Goal: Task Accomplishment & Management: Manage account settings

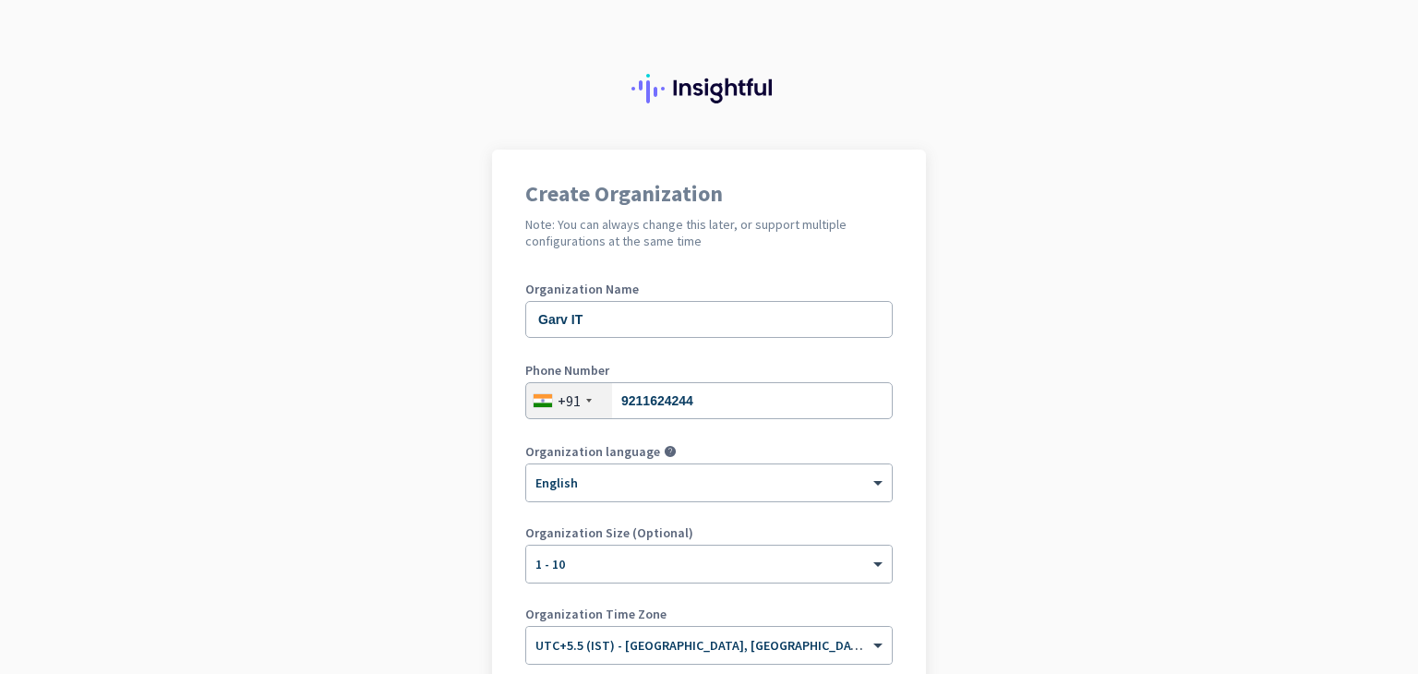
scroll to position [220, 0]
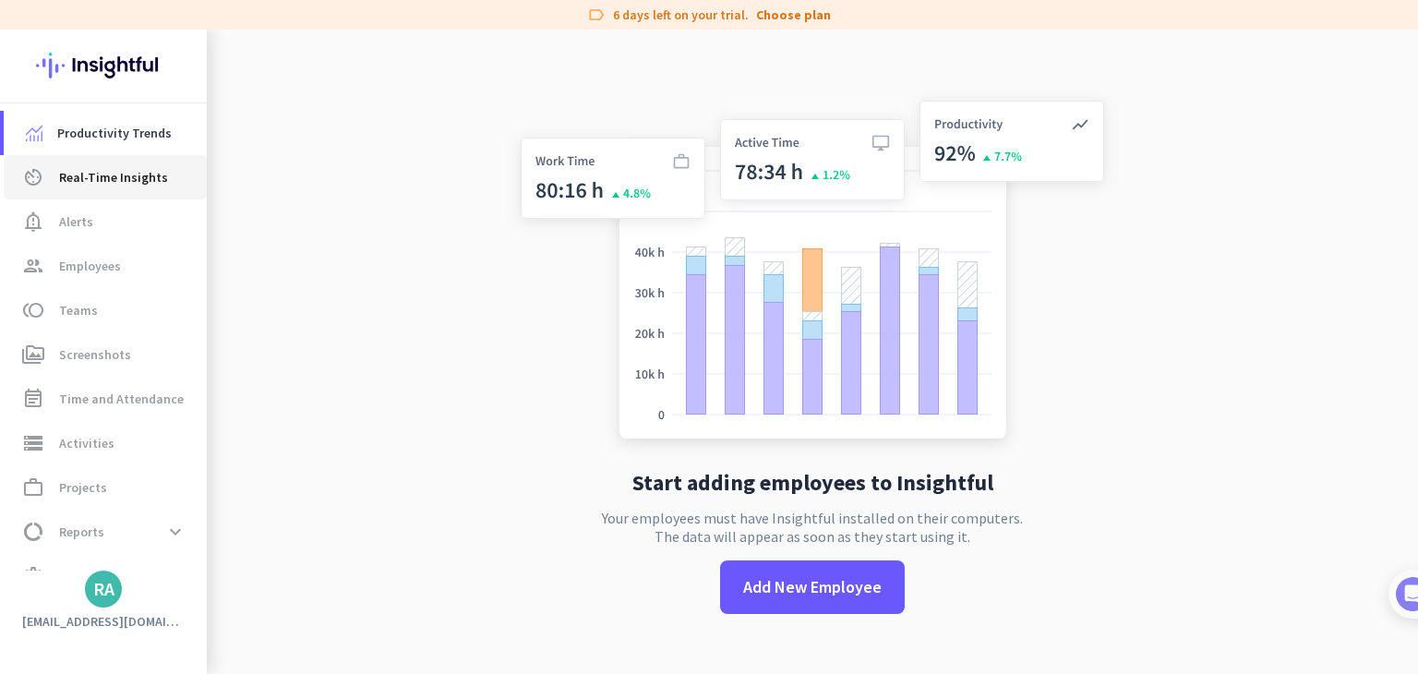
click at [153, 167] on span "Real-Time Insights" at bounding box center [113, 177] width 109 height 22
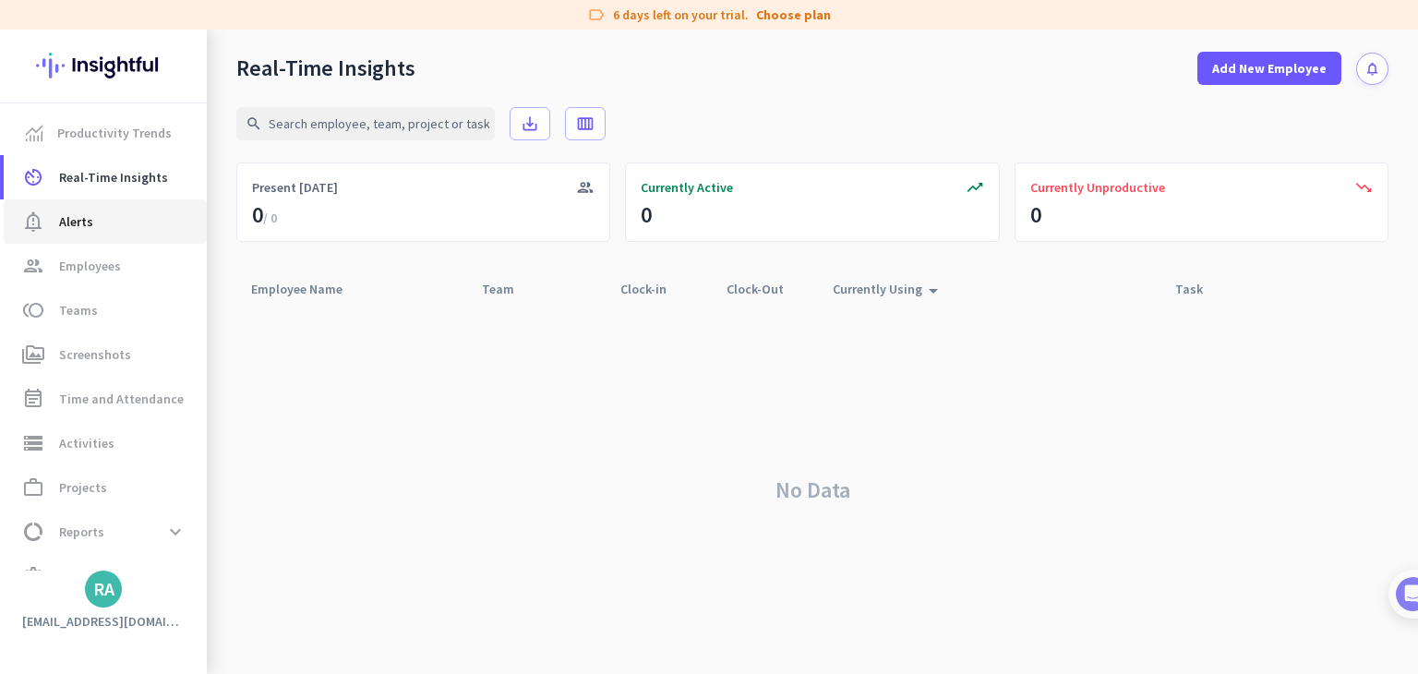
click at [81, 203] on link "notification_important Alerts" at bounding box center [105, 221] width 203 height 44
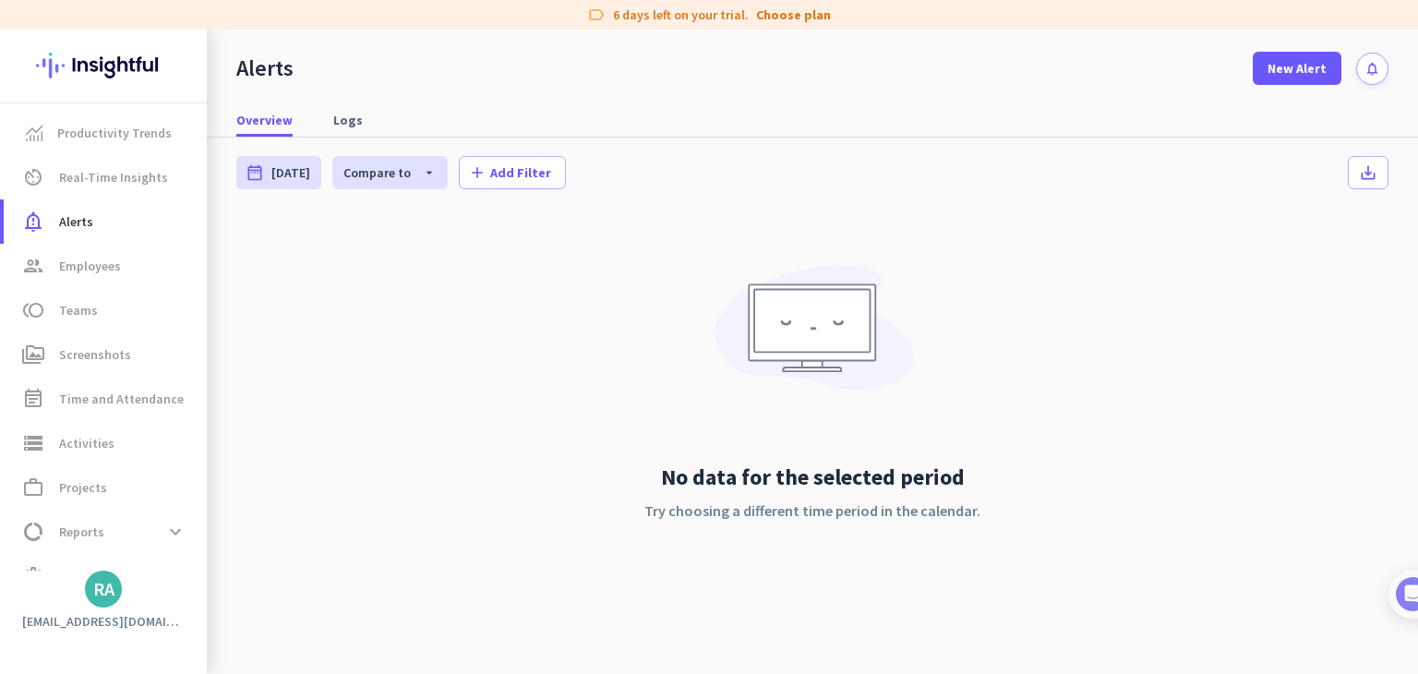
click at [316, 146] on app-compared-calendar "date_range [DATE] [DATE] - [DATE] Compare to arrow_drop_down [DATE] - [DATE] ad…" at bounding box center [812, 165] width 1152 height 54
click at [326, 134] on link "Logs" at bounding box center [348, 119] width 52 height 33
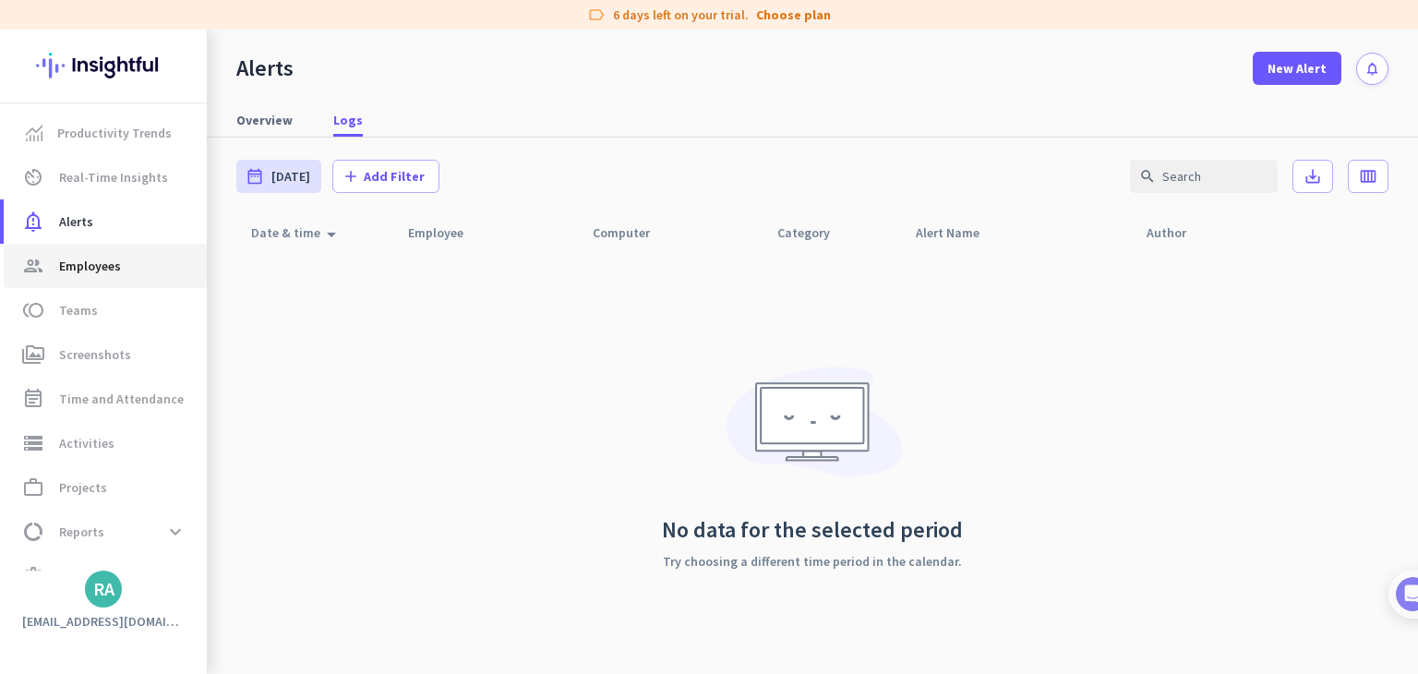
click at [135, 267] on span "group Employees" at bounding box center [105, 266] width 174 height 22
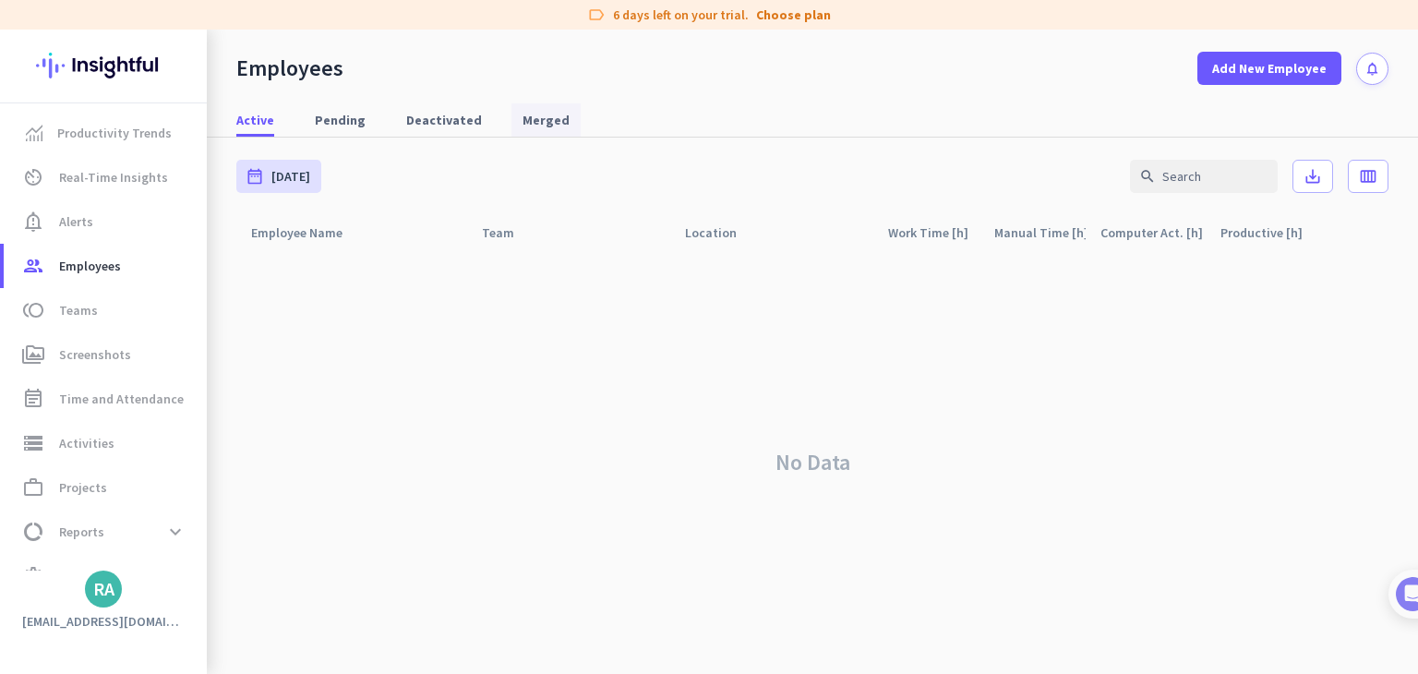
click at [549, 112] on span "Merged" at bounding box center [545, 120] width 47 height 18
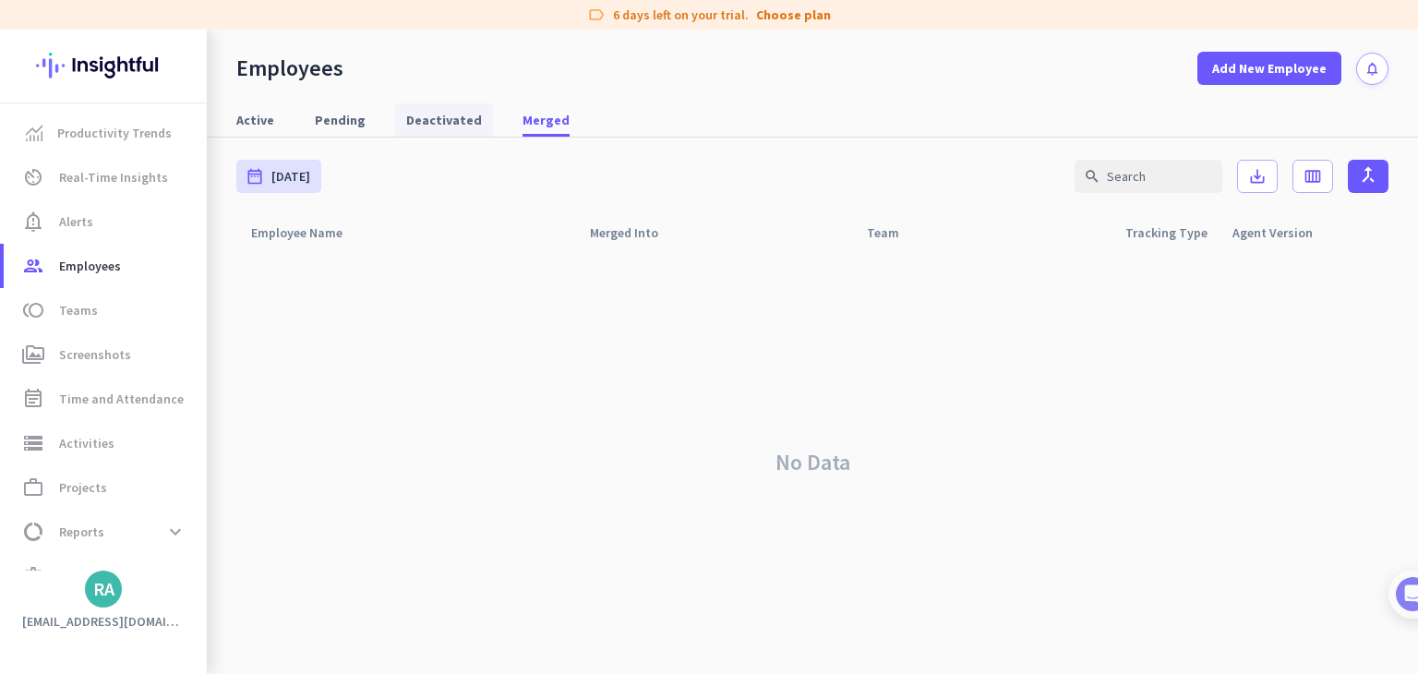
click at [424, 122] on span "Deactivated" at bounding box center [444, 120] width 76 height 18
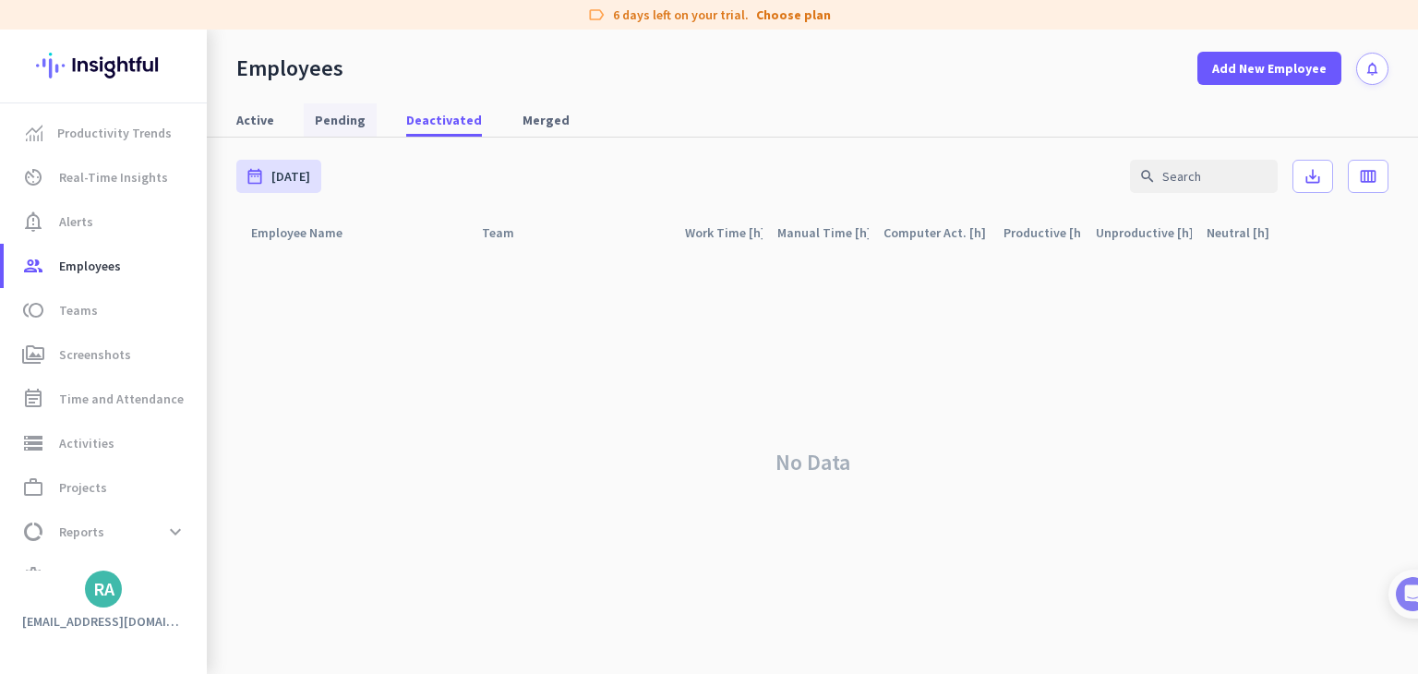
click at [335, 118] on span "Pending" at bounding box center [340, 120] width 51 height 18
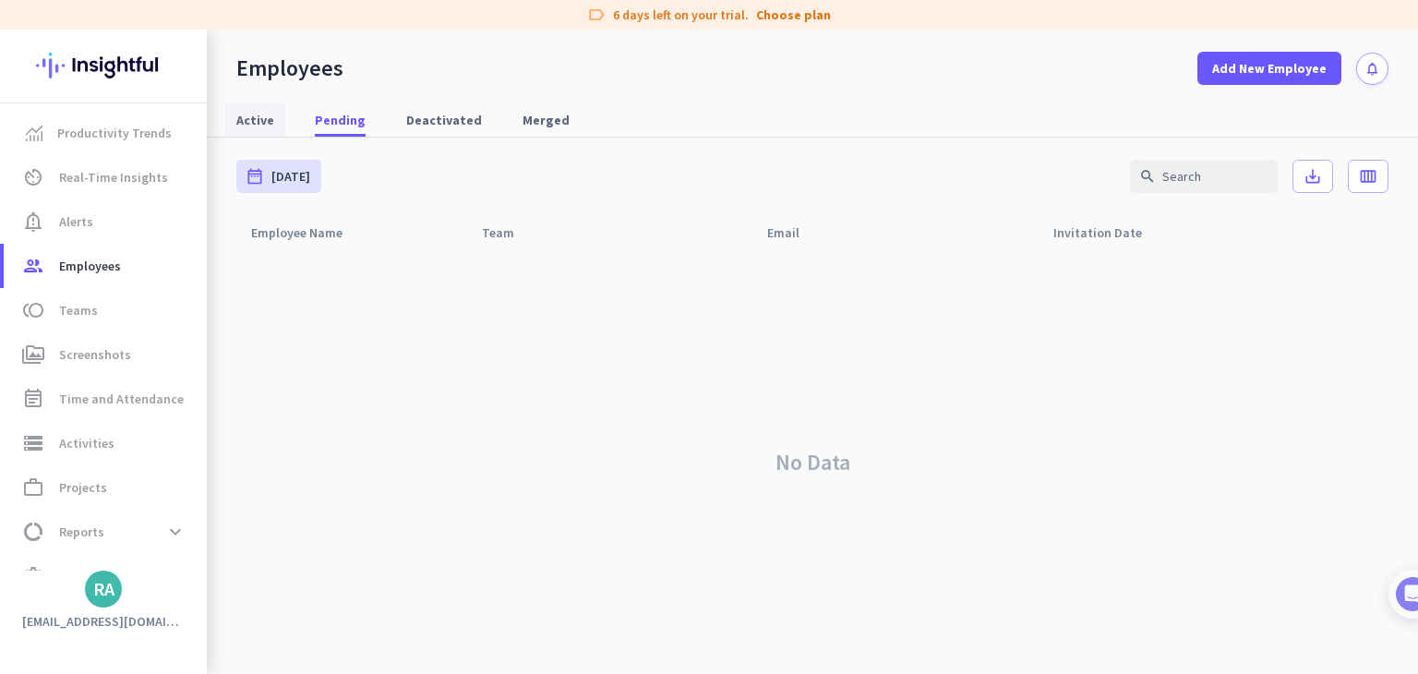
click at [277, 116] on link "Active" at bounding box center [255, 119] width 60 height 33
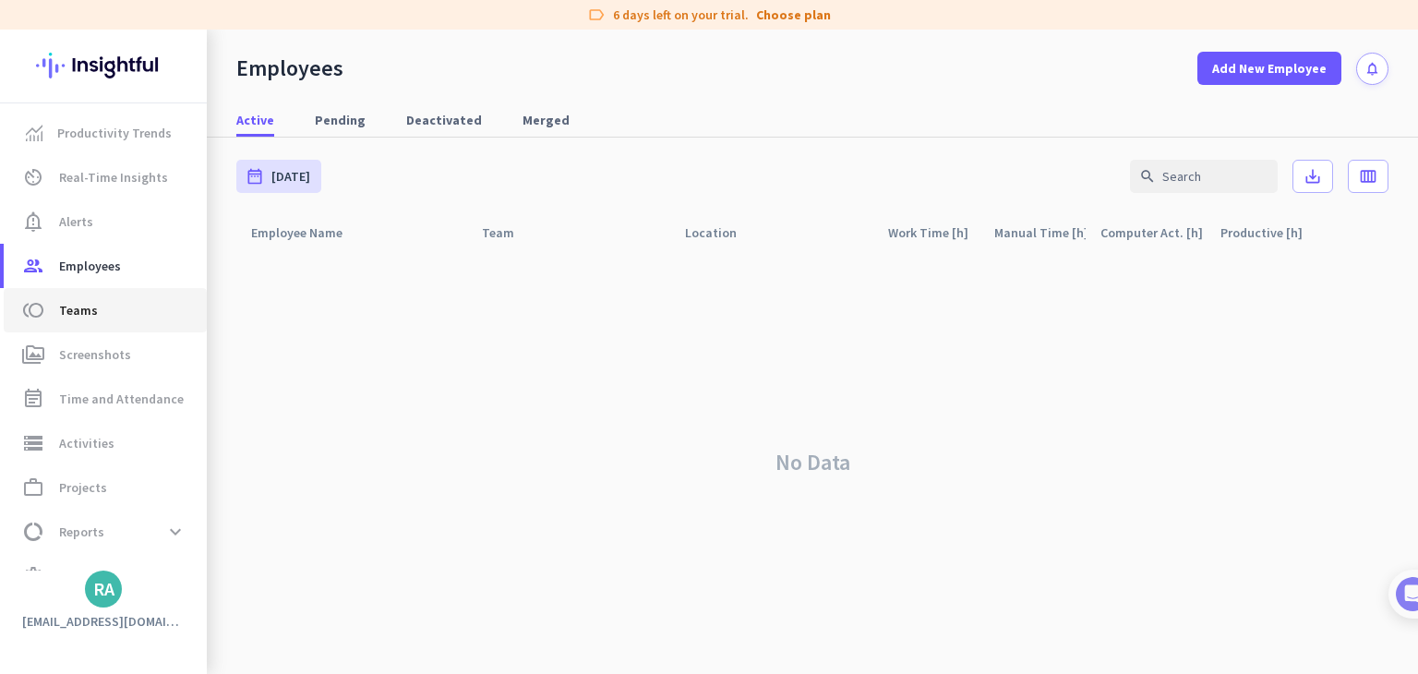
click at [99, 313] on span "toll Teams" at bounding box center [105, 310] width 174 height 22
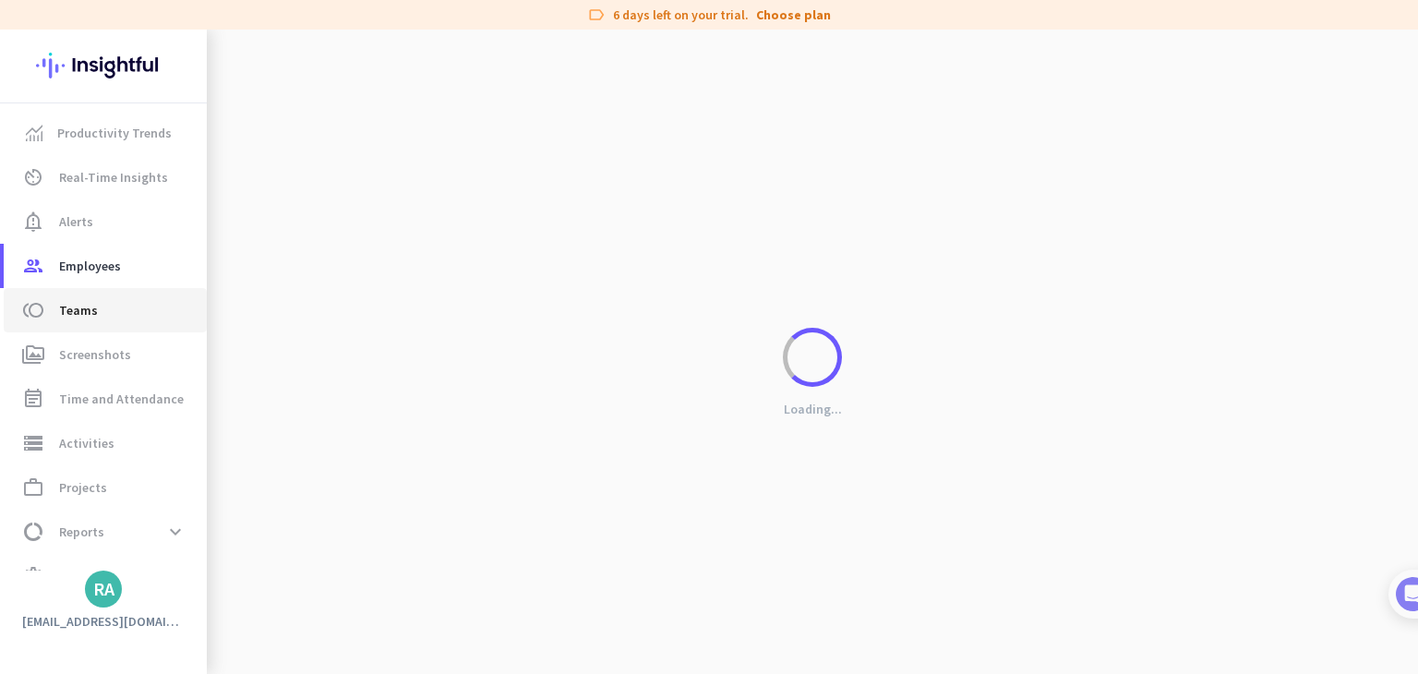
click at [152, 296] on link "toll Teams" at bounding box center [105, 310] width 203 height 44
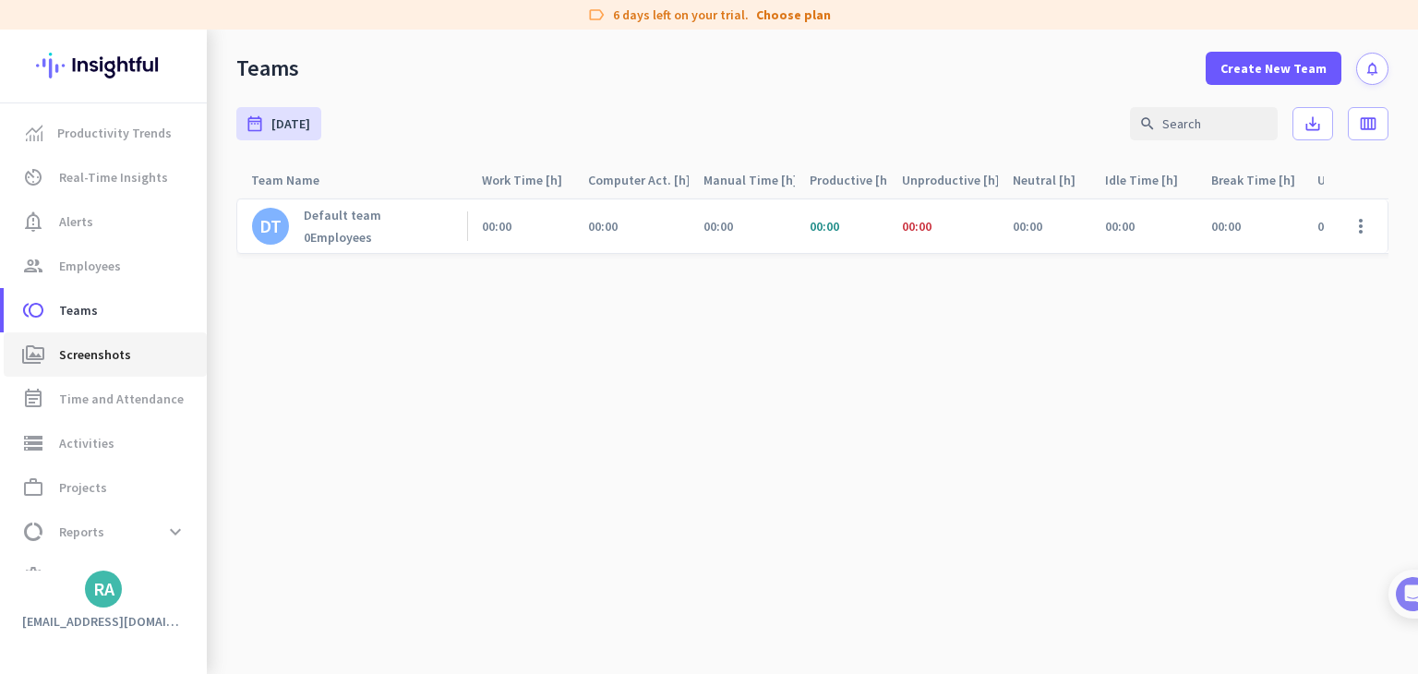
click at [111, 353] on span "Screenshots" at bounding box center [95, 354] width 72 height 22
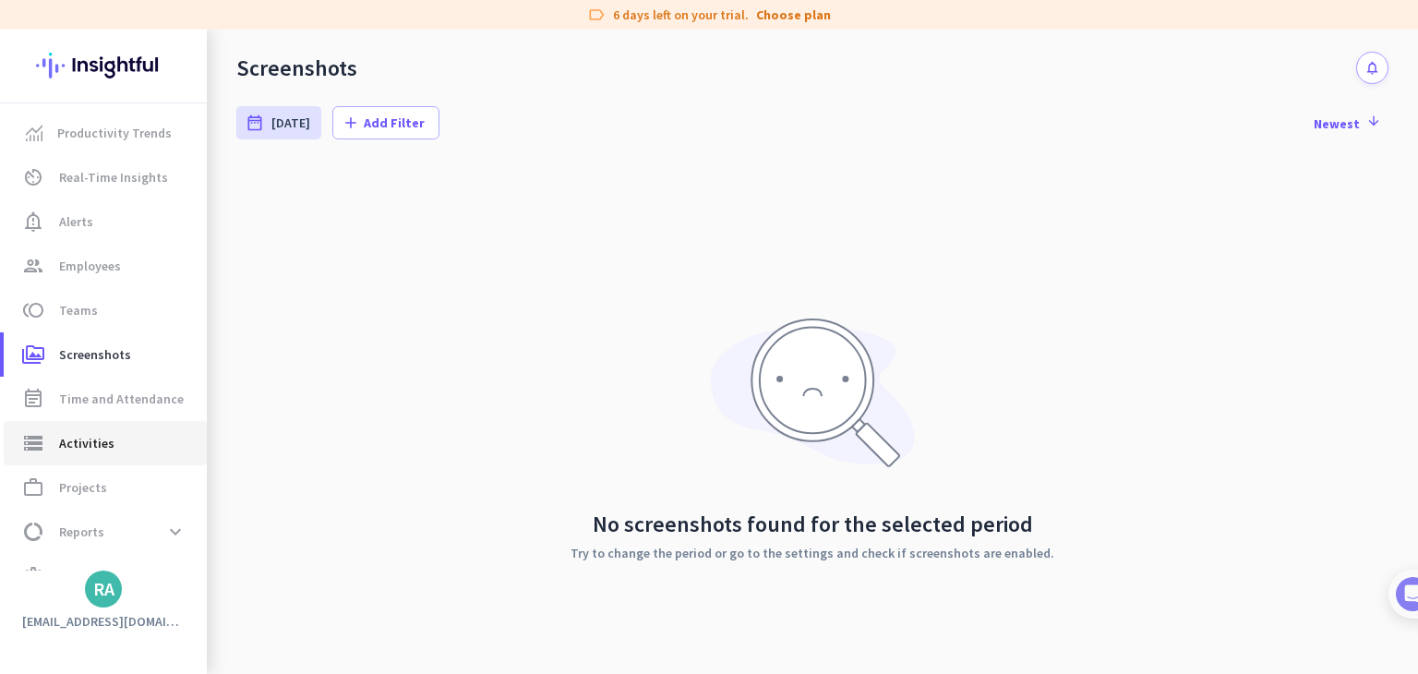
click at [96, 438] on span "Activities" at bounding box center [86, 443] width 55 height 22
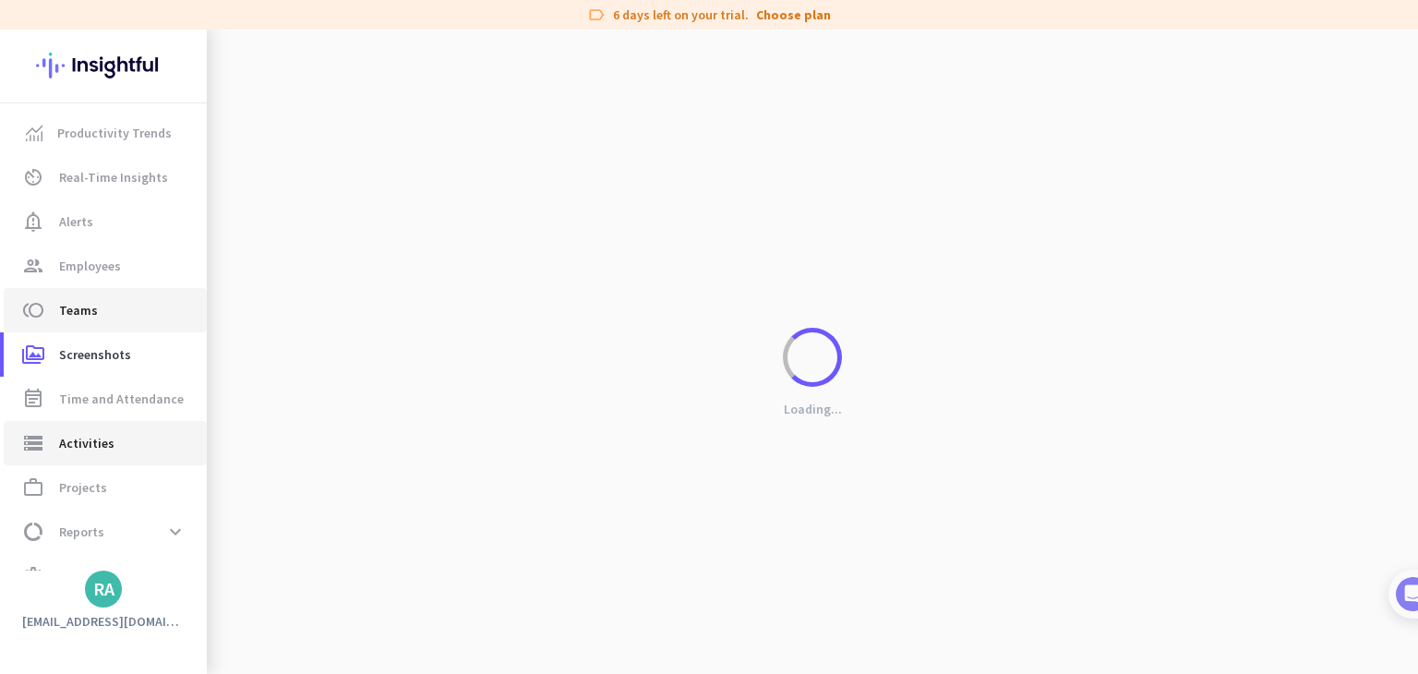
type input "[DATE]"
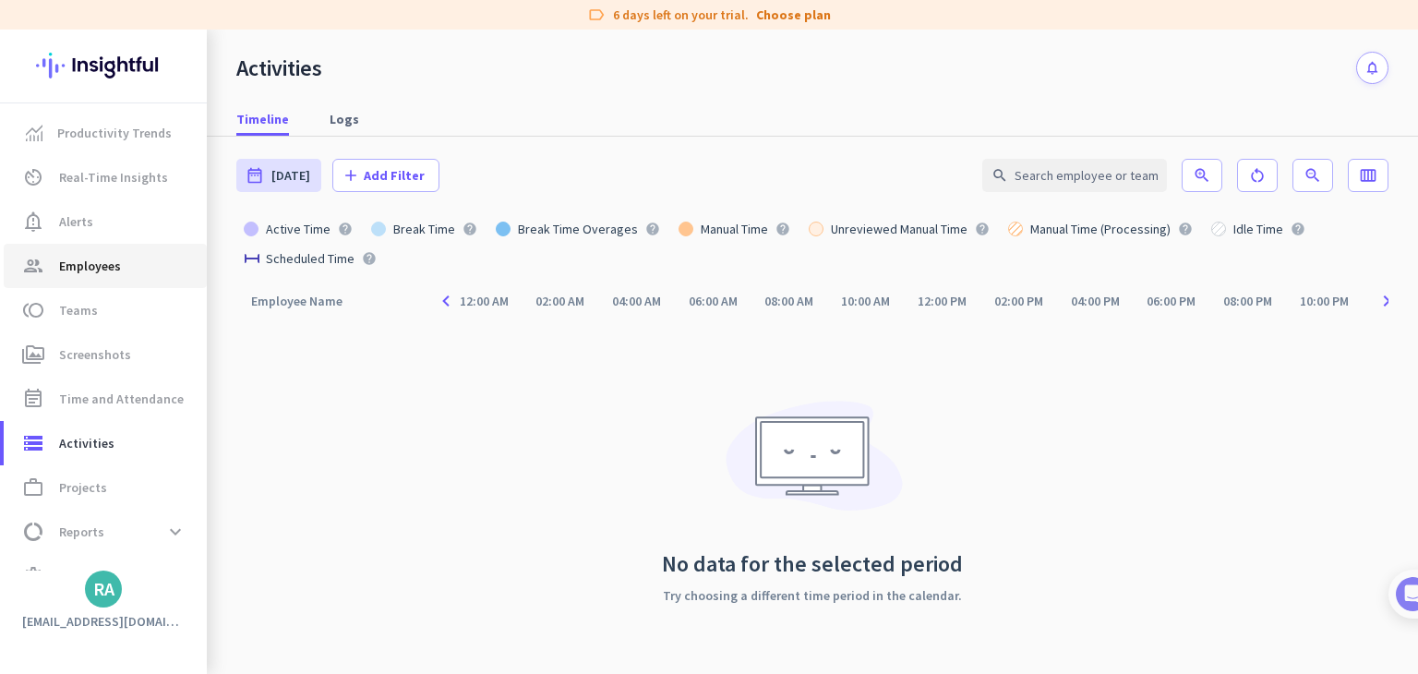
click at [137, 252] on link "group Employees" at bounding box center [105, 266] width 203 height 44
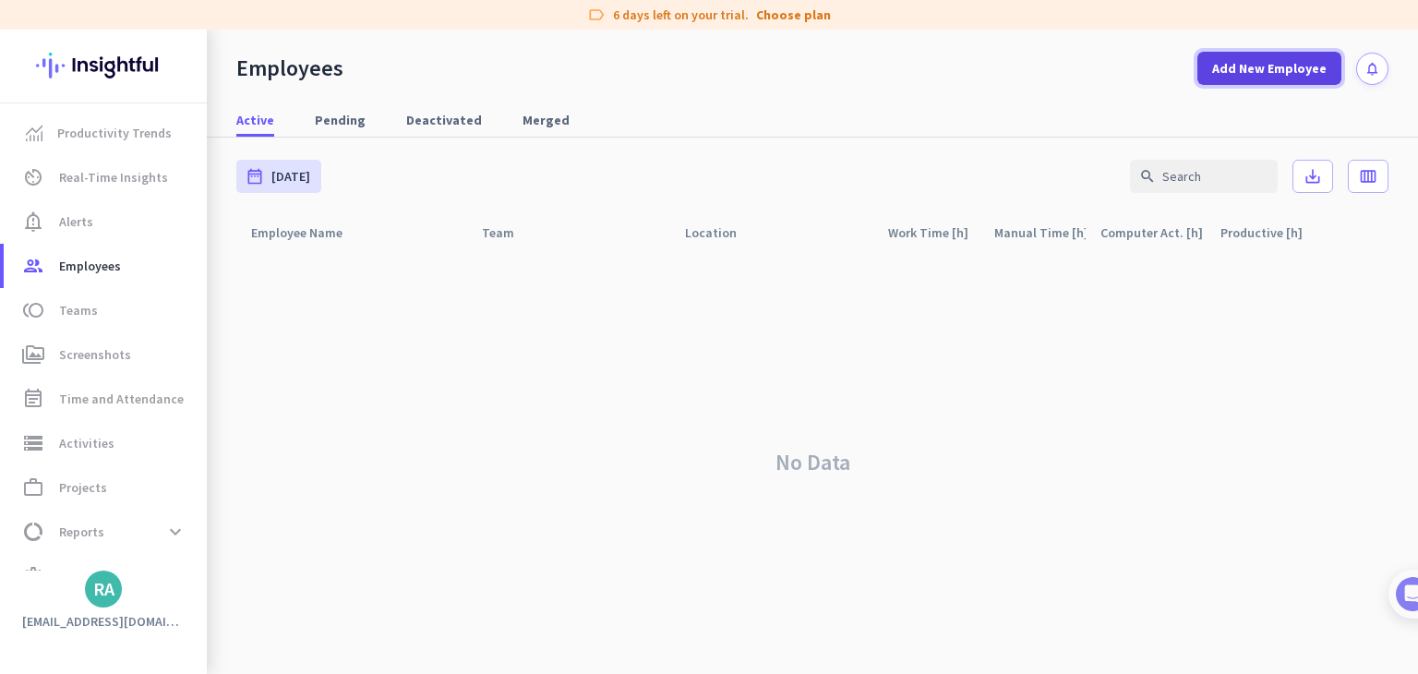
click at [1216, 70] on span at bounding box center [1269, 68] width 144 height 44
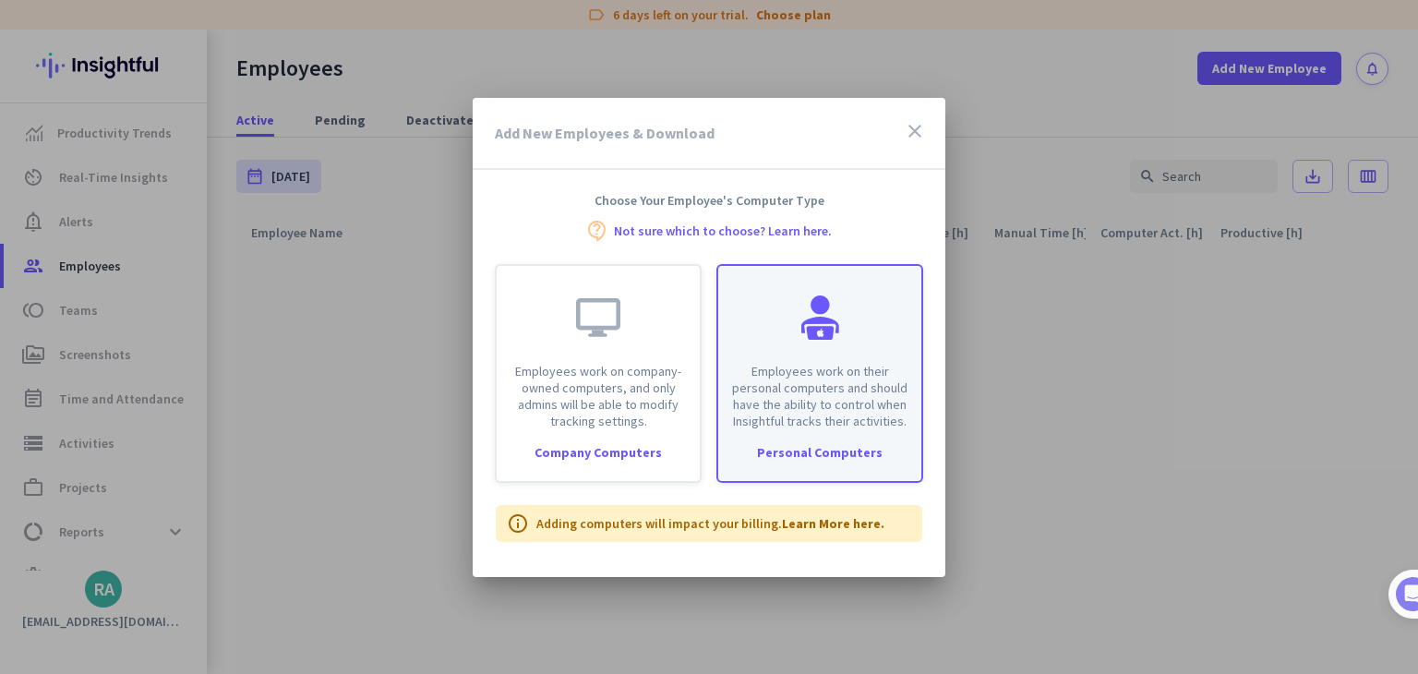
click at [824, 425] on p "Employees work on their personal computers and should have the ability to contr…" at bounding box center [819, 396] width 181 height 66
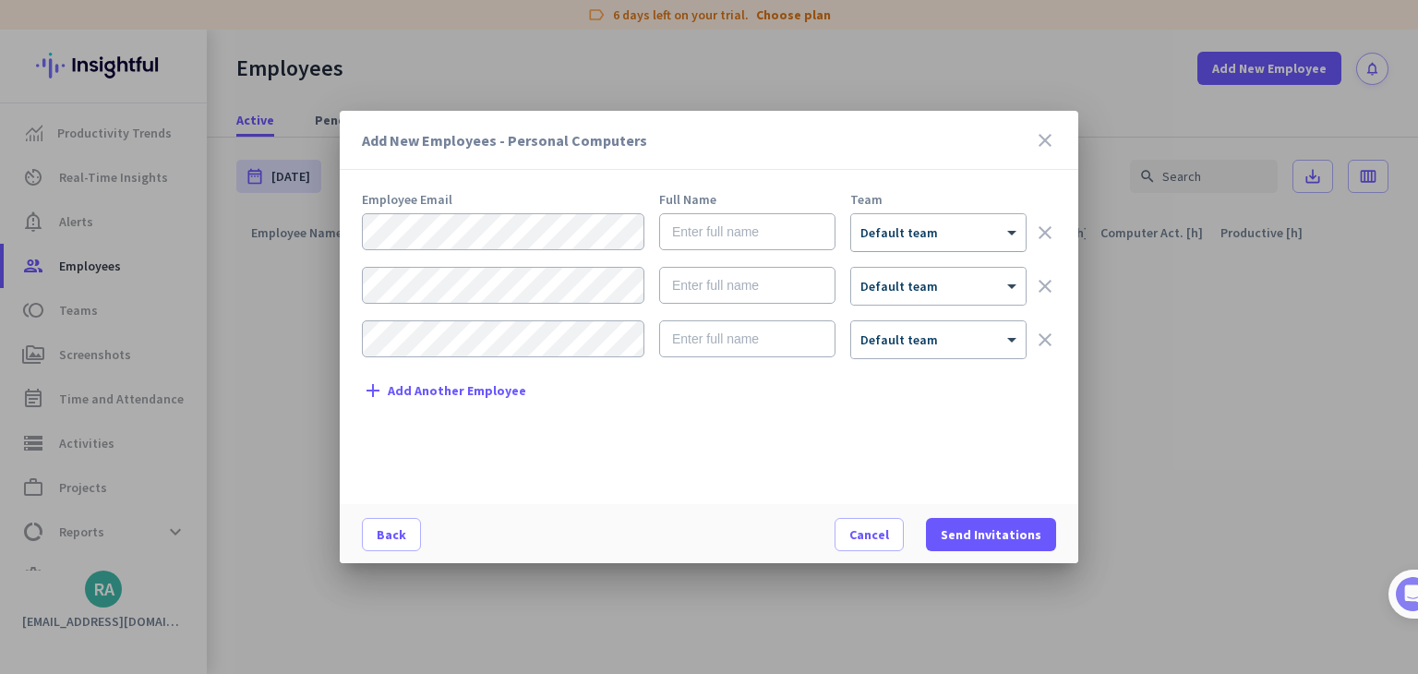
click at [893, 225] on div at bounding box center [938, 227] width 174 height 16
click at [875, 519] on span "button" at bounding box center [868, 534] width 67 height 44
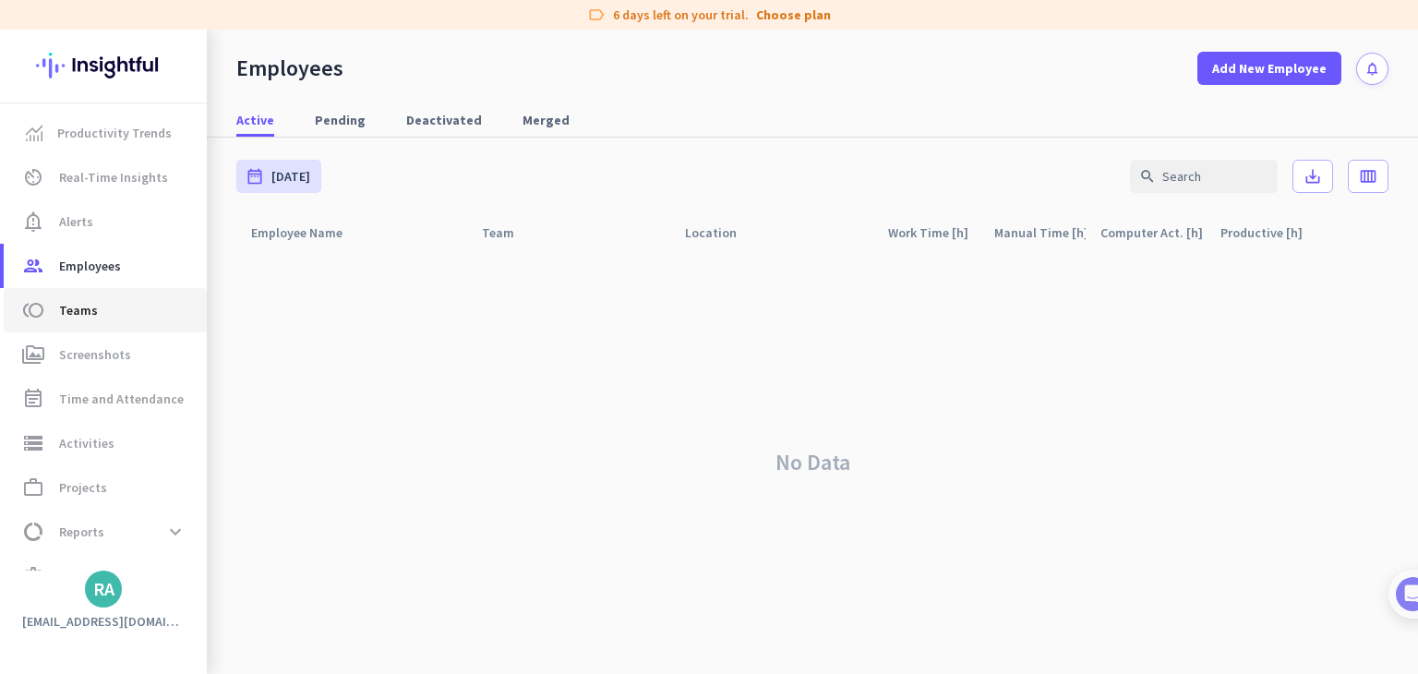
click at [89, 329] on link "toll Teams" at bounding box center [105, 310] width 203 height 44
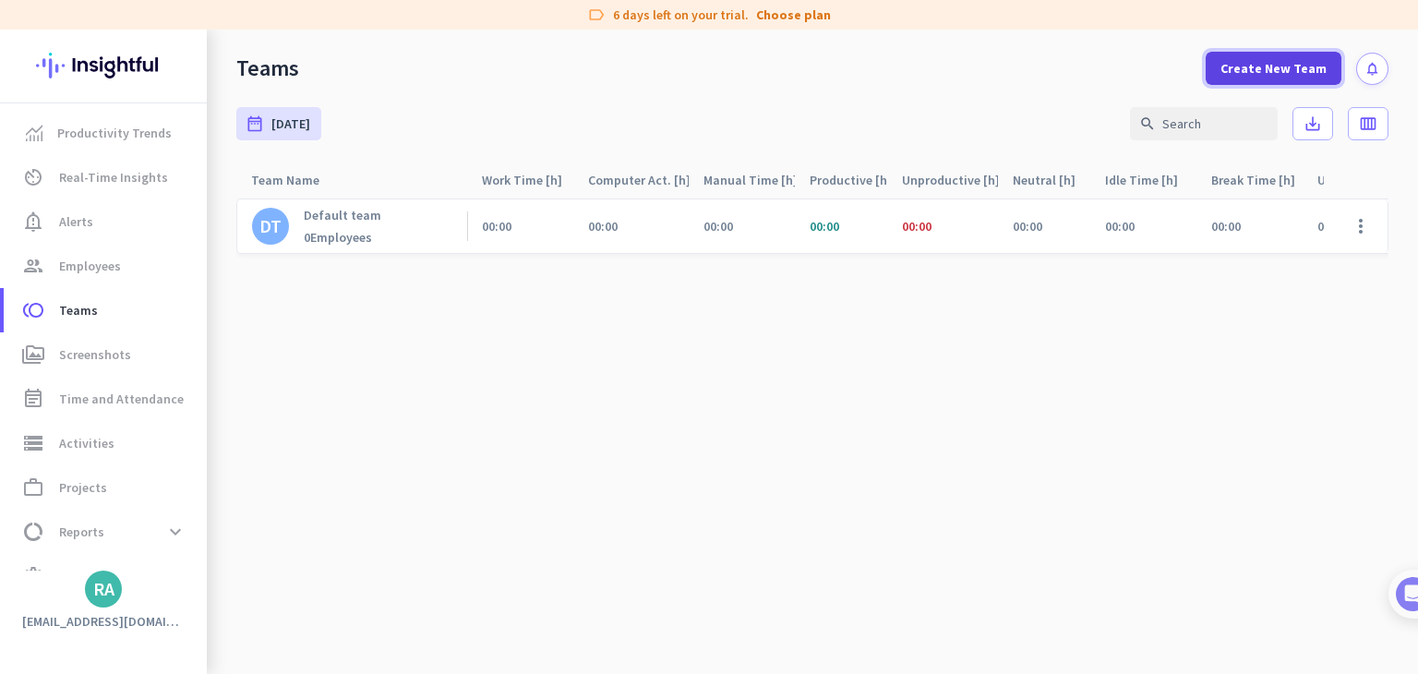
click at [1319, 70] on span "Create New Team" at bounding box center [1273, 68] width 106 height 18
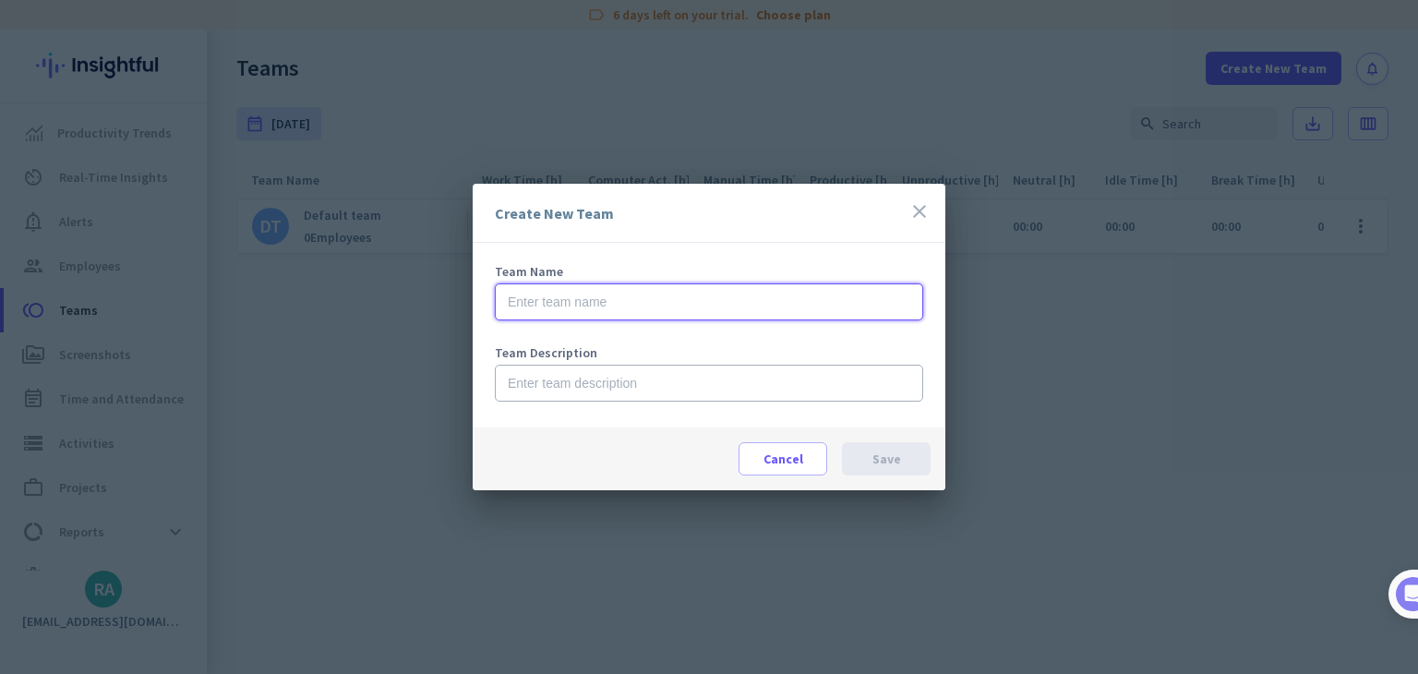
click at [698, 303] on input "text" at bounding box center [709, 301] width 428 height 37
type input "Test"
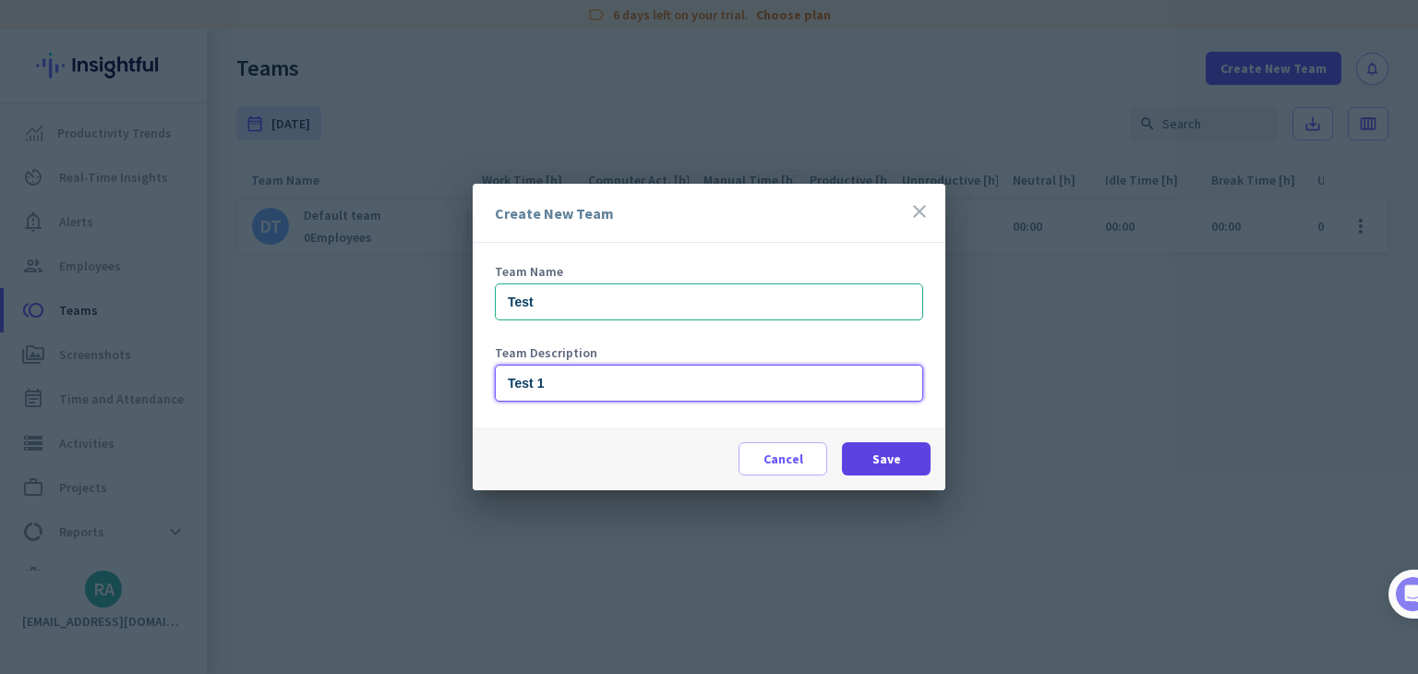
type input "Test 1"
click at [901, 451] on span at bounding box center [886, 459] width 89 height 44
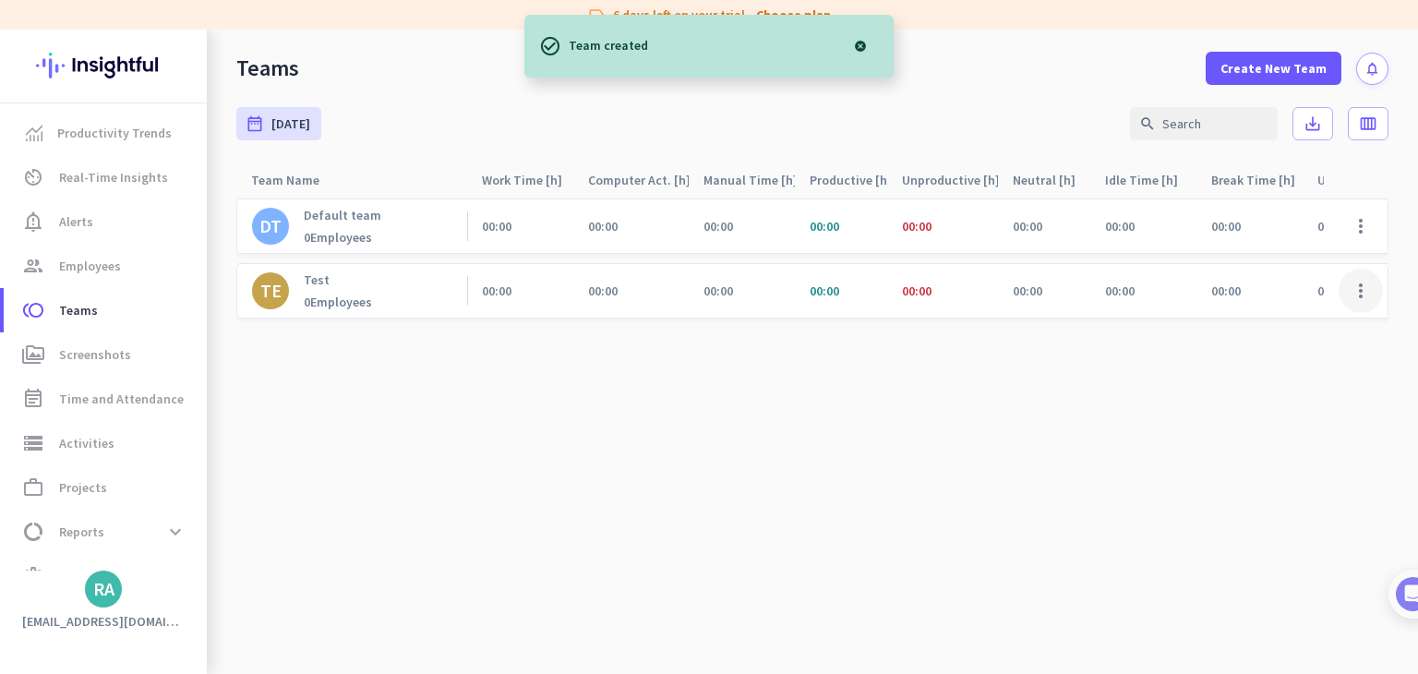
click at [1373, 296] on span at bounding box center [1360, 291] width 44 height 44
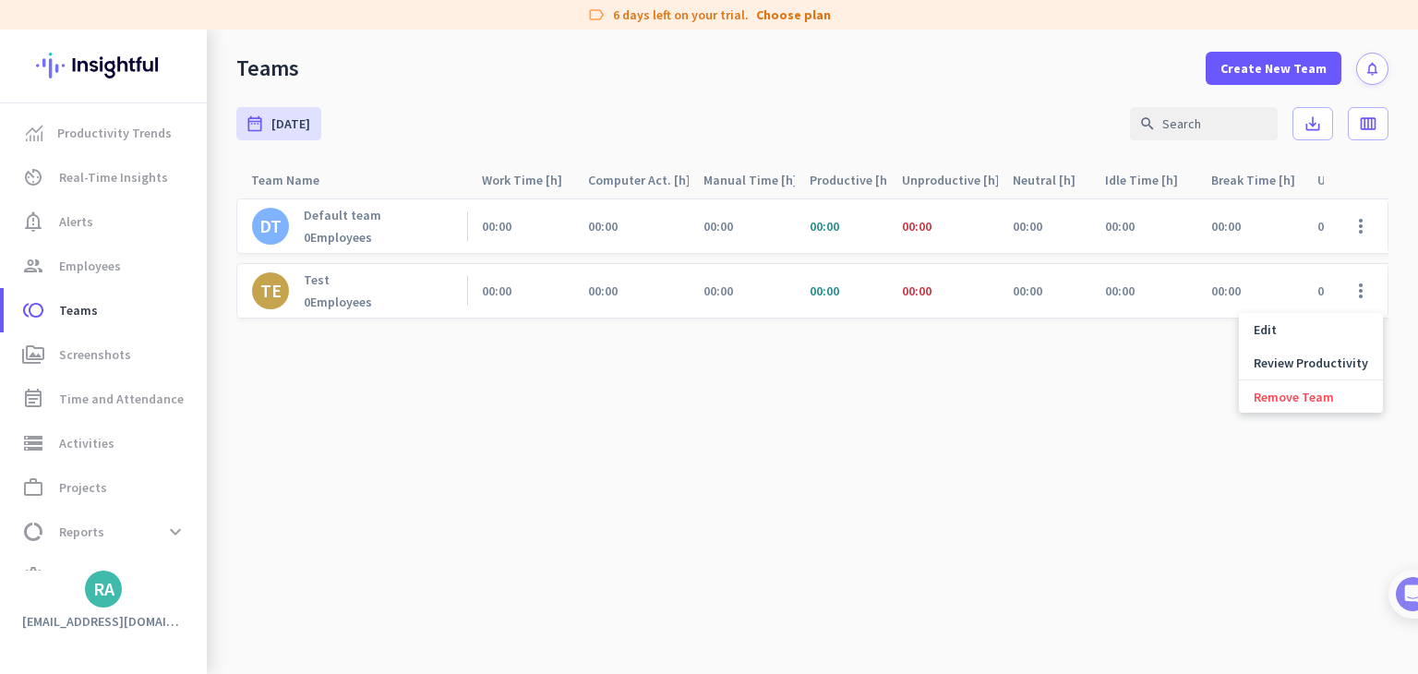
click at [126, 202] on div at bounding box center [709, 337] width 1418 height 674
click at [126, 272] on span "group Employees" at bounding box center [105, 266] width 174 height 22
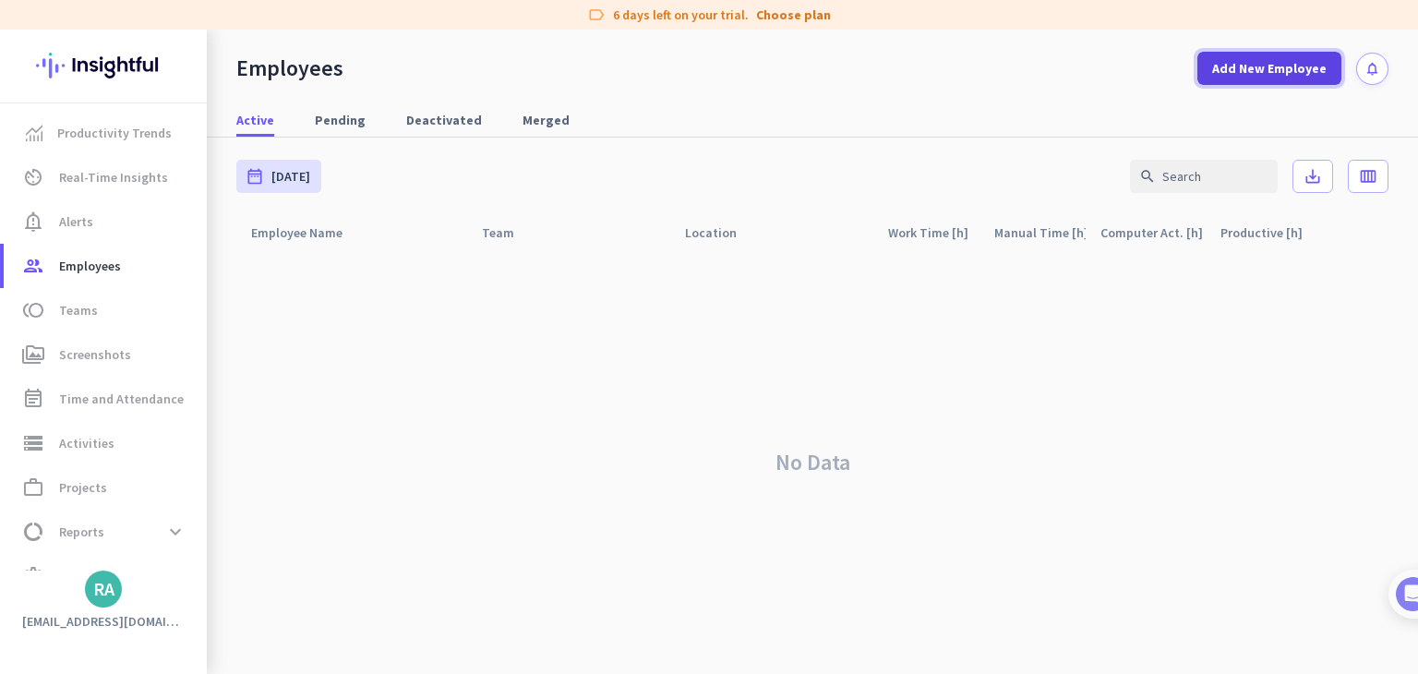
click at [1316, 66] on span "Add New Employee" at bounding box center [1269, 68] width 114 height 18
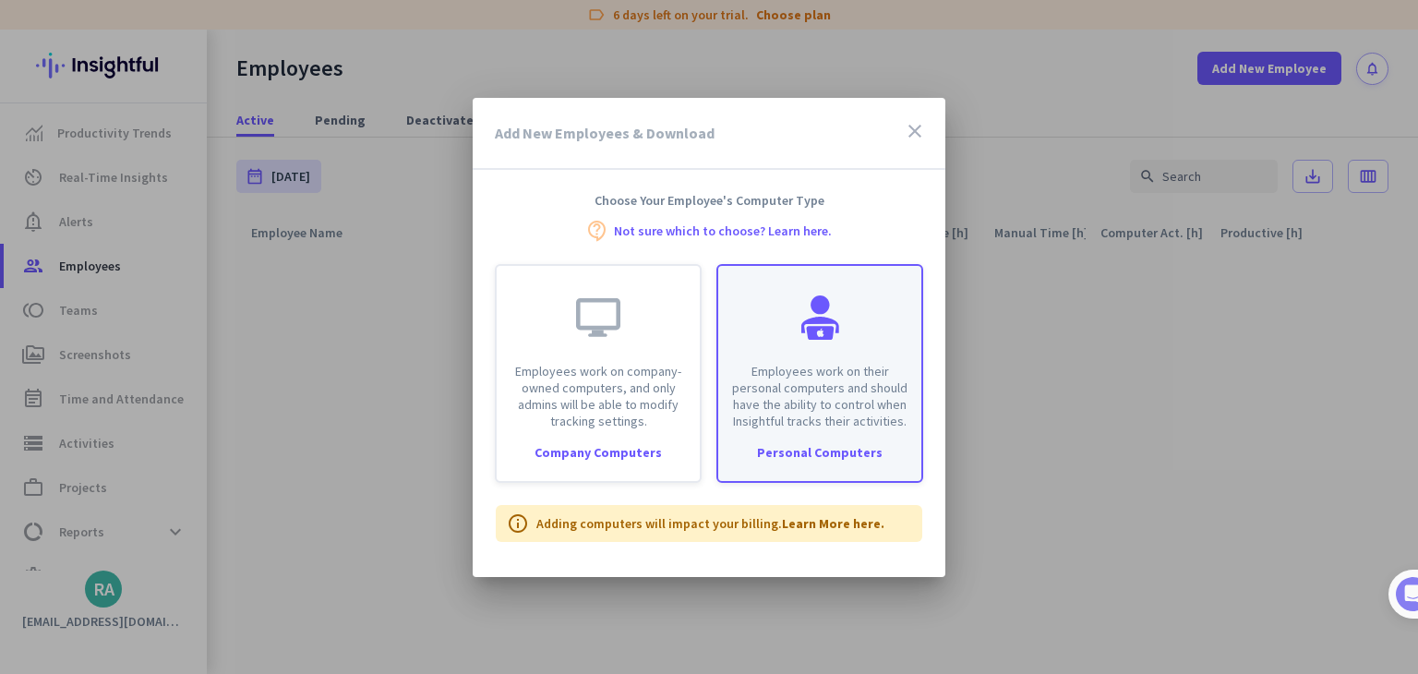
click at [850, 347] on div "Employees work on their personal computers and should have the ability to contr…" at bounding box center [819, 347] width 203 height 163
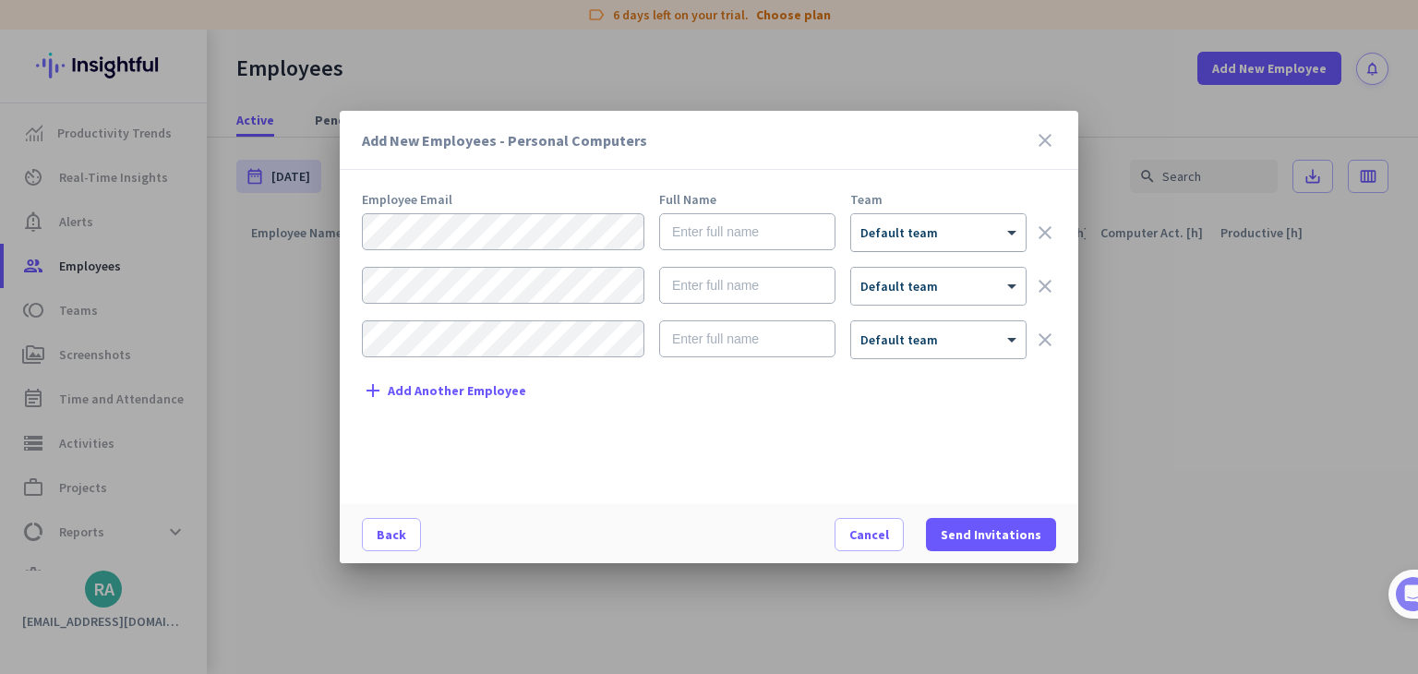
click at [917, 222] on div at bounding box center [938, 227] width 174 height 16
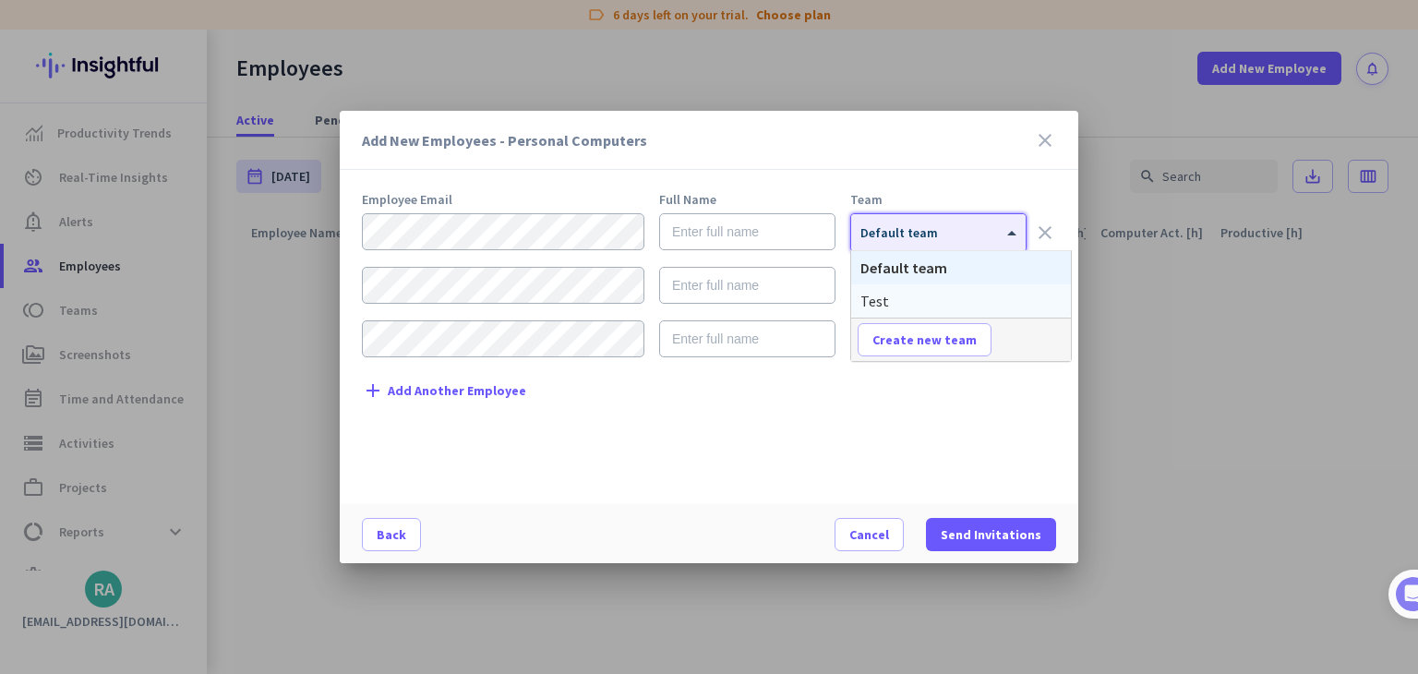
click at [893, 297] on div "Test" at bounding box center [961, 300] width 220 height 33
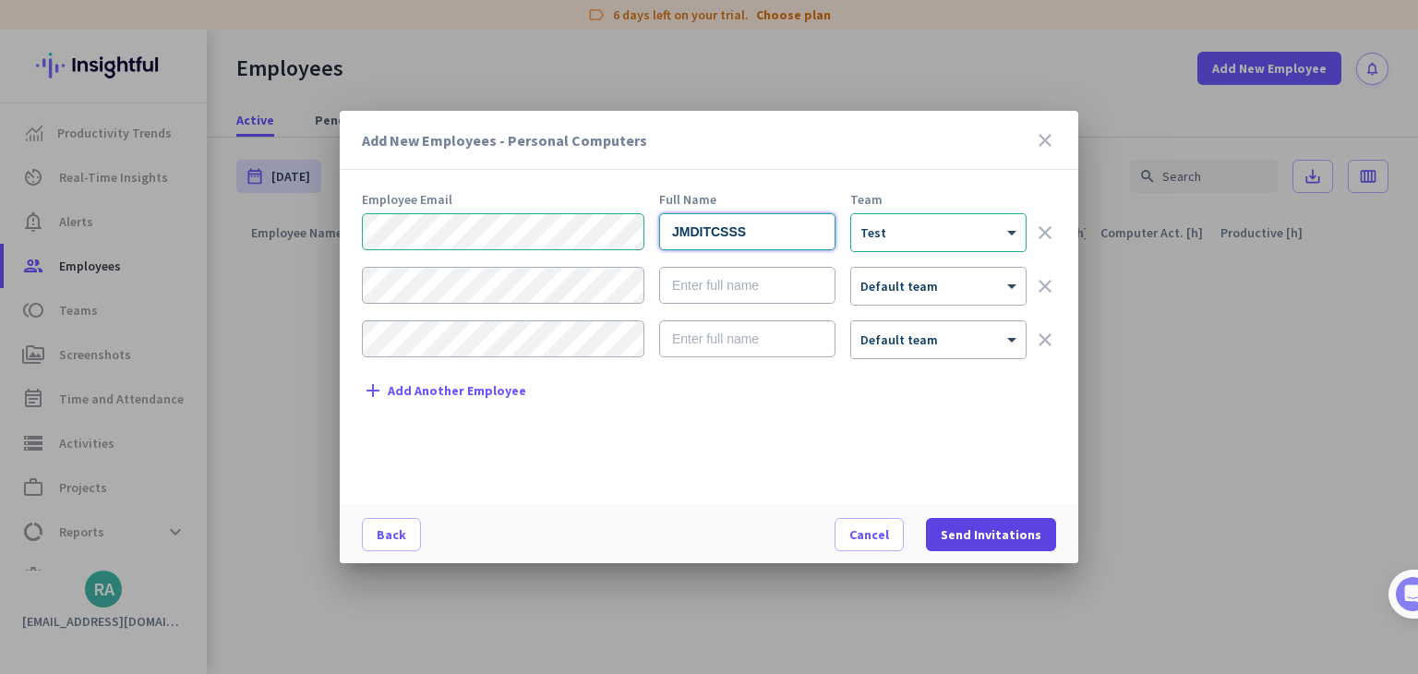
type input "JMDITCSSS"
click at [1003, 531] on span "Send Invitations" at bounding box center [991, 534] width 101 height 18
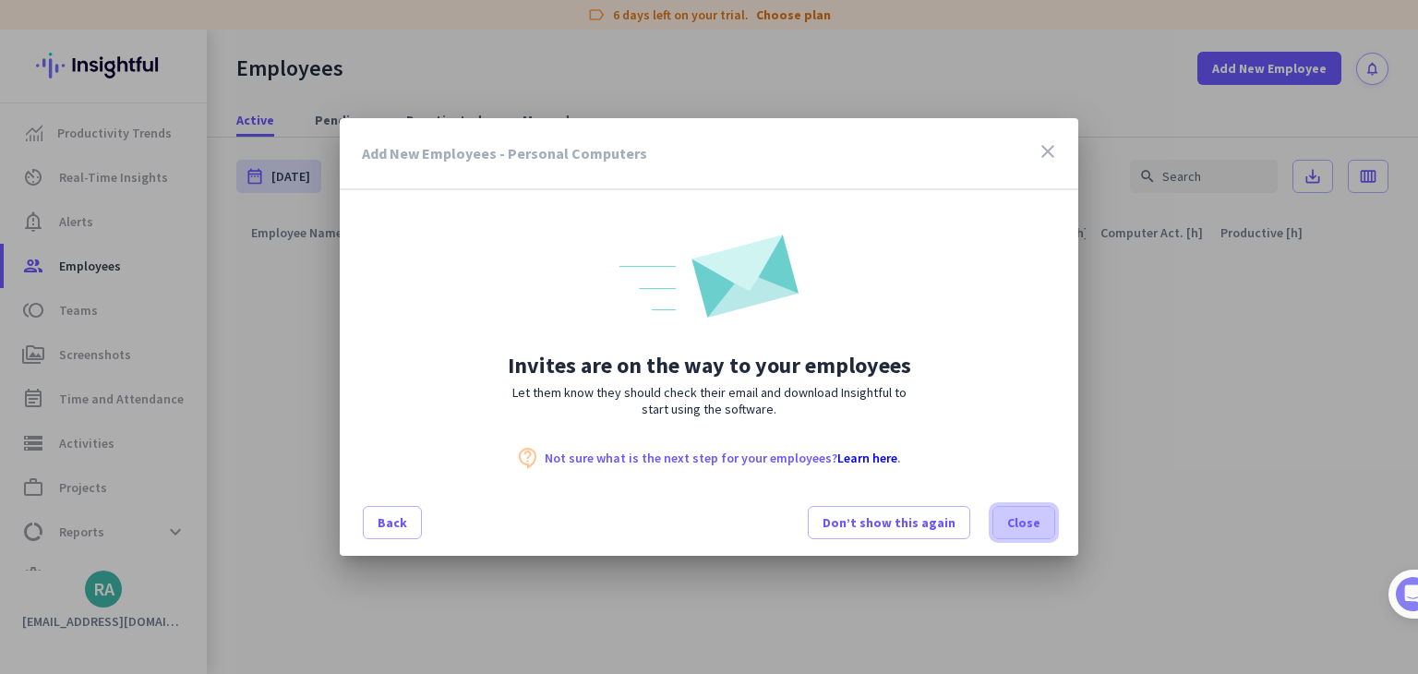
click at [1010, 510] on span at bounding box center [1023, 522] width 61 height 44
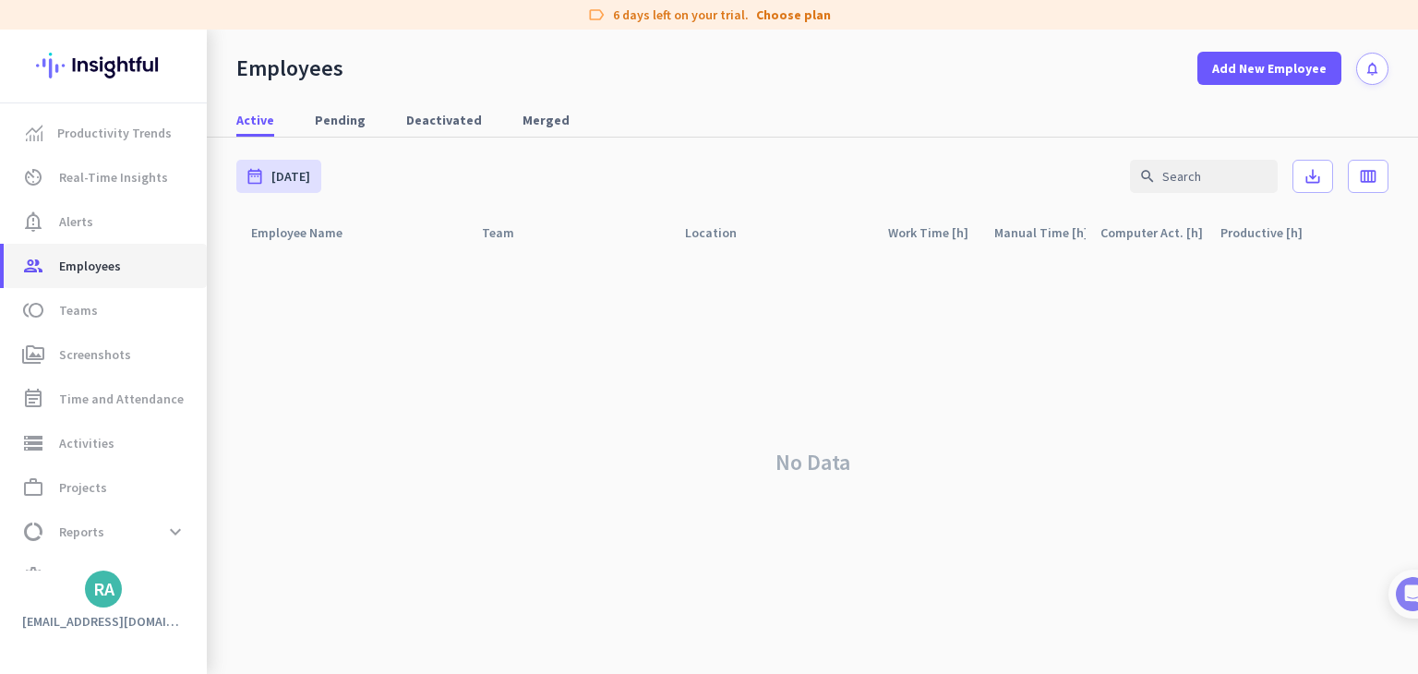
click at [88, 270] on span "Employees" at bounding box center [90, 266] width 62 height 22
click at [154, 319] on span "toll Teams" at bounding box center [105, 310] width 174 height 22
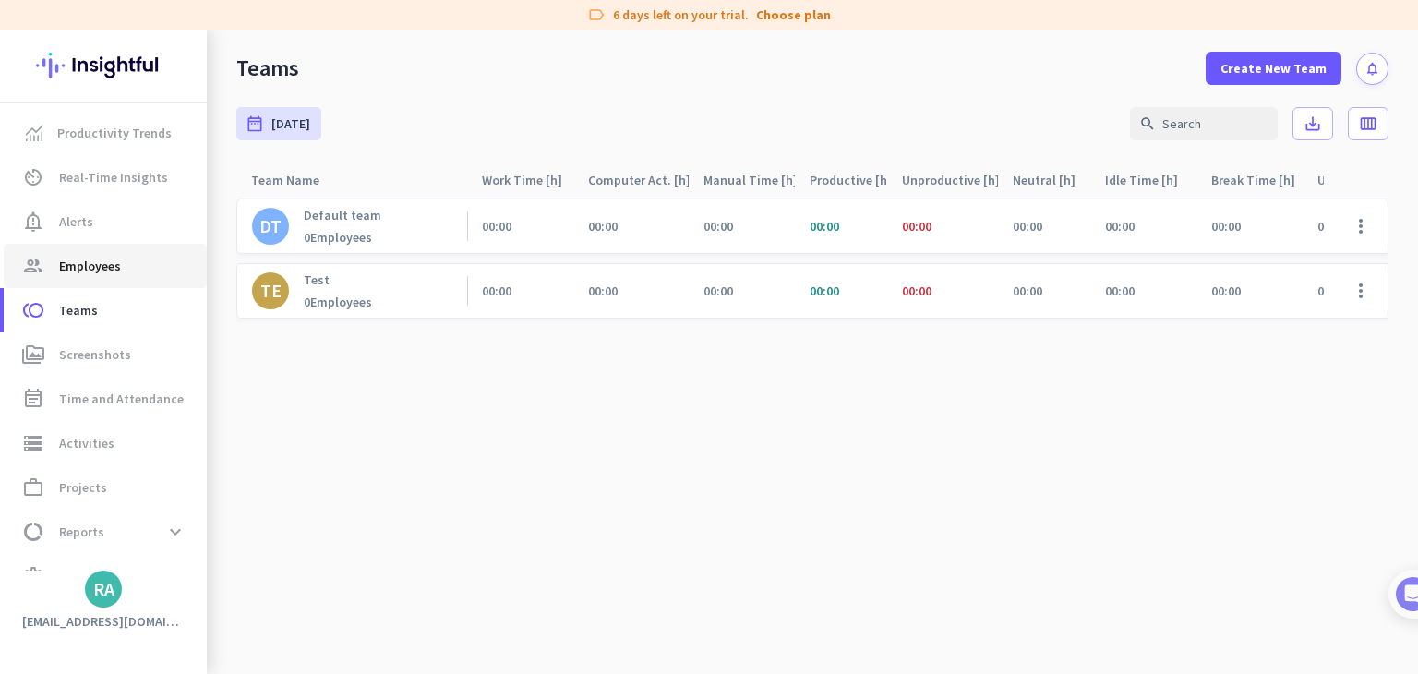
click at [108, 246] on link "group Employees" at bounding box center [105, 266] width 203 height 44
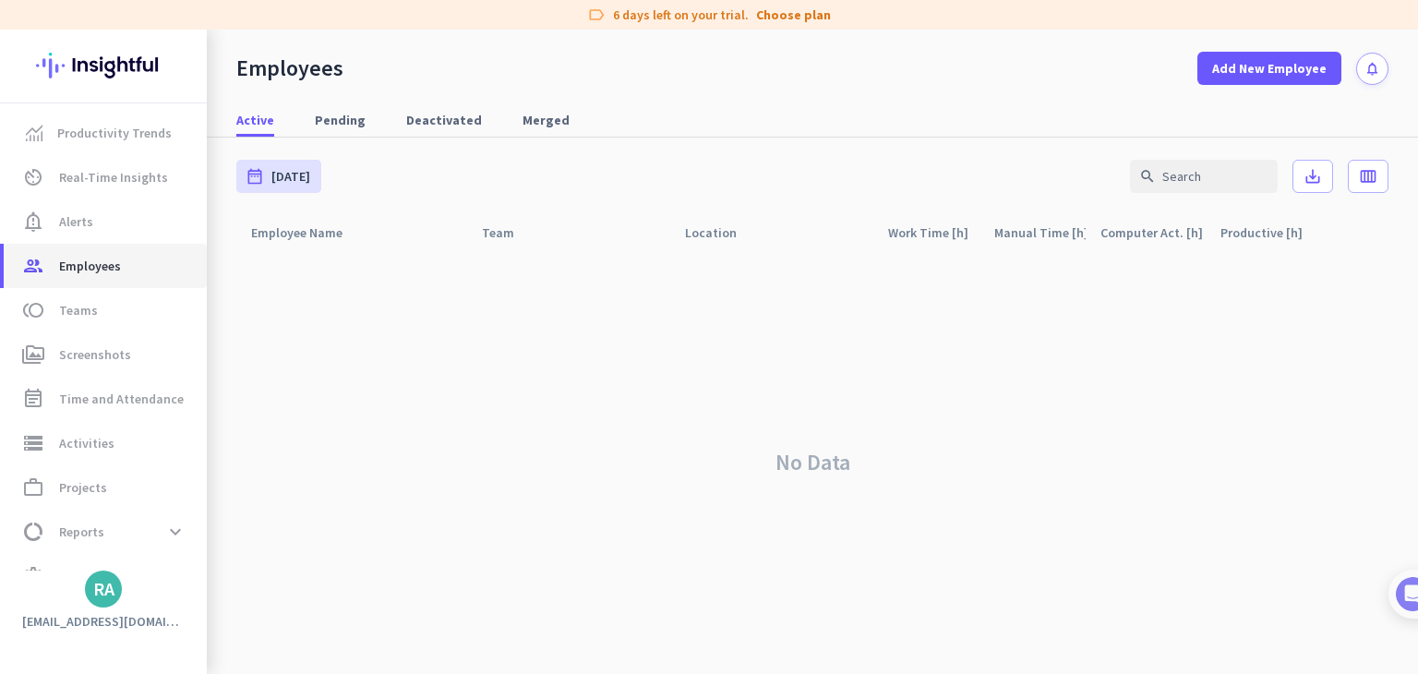
click at [103, 270] on span "Employees" at bounding box center [90, 266] width 62 height 22
click at [107, 146] on link "Productivity Trends" at bounding box center [105, 133] width 203 height 44
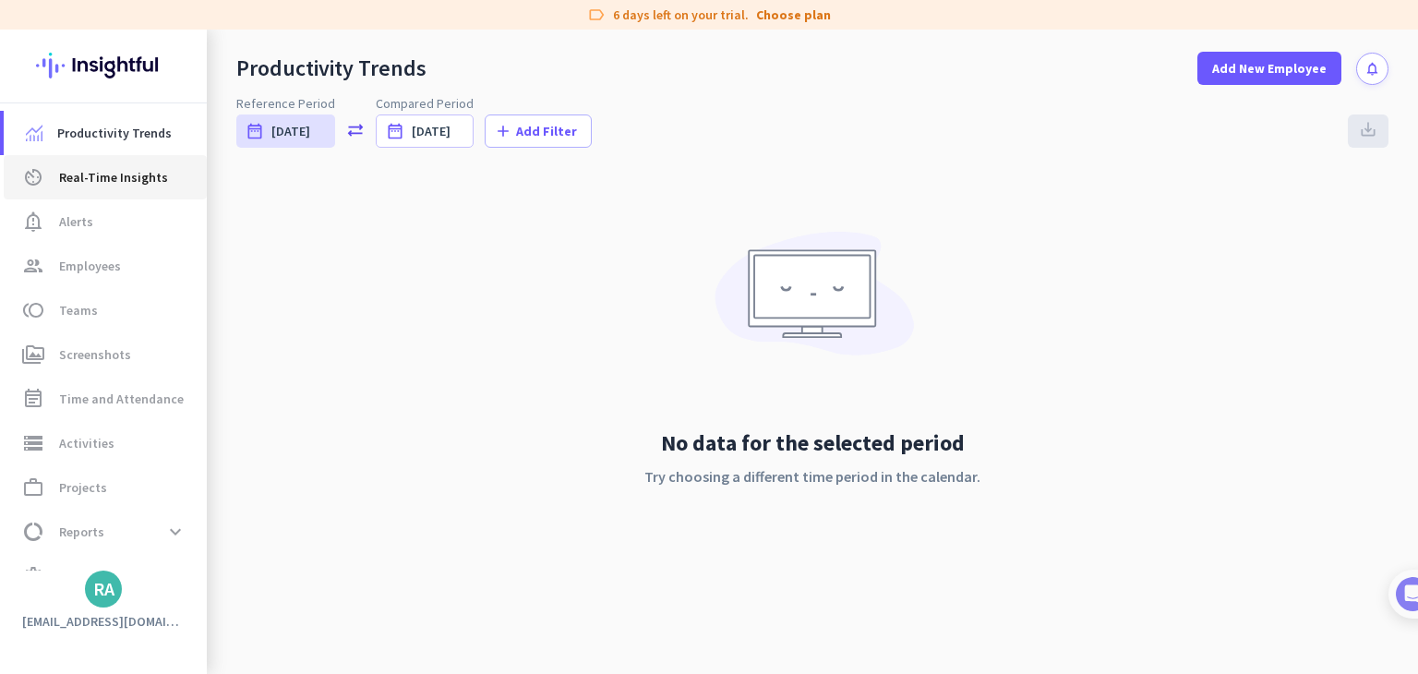
click at [116, 166] on span "Real-Time Insights" at bounding box center [113, 177] width 109 height 22
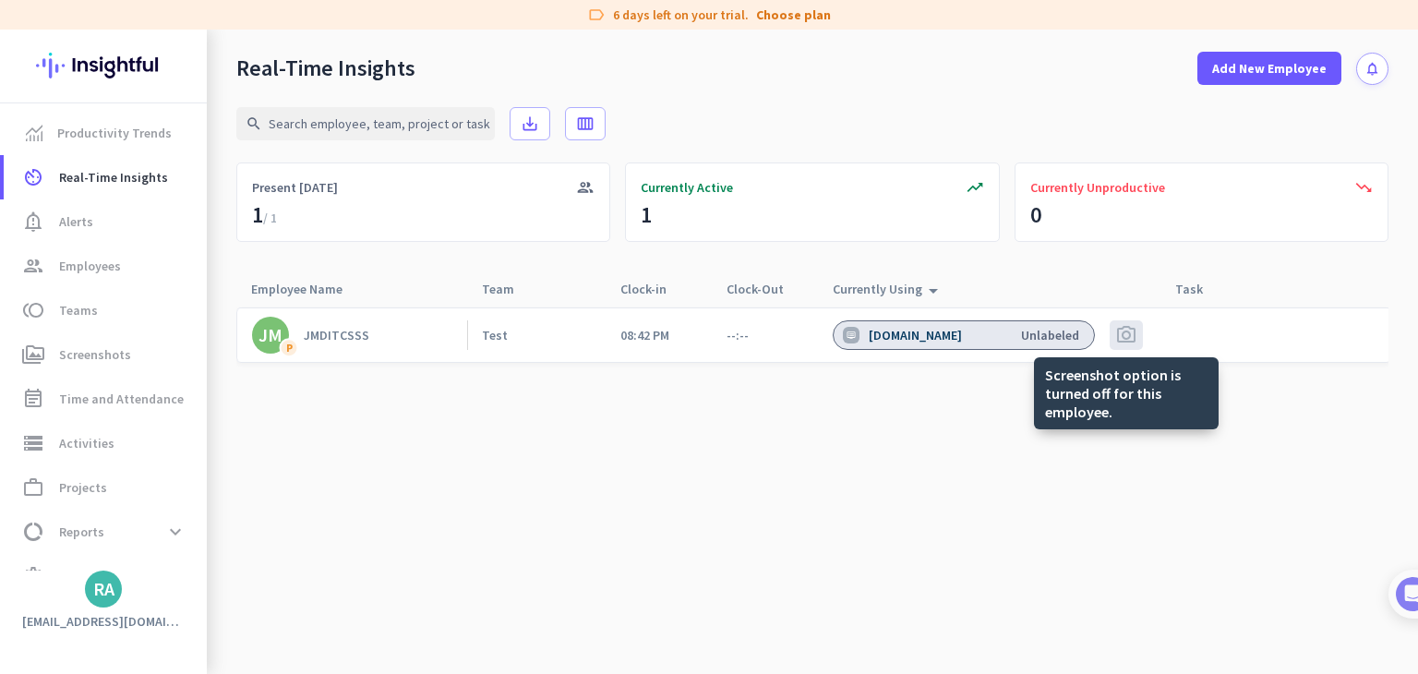
click at [1113, 340] on div "photo_camera" at bounding box center [1125, 335] width 33 height 30
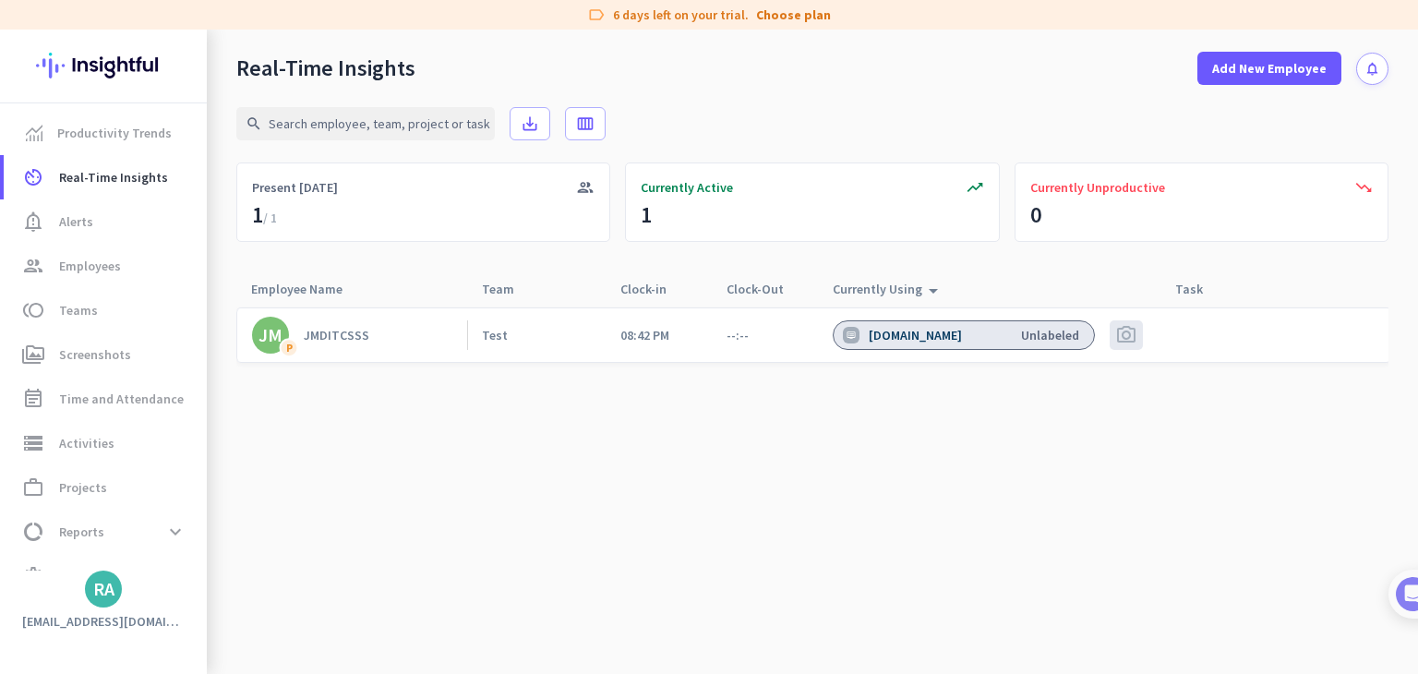
click at [1122, 337] on span "photo_camera" at bounding box center [1126, 335] width 22 height 22
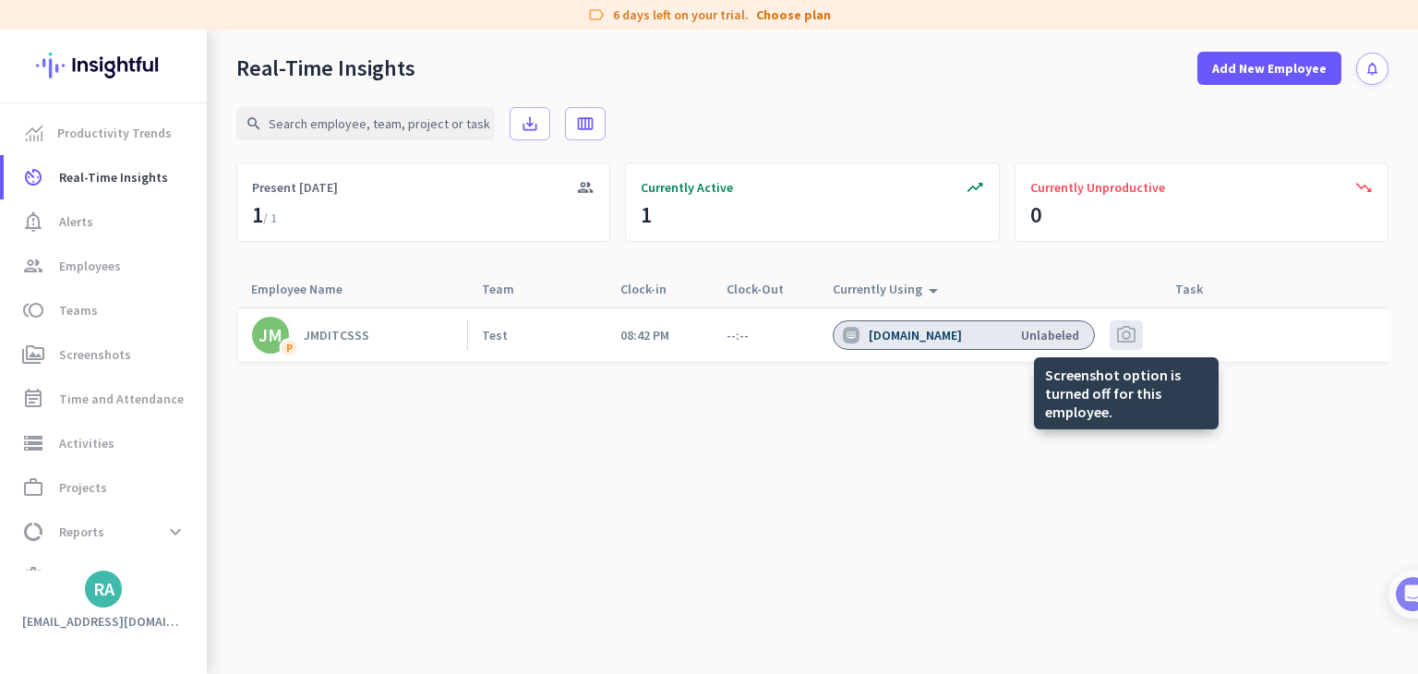
click at [1126, 337] on span "photo_camera" at bounding box center [1126, 335] width 22 height 22
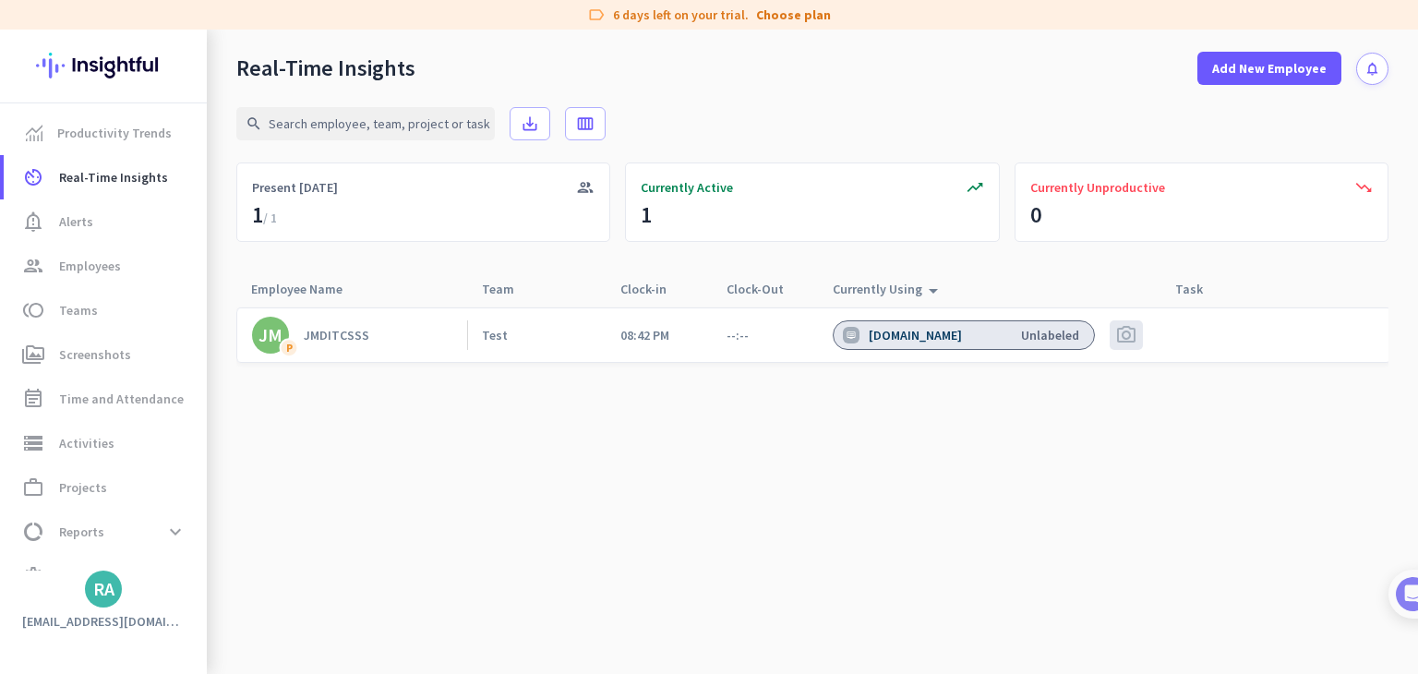
click at [1068, 345] on div "[DOMAIN_NAME] Unlabeled" at bounding box center [964, 335] width 262 height 30
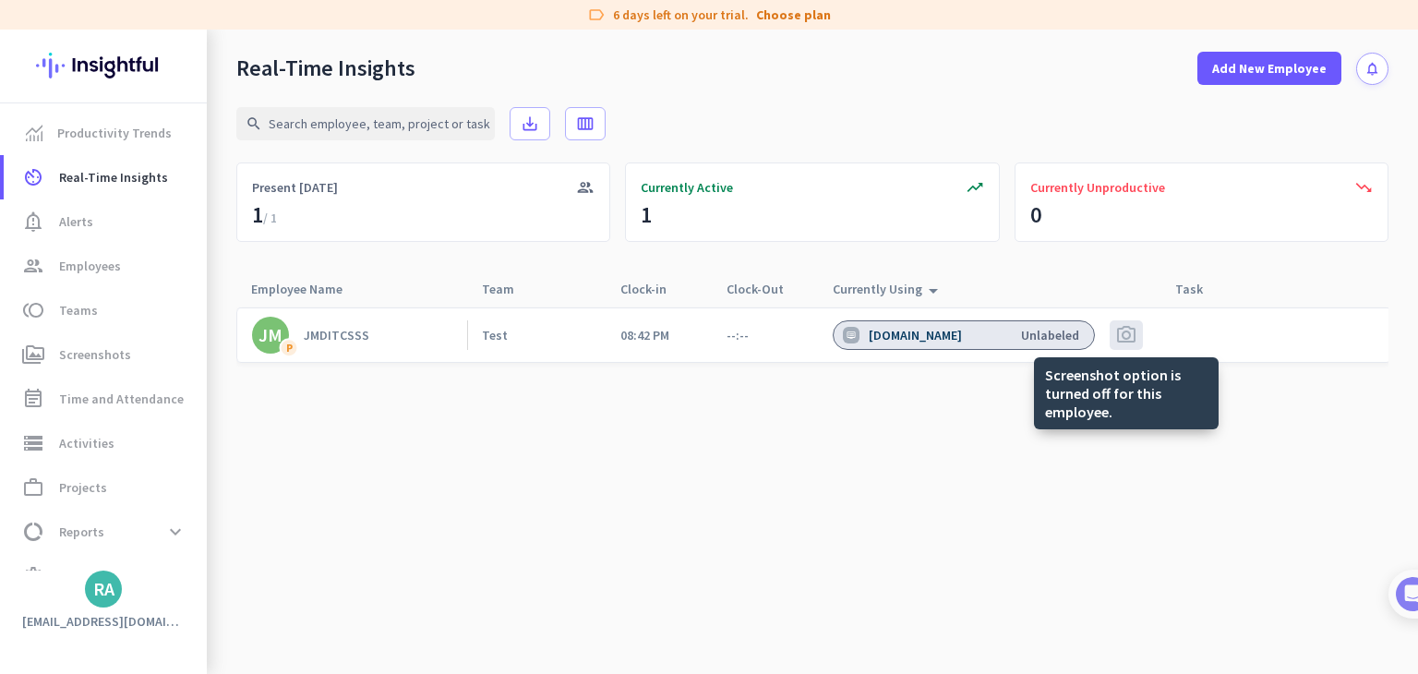
click at [1113, 329] on div "photo_camera" at bounding box center [1125, 335] width 33 height 30
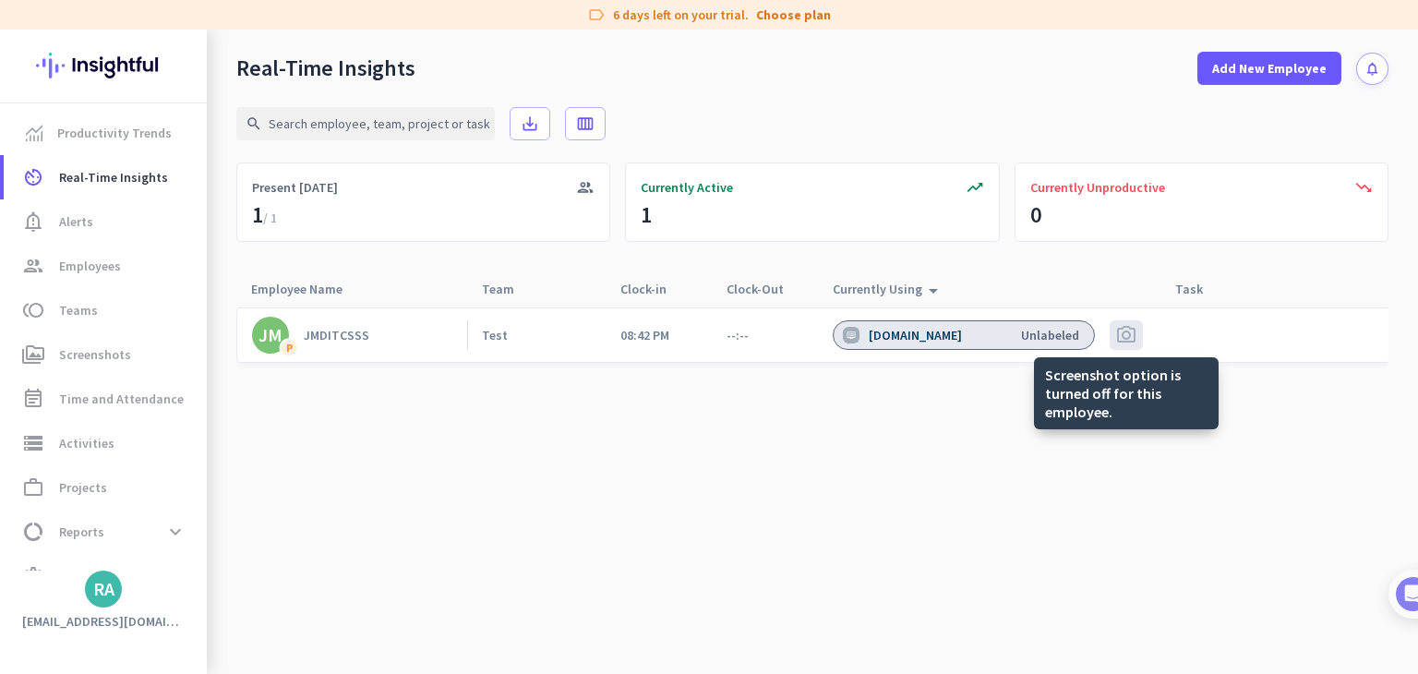
click at [1110, 329] on div "photo_camera" at bounding box center [1125, 335] width 33 height 30
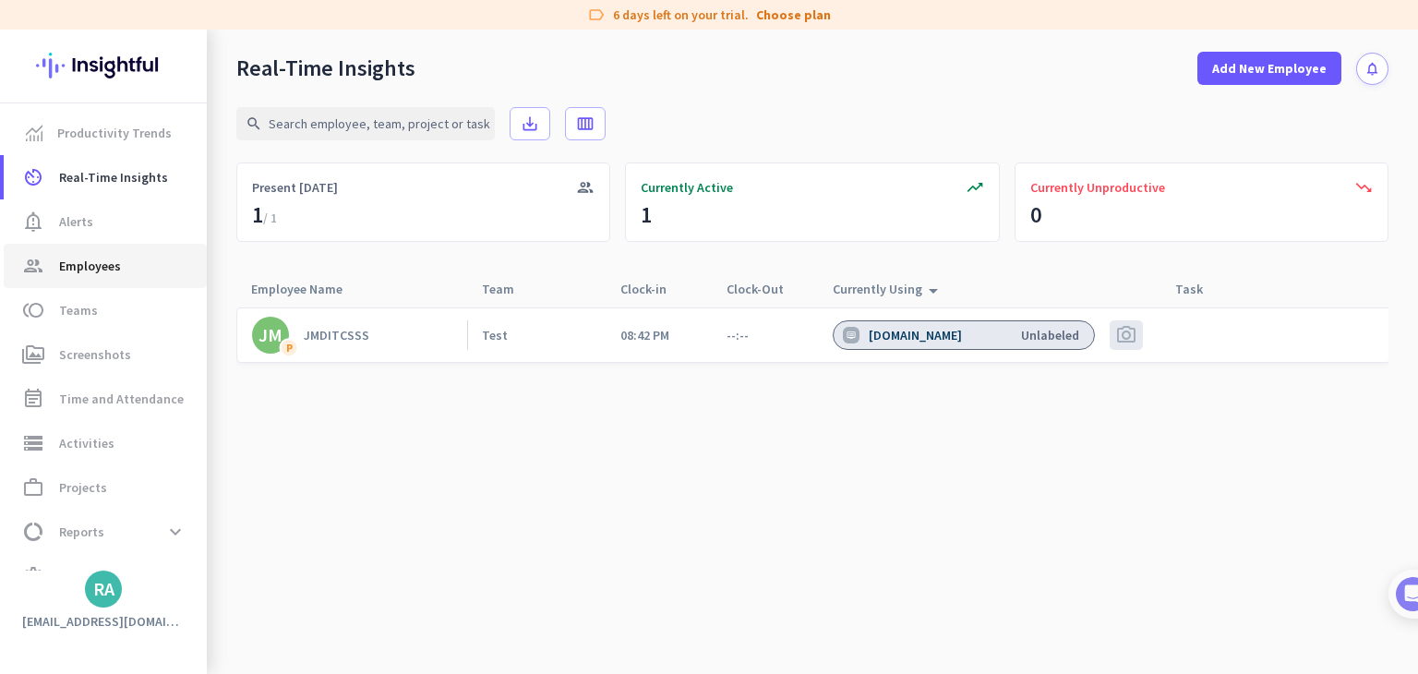
click at [125, 267] on span "group Employees" at bounding box center [105, 266] width 174 height 22
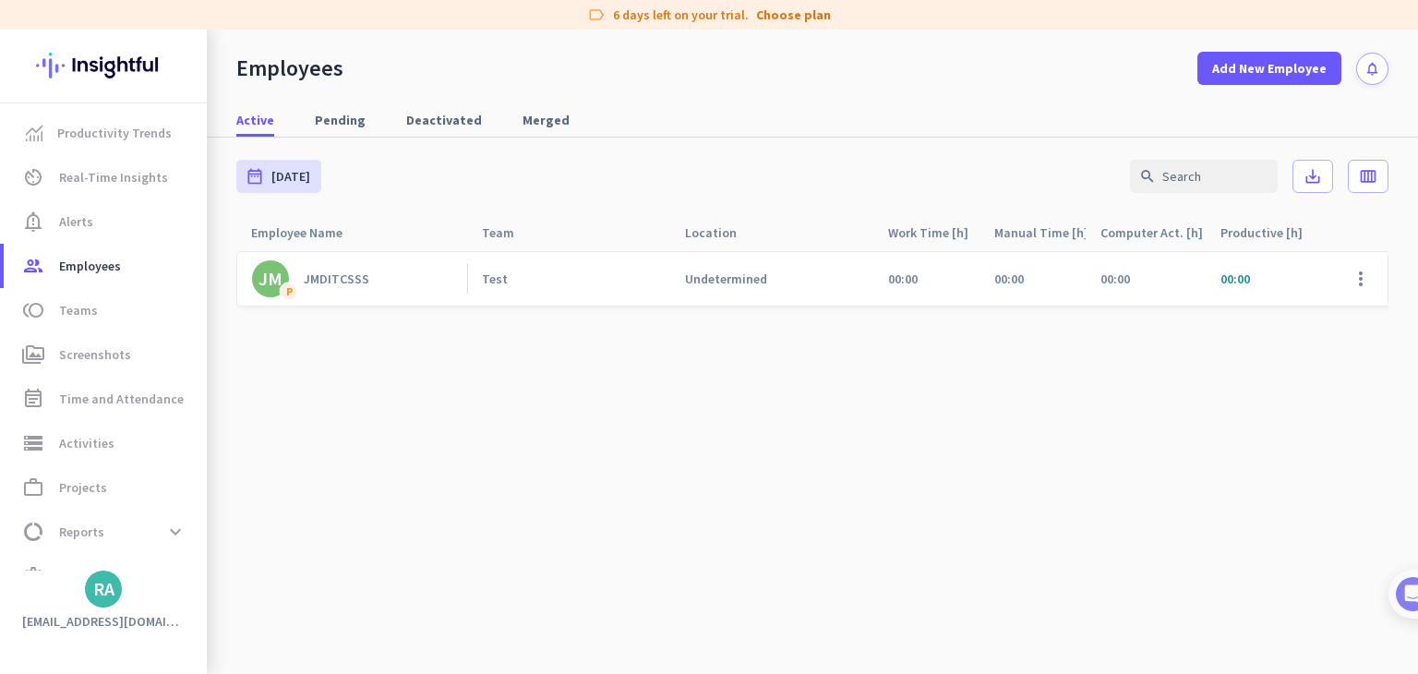
click at [329, 283] on div "JMDITCSSS" at bounding box center [337, 278] width 66 height 17
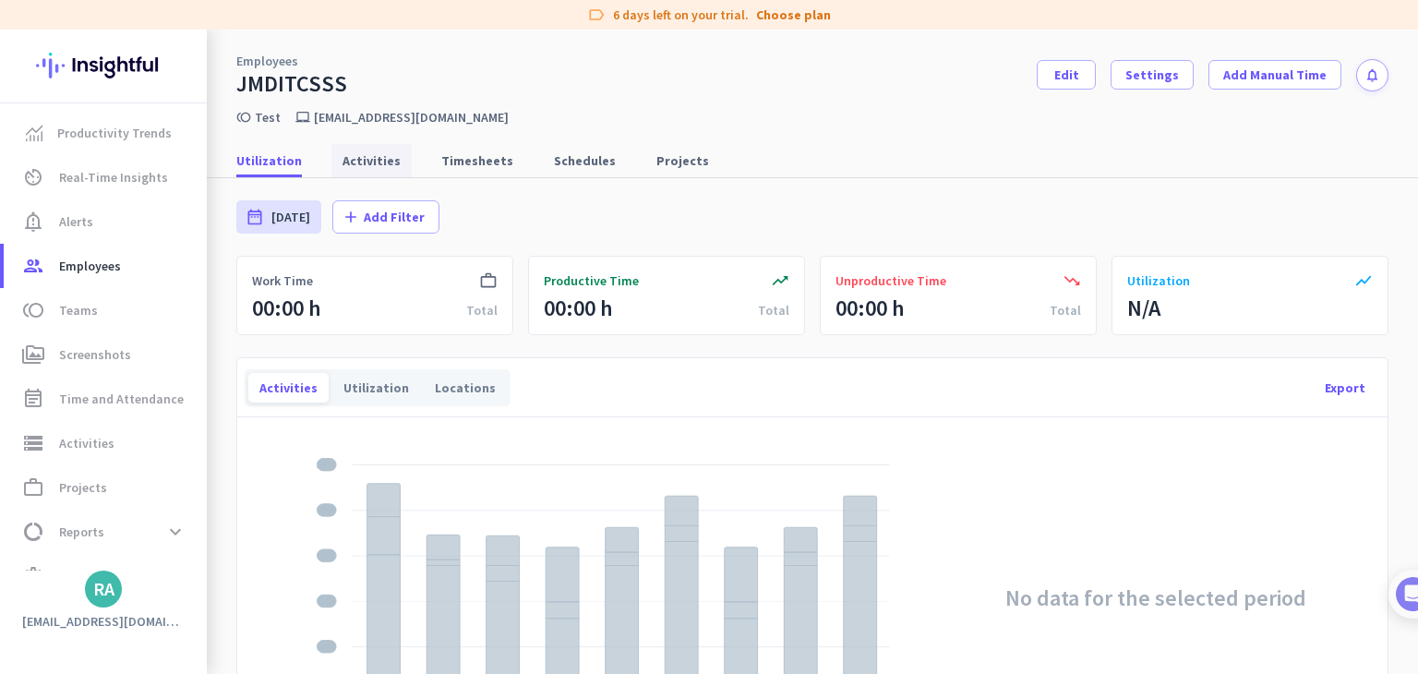
click at [353, 169] on span "Activities" at bounding box center [371, 160] width 58 height 18
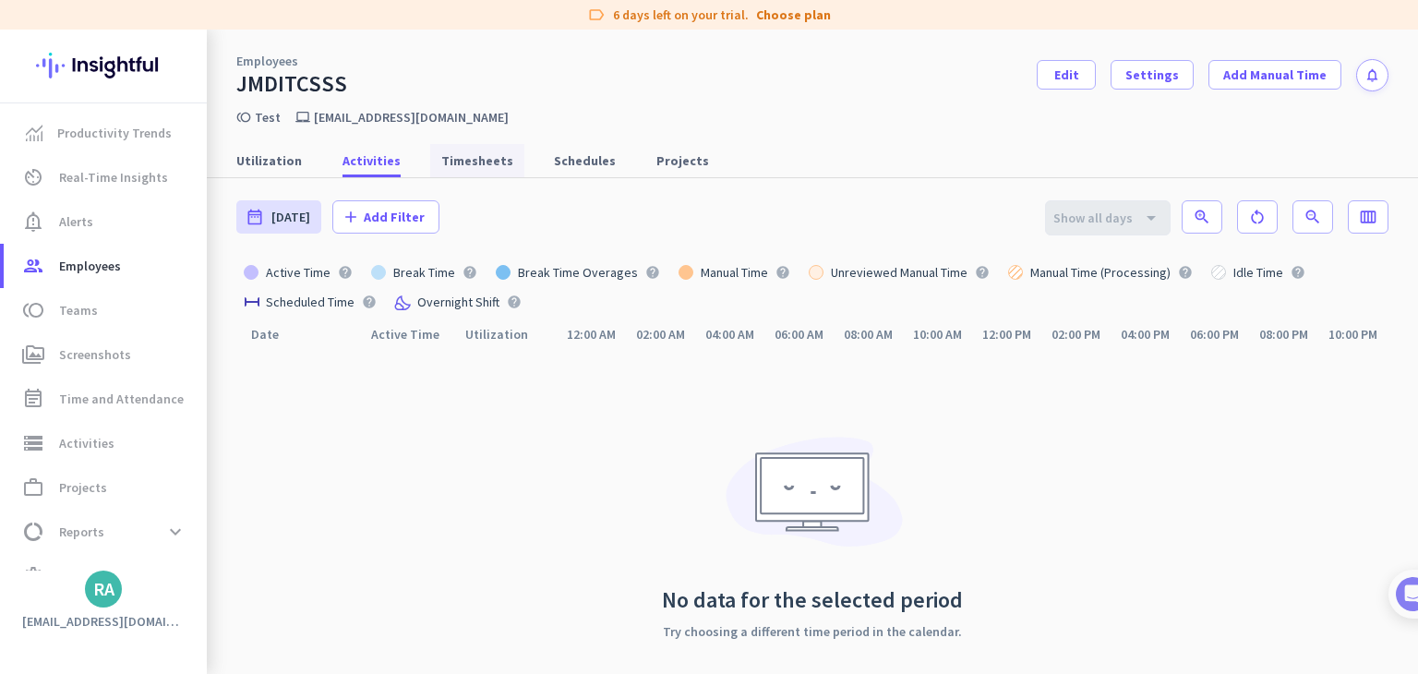
click at [450, 157] on span "Timesheets" at bounding box center [477, 160] width 72 height 18
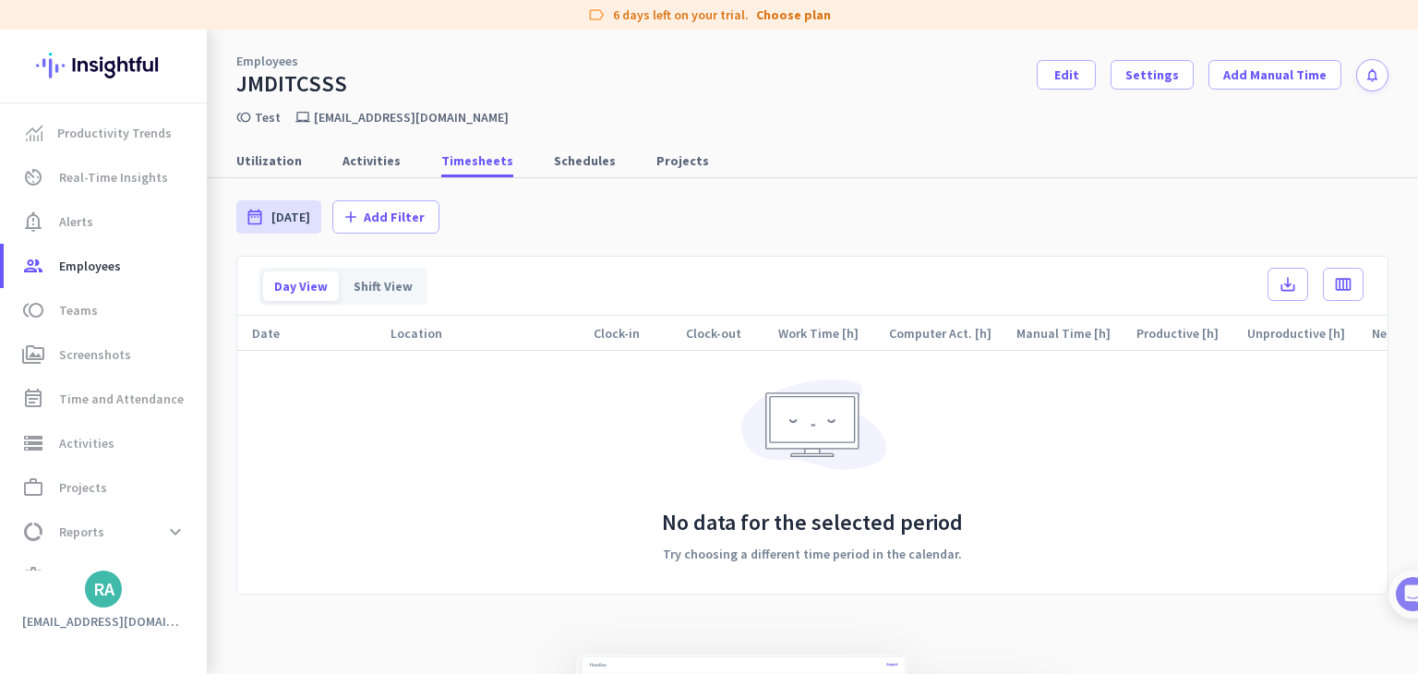
click at [580, 159] on span "Schedules" at bounding box center [585, 160] width 62 height 18
type input "[DATE] - [DATE]"
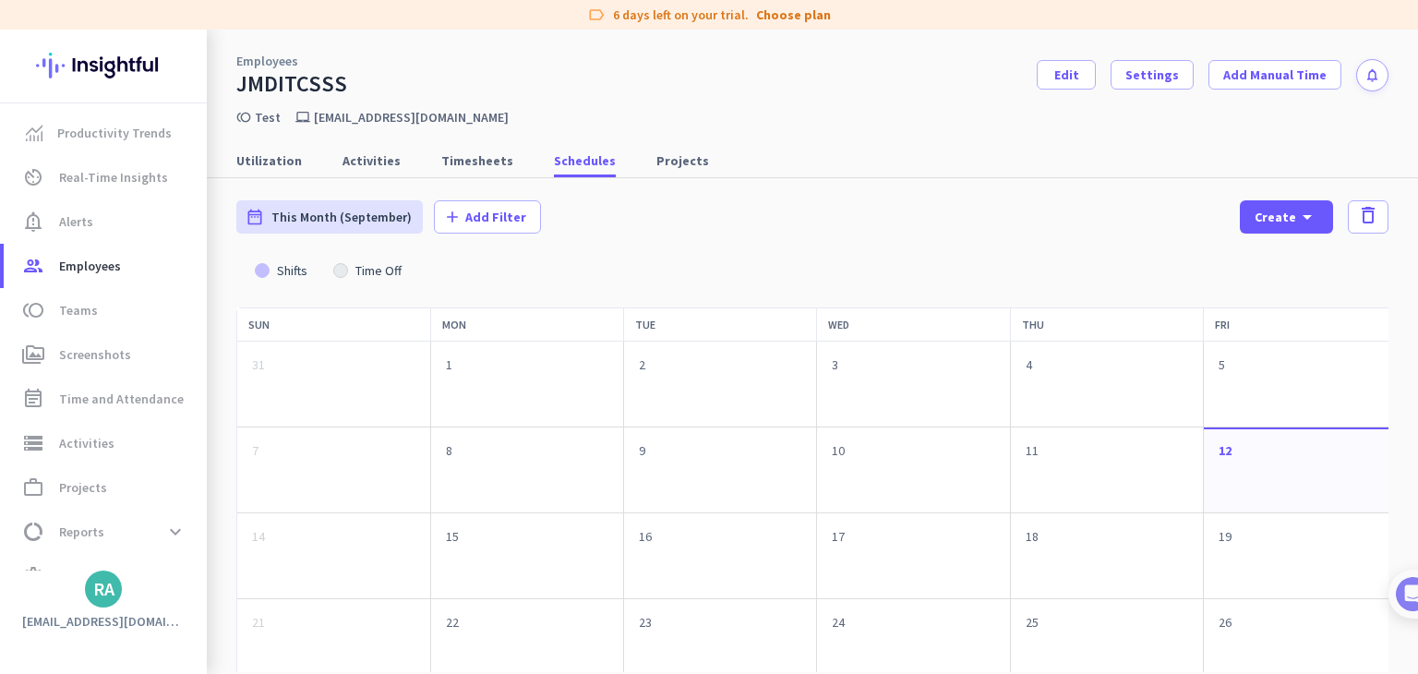
click at [617, 163] on div "Utilization Activities Timesheets Schedules Projects" at bounding box center [812, 161] width 1211 height 34
click at [645, 162] on link "Projects" at bounding box center [682, 160] width 75 height 33
type input "[DATE] - [DATE]"
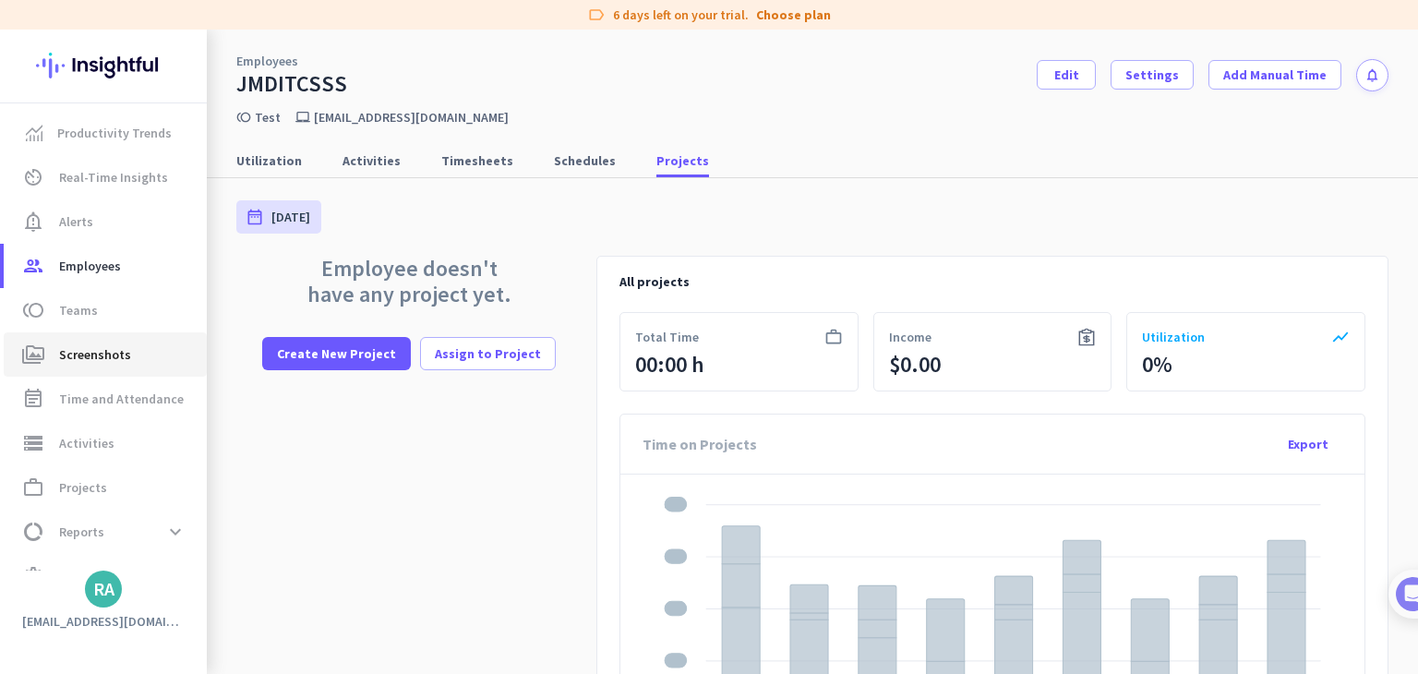
click at [142, 352] on span "perm_media Screenshots" at bounding box center [105, 354] width 174 height 22
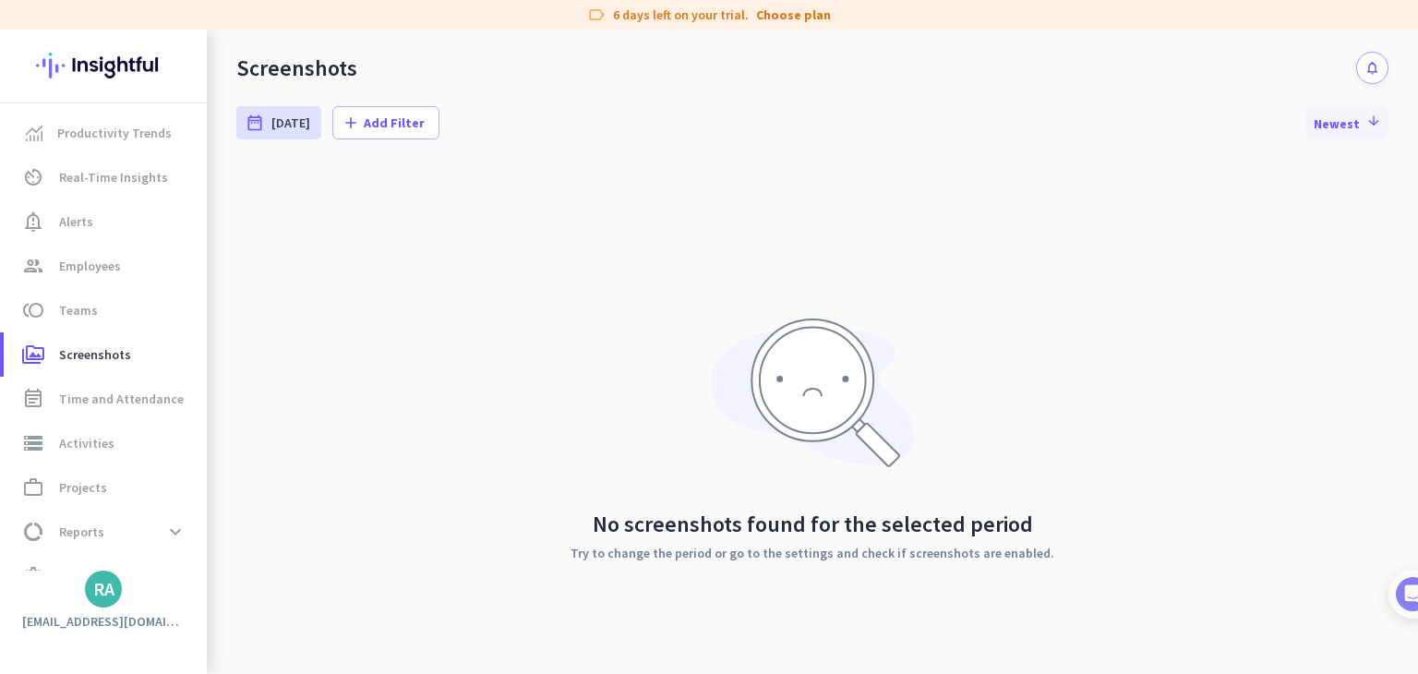
click at [1362, 118] on icon "arrow_downward" at bounding box center [1371, 121] width 18 height 15
click at [116, 261] on span "Employees" at bounding box center [90, 266] width 62 height 22
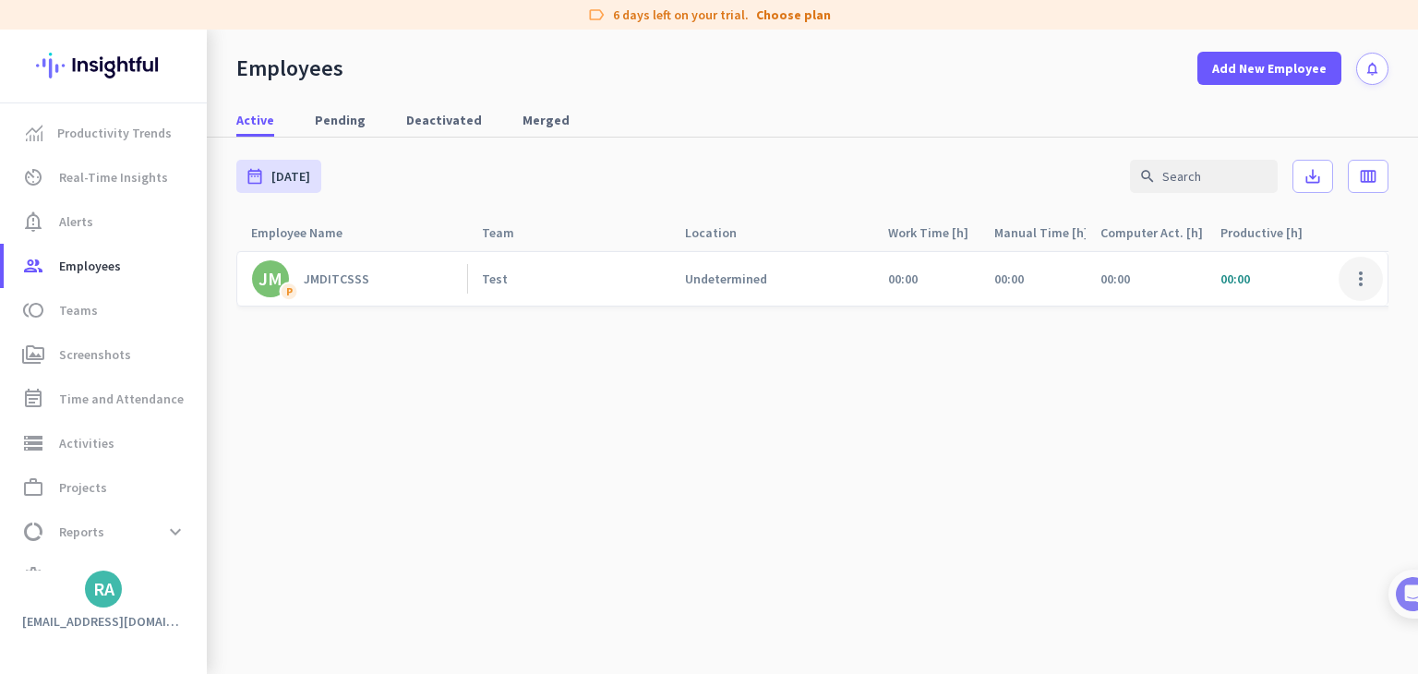
click at [1356, 285] on span at bounding box center [1360, 279] width 44 height 44
click at [1306, 309] on span "Edit" at bounding box center [1307, 317] width 122 height 18
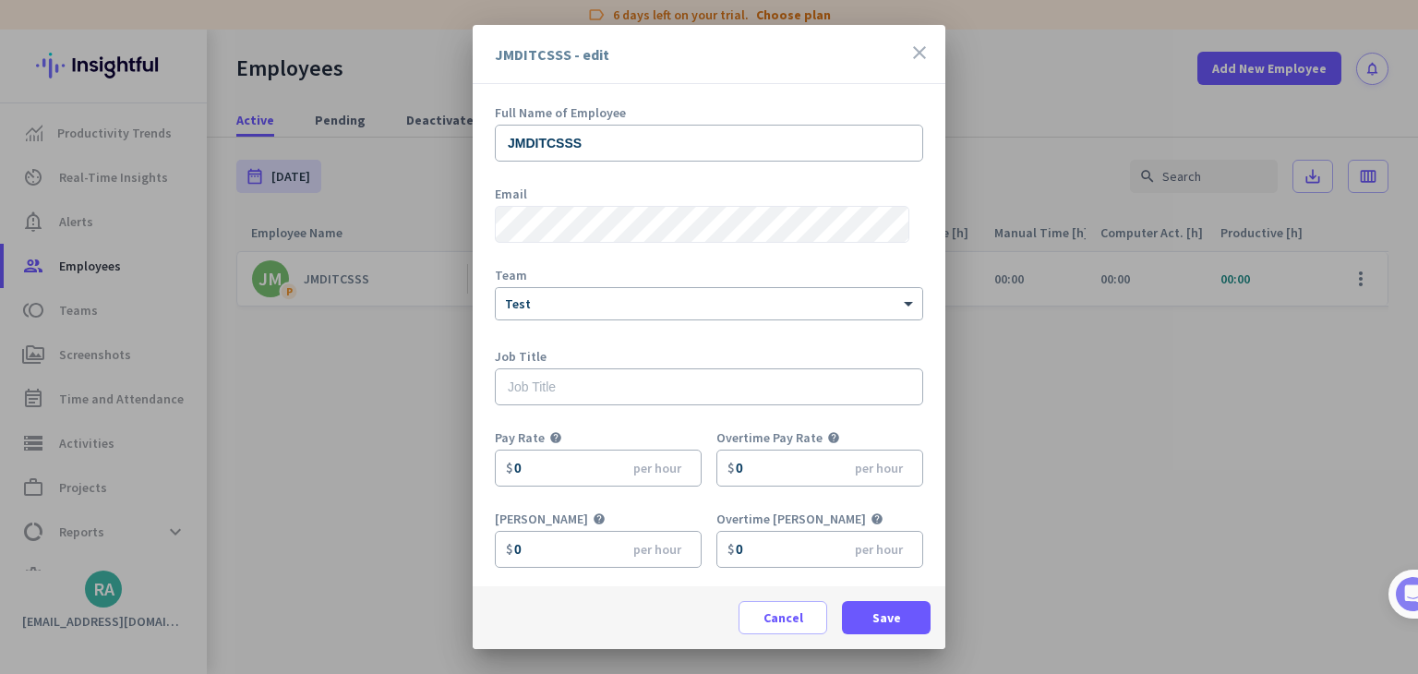
scroll to position [81, 0]
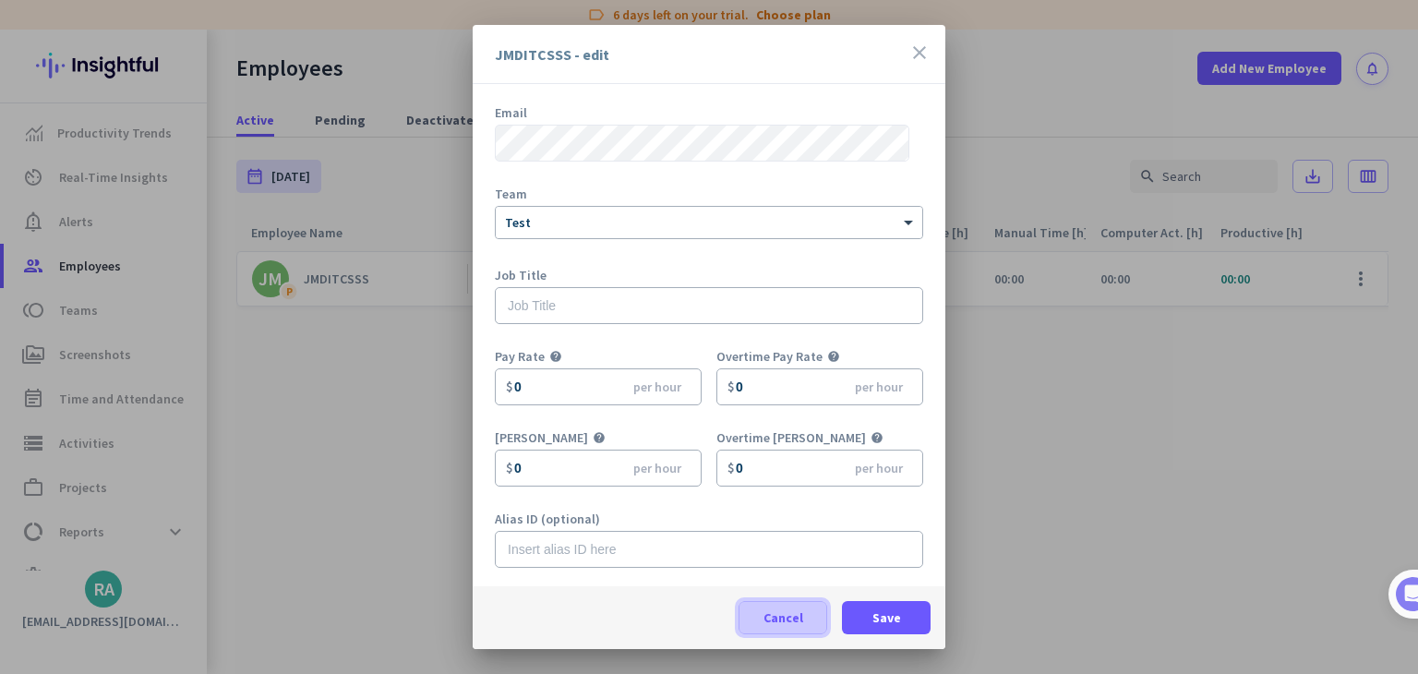
click at [772, 610] on span "Cancel" at bounding box center [783, 617] width 40 height 18
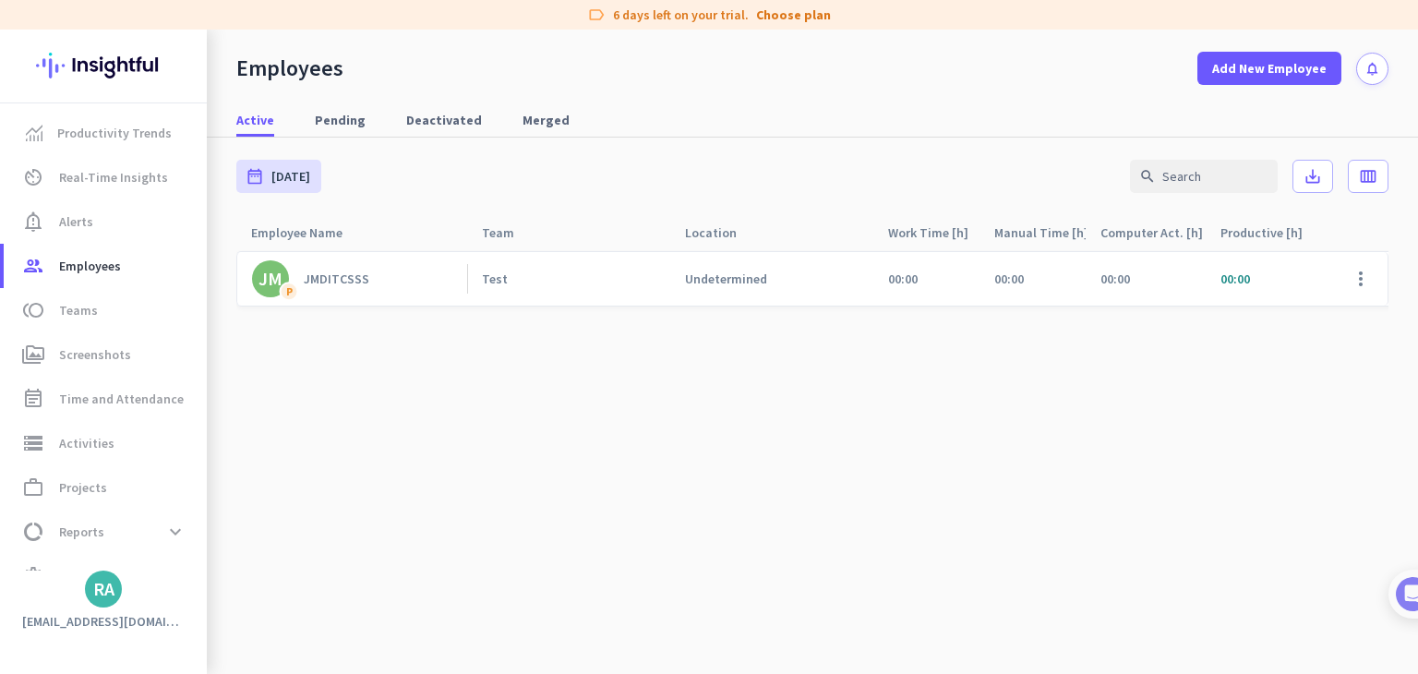
click at [373, 270] on link "JM P JMDITCSSS" at bounding box center [359, 278] width 215 height 37
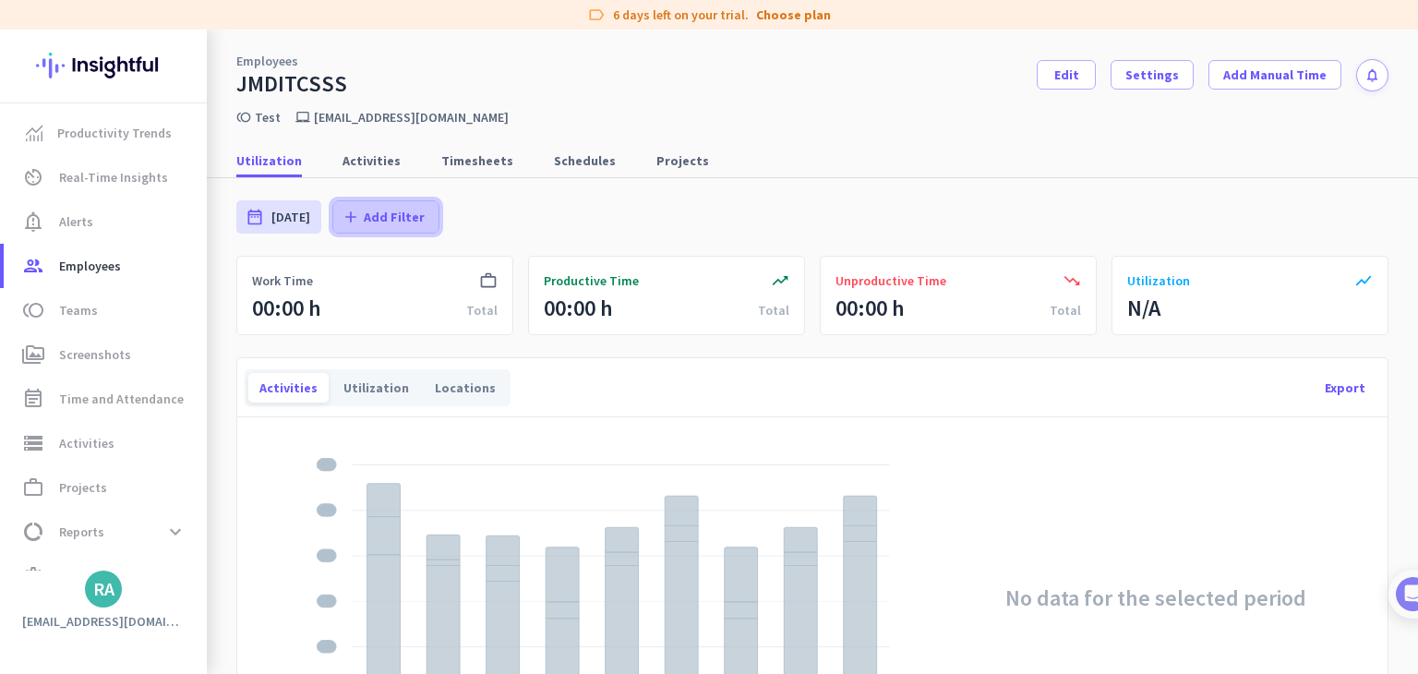
click at [396, 232] on span at bounding box center [385, 217] width 105 height 44
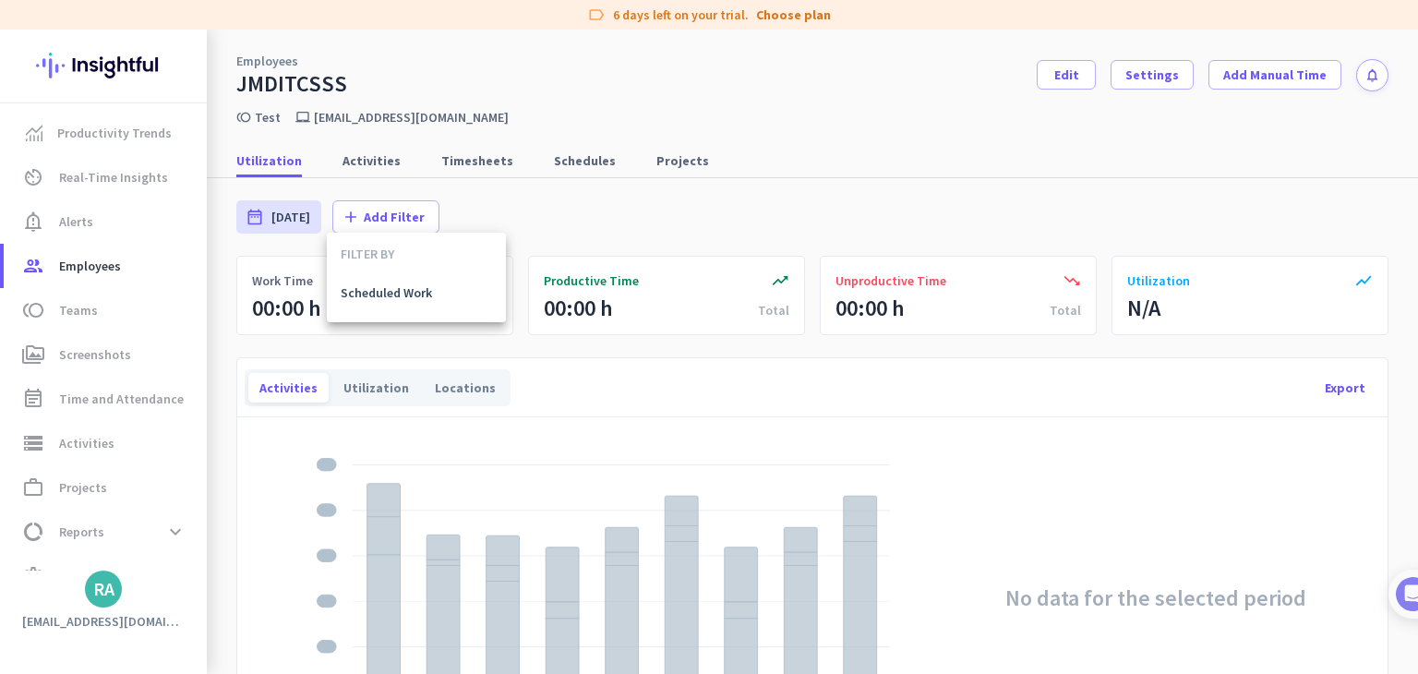
click at [587, 213] on div at bounding box center [709, 337] width 1418 height 674
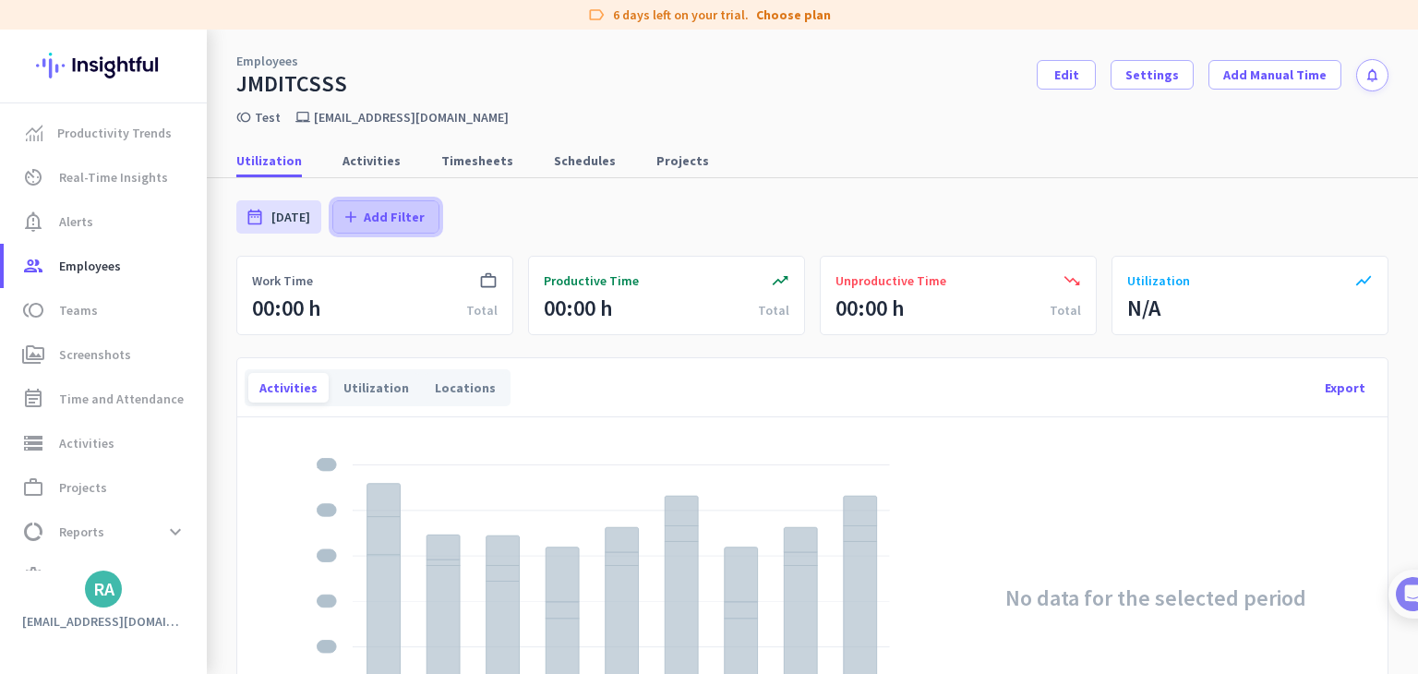
click at [401, 208] on span "Add Filter" at bounding box center [394, 217] width 61 height 18
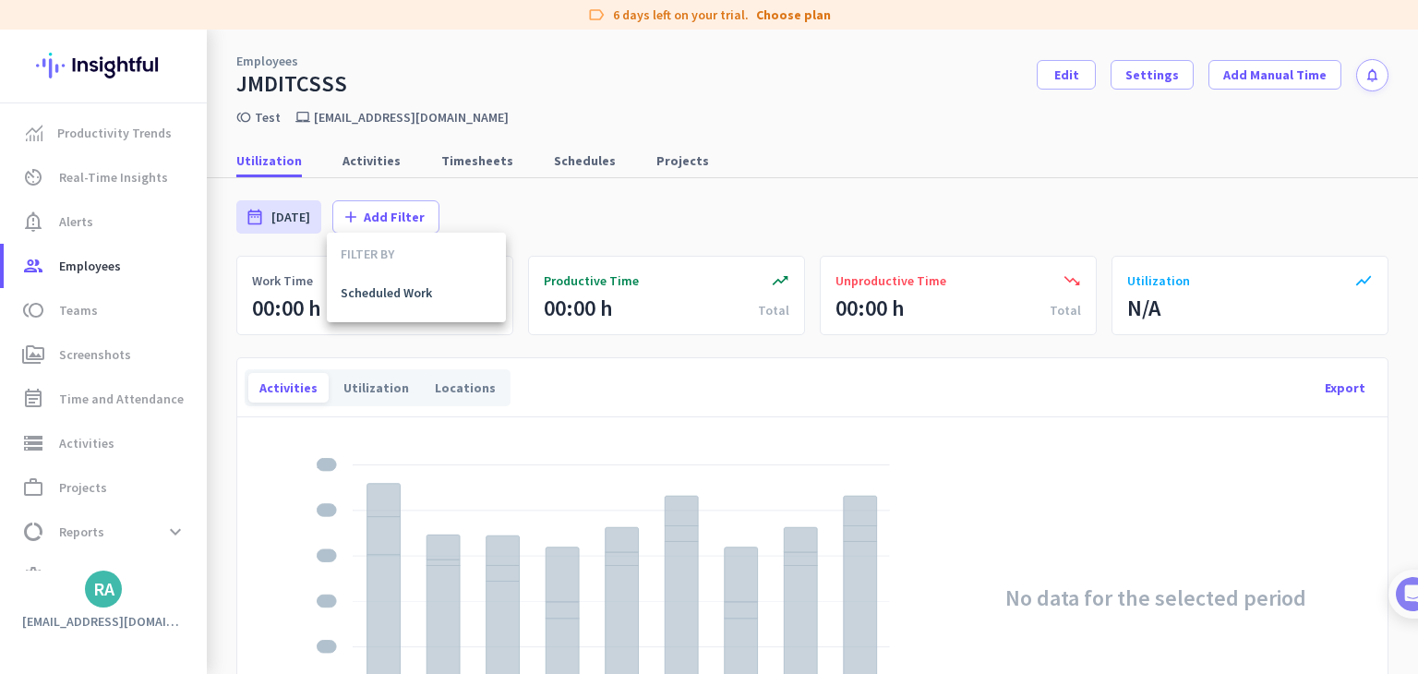
click at [1196, 237] on div at bounding box center [709, 337] width 1418 height 674
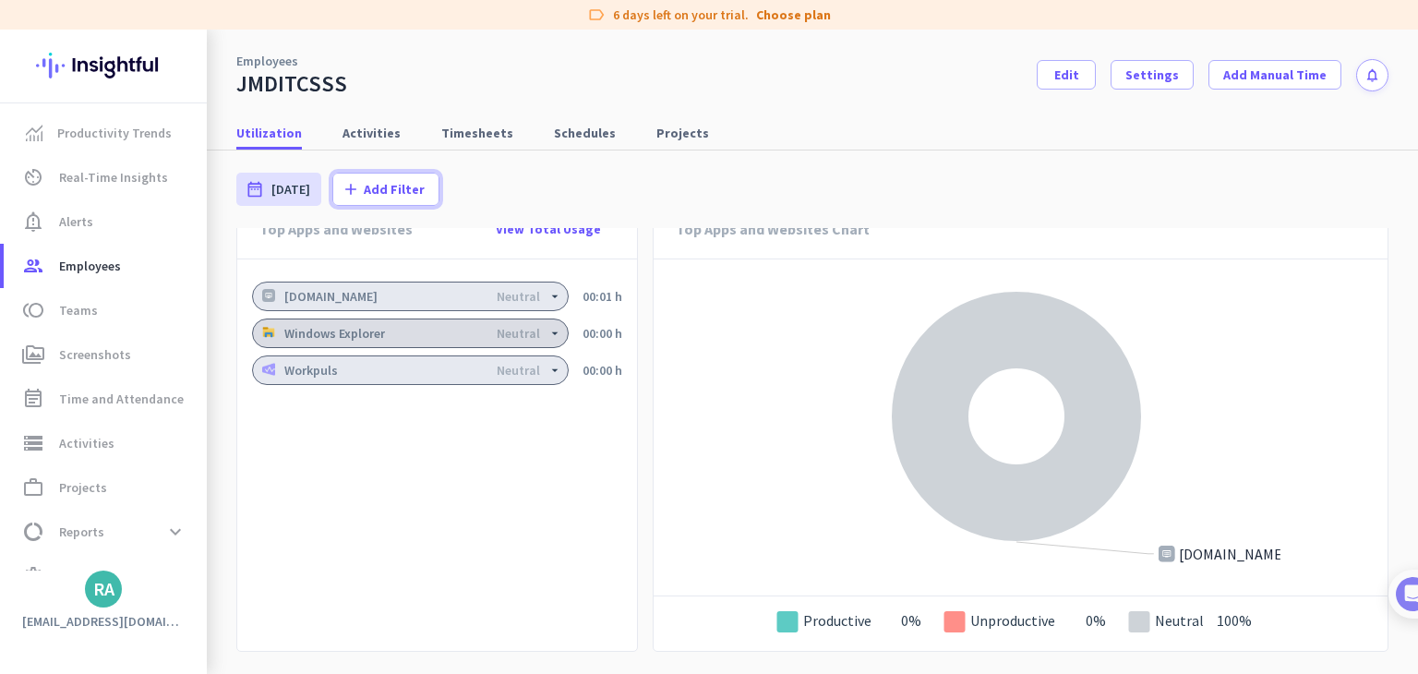
scroll to position [1319, 0]
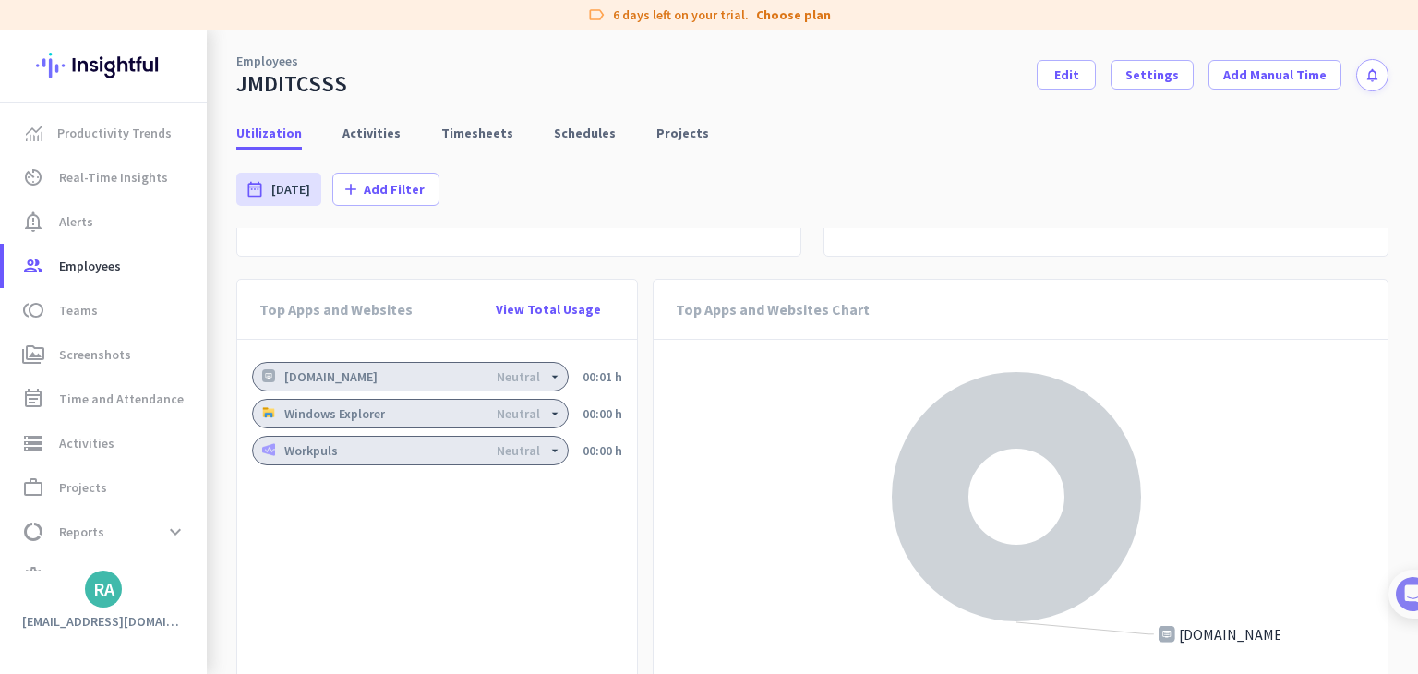
click at [551, 449] on icon "arrow_drop_down" at bounding box center [554, 450] width 15 height 15
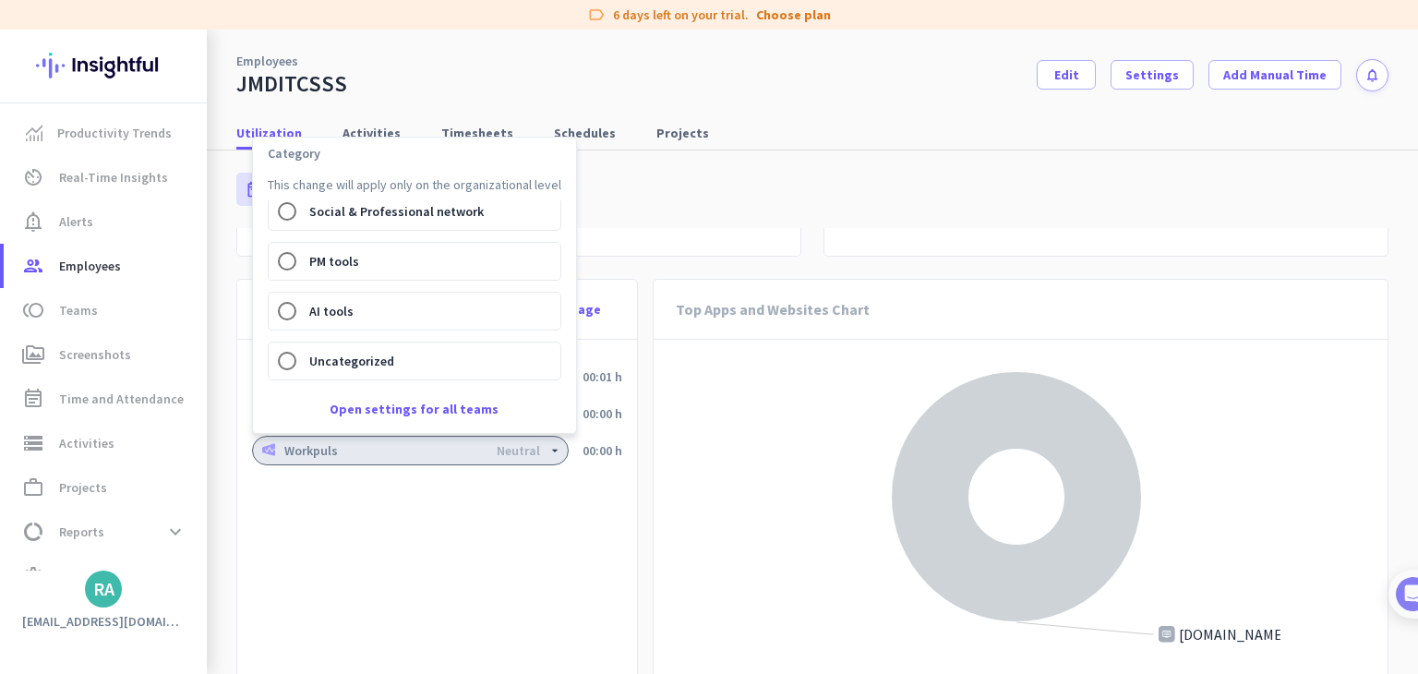
scroll to position [0, 0]
click at [365, 586] on div at bounding box center [709, 337] width 1418 height 674
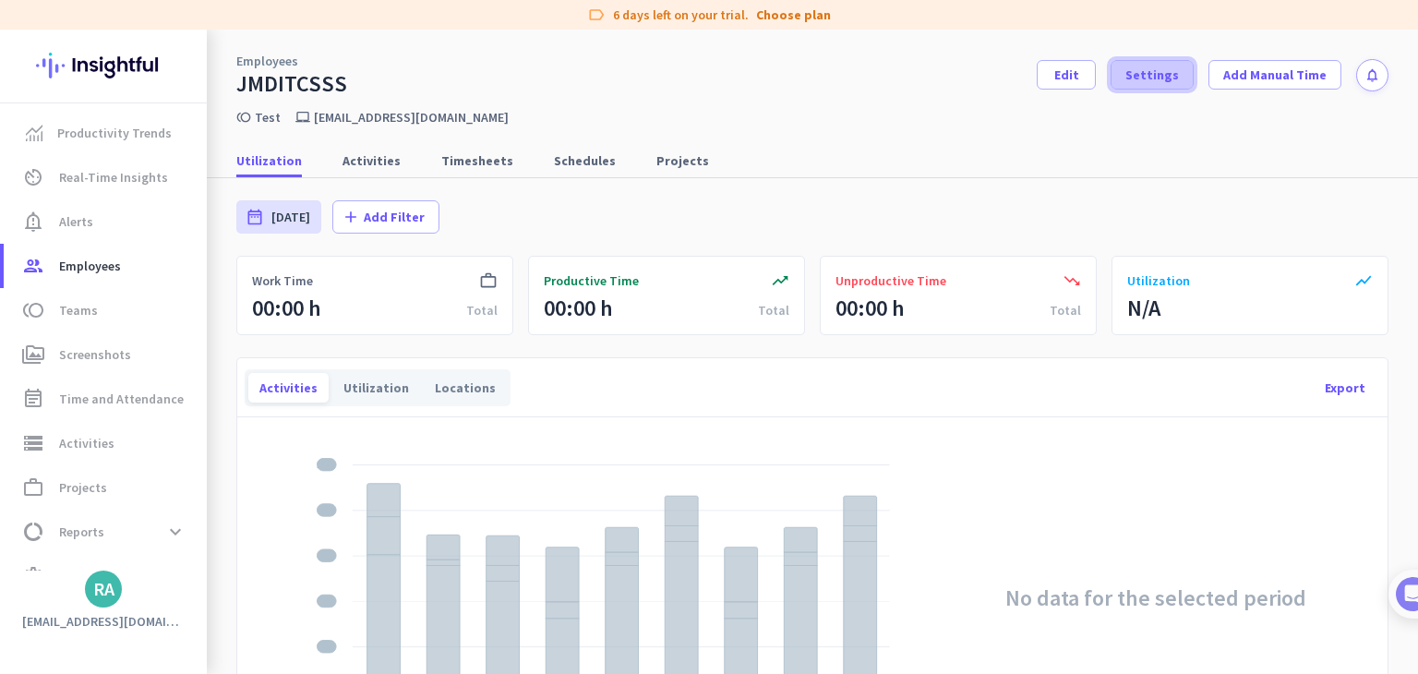
click at [1158, 92] on span at bounding box center [1151, 75] width 81 height 44
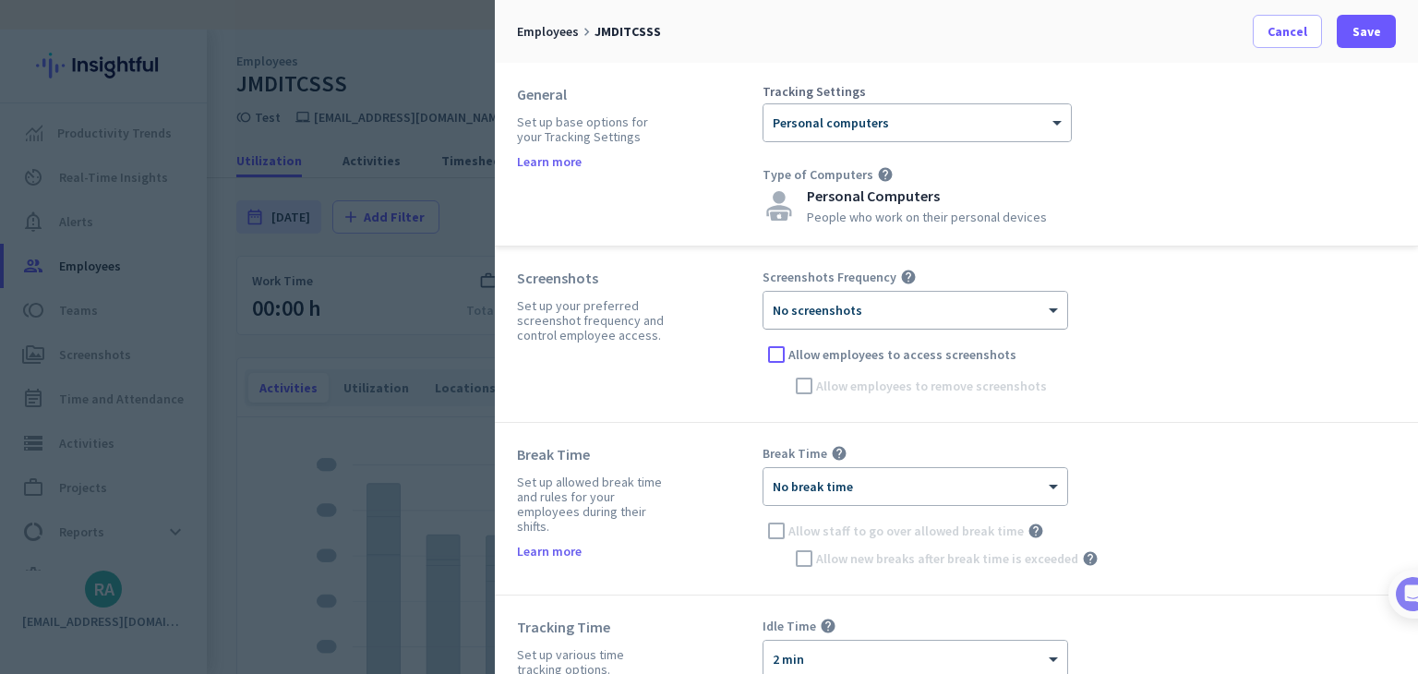
click at [998, 301] on div at bounding box center [915, 304] width 304 height 16
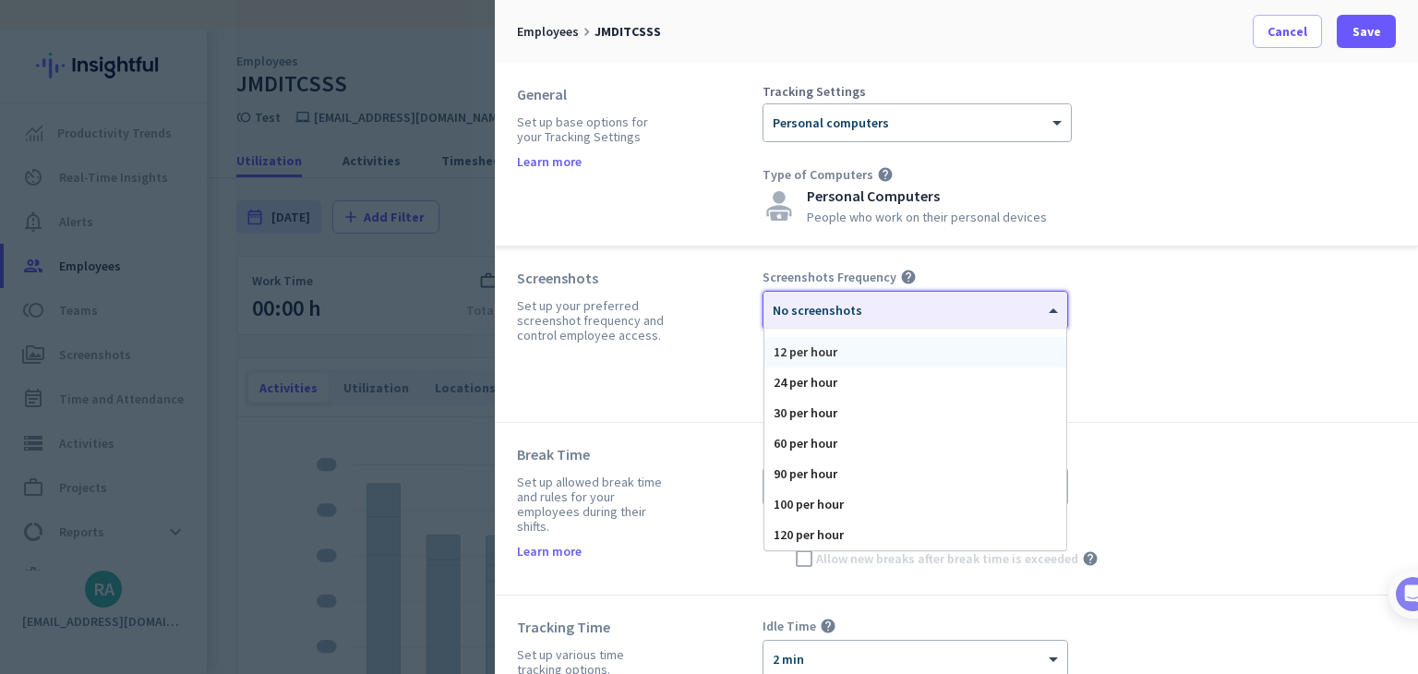
click at [1246, 304] on div "Screenshots Frequency help × No screenshots No screenshots 1 per hour 3 per hou…" at bounding box center [1078, 334] width 633 height 131
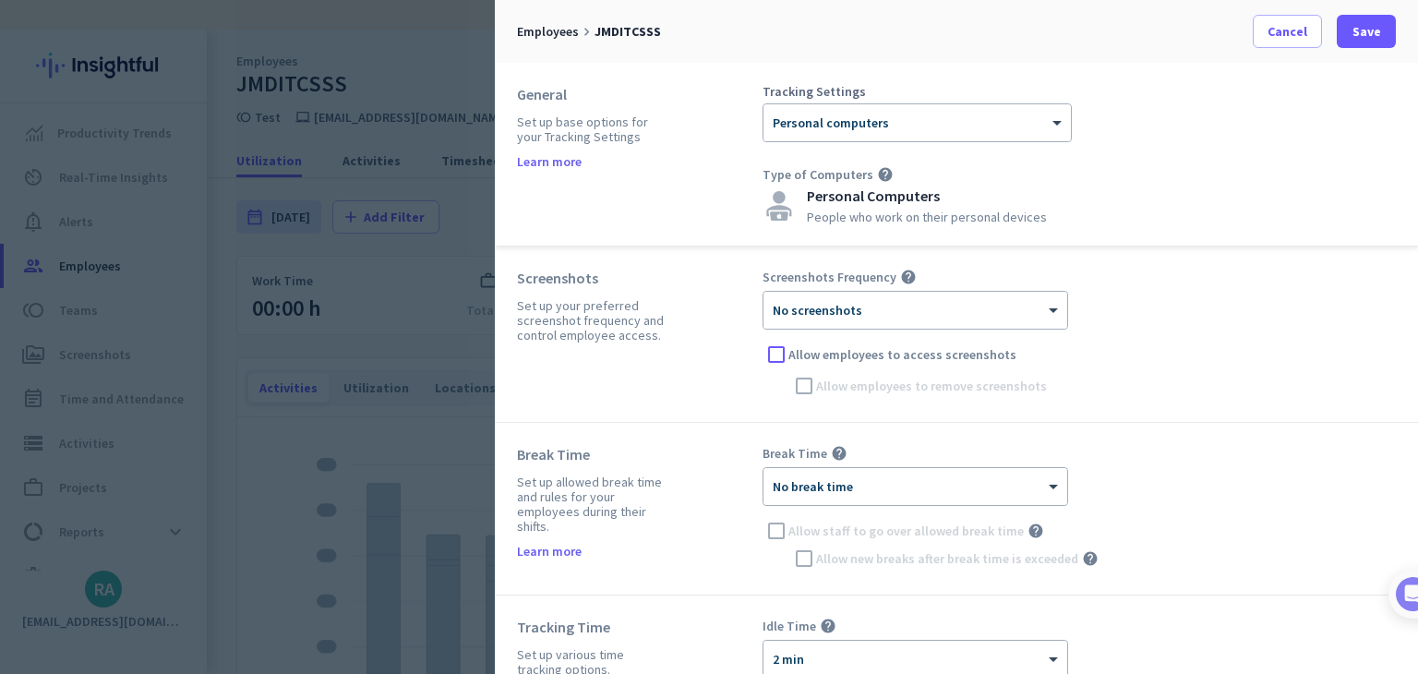
click at [937, 356] on span "Allow employees to access screenshots" at bounding box center [902, 354] width 228 height 18
click at [0, 0] on input "Allow employees to access screenshots" at bounding box center [0, 0] width 0 height 0
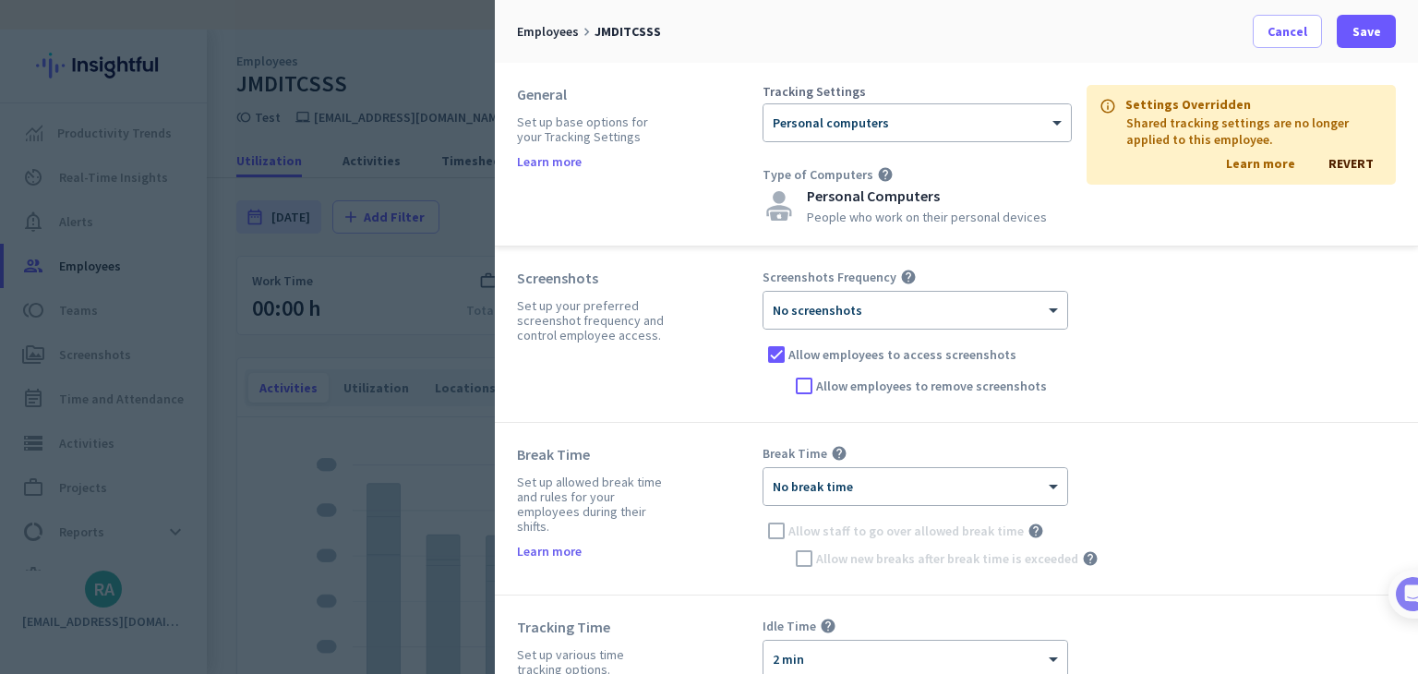
click at [971, 361] on span "Allow employees to access screenshots" at bounding box center [902, 354] width 228 height 18
click at [0, 0] on input "Allow employees to access screenshots" at bounding box center [0, 0] width 0 height 0
click at [978, 304] on div at bounding box center [915, 304] width 304 height 16
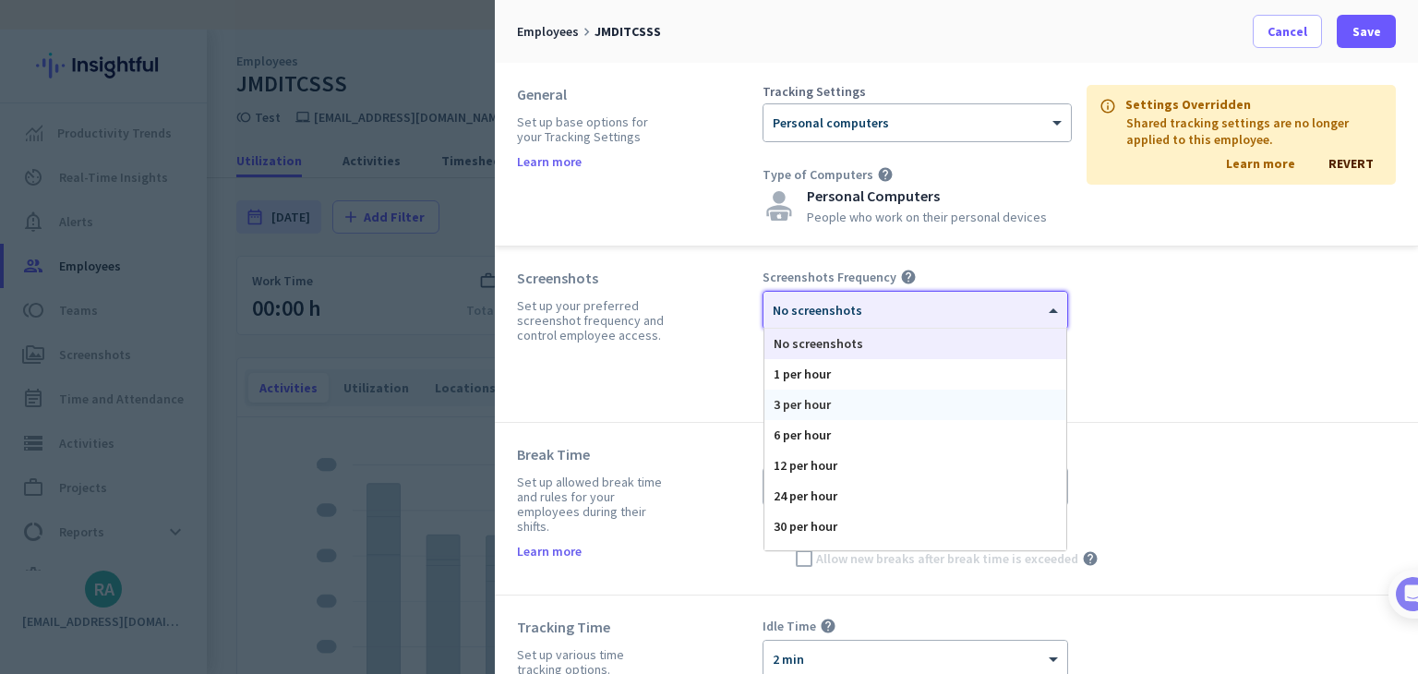
click at [658, 380] on div "Screenshots Set up your preferred screenshot frequency and control employee acc…" at bounding box center [640, 334] width 246 height 131
click at [827, 321] on div "× No screenshots" at bounding box center [915, 310] width 304 height 37
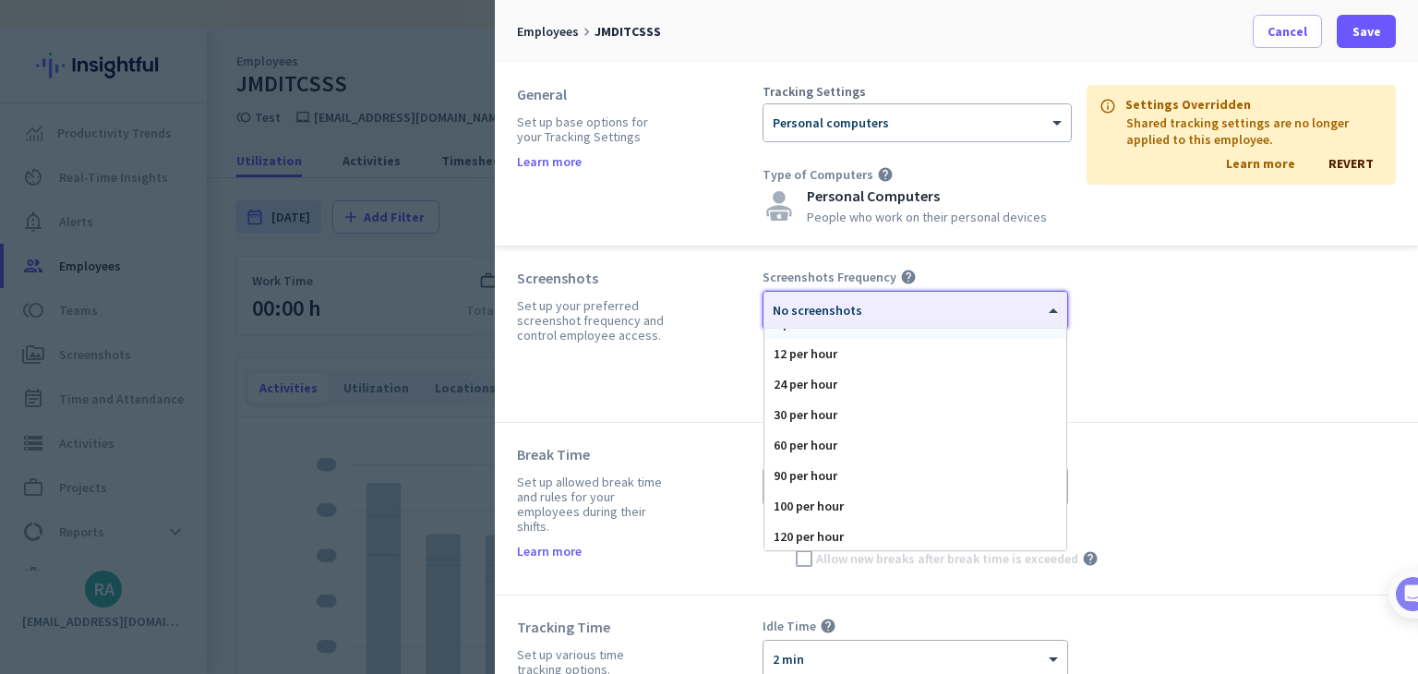
scroll to position [114, 0]
click at [1104, 409] on div "Screenshots Set up your preferred screenshot frequency and control employee acc…" at bounding box center [956, 334] width 923 height 176
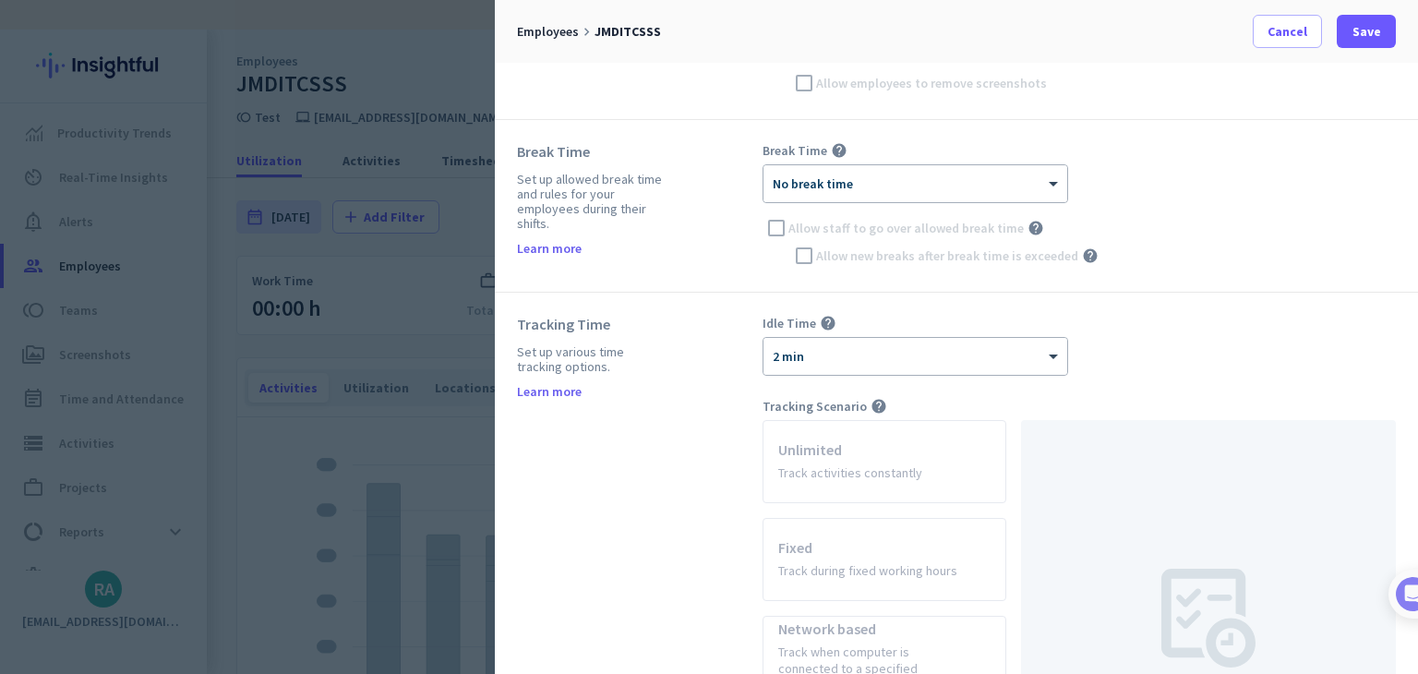
scroll to position [369, 0]
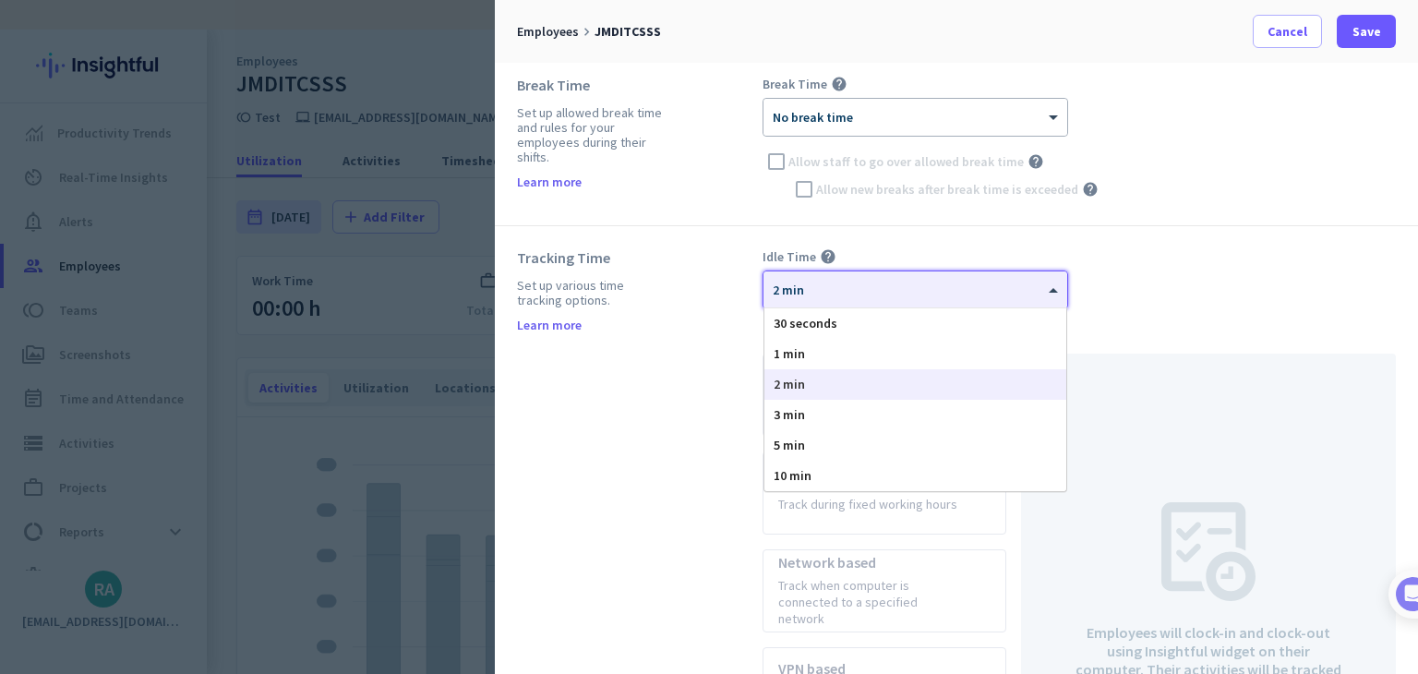
click at [794, 290] on span "2 min" at bounding box center [788, 290] width 31 height 17
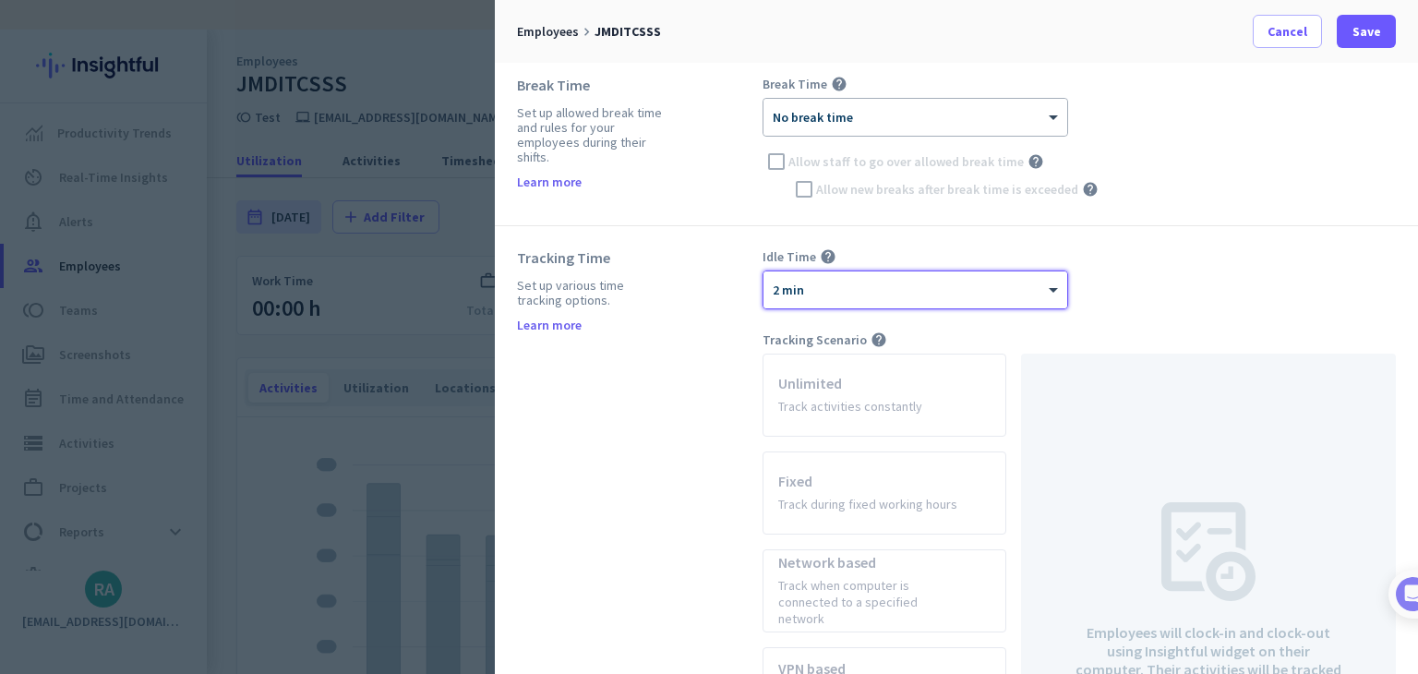
click at [794, 290] on span "2 min" at bounding box center [788, 290] width 31 height 17
click at [1276, 329] on div "Idle Time help × 2 min Tracking Scenario help Unlimited Track activities consta…" at bounding box center [1078, 588] width 633 height 681
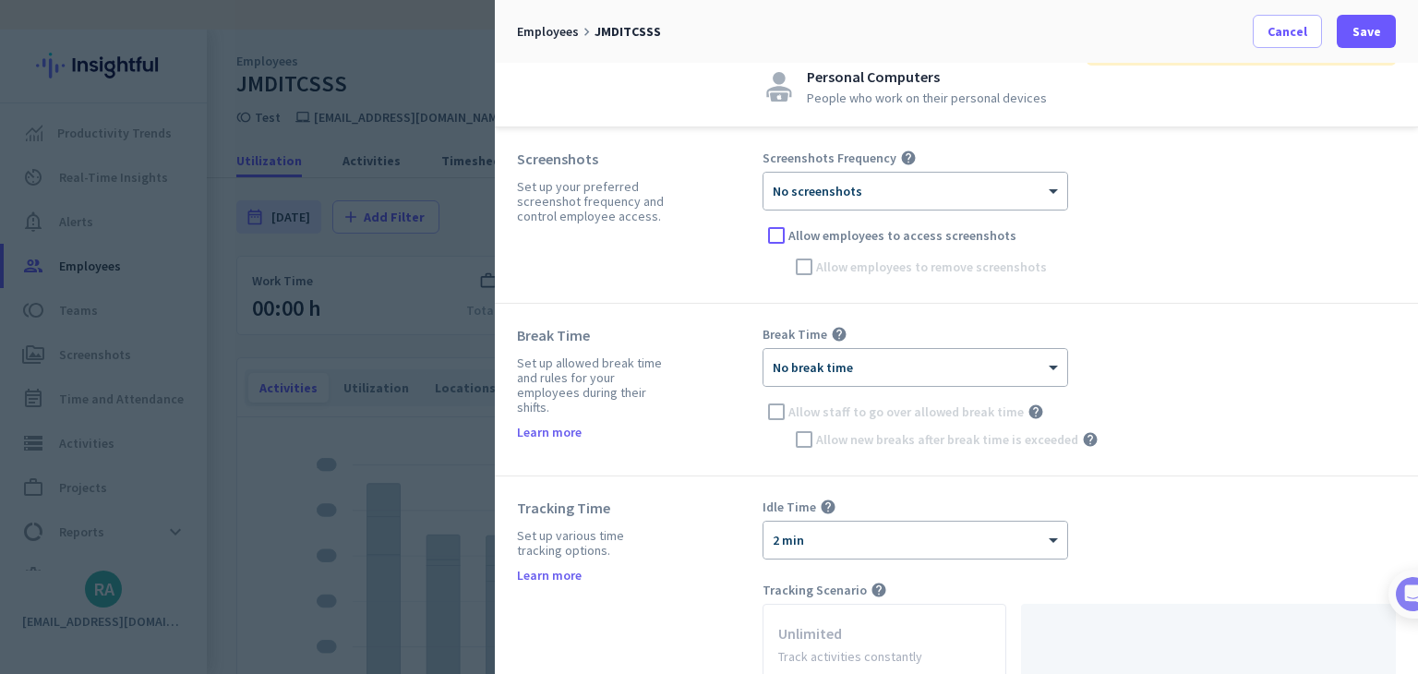
scroll to position [0, 0]
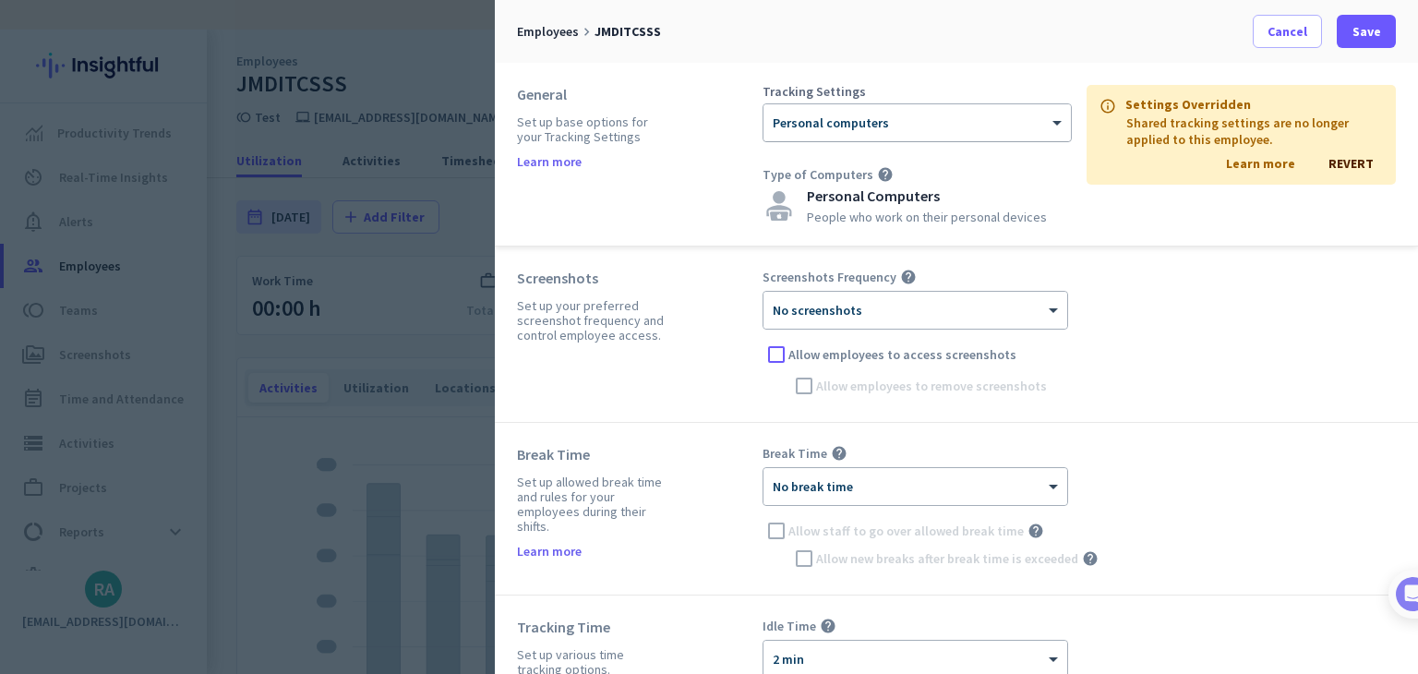
click at [805, 118] on div at bounding box center [916, 117] width 307 height 16
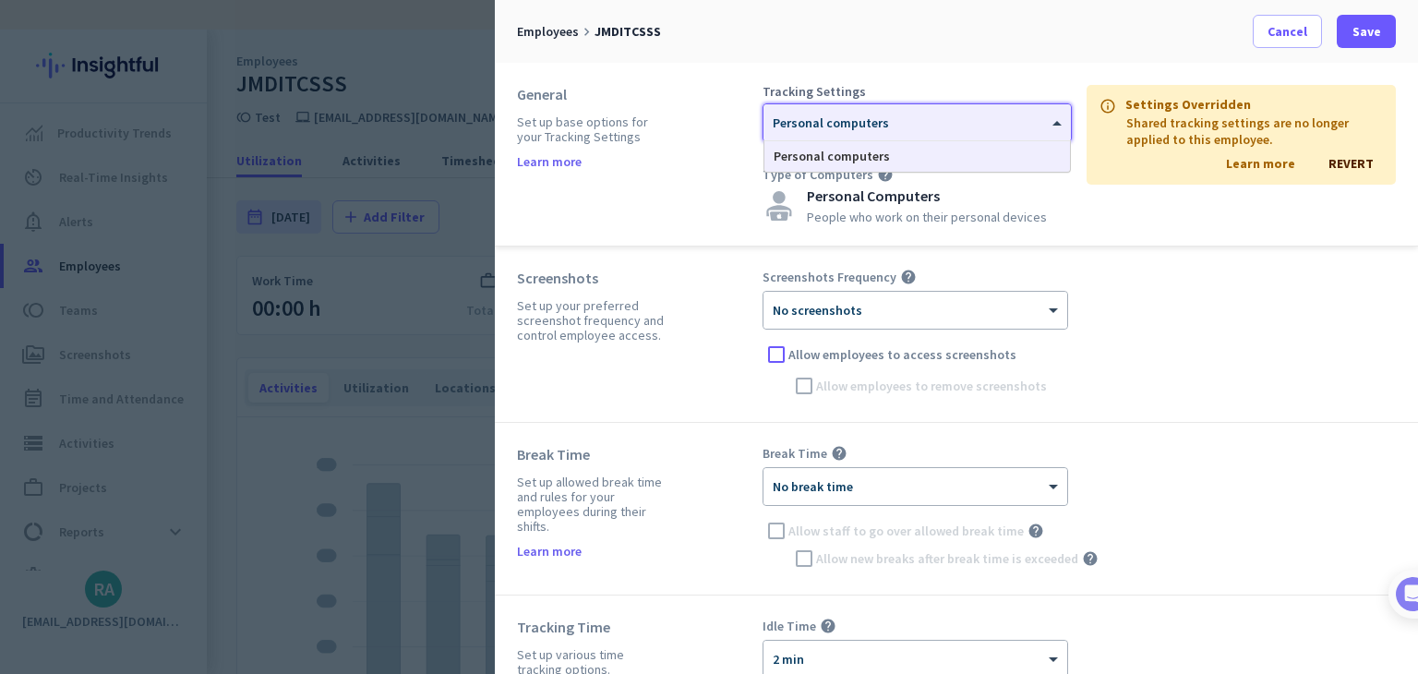
click at [805, 118] on div at bounding box center [916, 117] width 307 height 16
click at [1137, 220] on div "Tracking Settings × Personal computers Personal computers Type of Computers hel…" at bounding box center [1078, 154] width 633 height 138
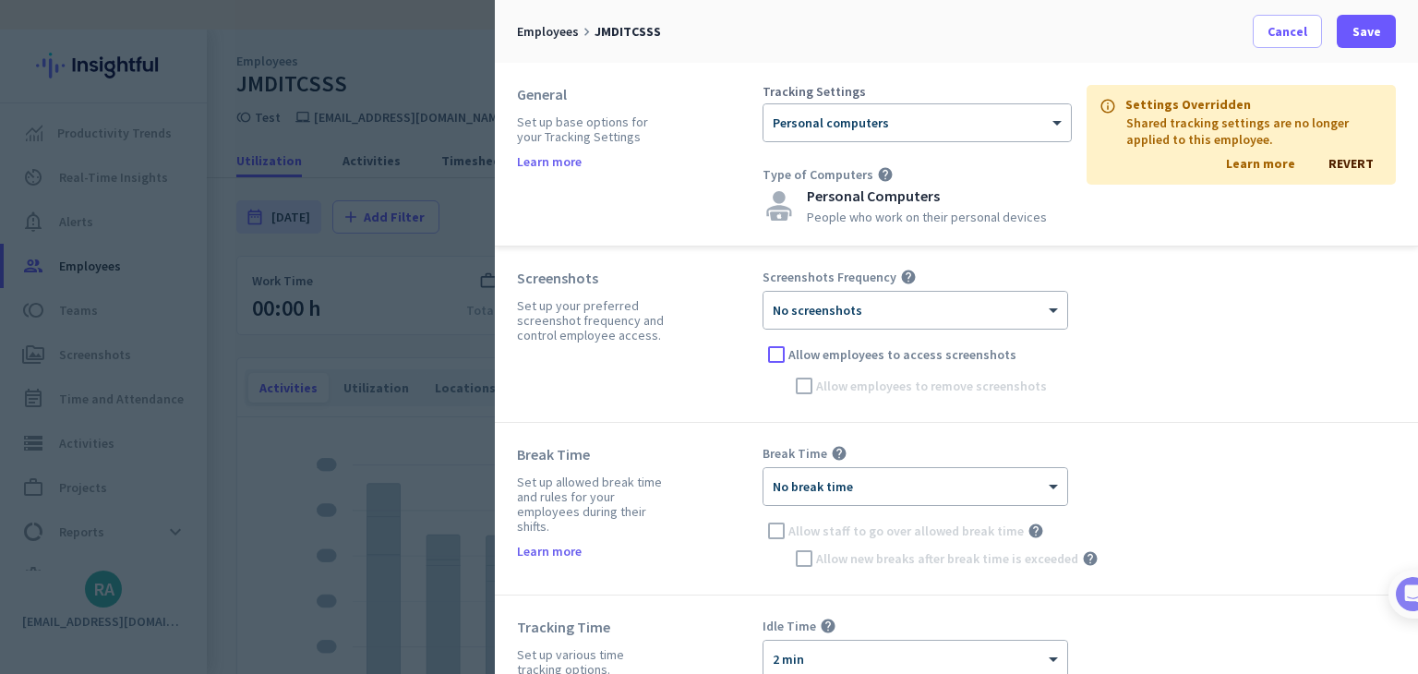
drag, startPoint x: 1344, startPoint y: 163, endPoint x: 1325, endPoint y: 182, distance: 26.1
click at [1344, 164] on span "REVERT" at bounding box center [1350, 163] width 45 height 17
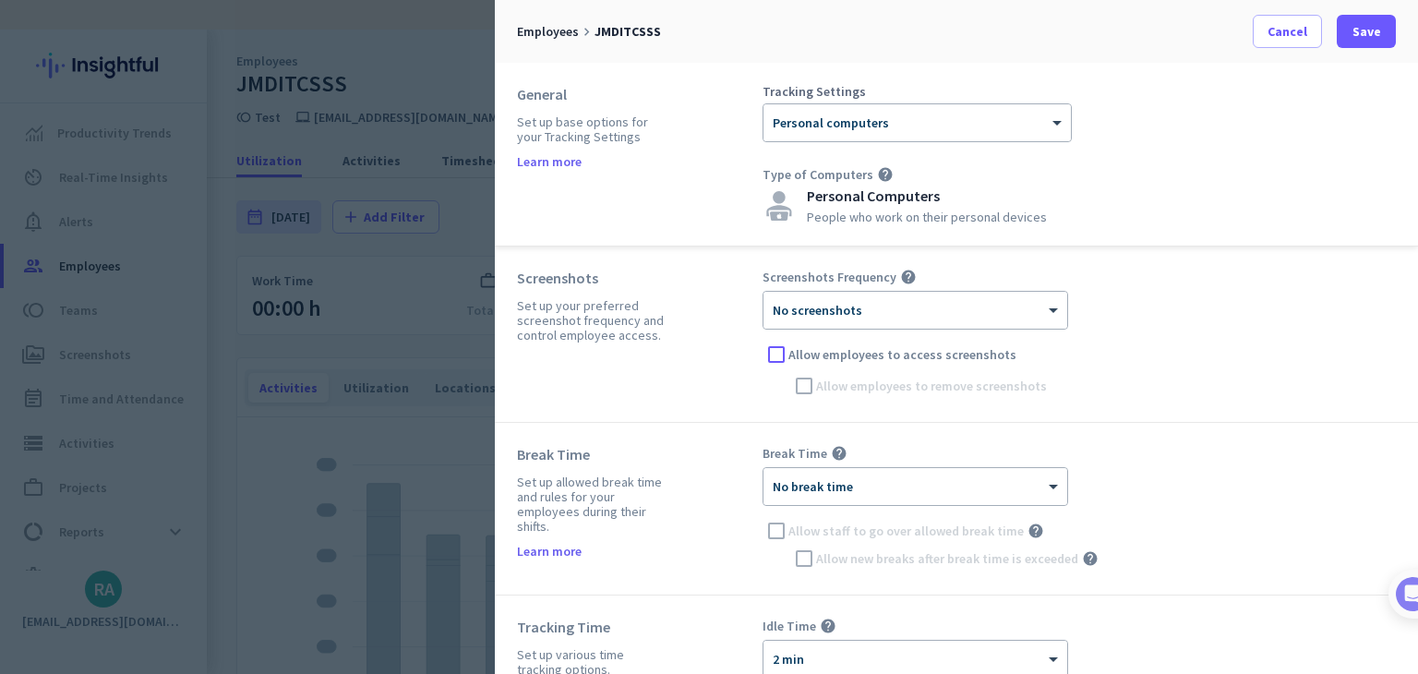
click at [948, 82] on div "General Set up base options for your Tracking Settings Learn more Tracking Sett…" at bounding box center [956, 155] width 923 height 184
click at [954, 105] on div "× Personal computers" at bounding box center [916, 122] width 307 height 37
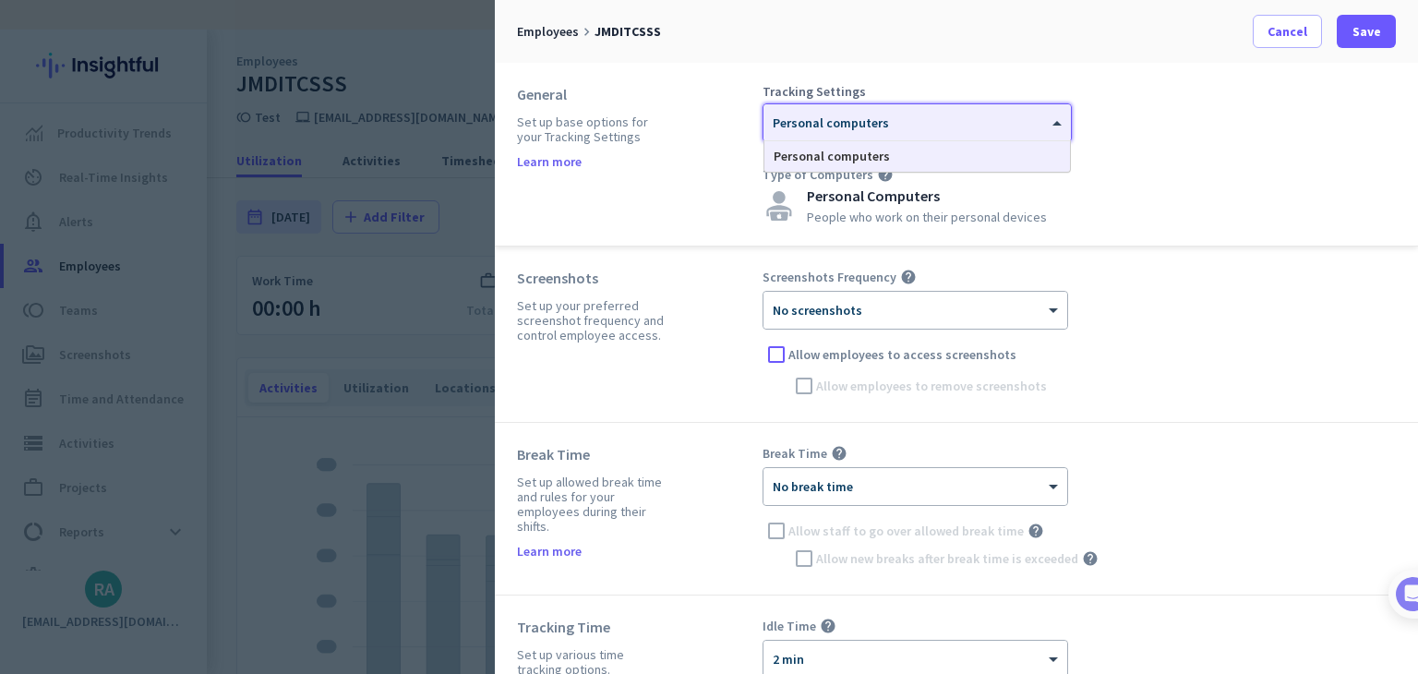
click at [954, 105] on div "× Personal computers" at bounding box center [916, 122] width 307 height 37
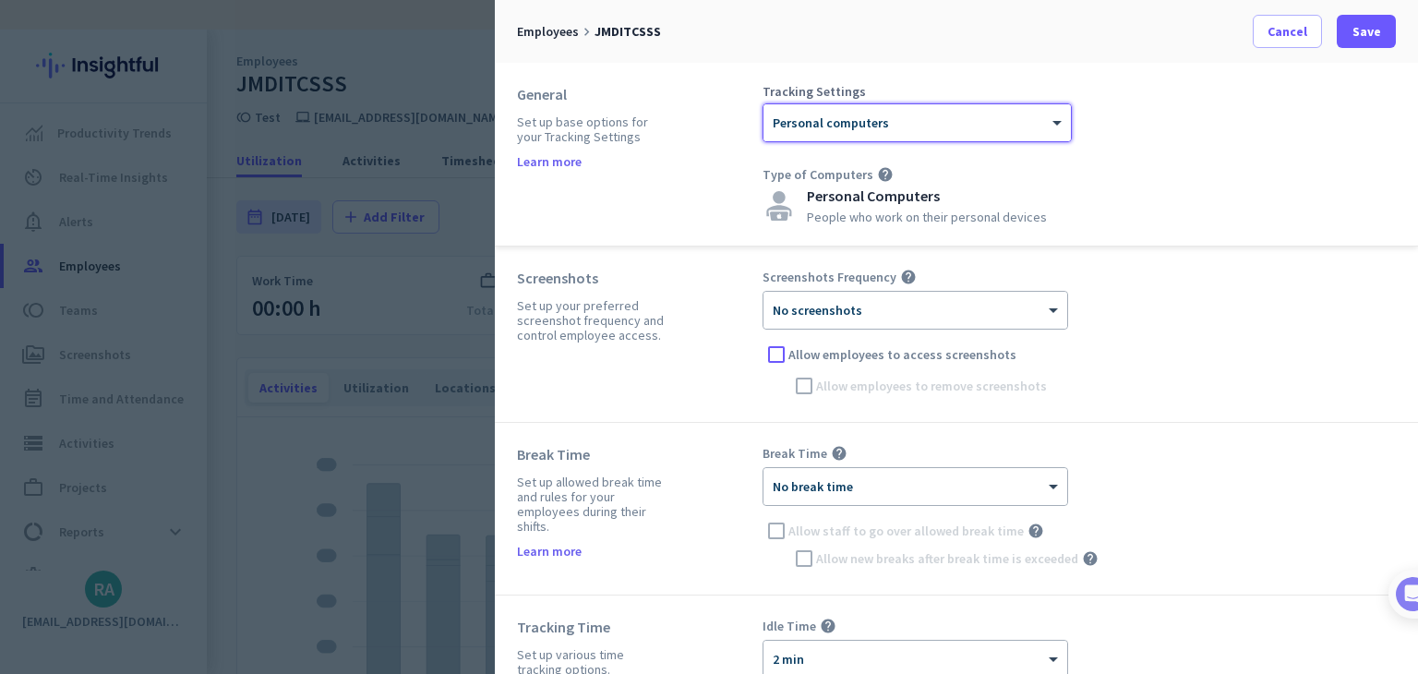
click at [1051, 178] on div "Type of Computers help" at bounding box center [916, 174] width 309 height 17
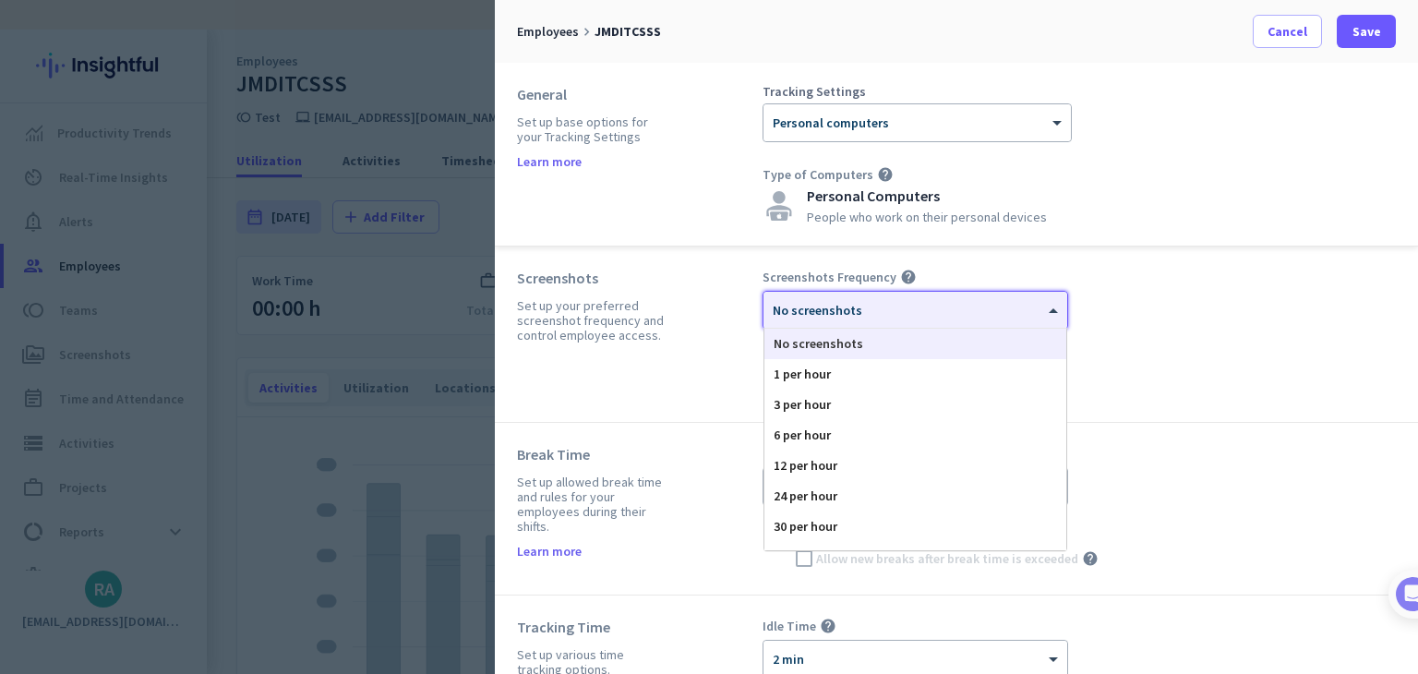
click at [904, 306] on div at bounding box center [915, 304] width 304 height 16
click at [904, 282] on icon "help" at bounding box center [908, 277] width 17 height 17
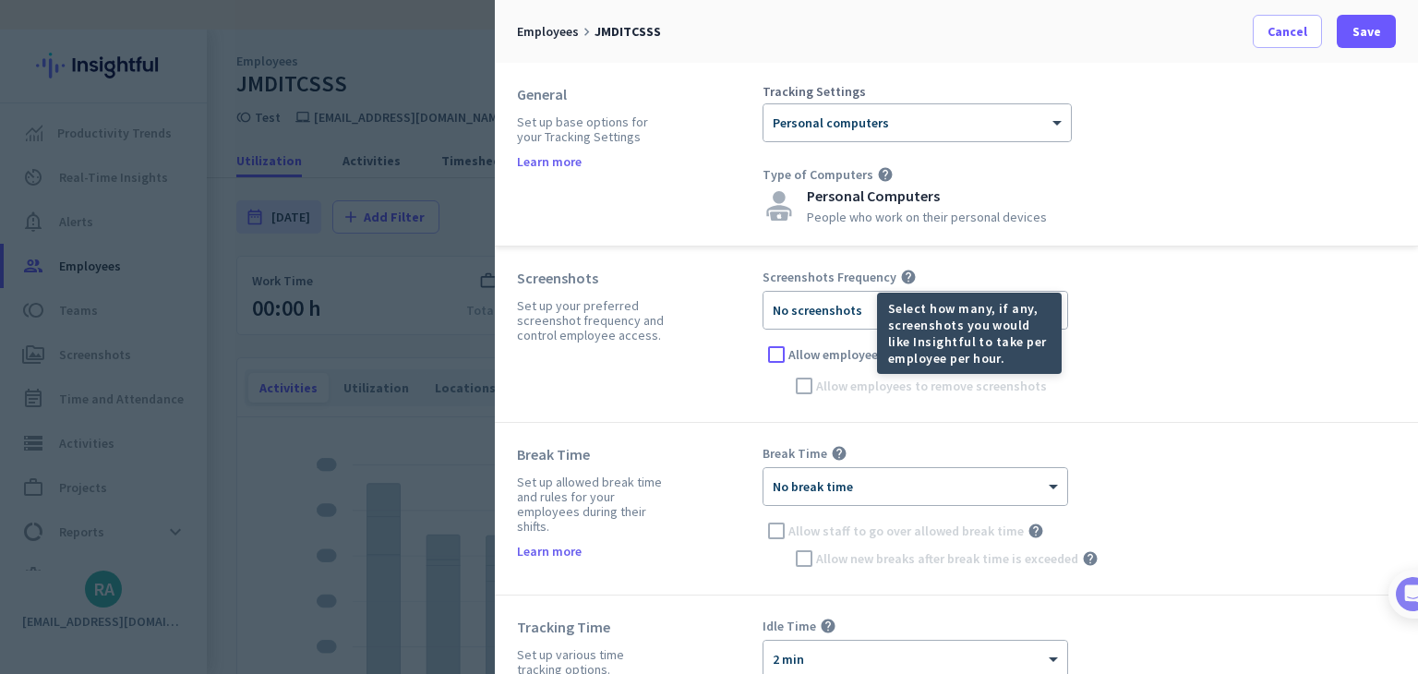
click at [904, 282] on icon "help" at bounding box center [908, 277] width 17 height 17
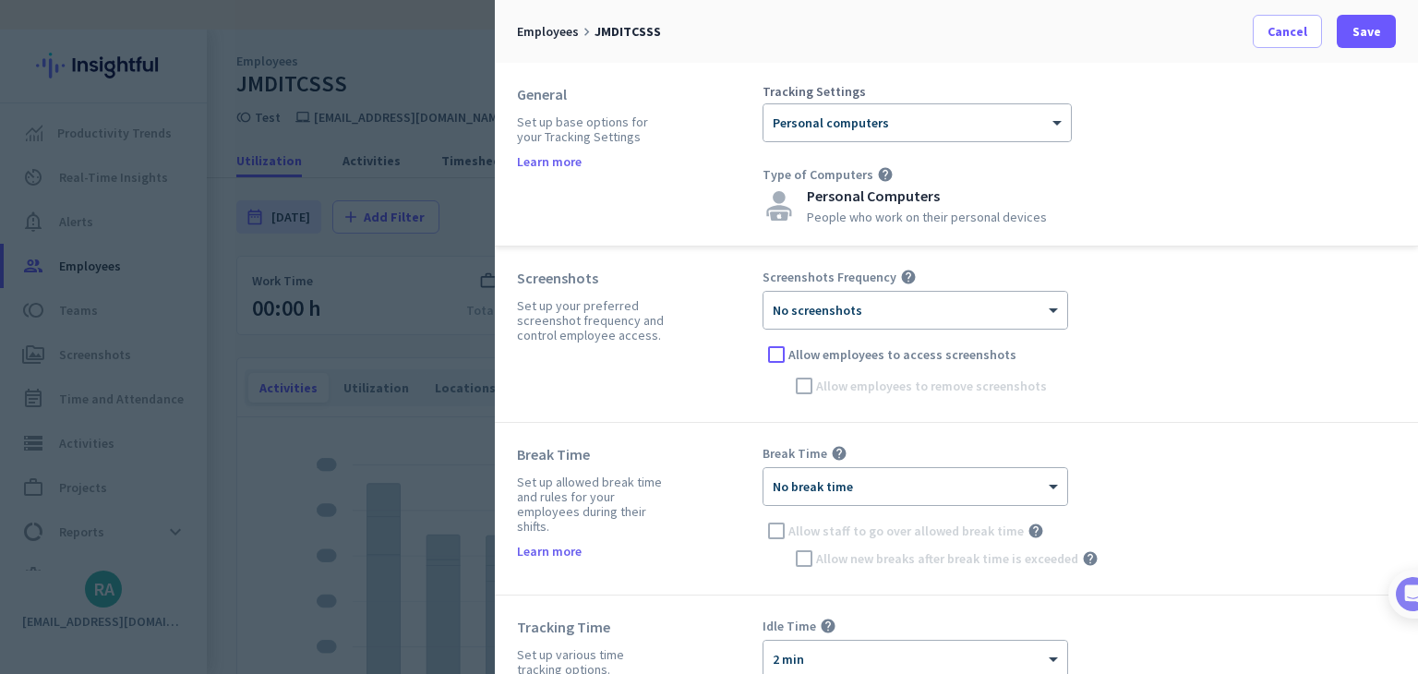
click at [1100, 278] on div "Screenshots Frequency help" at bounding box center [1078, 277] width 633 height 17
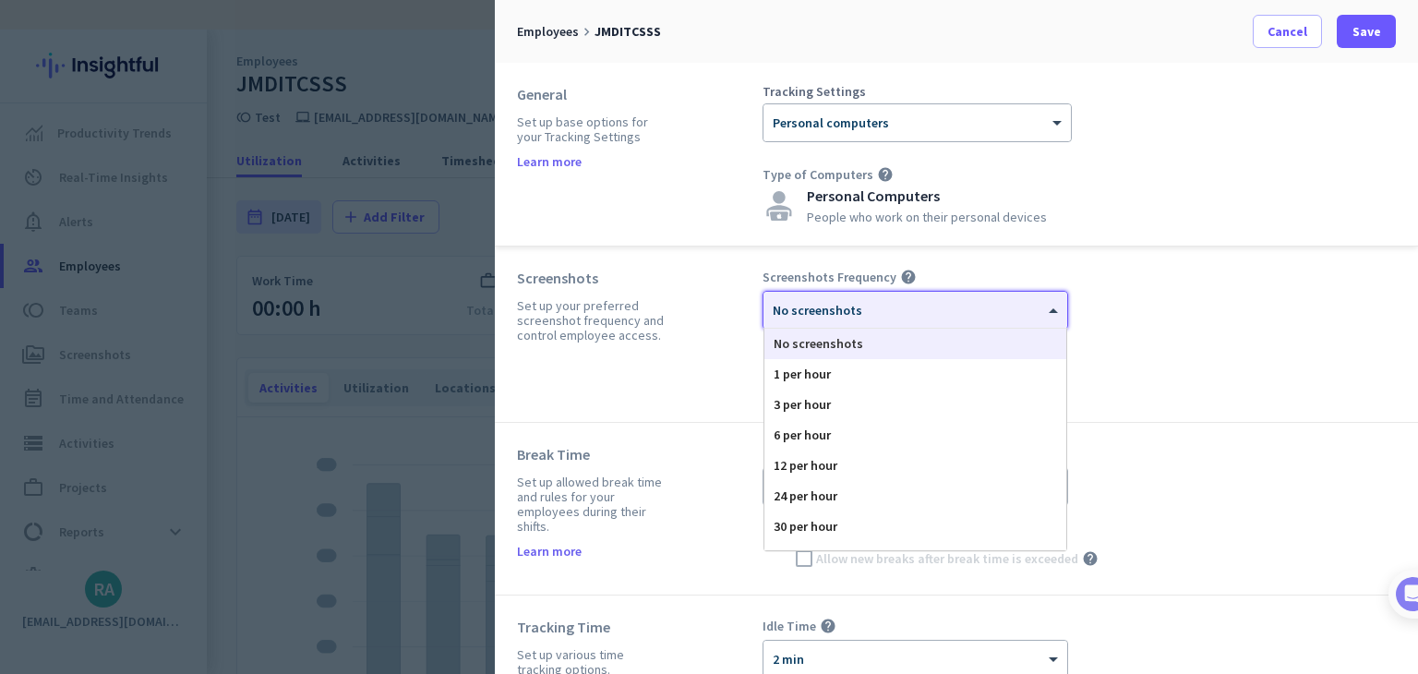
click at [1026, 292] on div "× No screenshots" at bounding box center [915, 310] width 304 height 37
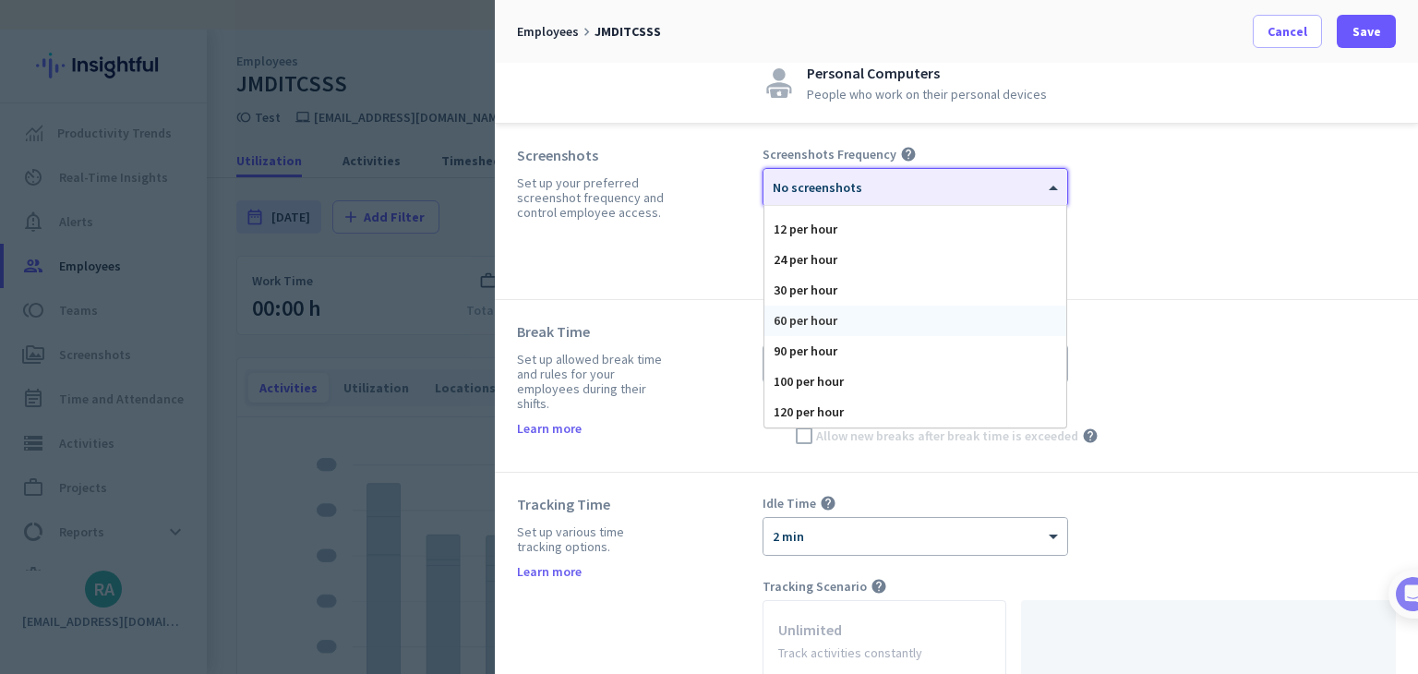
scroll to position [92, 0]
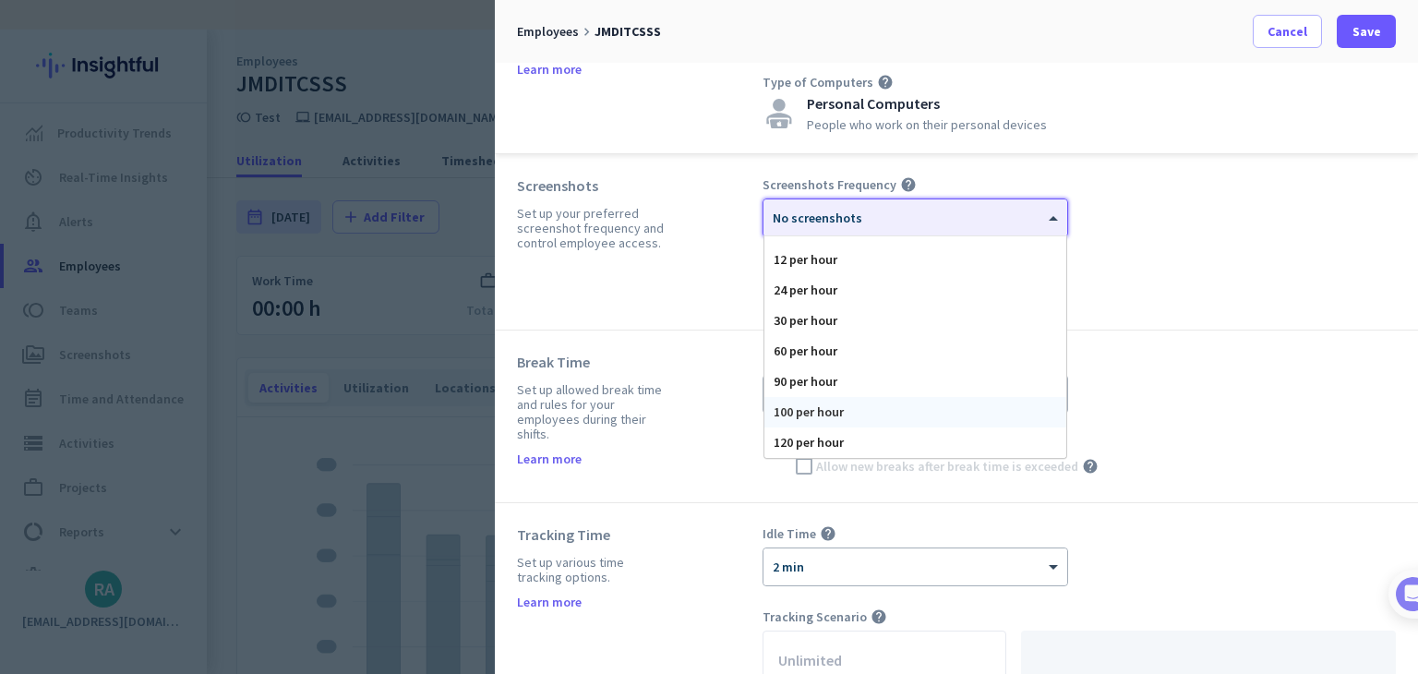
click at [822, 412] on div "100 per hour" at bounding box center [915, 412] width 302 height 30
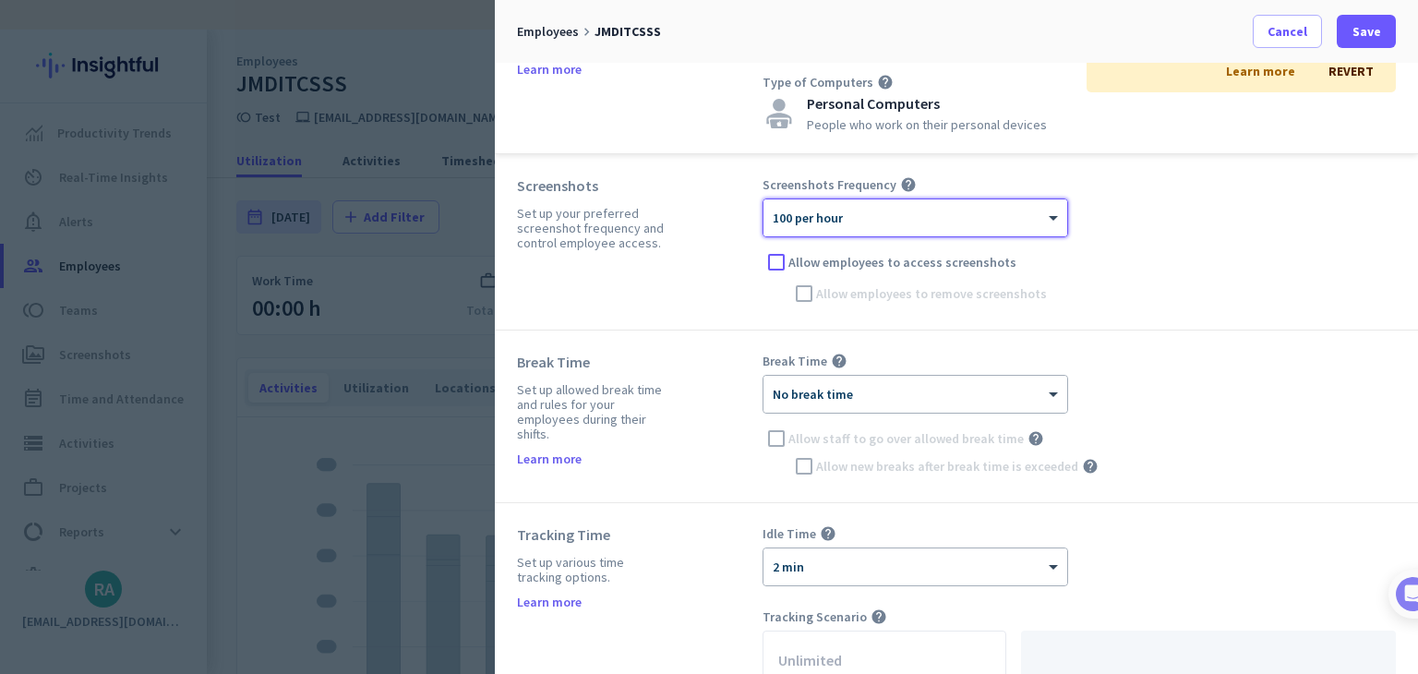
click at [1319, 310] on div "Screenshots Set up your preferred screenshot frequency and control employee acc…" at bounding box center [956, 242] width 923 height 176
click at [957, 267] on span "Allow employees to access screenshots" at bounding box center [902, 262] width 228 height 18
click at [0, 0] on input "Allow employees to access screenshots" at bounding box center [0, 0] width 0 height 0
click at [812, 267] on span "Allow employees to access screenshots" at bounding box center [902, 262] width 228 height 18
click at [0, 0] on input "Allow employees to access screenshots" at bounding box center [0, 0] width 0 height 0
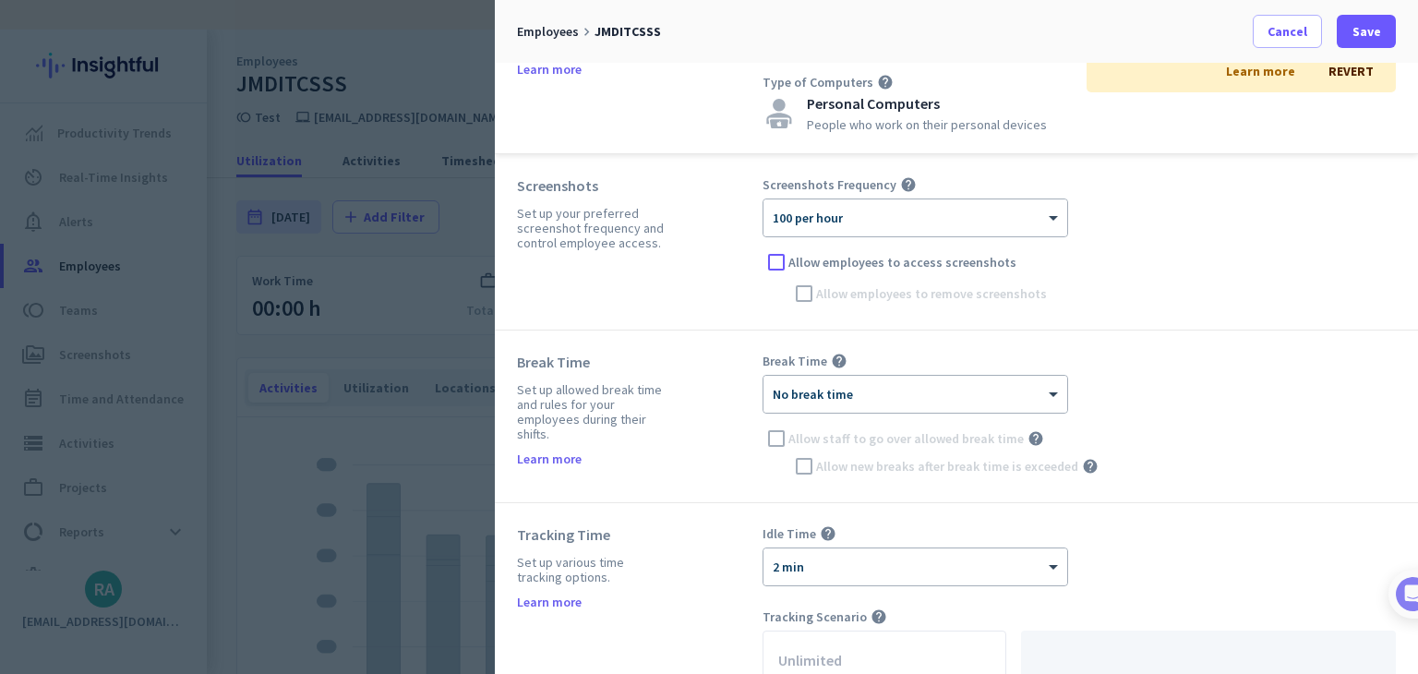
click at [847, 269] on span "Allow employees to access screenshots" at bounding box center [902, 262] width 228 height 18
click at [0, 0] on input "Allow employees to access screenshots" at bounding box center [0, 0] width 0 height 0
click at [853, 290] on span "Allow employees to remove screenshots" at bounding box center [931, 293] width 231 height 18
click at [0, 0] on input "Allow employees to remove screenshots" at bounding box center [0, 0] width 0 height 0
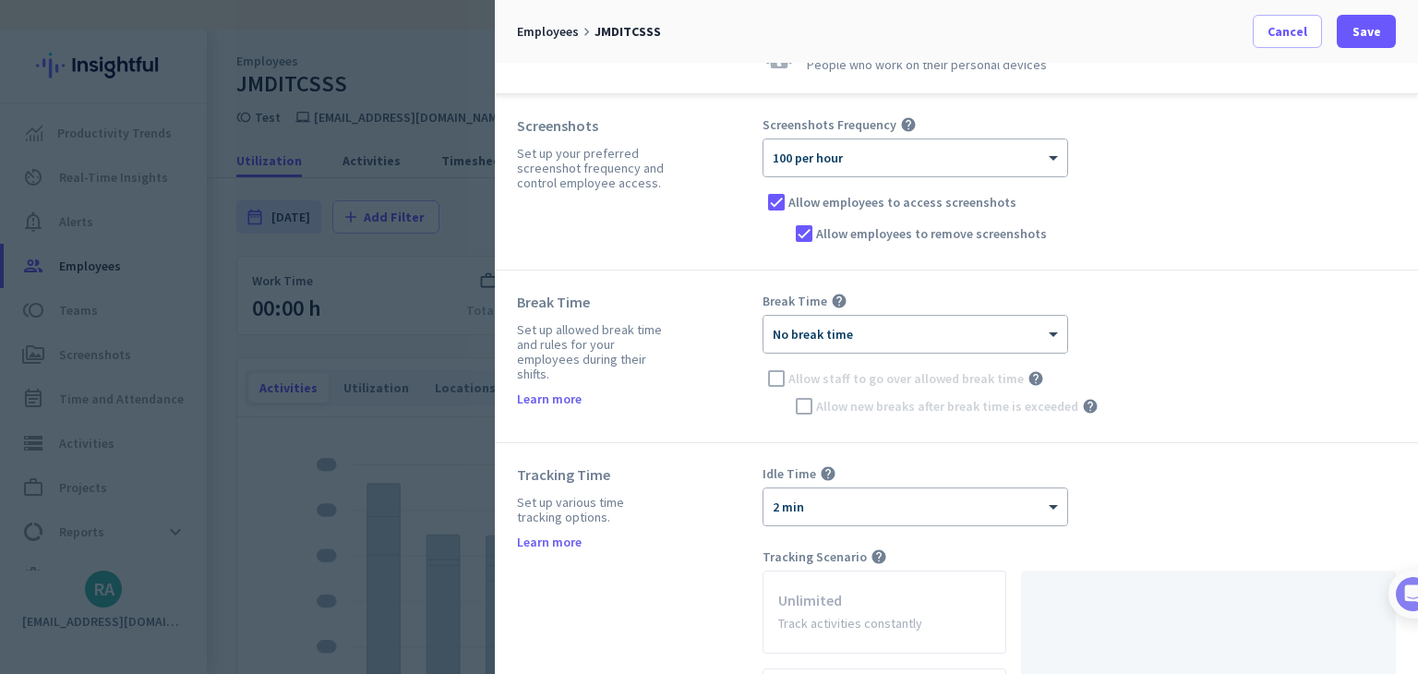
scroll to position [185, 0]
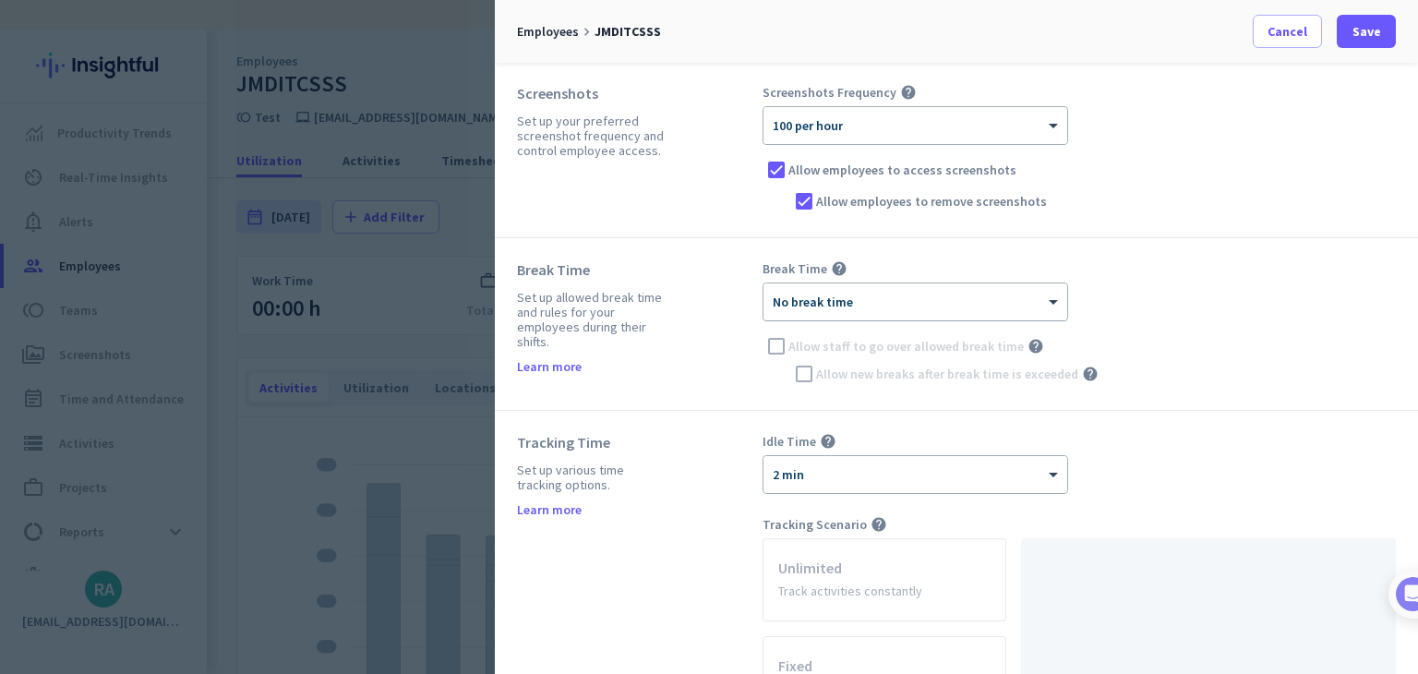
click at [816, 307] on span "No break time" at bounding box center [813, 302] width 80 height 17
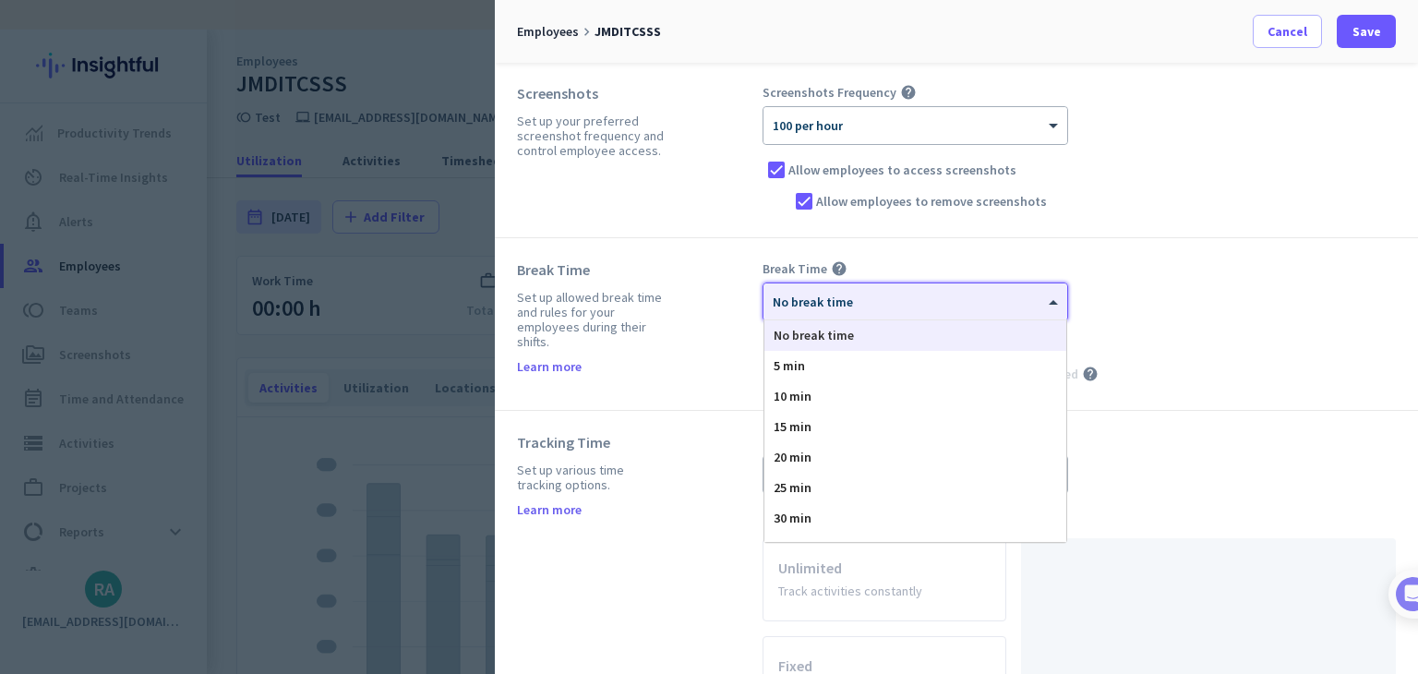
click at [833, 295] on div at bounding box center [915, 296] width 304 height 16
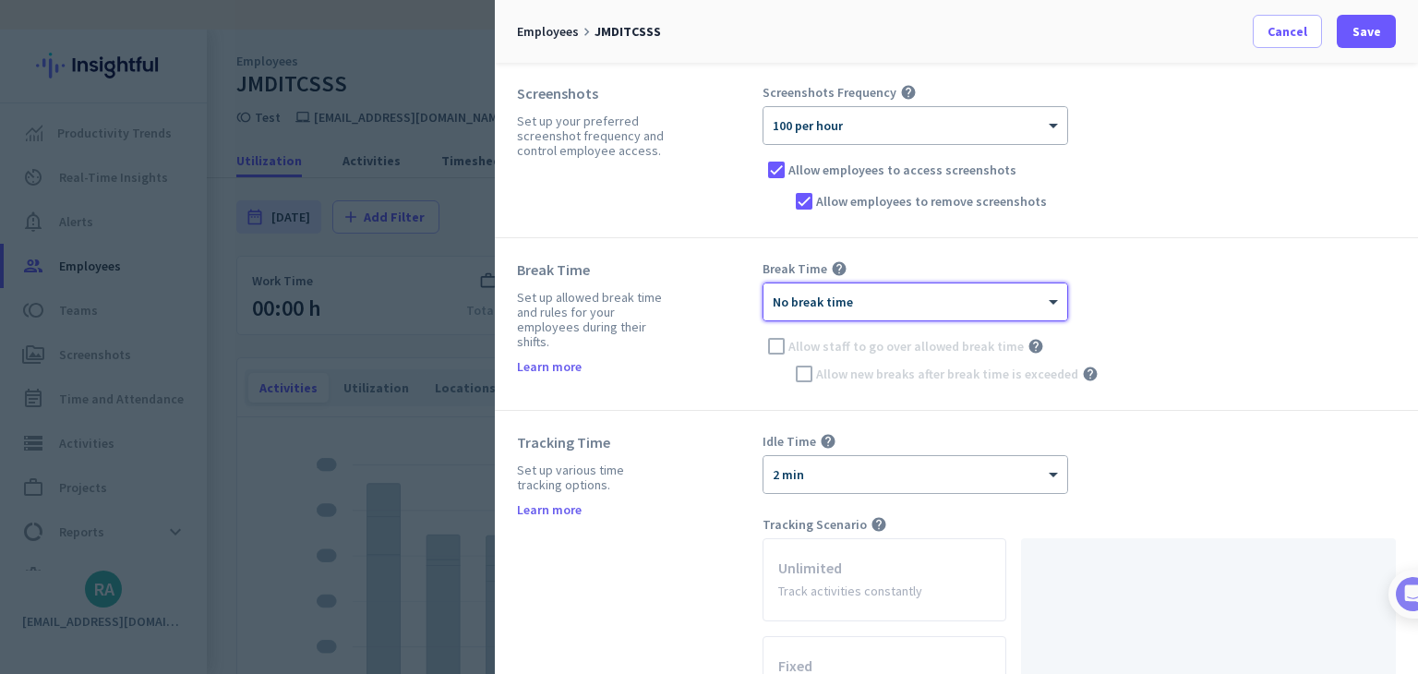
click at [1122, 326] on div "× No break time Allow staff to go over allowed break time help [PERSON_NAME] ne…" at bounding box center [1078, 334] width 633 height 105
click at [997, 313] on div "× No break time" at bounding box center [915, 301] width 304 height 37
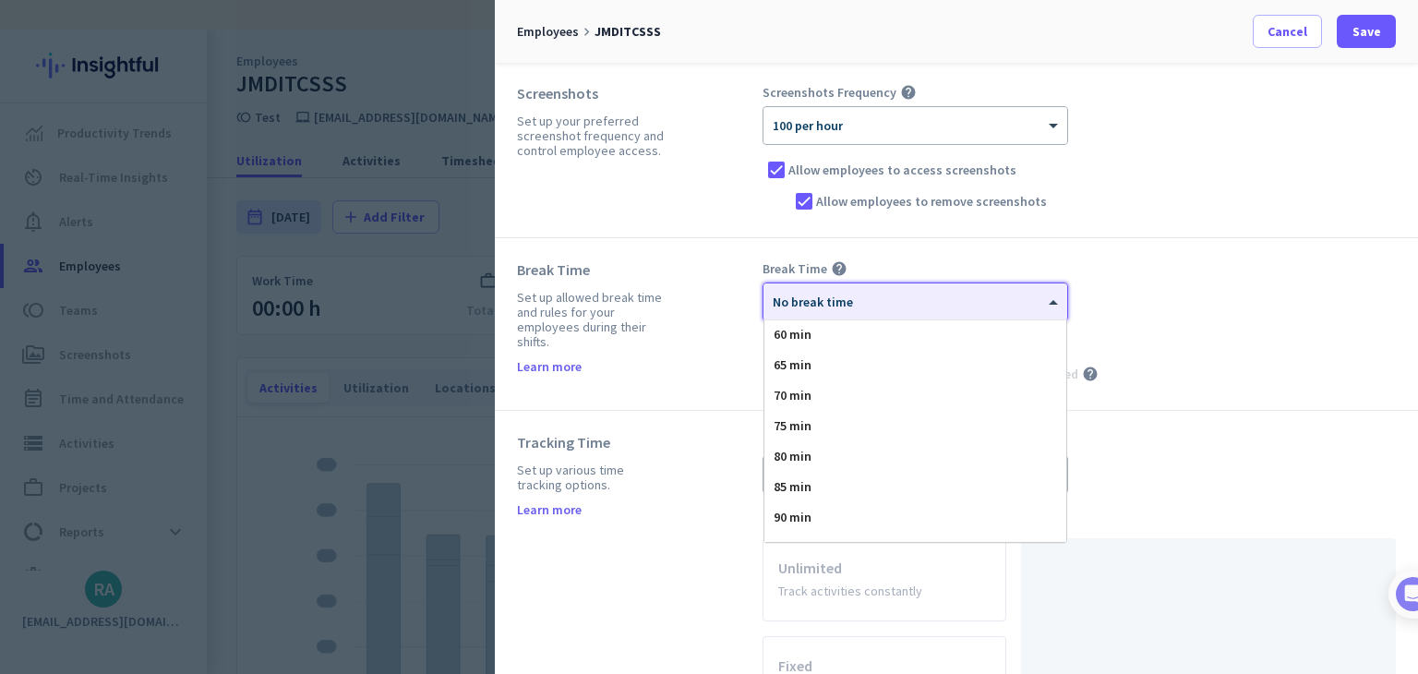
scroll to position [369, 0]
click at [809, 338] on div "60 min" at bounding box center [915, 332] width 302 height 30
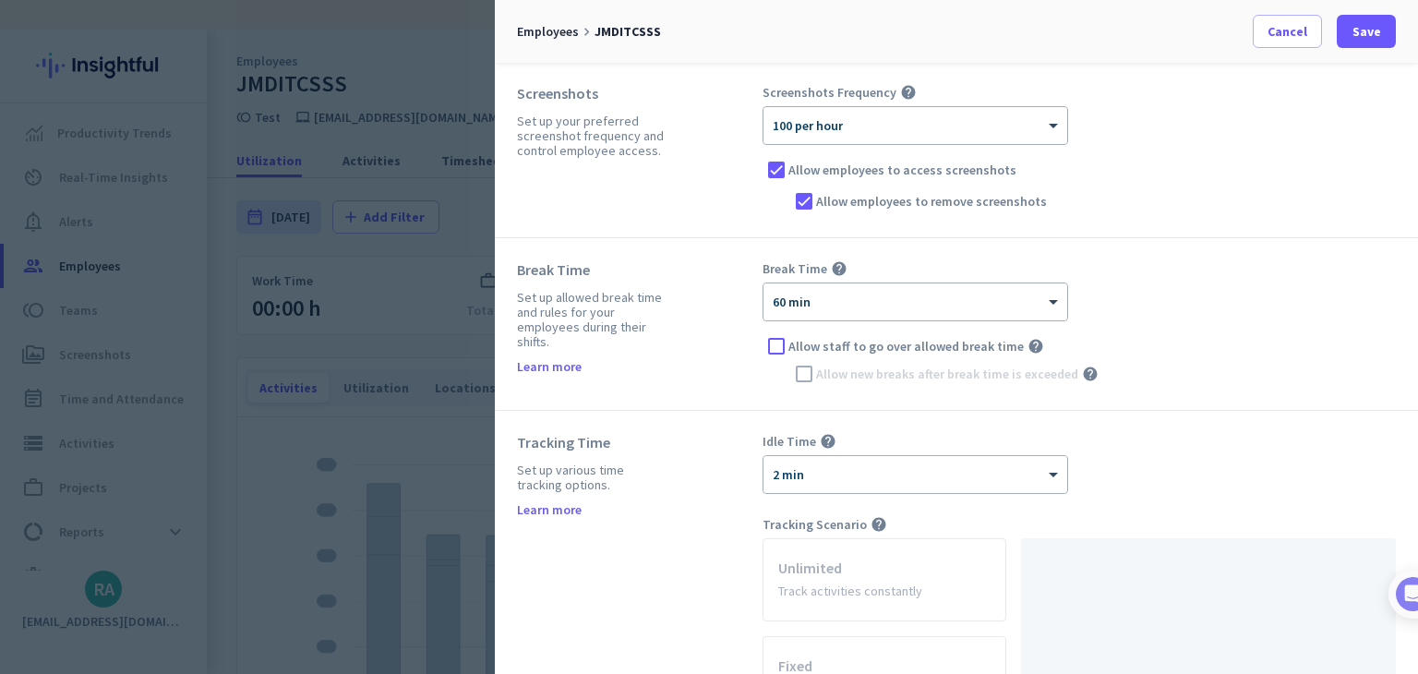
click at [1146, 333] on div "Allow staff to go over allowed break time help" at bounding box center [1078, 346] width 633 height 28
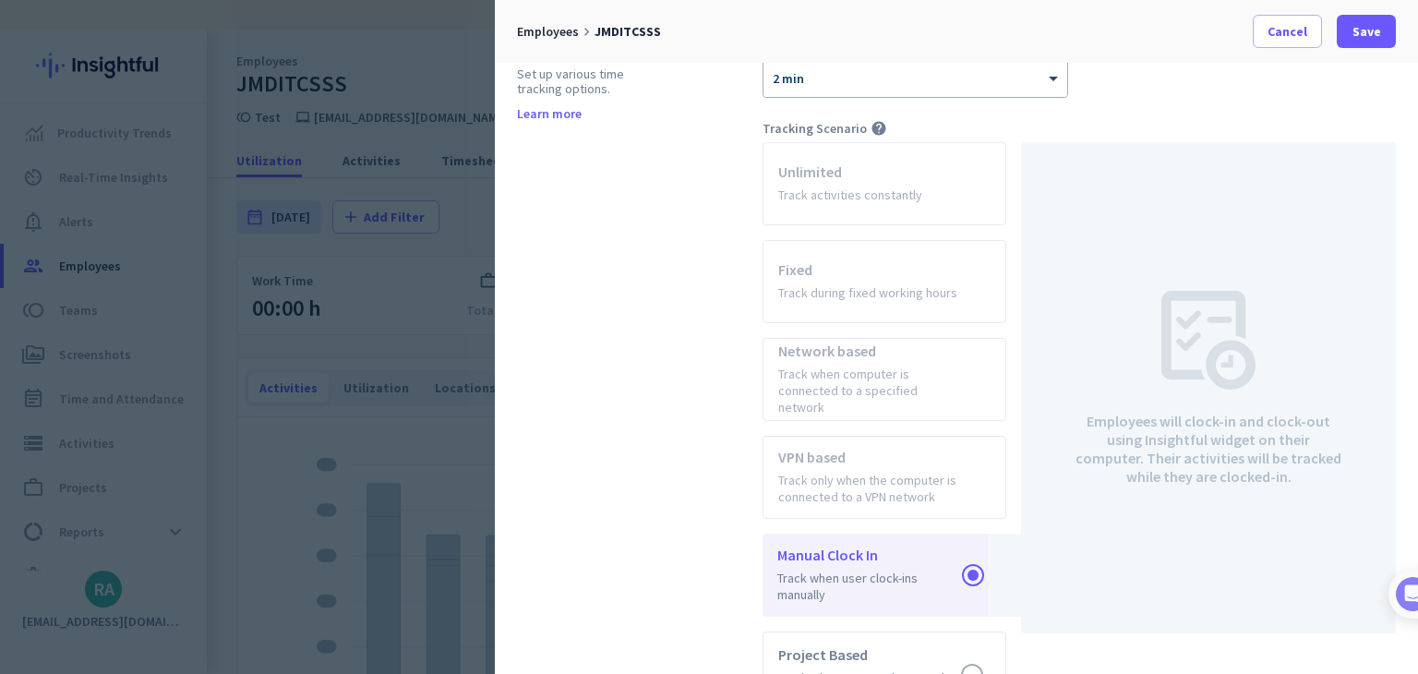
scroll to position [396, 0]
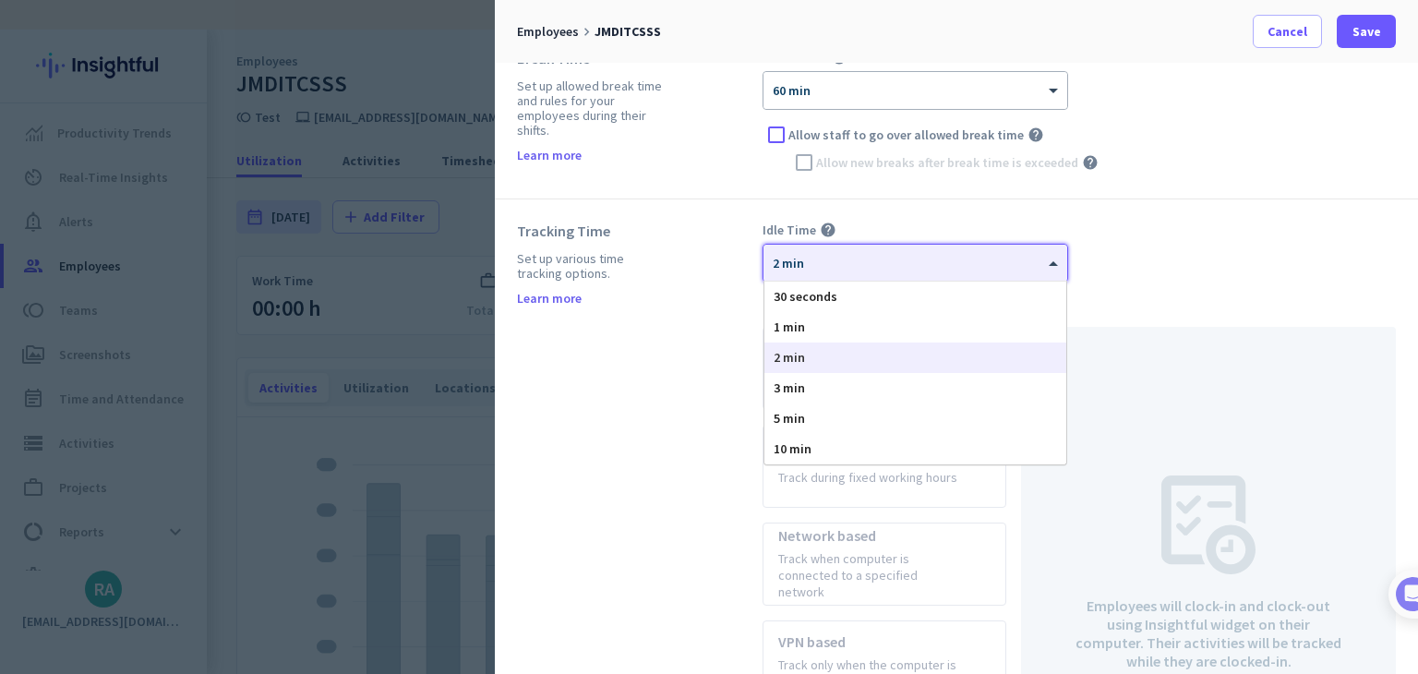
click at [882, 249] on div at bounding box center [915, 257] width 304 height 16
click at [866, 294] on div "30 seconds" at bounding box center [915, 297] width 302 height 30
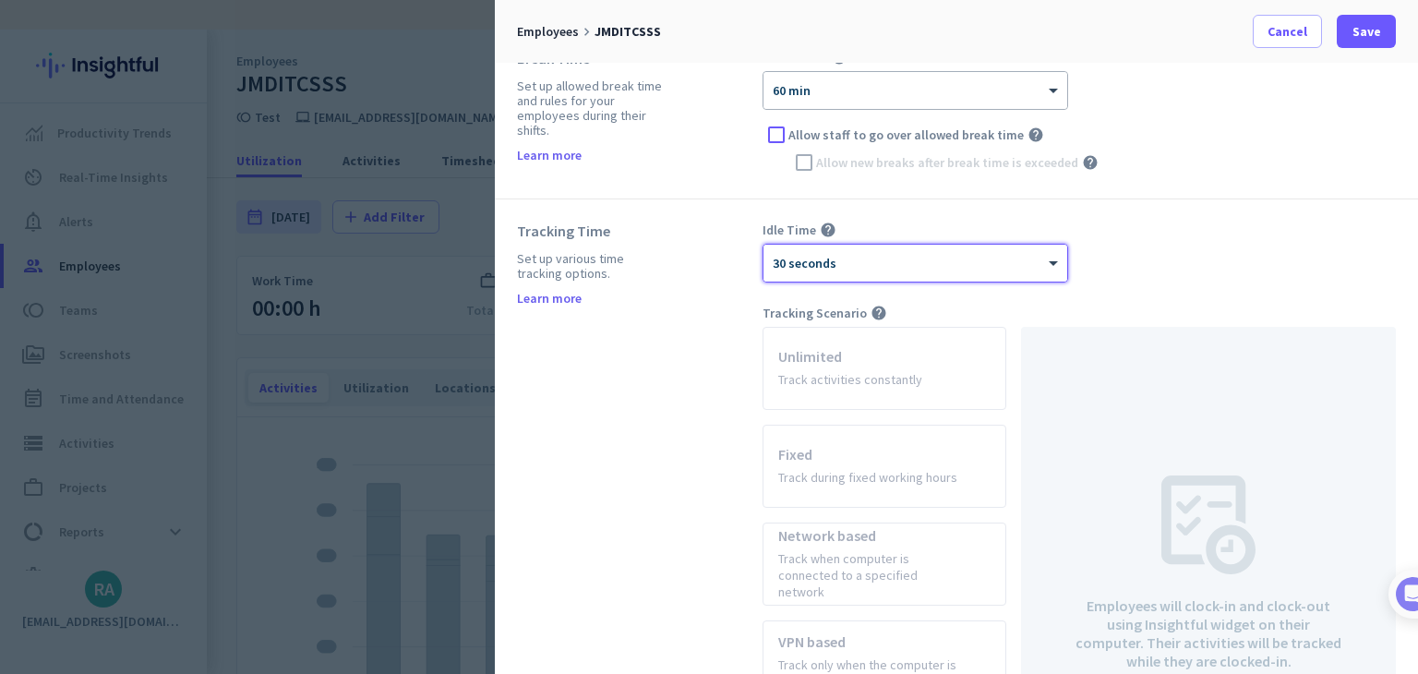
click at [1162, 278] on div "Idle Time help × 30 seconds" at bounding box center [1078, 252] width 633 height 61
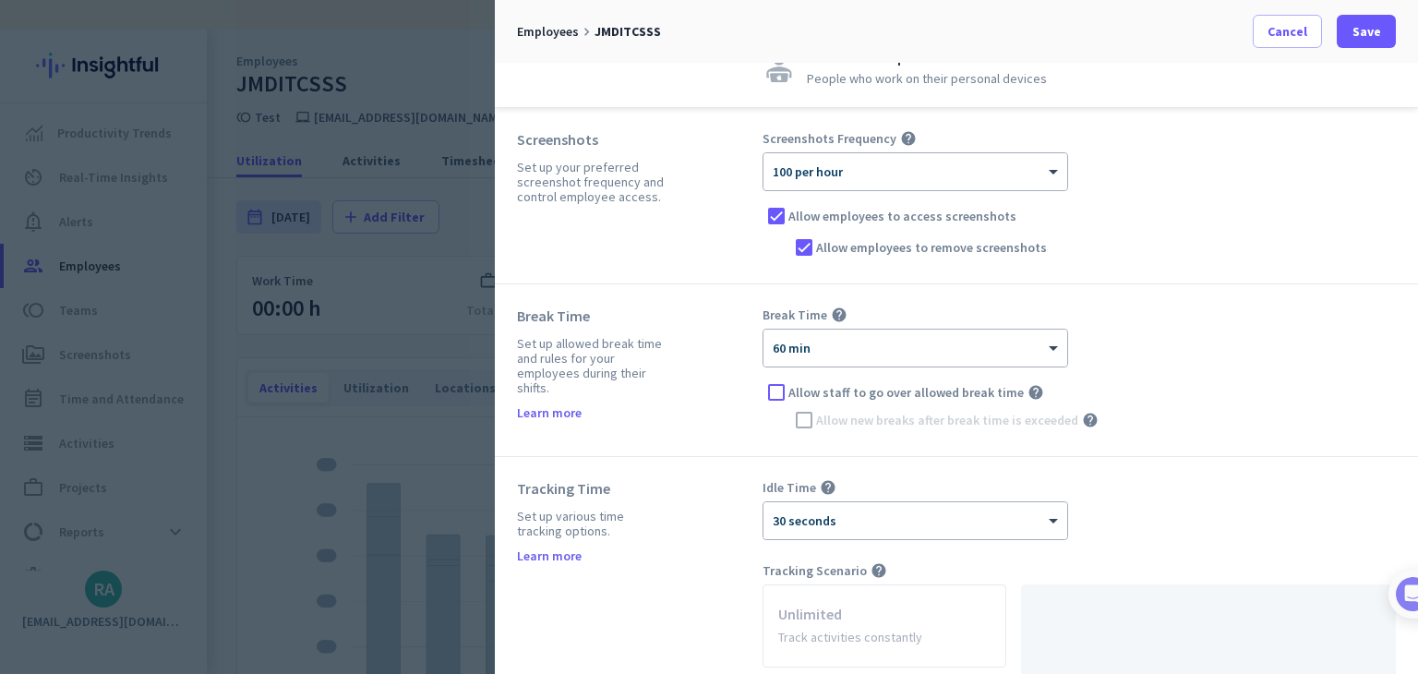
scroll to position [0, 0]
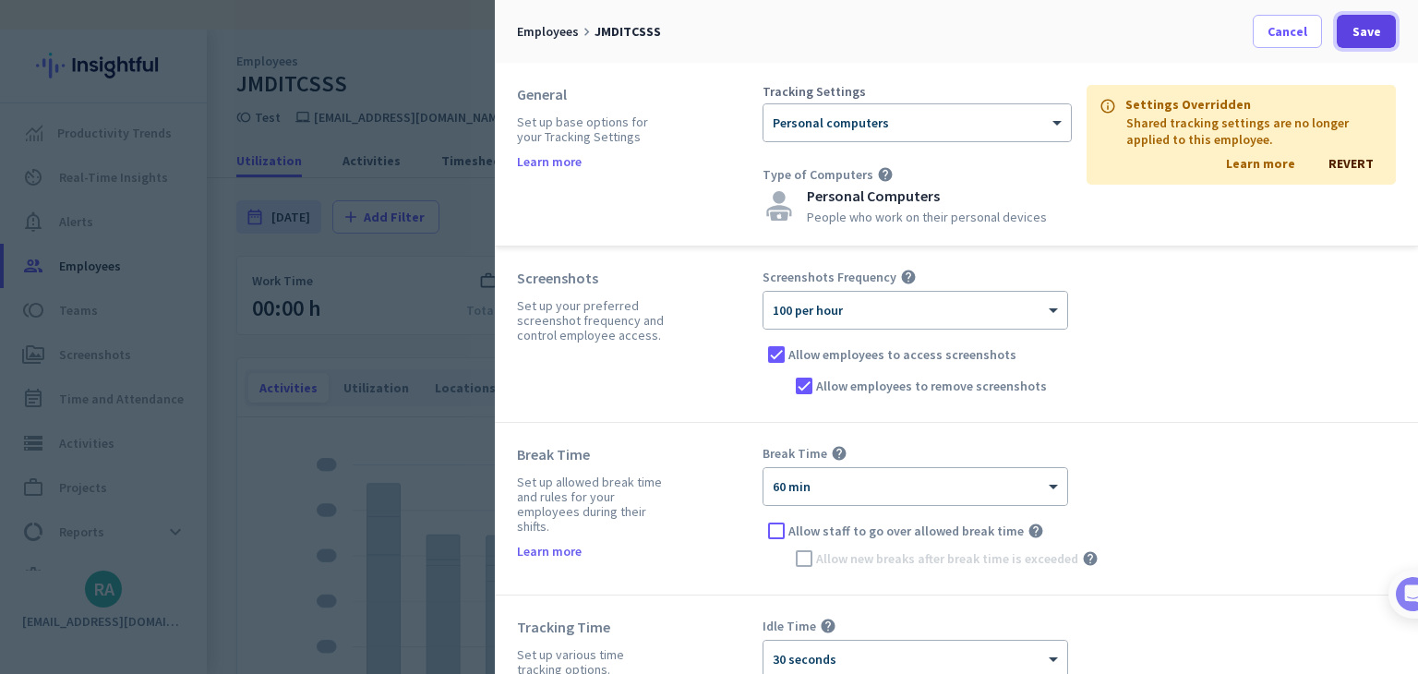
click at [1354, 23] on span "Save" at bounding box center [1366, 31] width 29 height 18
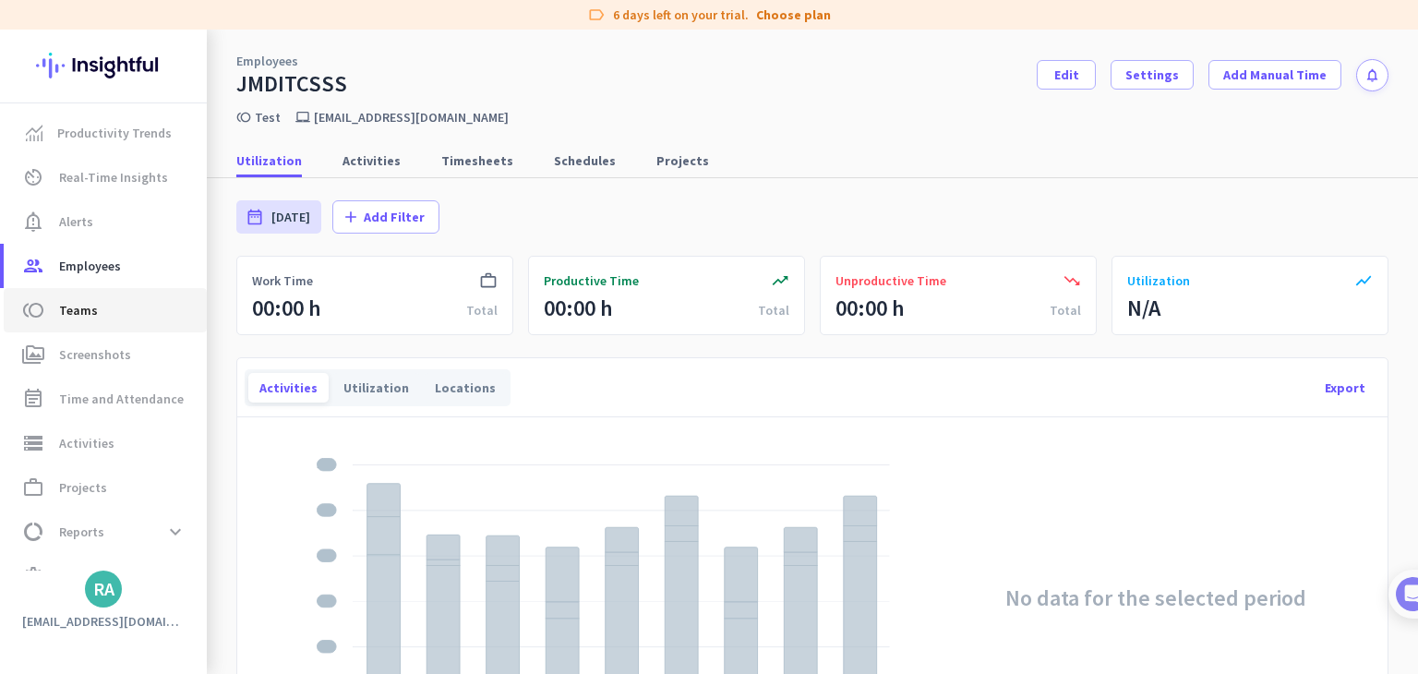
click at [155, 290] on link "toll Teams" at bounding box center [105, 310] width 203 height 44
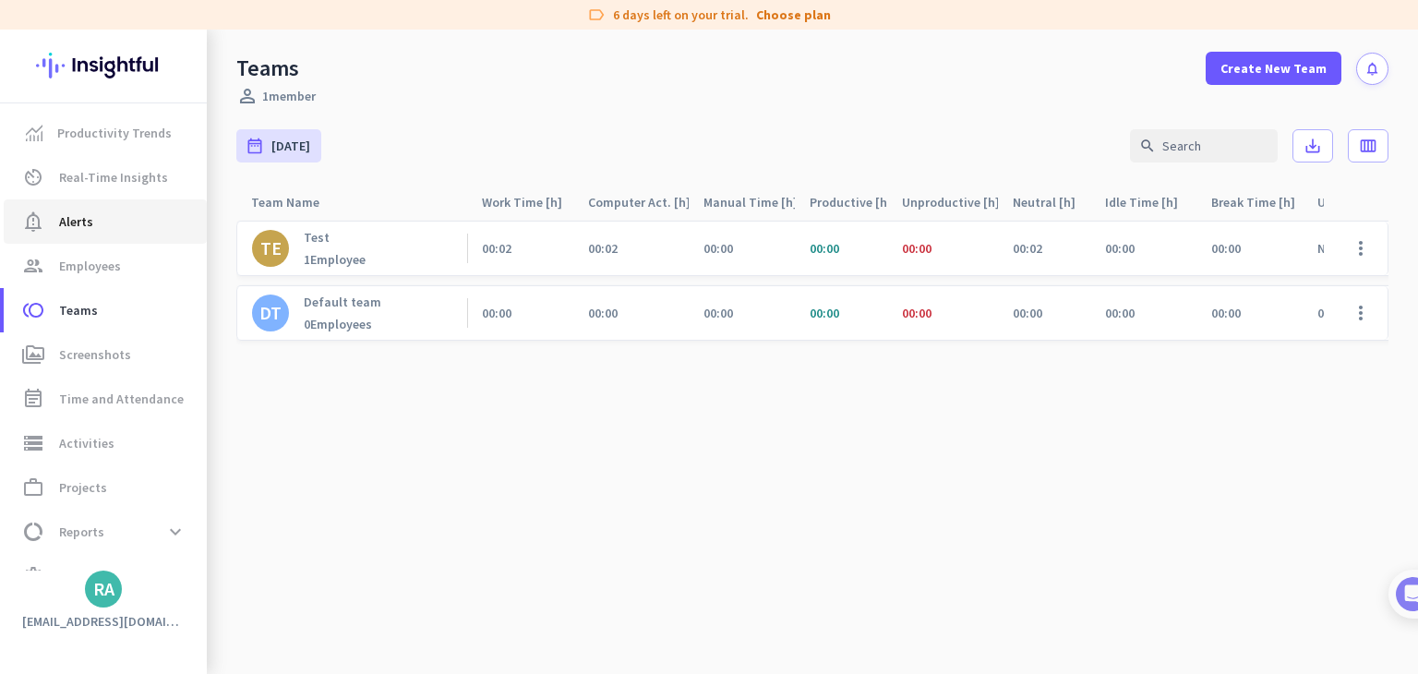
click at [96, 242] on link "notification_important Alerts" at bounding box center [105, 221] width 203 height 44
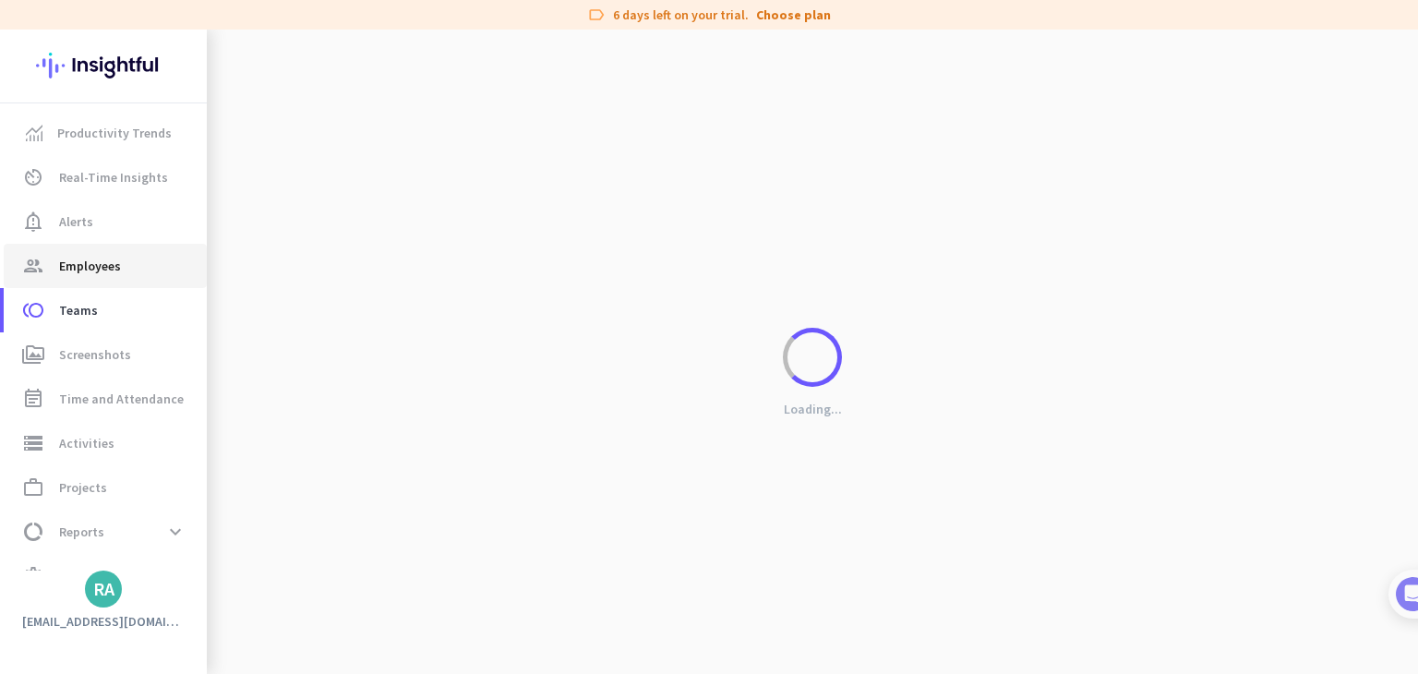
click at [100, 273] on span "Employees" at bounding box center [90, 266] width 62 height 22
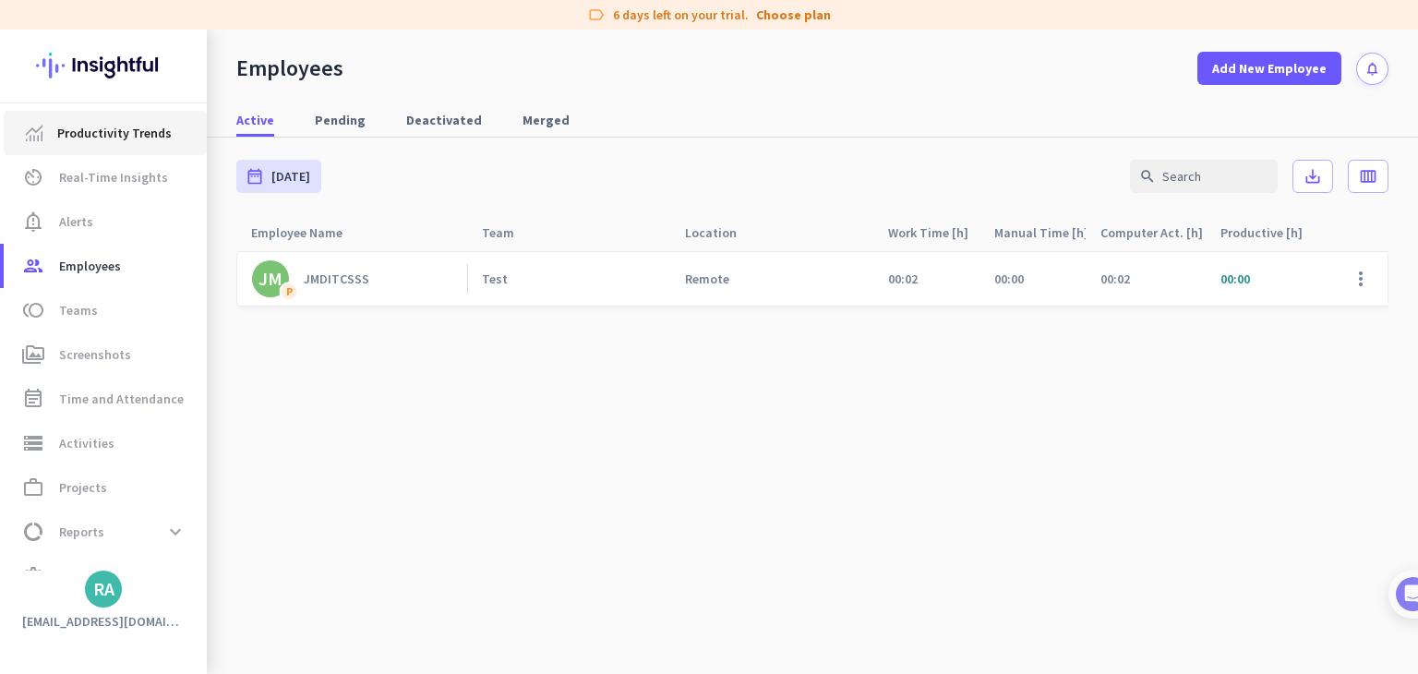
click at [102, 147] on link "Productivity Trends" at bounding box center [105, 133] width 203 height 44
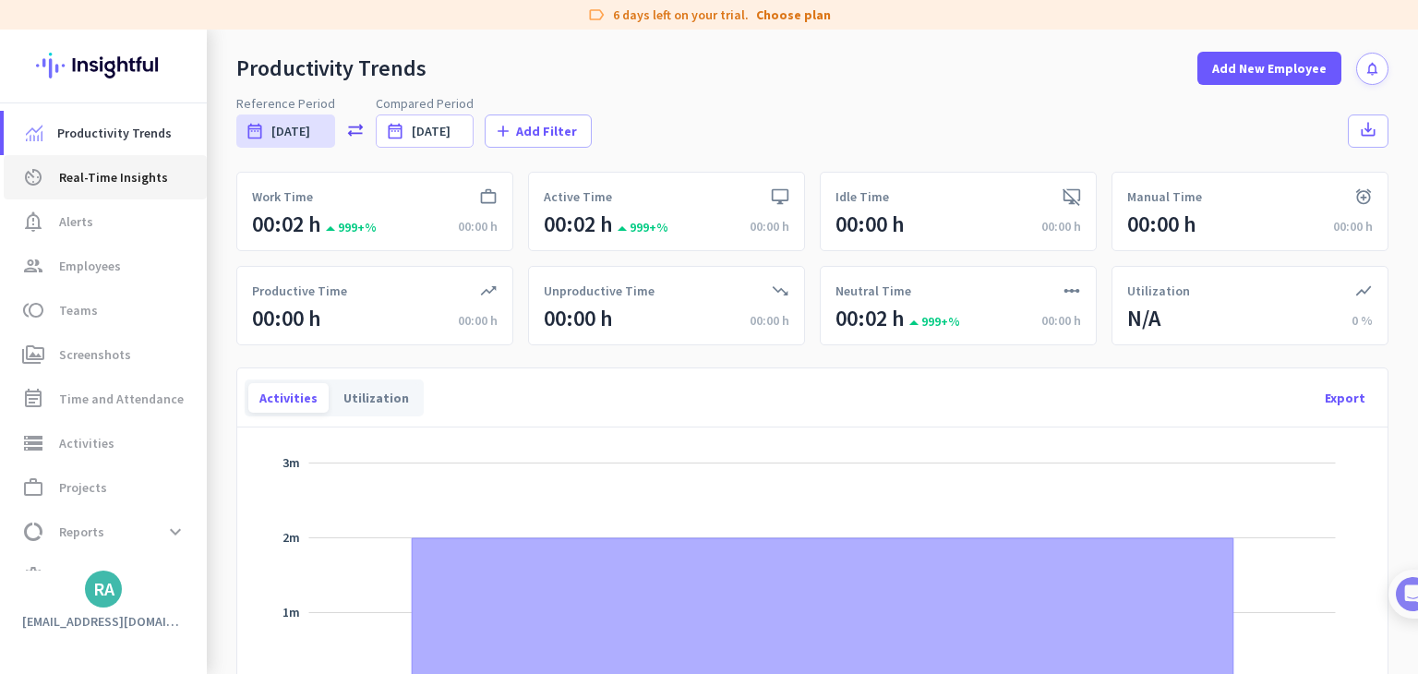
click at [97, 170] on span "Real-Time Insights" at bounding box center [113, 177] width 109 height 22
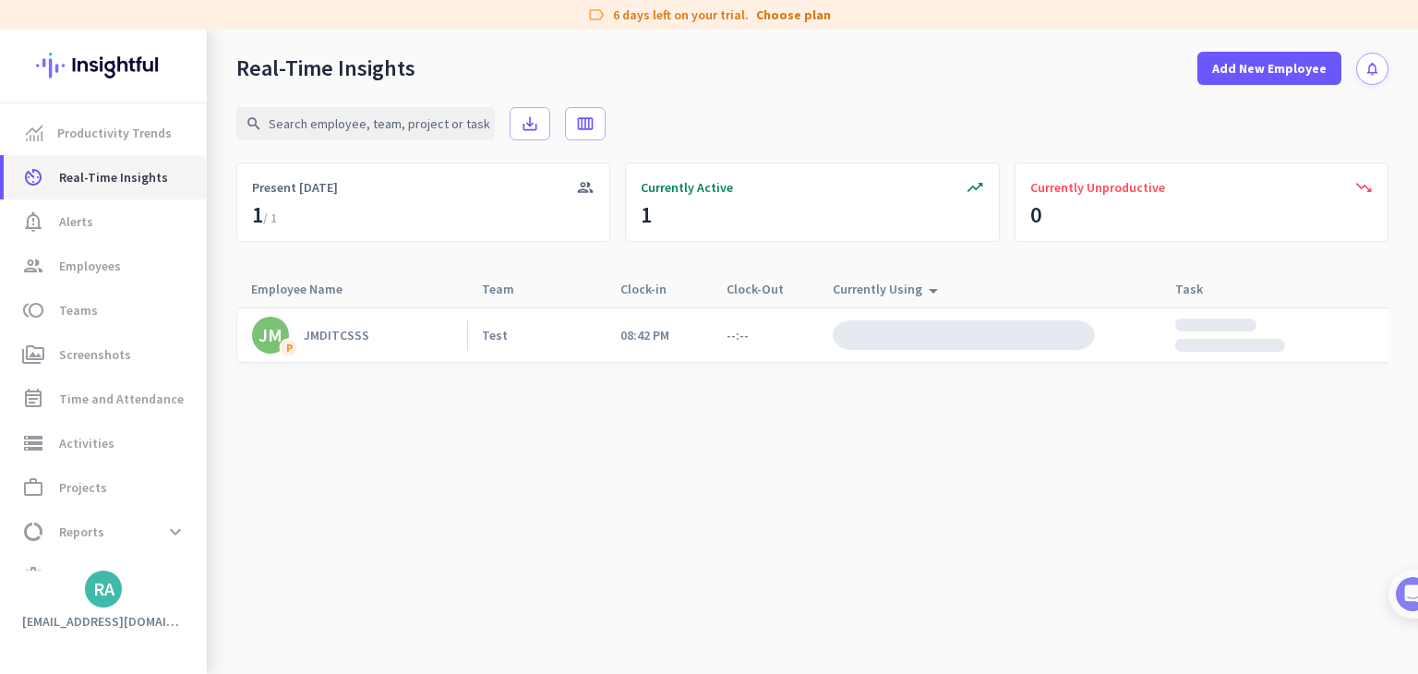
scroll to position [0, 3]
click at [901, 327] on div "Inactive" at bounding box center [888, 335] width 51 height 17
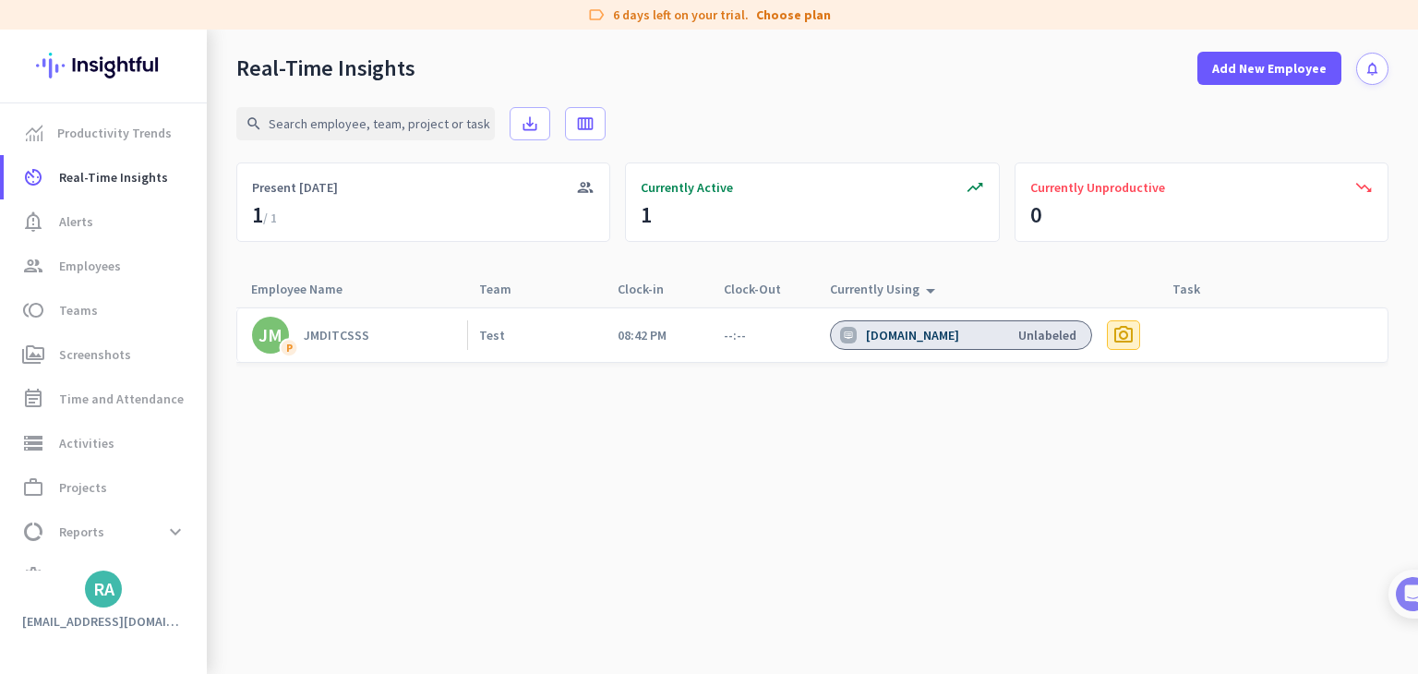
click at [1131, 333] on span "photo_camera" at bounding box center [1123, 335] width 22 height 22
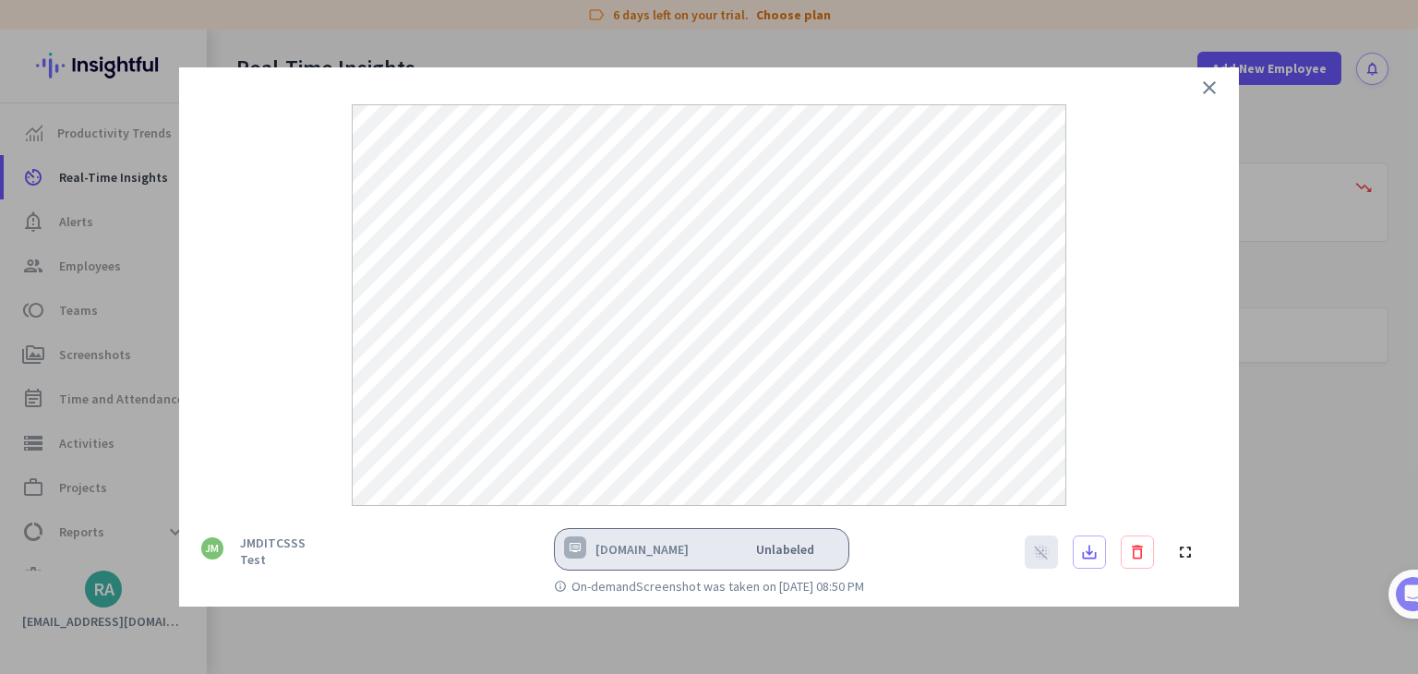
click at [1212, 87] on icon "close" at bounding box center [1209, 88] width 22 height 22
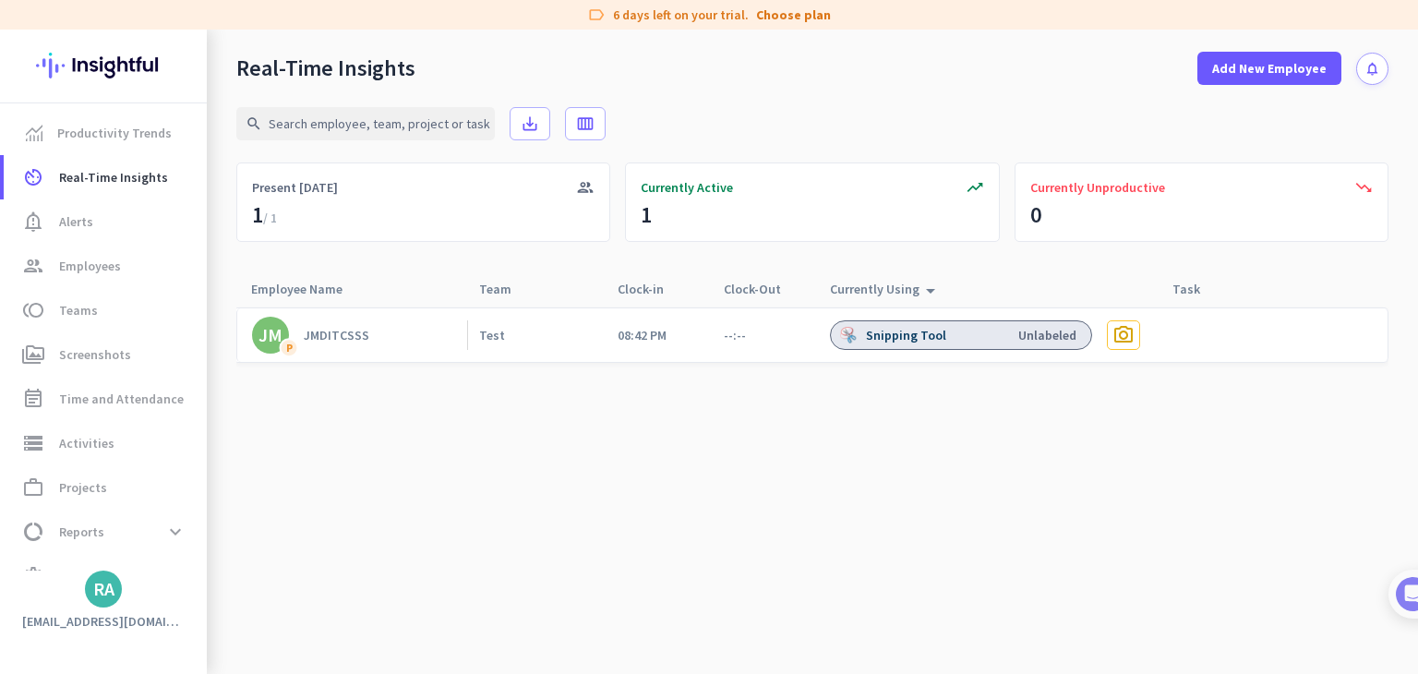
click at [929, 337] on div "Snipping Tool" at bounding box center [908, 335] width 84 height 17
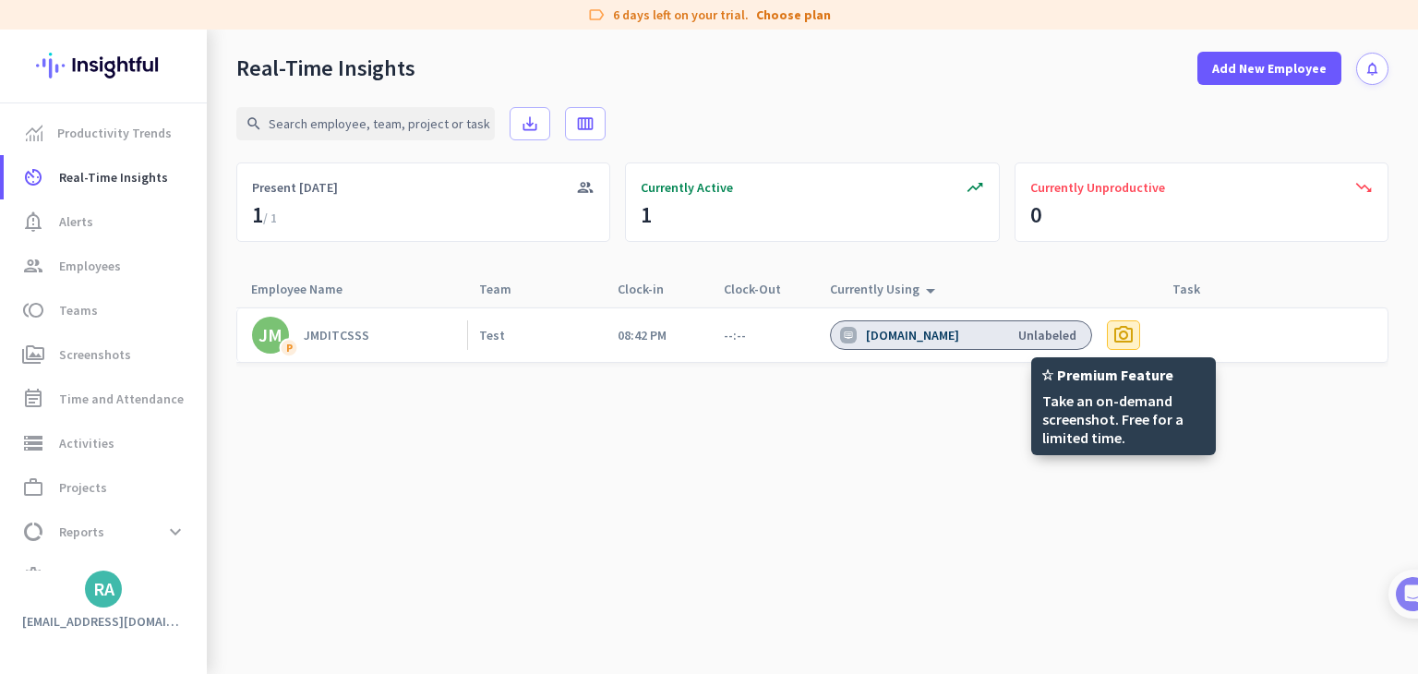
click at [1121, 341] on span "photo_camera" at bounding box center [1123, 335] width 22 height 22
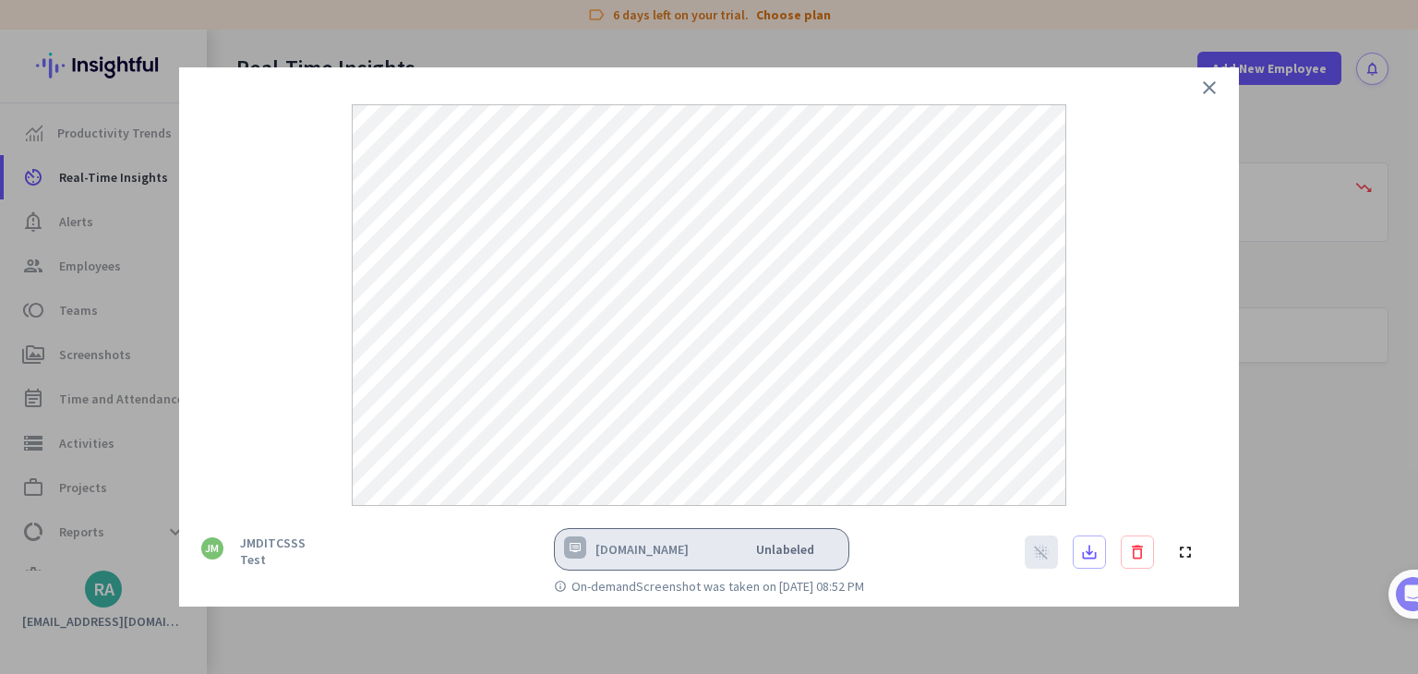
click at [1199, 90] on icon "close" at bounding box center [1209, 88] width 22 height 22
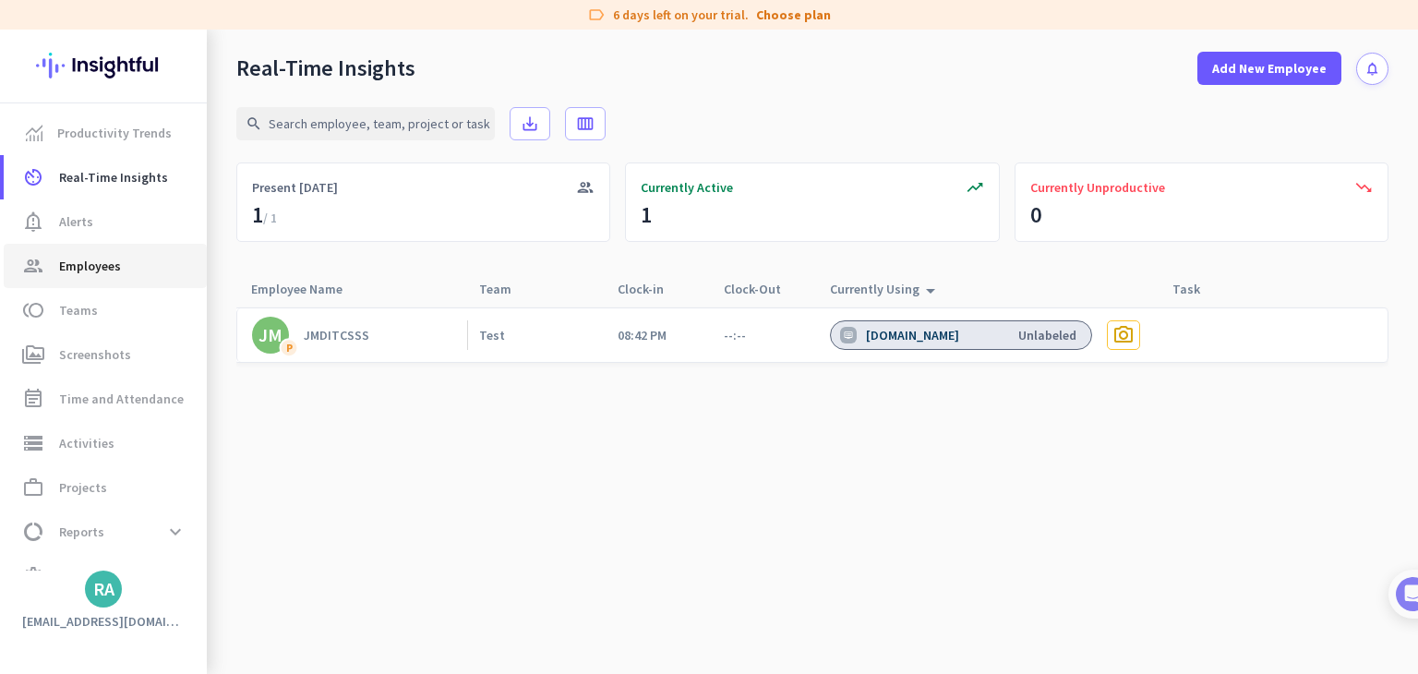
click at [138, 247] on link "group Employees" at bounding box center [105, 266] width 203 height 44
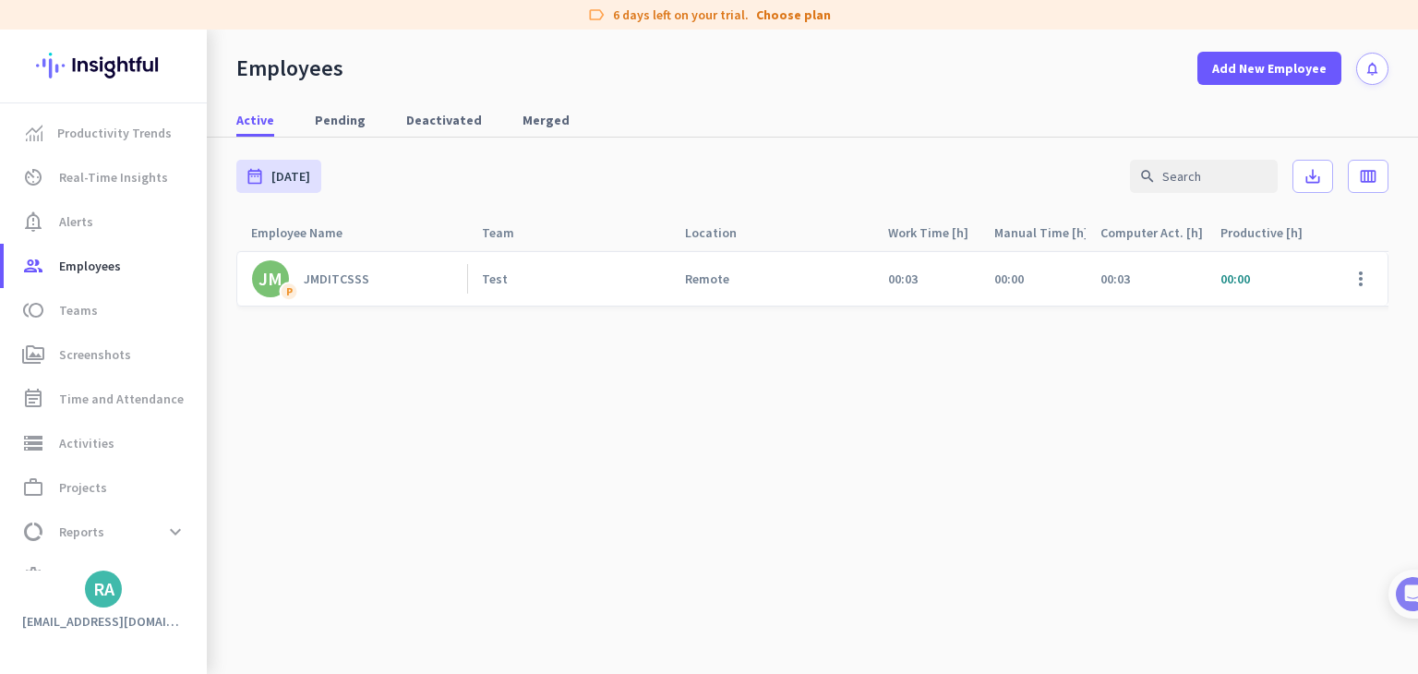
click at [306, 271] on div "JMDITCSSS" at bounding box center [337, 278] width 66 height 17
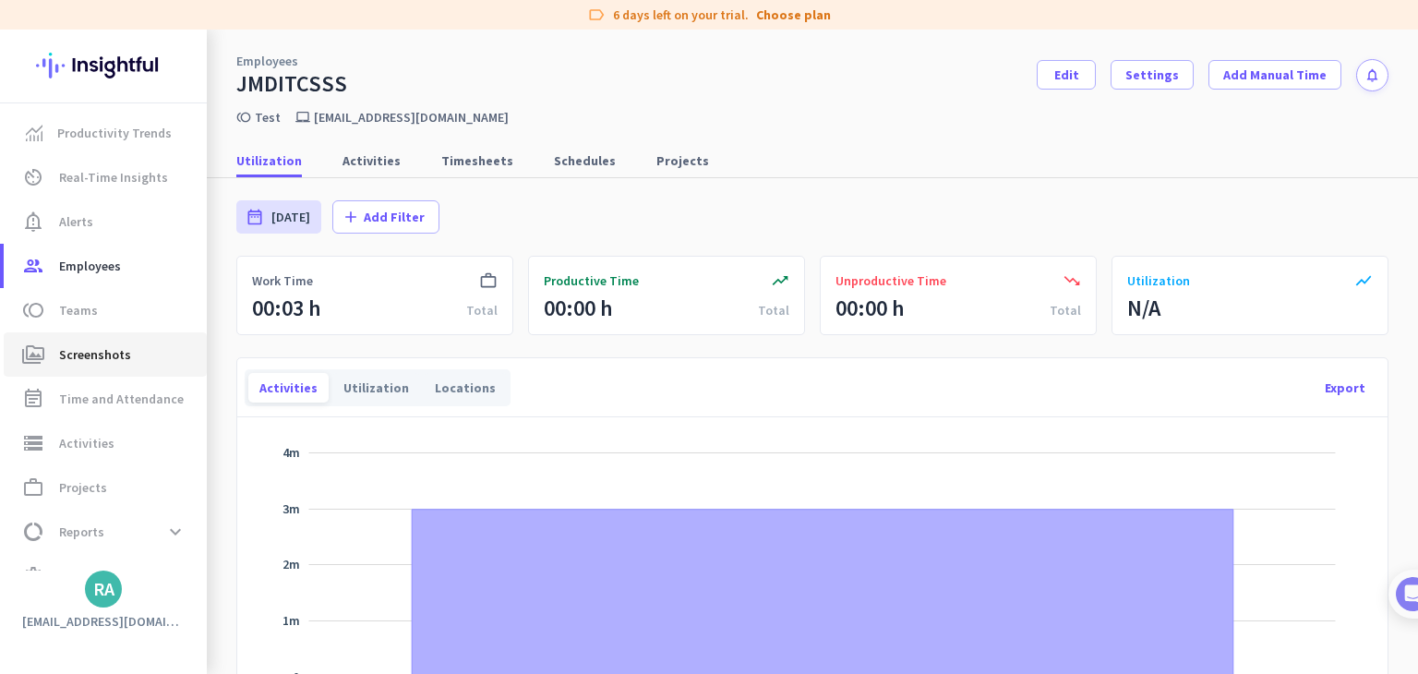
click at [129, 353] on span "perm_media Screenshots" at bounding box center [105, 354] width 174 height 22
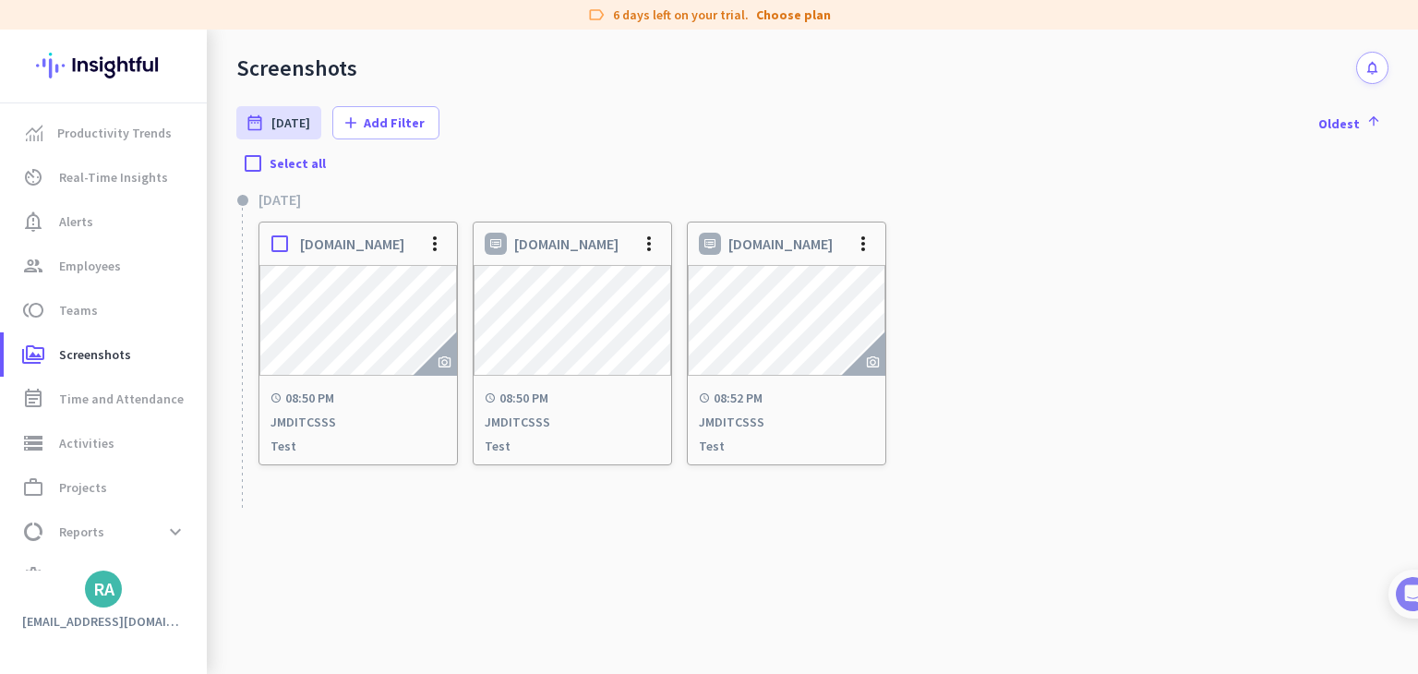
click at [328, 261] on div "[DOMAIN_NAME] more_vert" at bounding box center [358, 243] width 198 height 42
click at [90, 437] on span "Activities" at bounding box center [86, 443] width 55 height 22
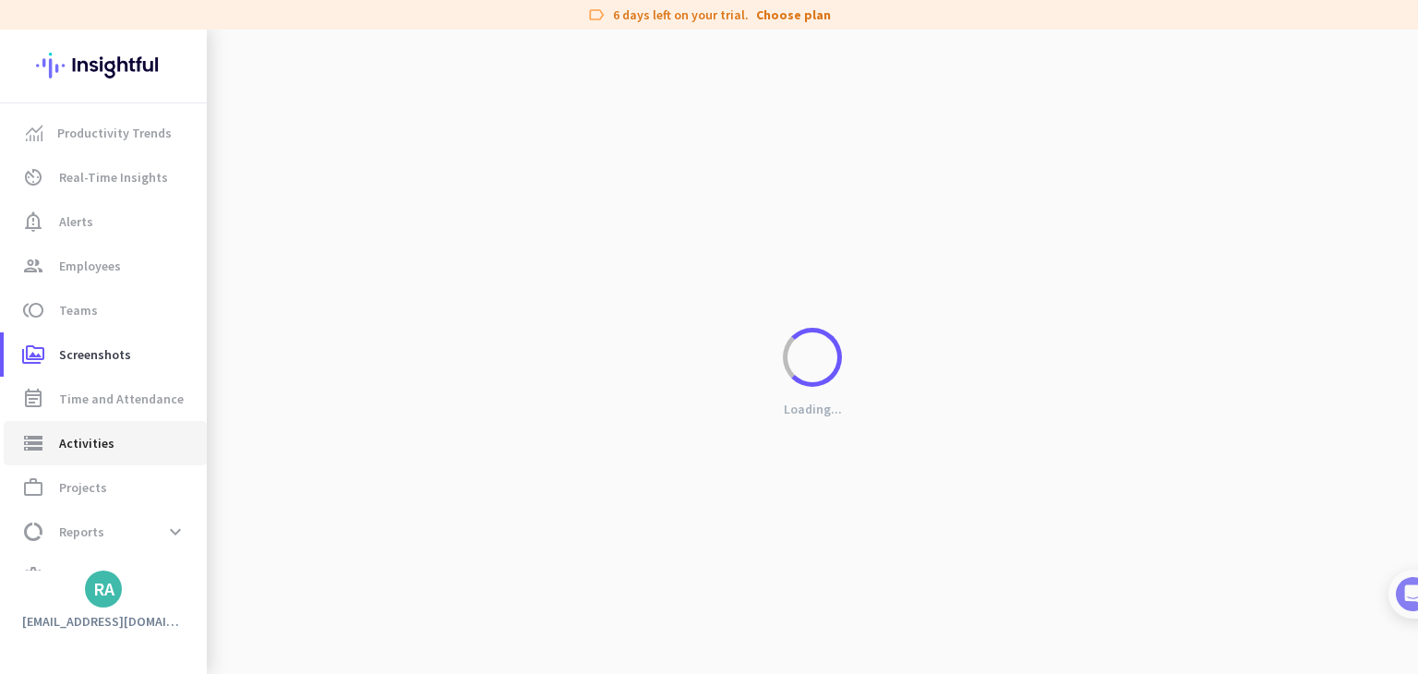
type input "[DATE]"
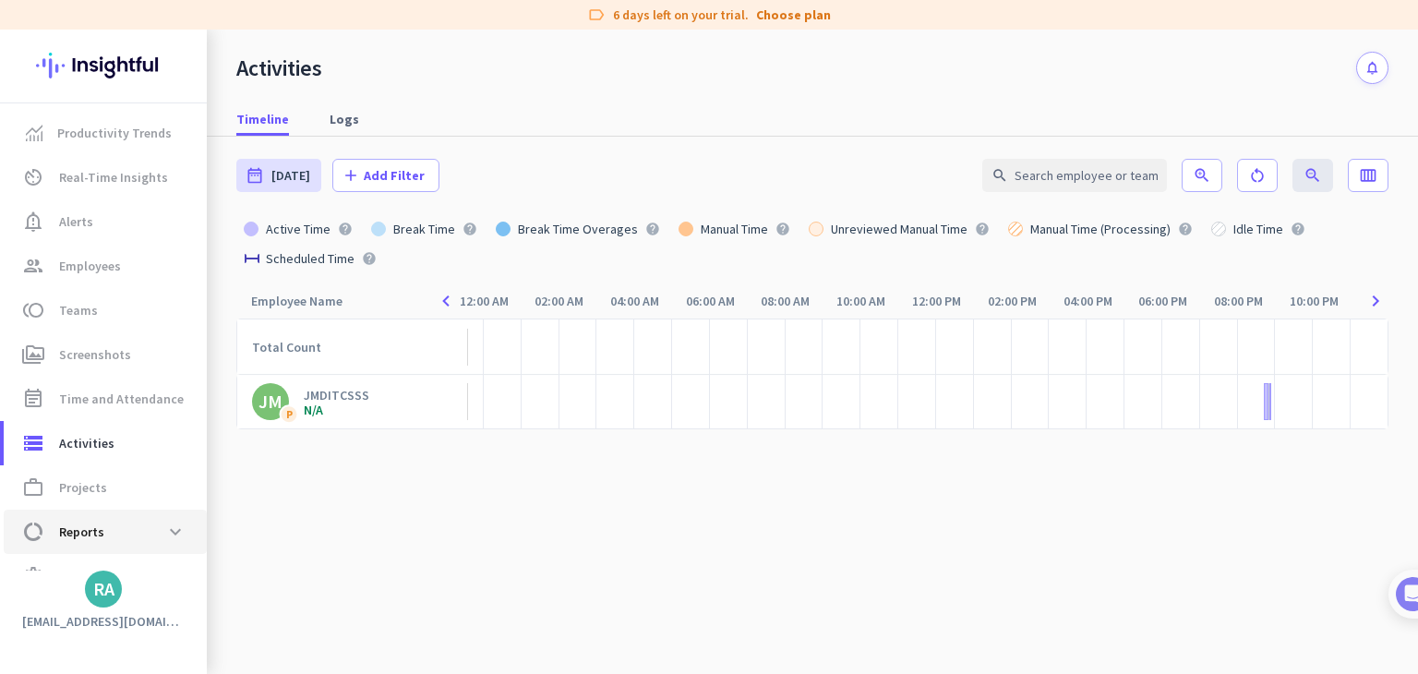
click at [144, 542] on span "data_usage Reports expand_more" at bounding box center [105, 531] width 174 height 33
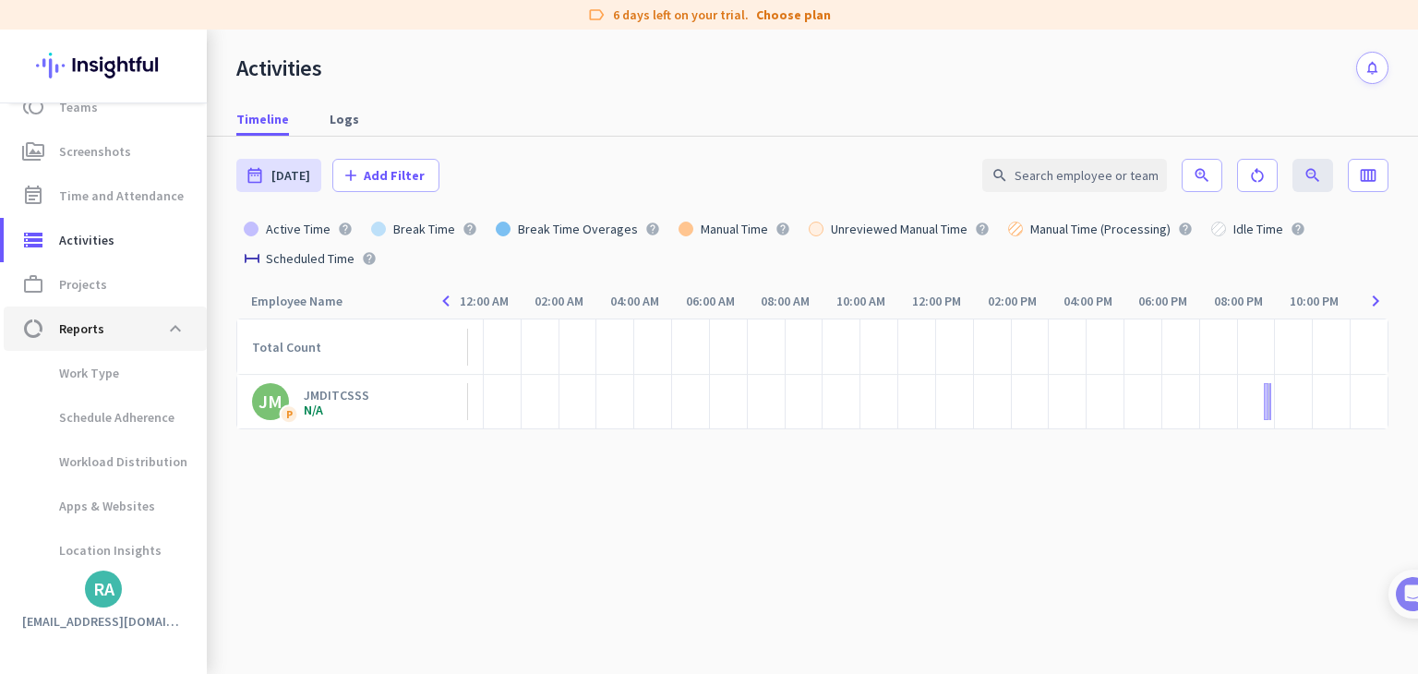
scroll to position [205, 0]
type input "[DATE] - [DATE]"
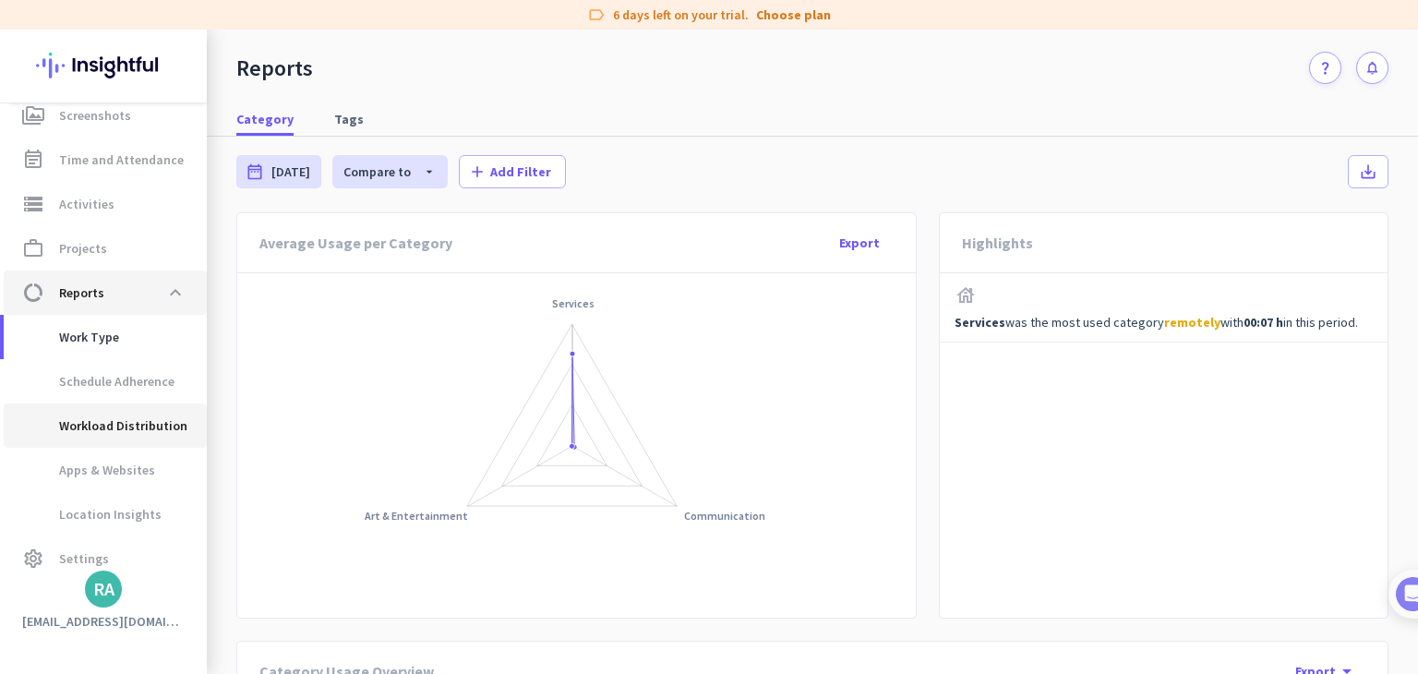
scroll to position [257, 0]
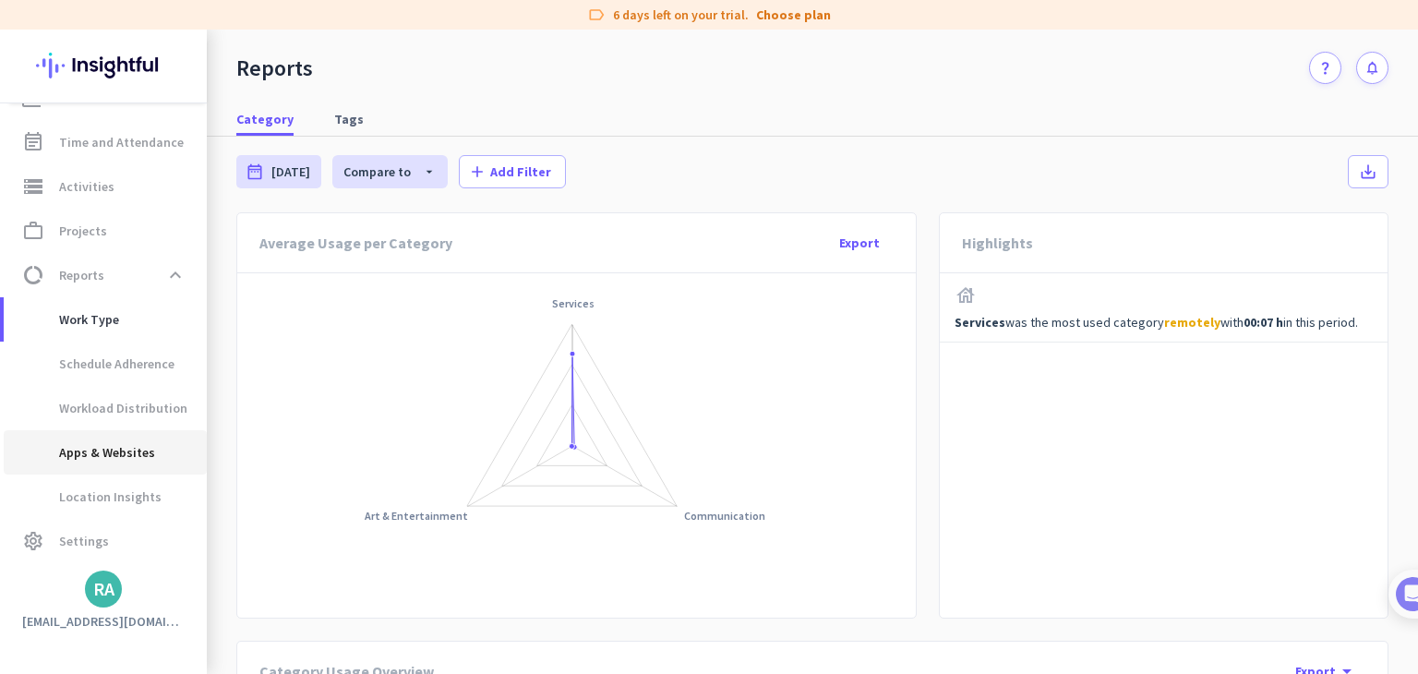
click at [141, 452] on span "Apps & Websites" at bounding box center [86, 452] width 137 height 44
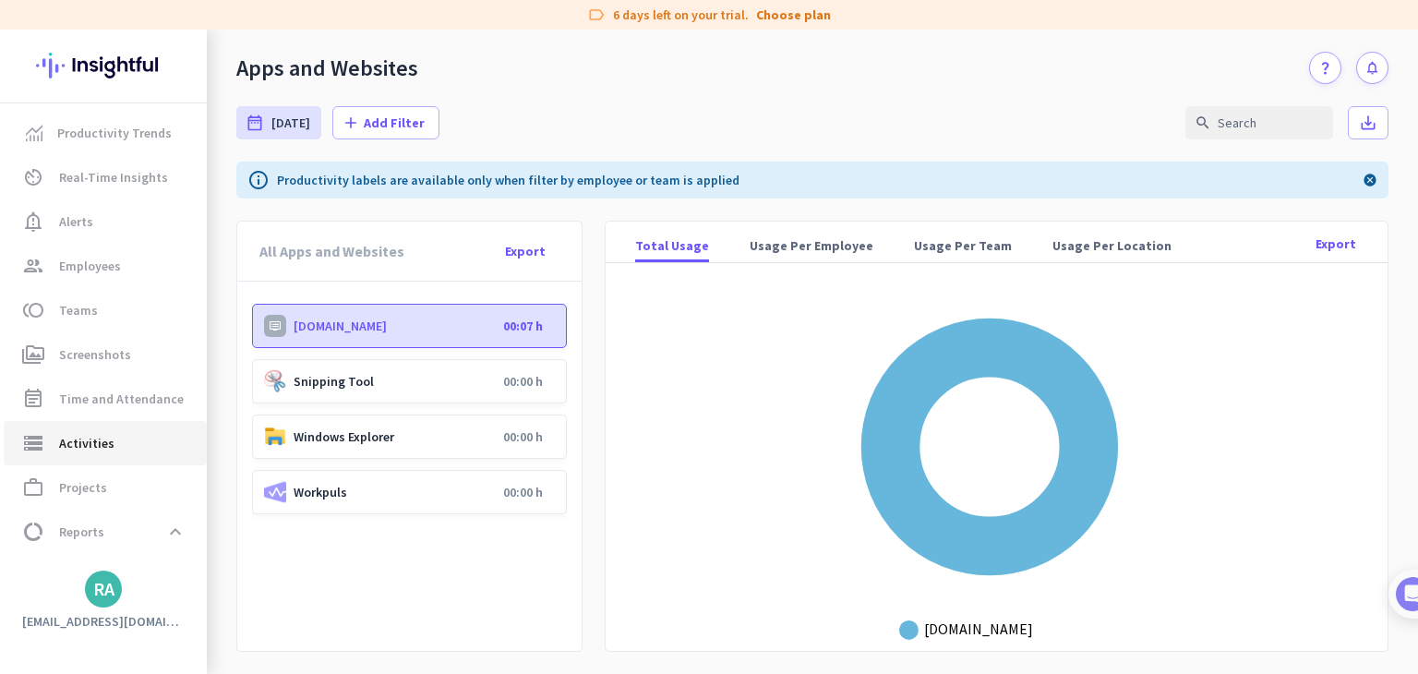
click at [164, 429] on link "storage Activities" at bounding box center [105, 443] width 203 height 44
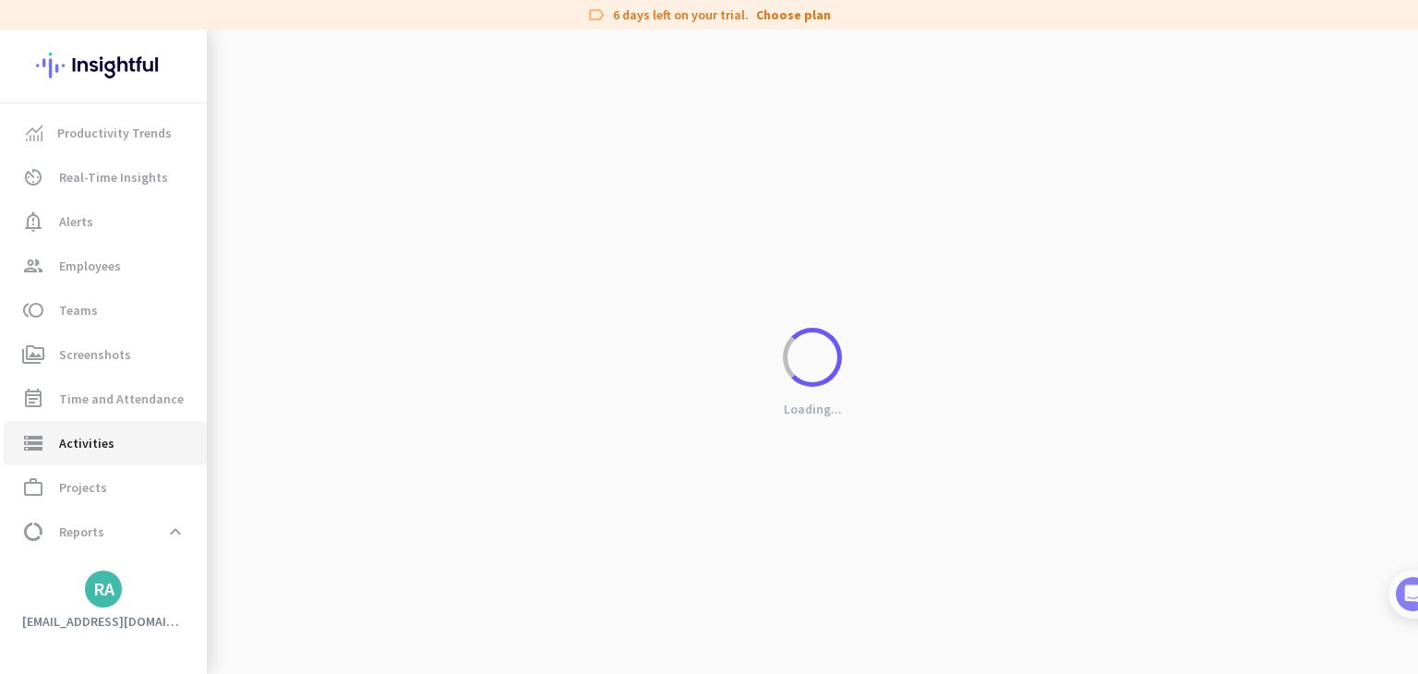
type input "[DATE]"
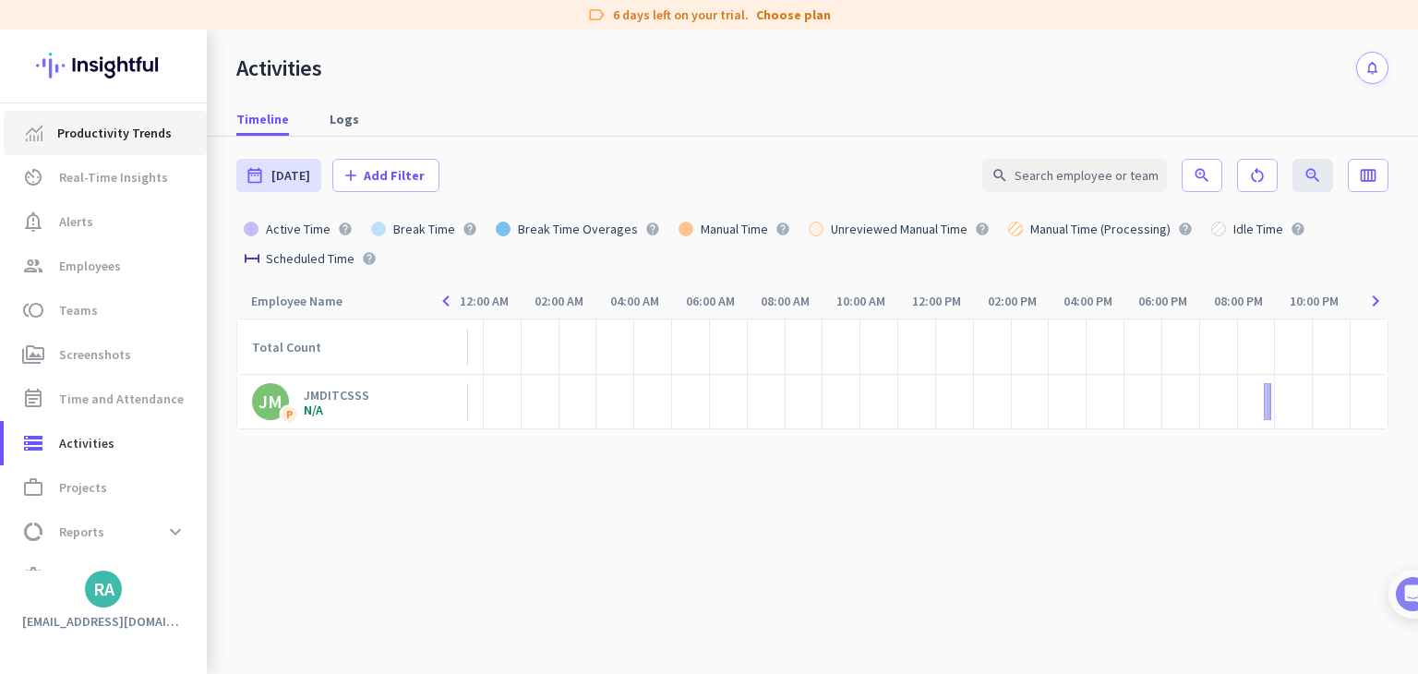
click at [183, 148] on link "Productivity Trends" at bounding box center [105, 133] width 203 height 44
type input "[DATE] - [DATE]"
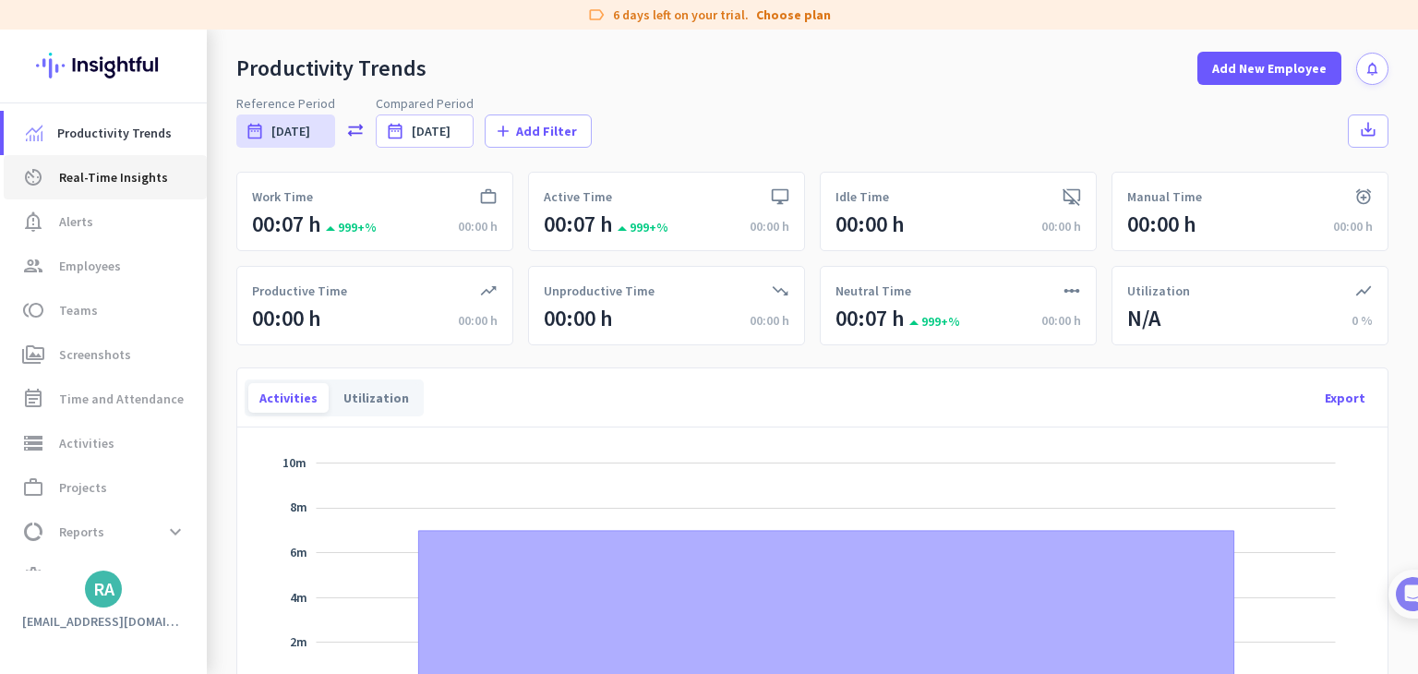
click at [122, 174] on span "Real-Time Insights" at bounding box center [113, 177] width 109 height 22
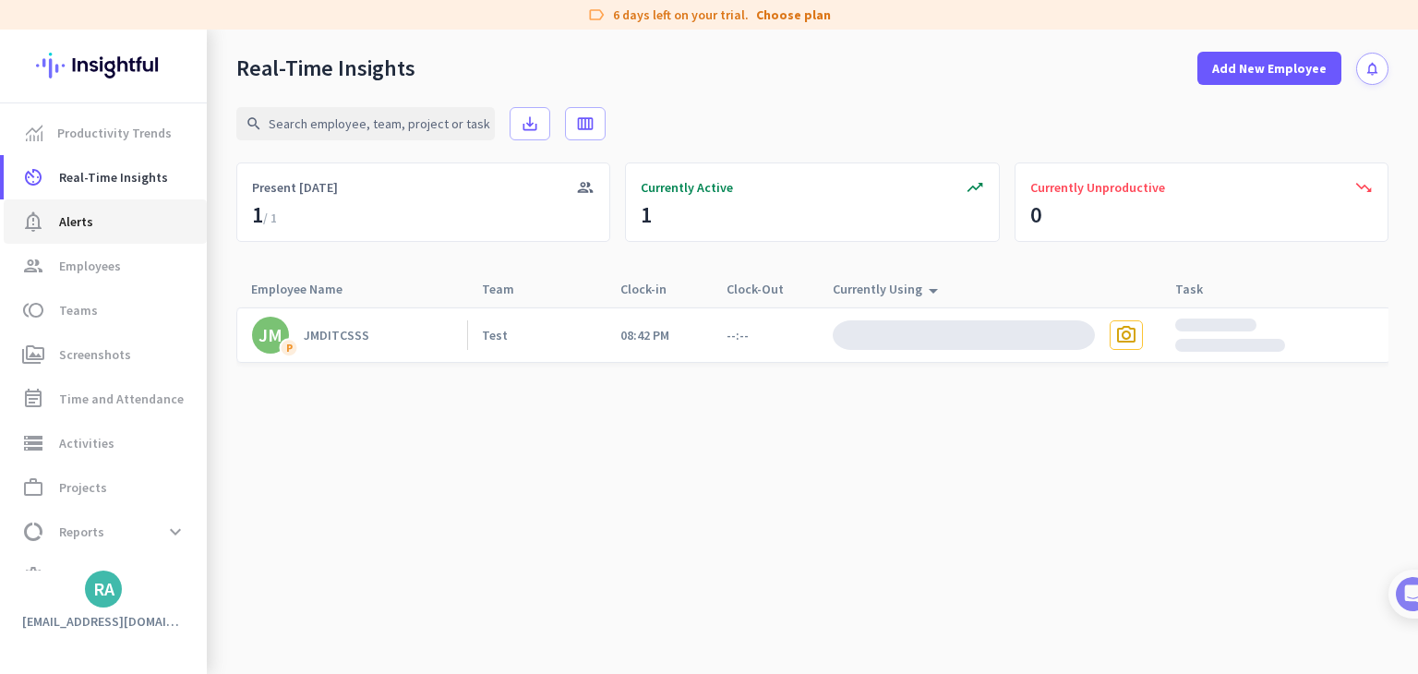
click at [129, 207] on link "notification_important Alerts" at bounding box center [105, 221] width 203 height 44
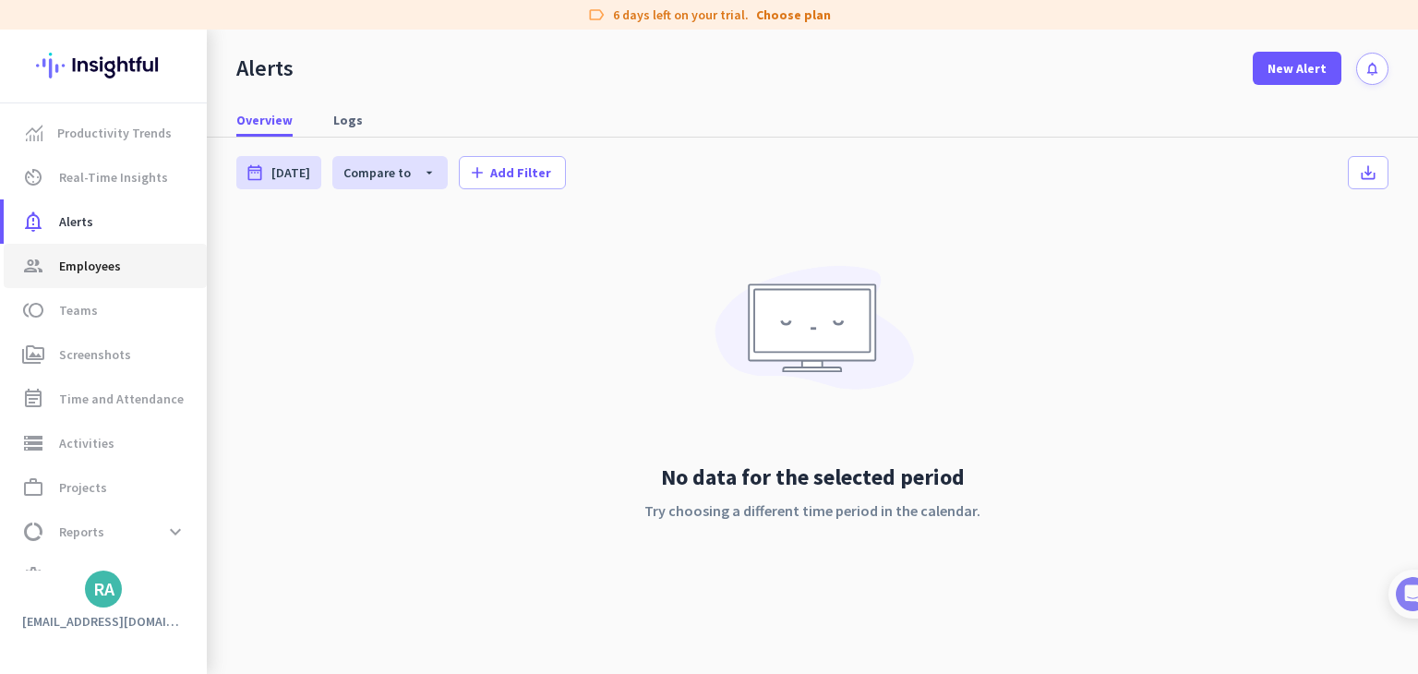
click at [119, 273] on span "Employees" at bounding box center [90, 266] width 62 height 22
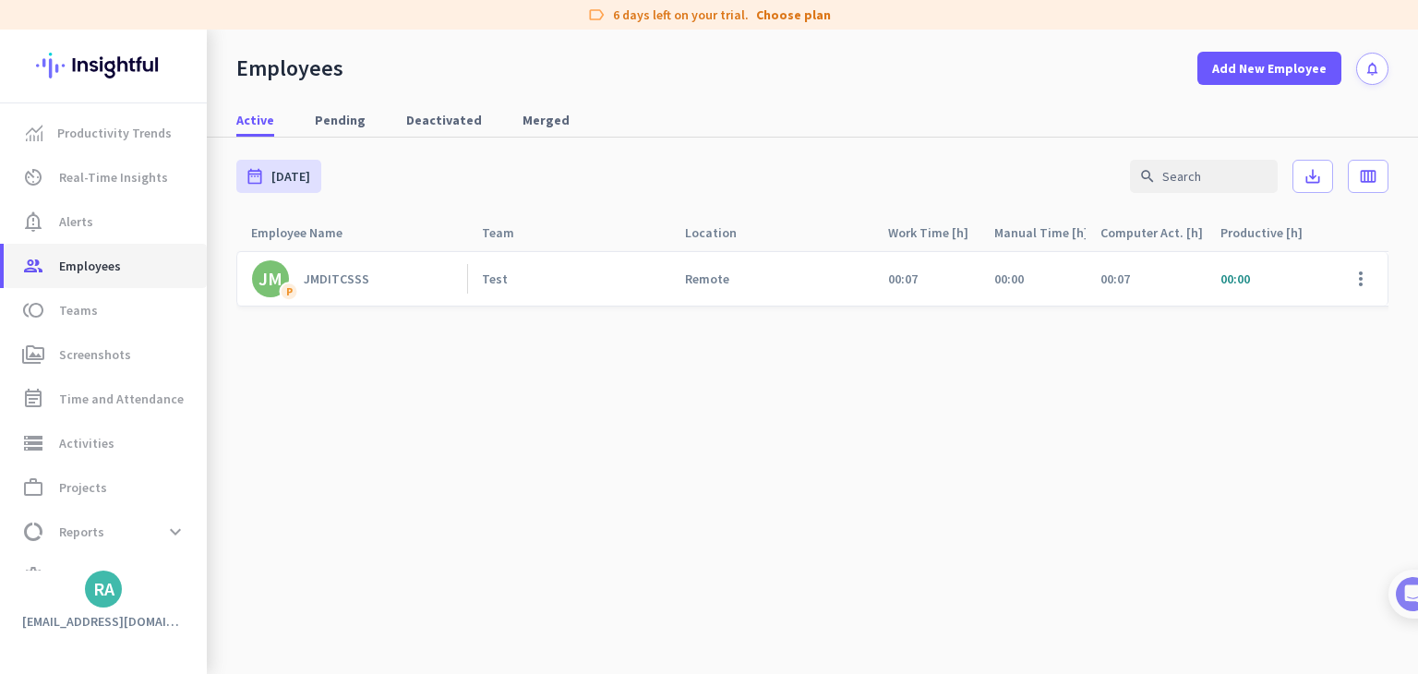
click at [102, 268] on span "Employees" at bounding box center [90, 266] width 62 height 22
click at [173, 352] on span "perm_media Screenshots" at bounding box center [105, 354] width 174 height 22
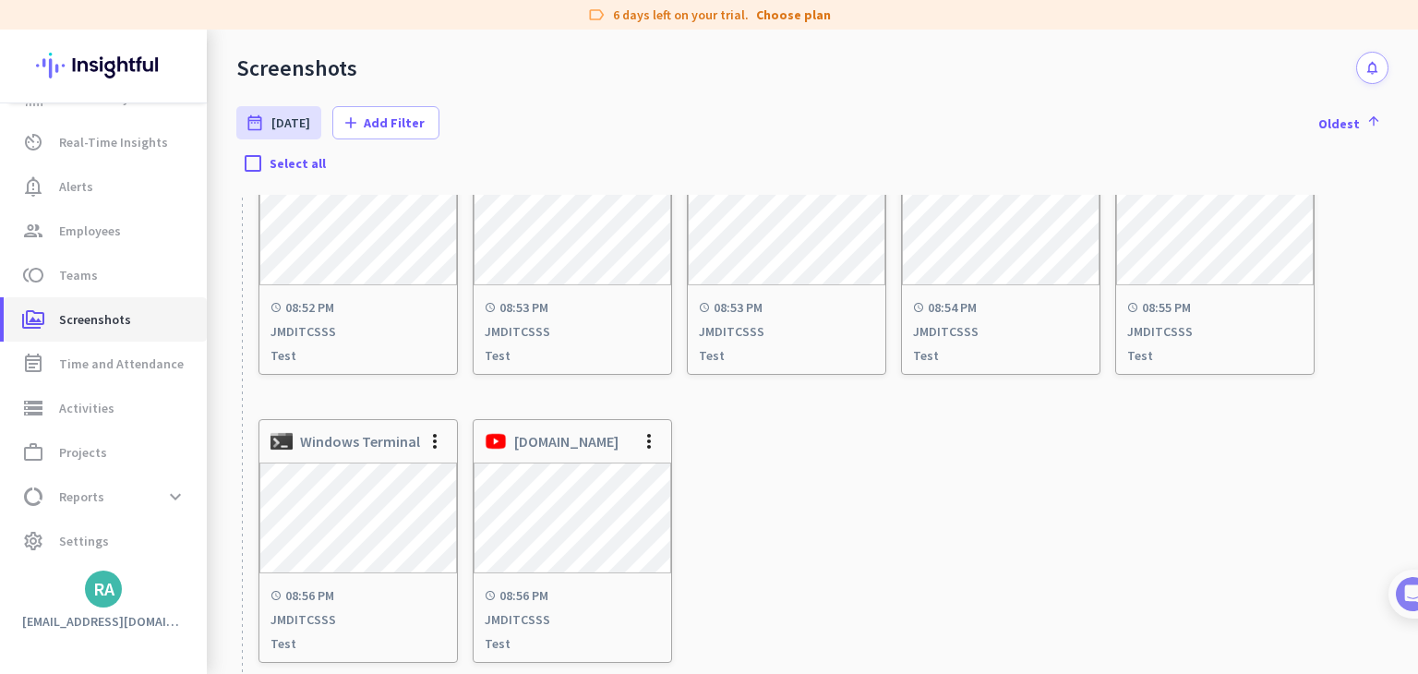
scroll to position [411, 0]
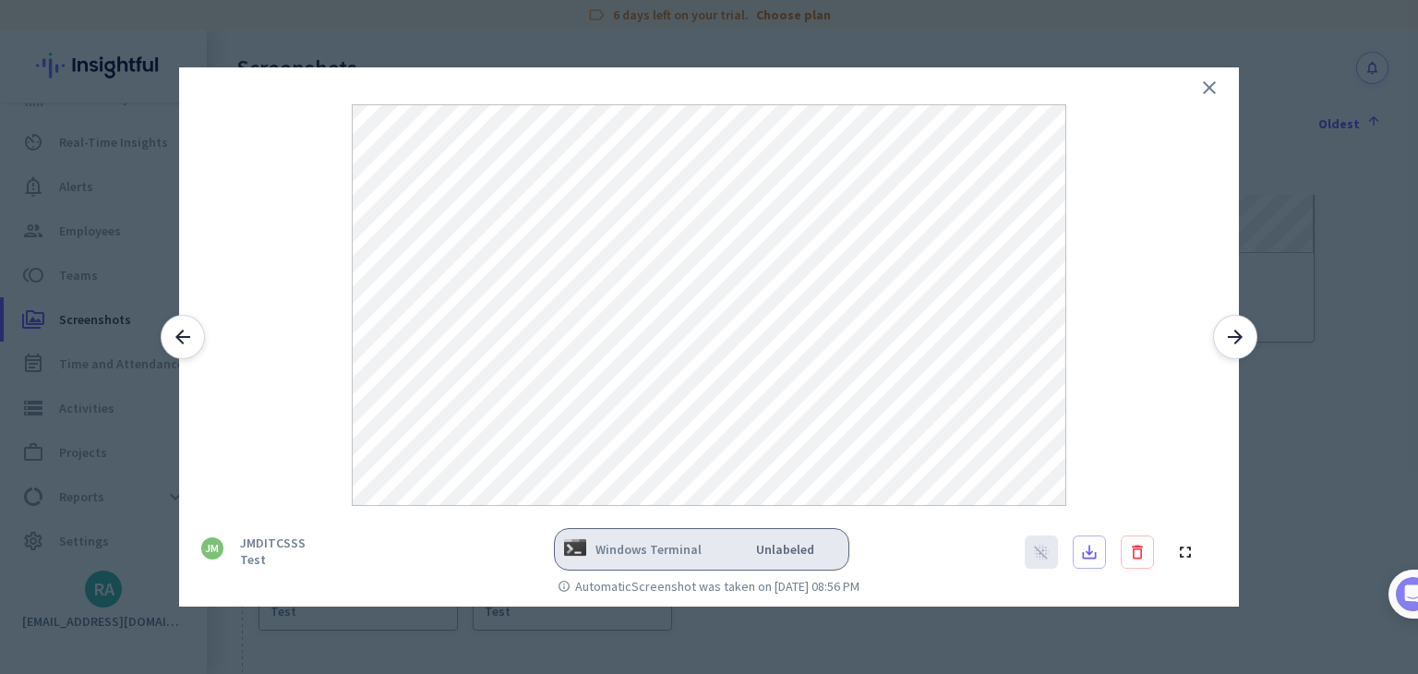
click at [1205, 89] on icon "close" at bounding box center [1209, 88] width 22 height 22
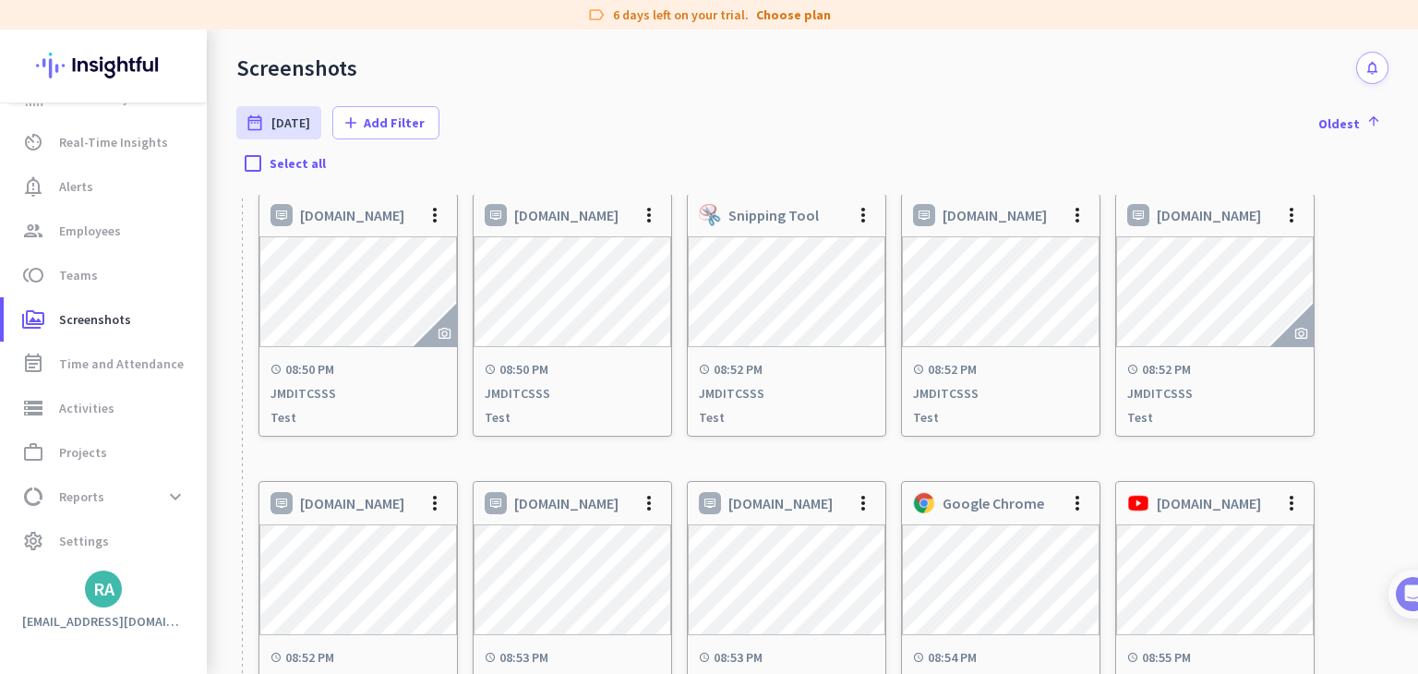
scroll to position [0, 0]
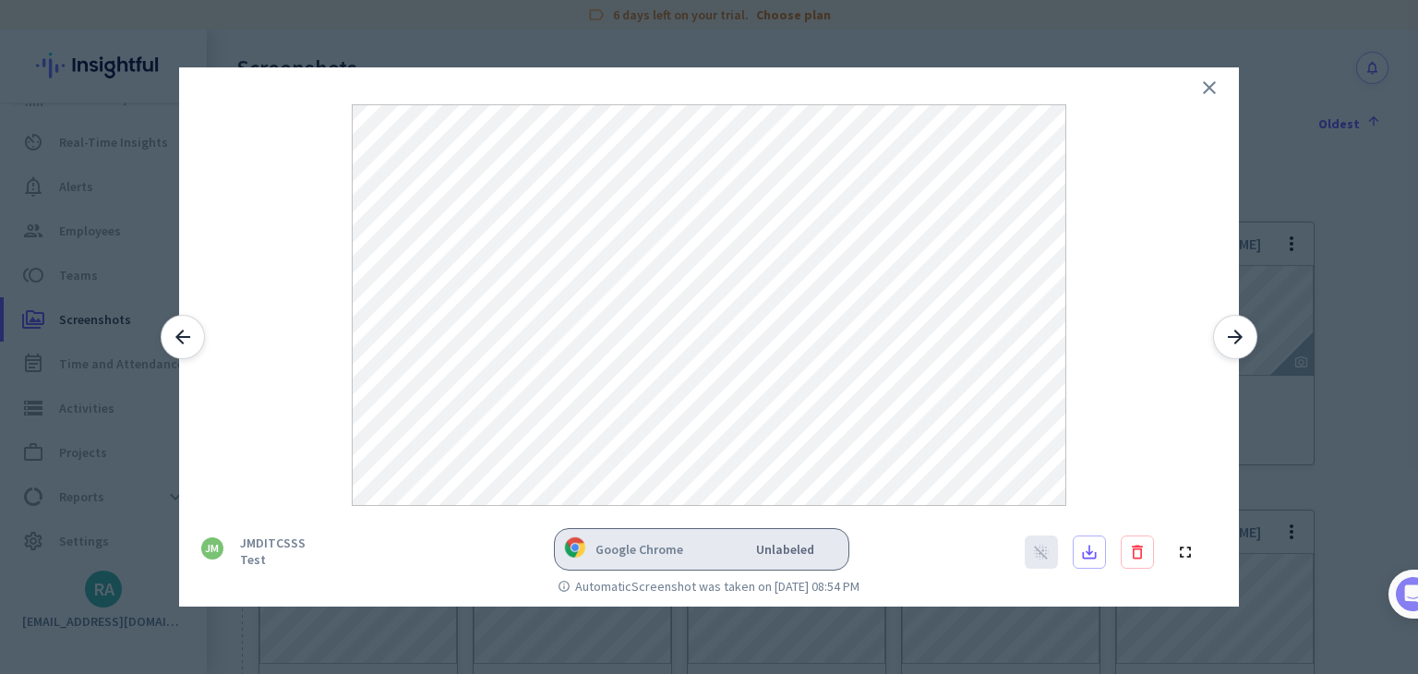
click at [1218, 78] on icon "close" at bounding box center [1209, 88] width 22 height 22
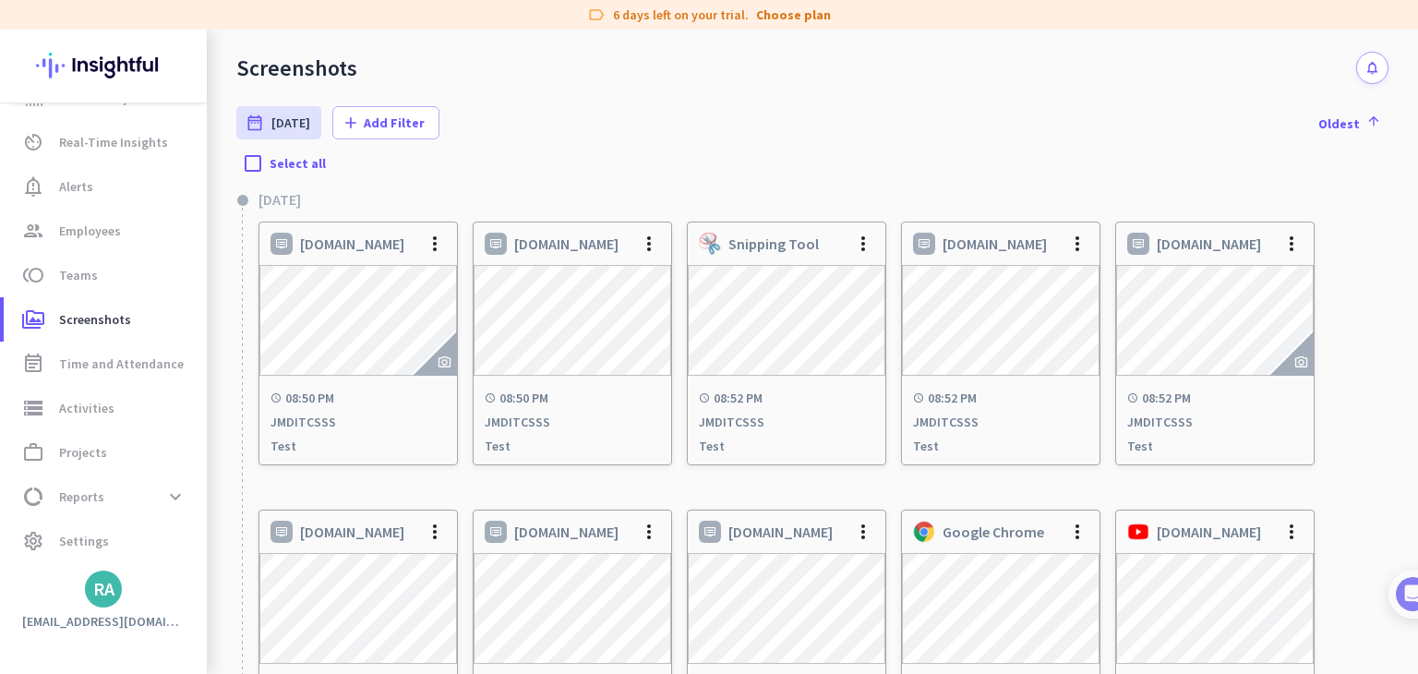
scroll to position [411, 0]
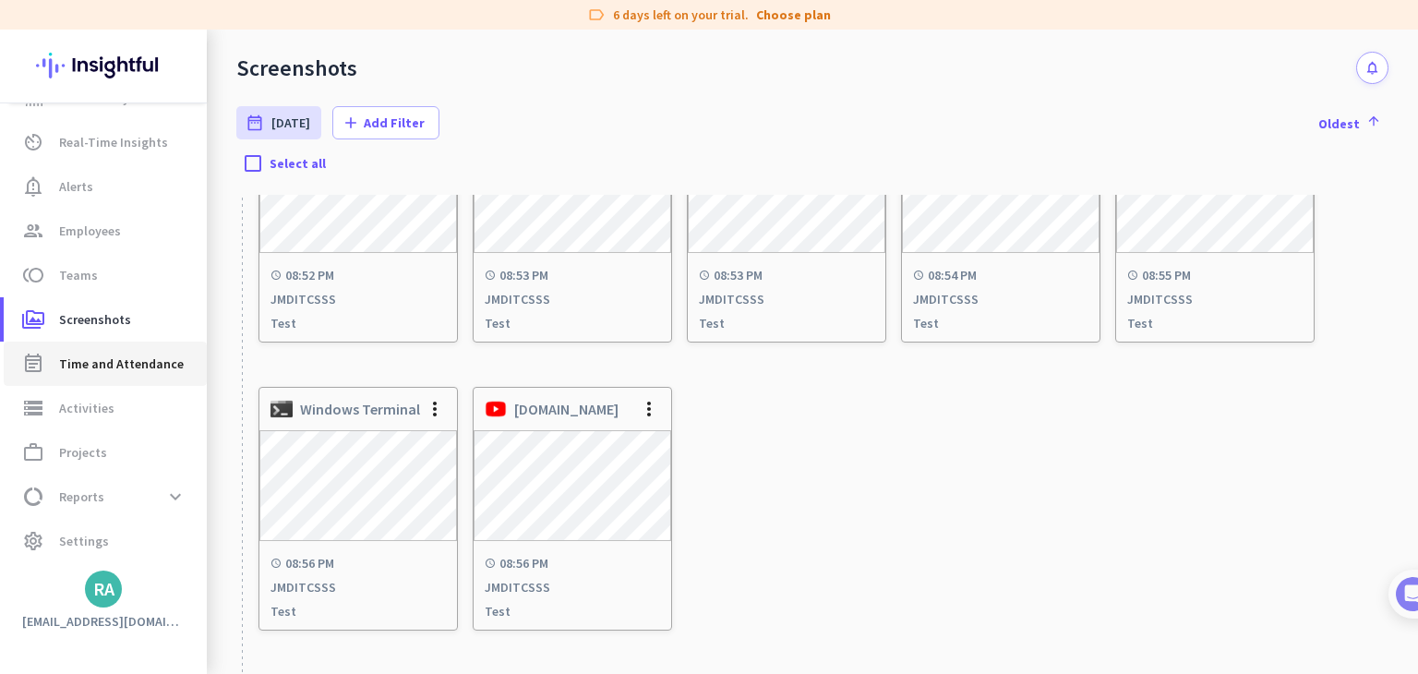
click at [133, 343] on link "event_note Time and Attendance" at bounding box center [105, 363] width 203 height 44
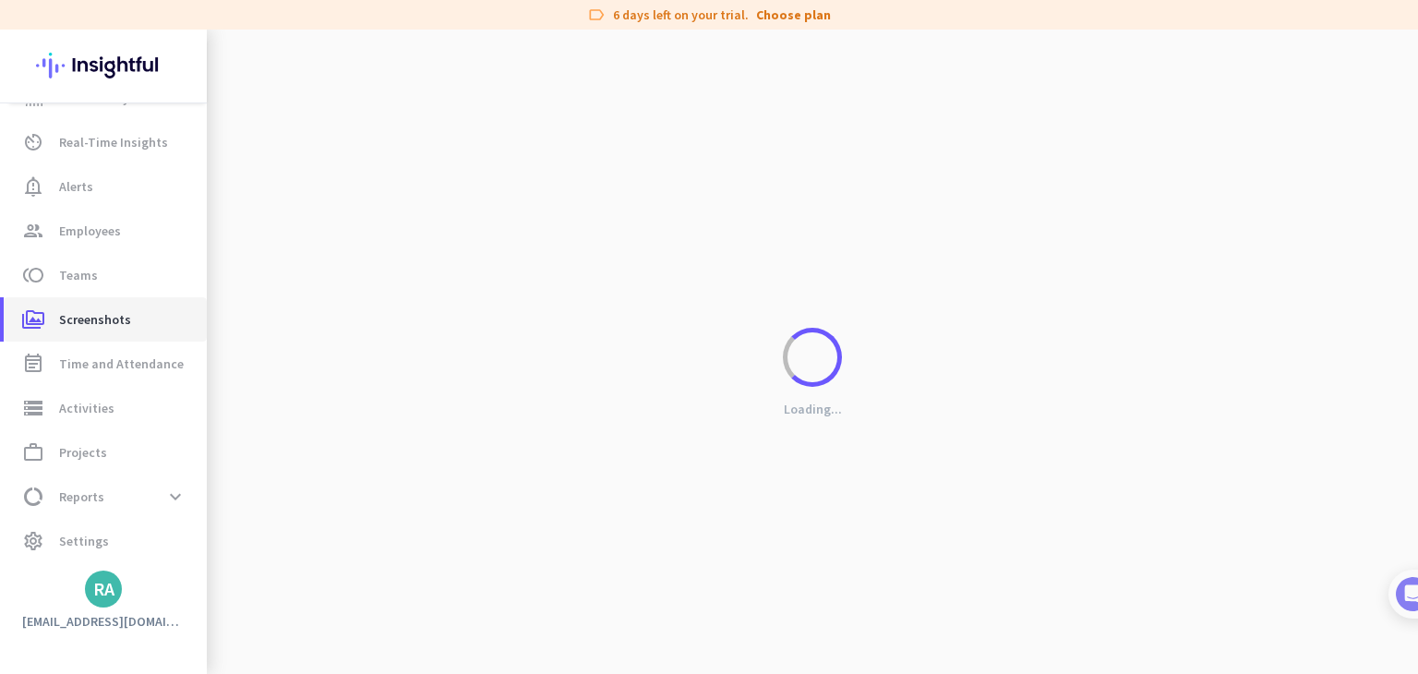
click at [122, 327] on span "Screenshots" at bounding box center [95, 319] width 72 height 22
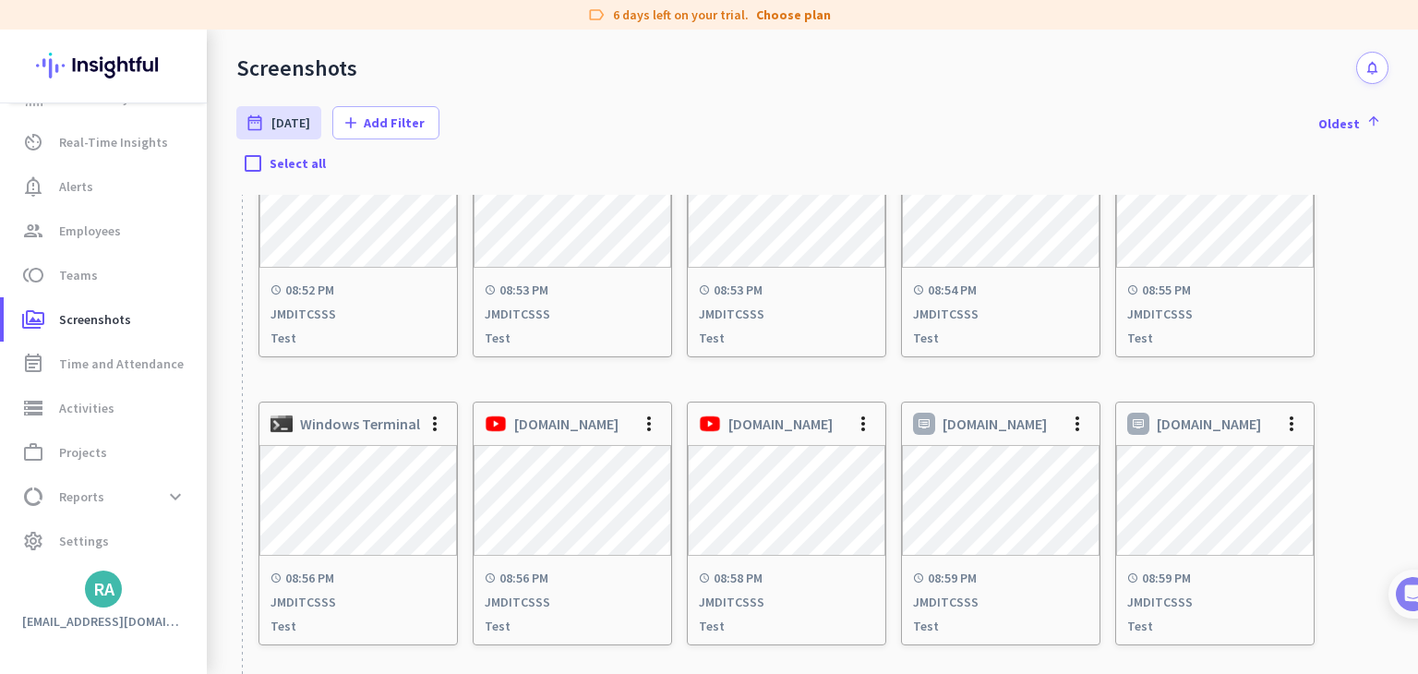
scroll to position [411, 0]
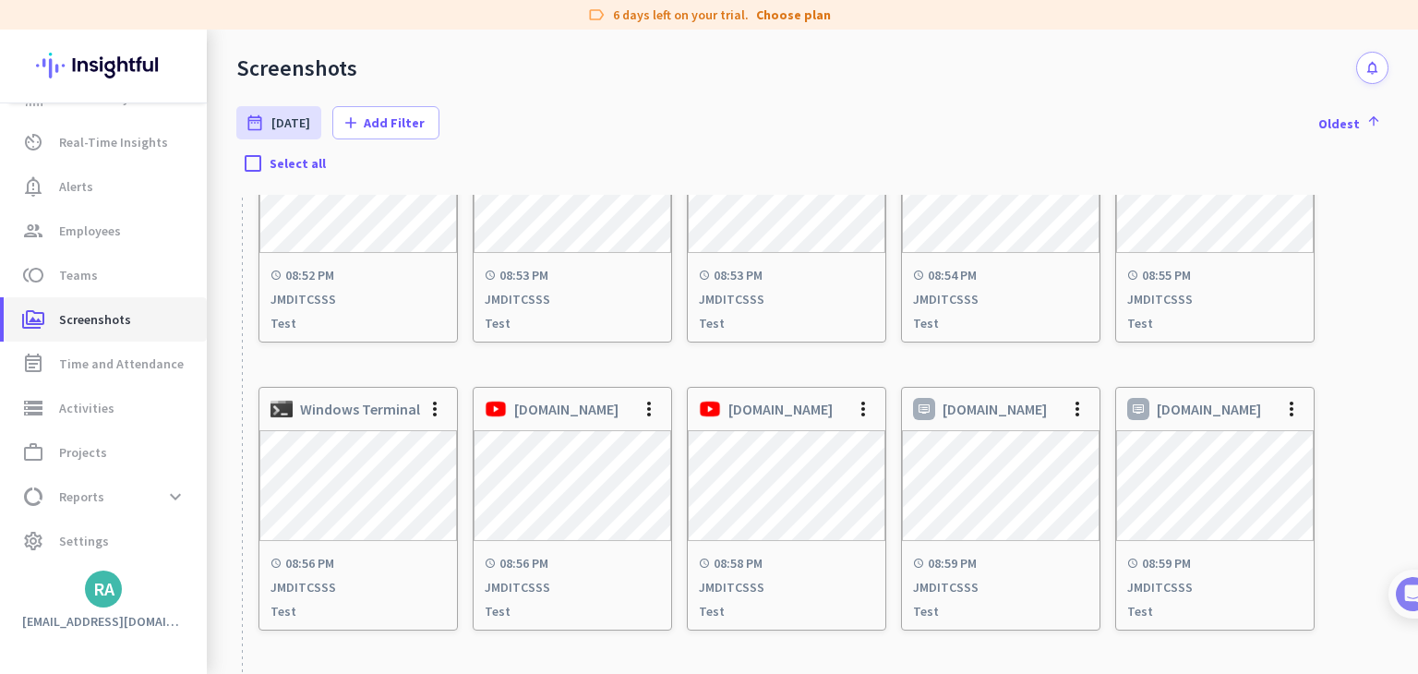
click at [102, 320] on span "Screenshots" at bounding box center [95, 319] width 72 height 22
click at [98, 286] on link "toll Teams" at bounding box center [105, 275] width 203 height 44
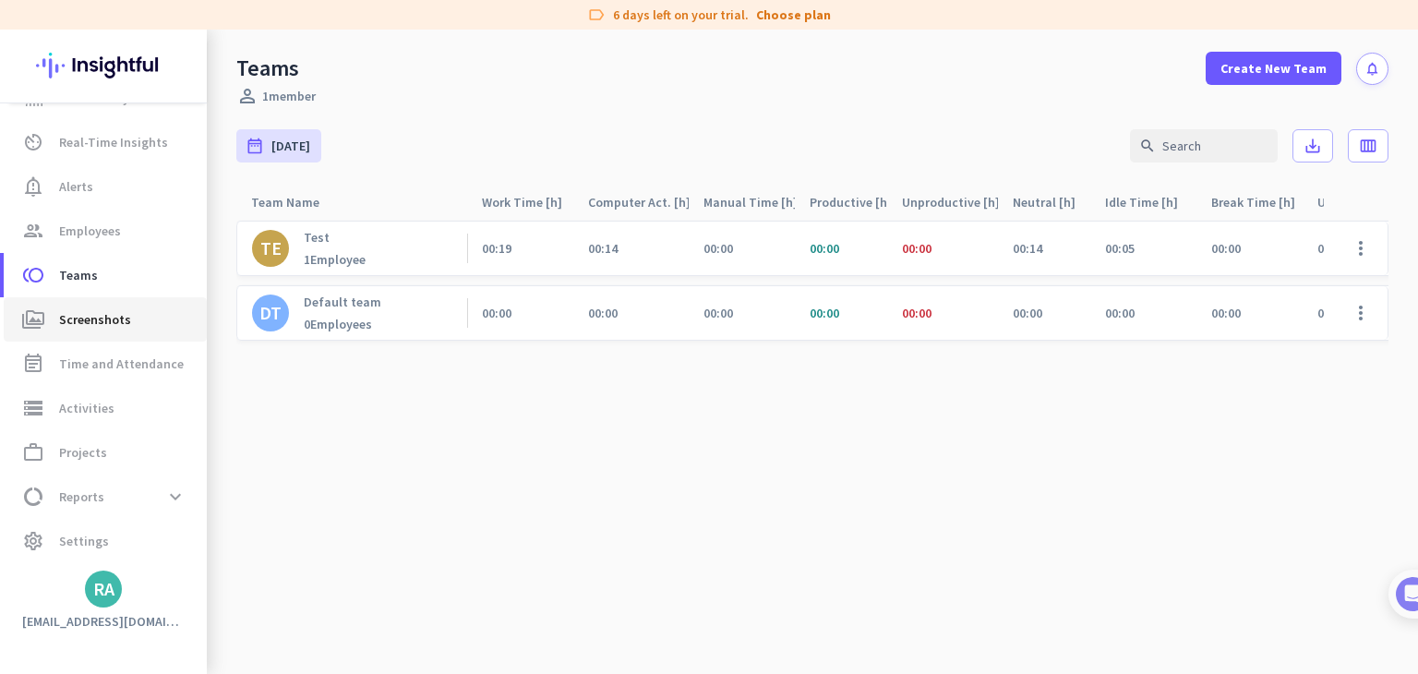
click at [113, 315] on span "Screenshots" at bounding box center [95, 319] width 72 height 22
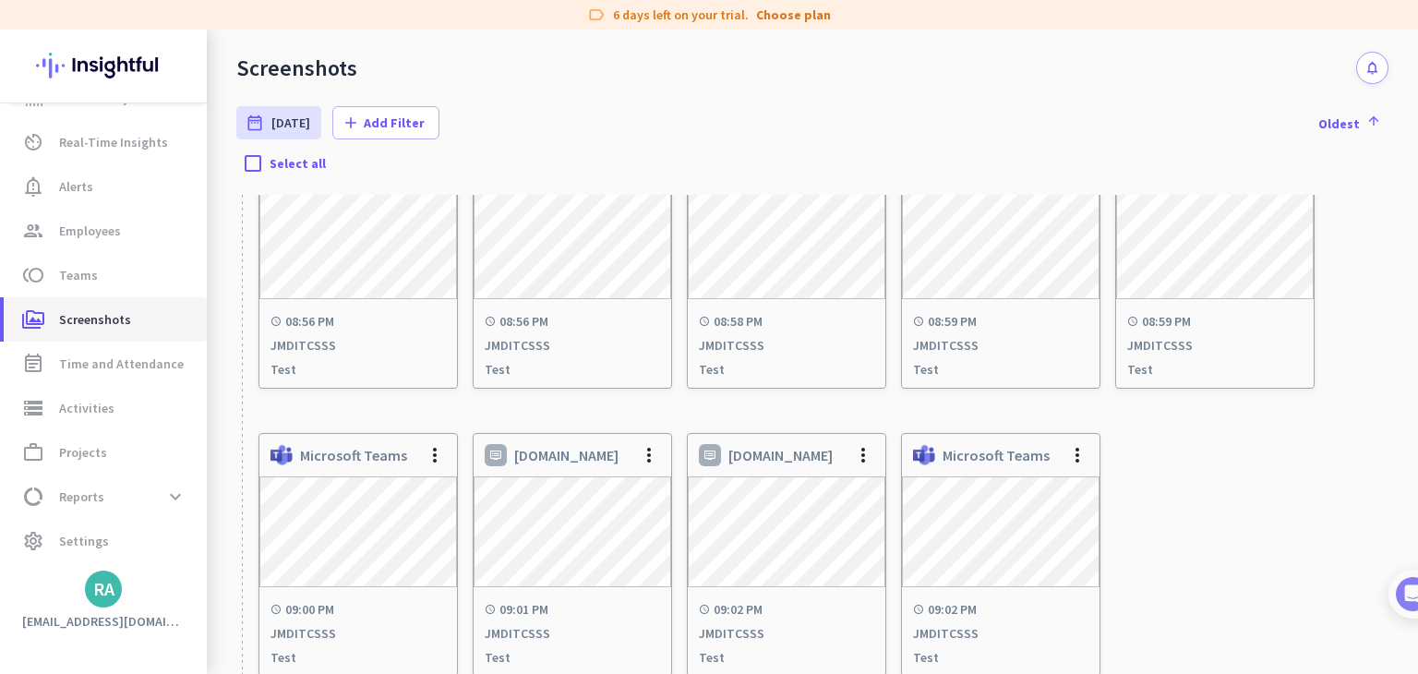
scroll to position [699, 0]
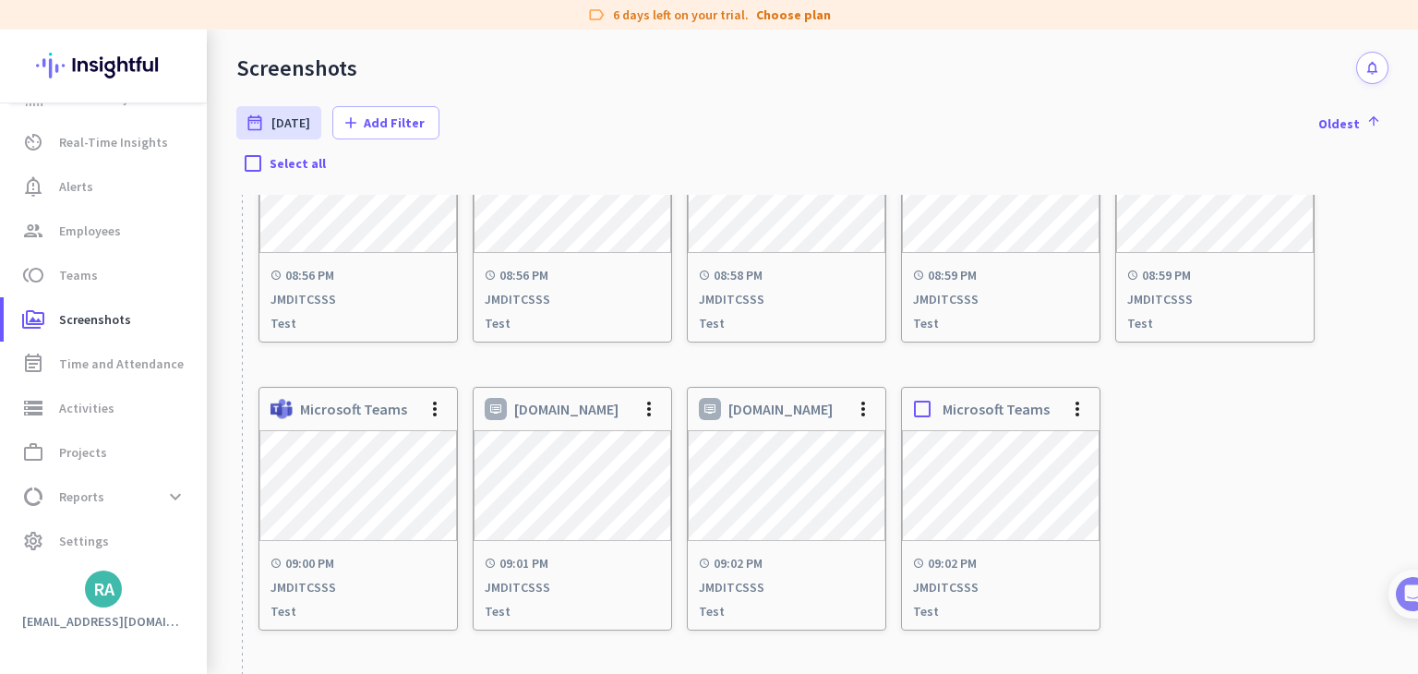
click at [942, 542] on div at bounding box center [1001, 487] width 198 height 114
click at [147, 394] on link "storage Activities" at bounding box center [105, 408] width 203 height 44
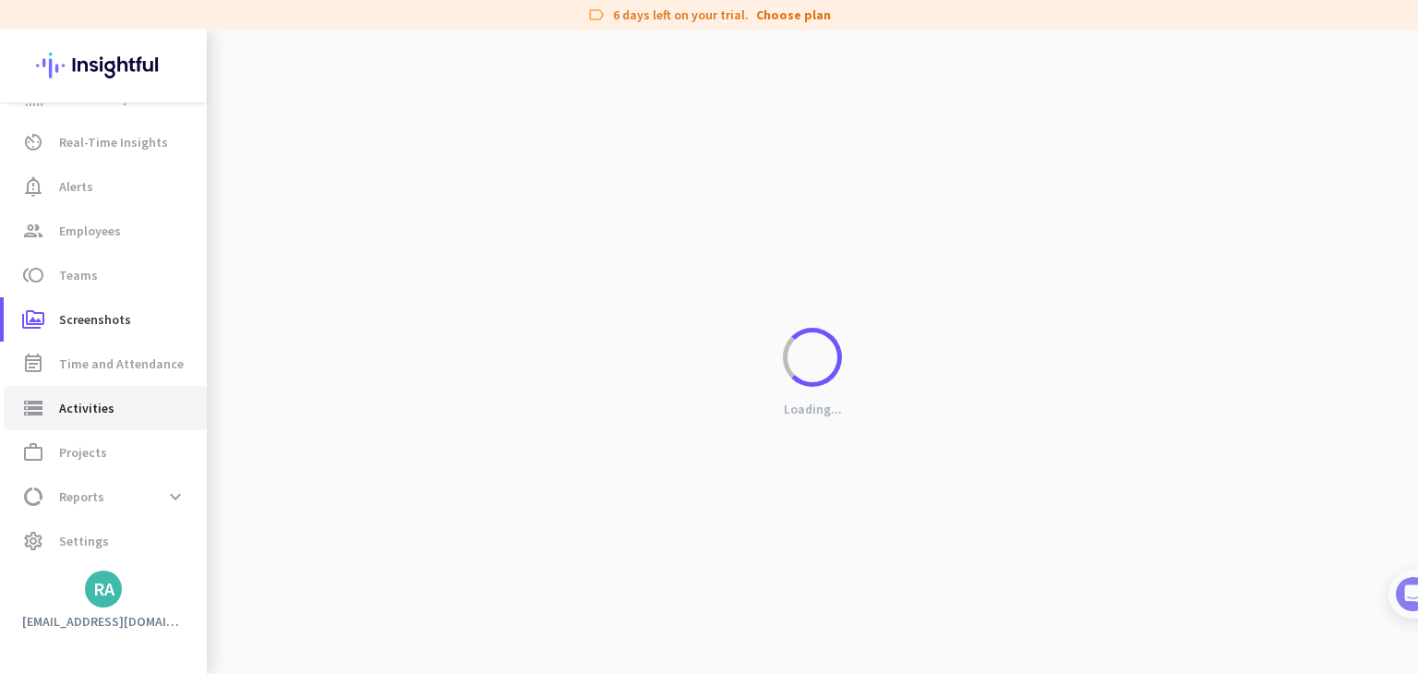
type input "[DATE]"
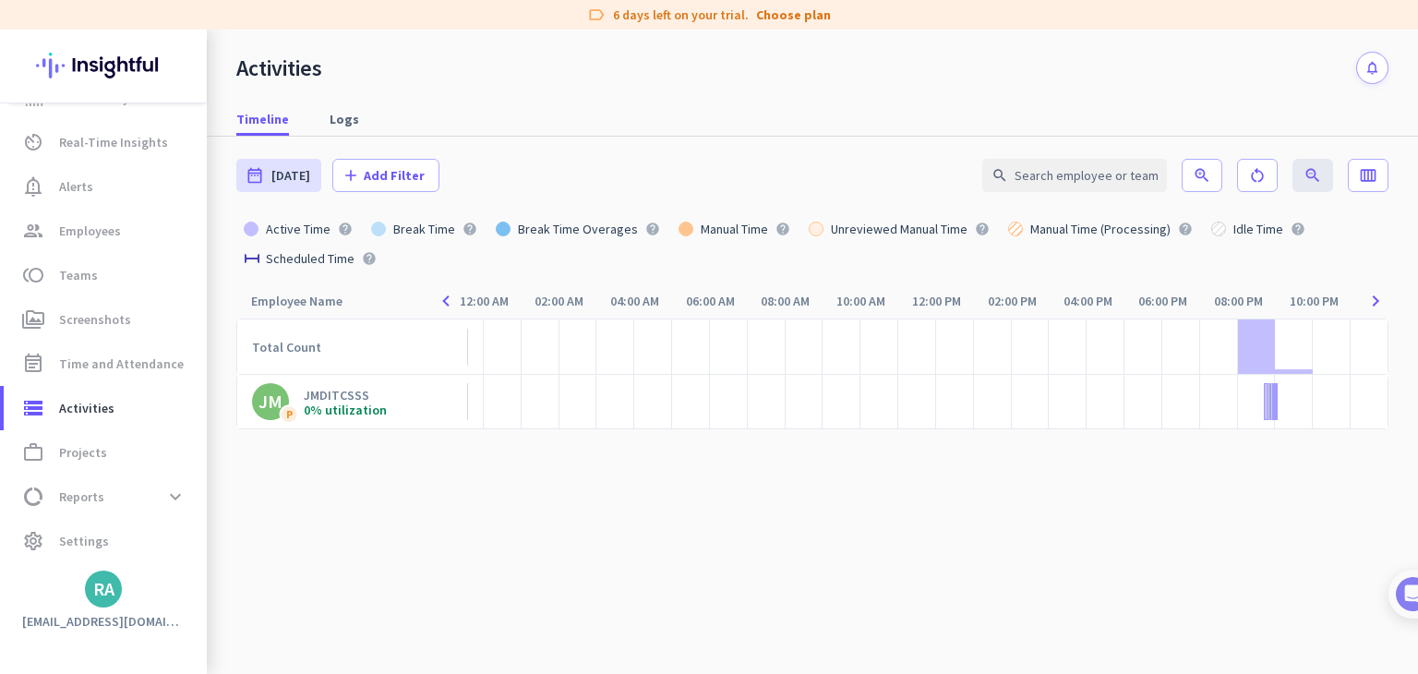
click at [367, 404] on div "0% utilization" at bounding box center [345, 409] width 83 height 13
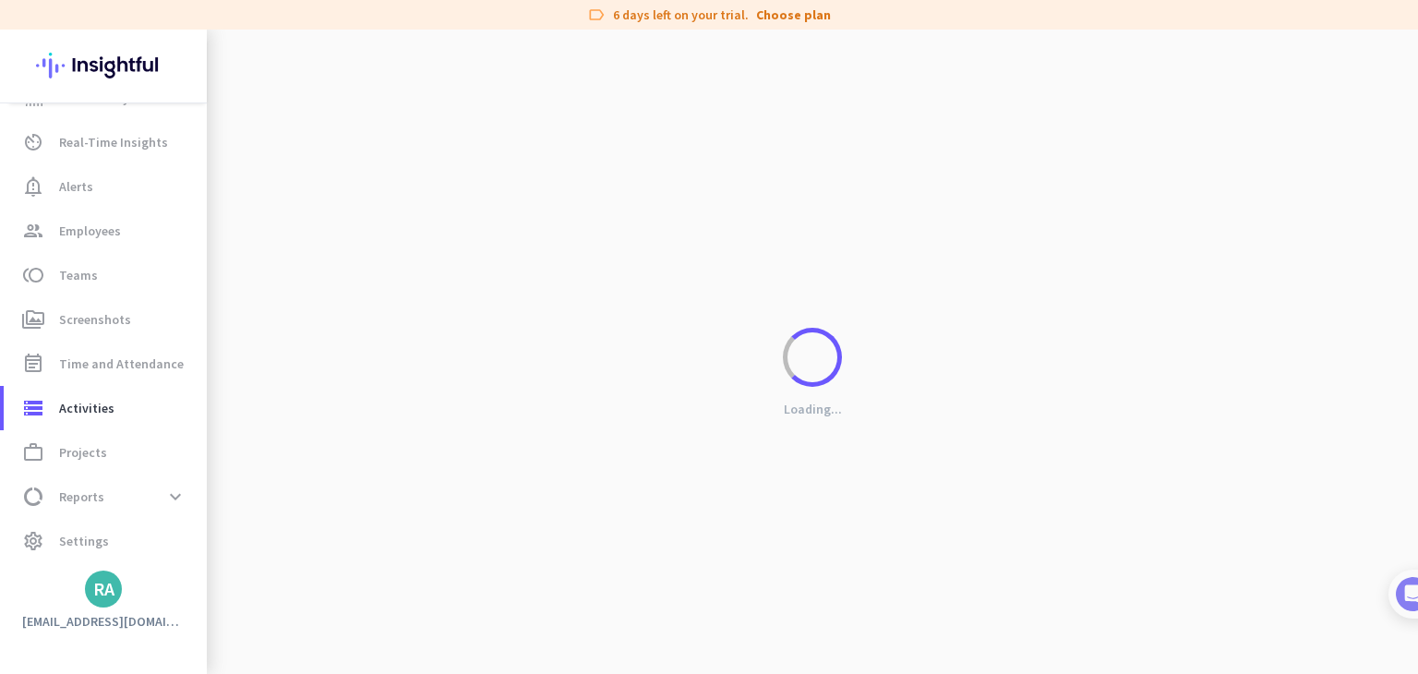
type input "[DATE] - [DATE]"
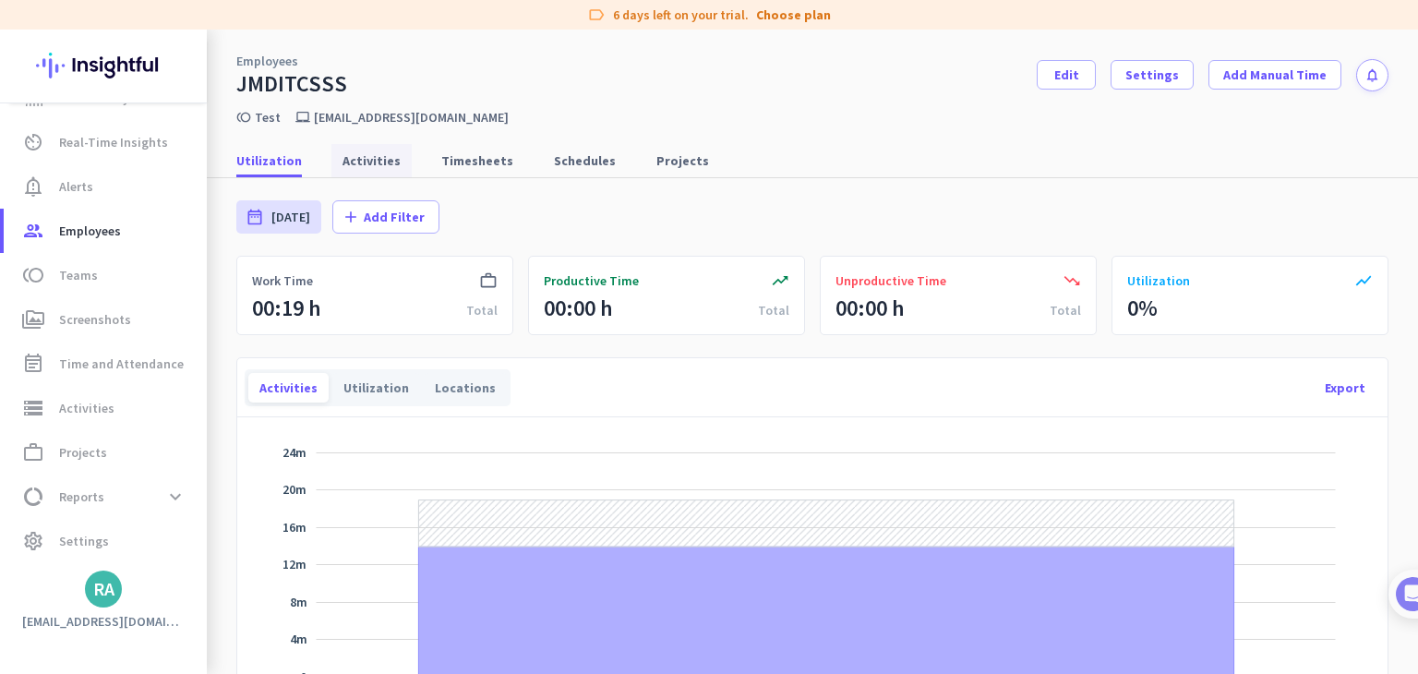
click at [393, 170] on link "Activities" at bounding box center [371, 160] width 80 height 33
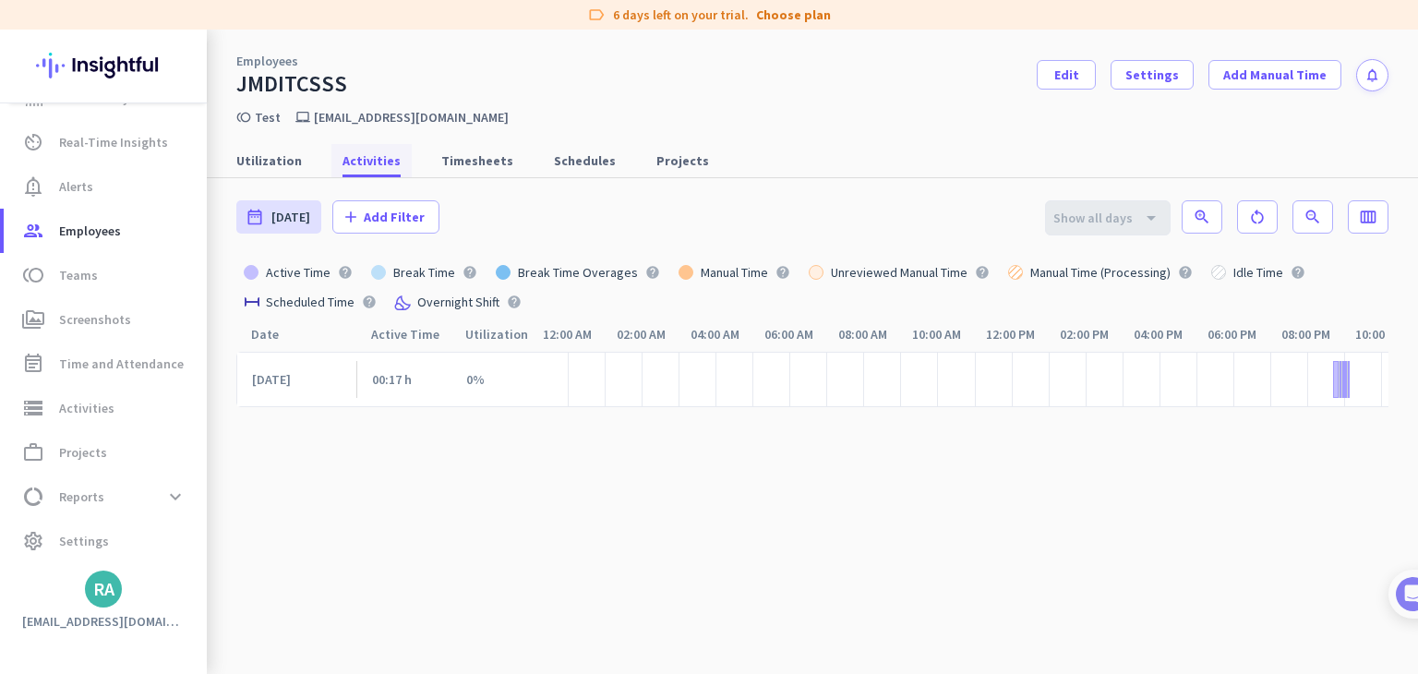
scroll to position [0, 81]
click at [465, 158] on span "Timesheets" at bounding box center [477, 160] width 72 height 18
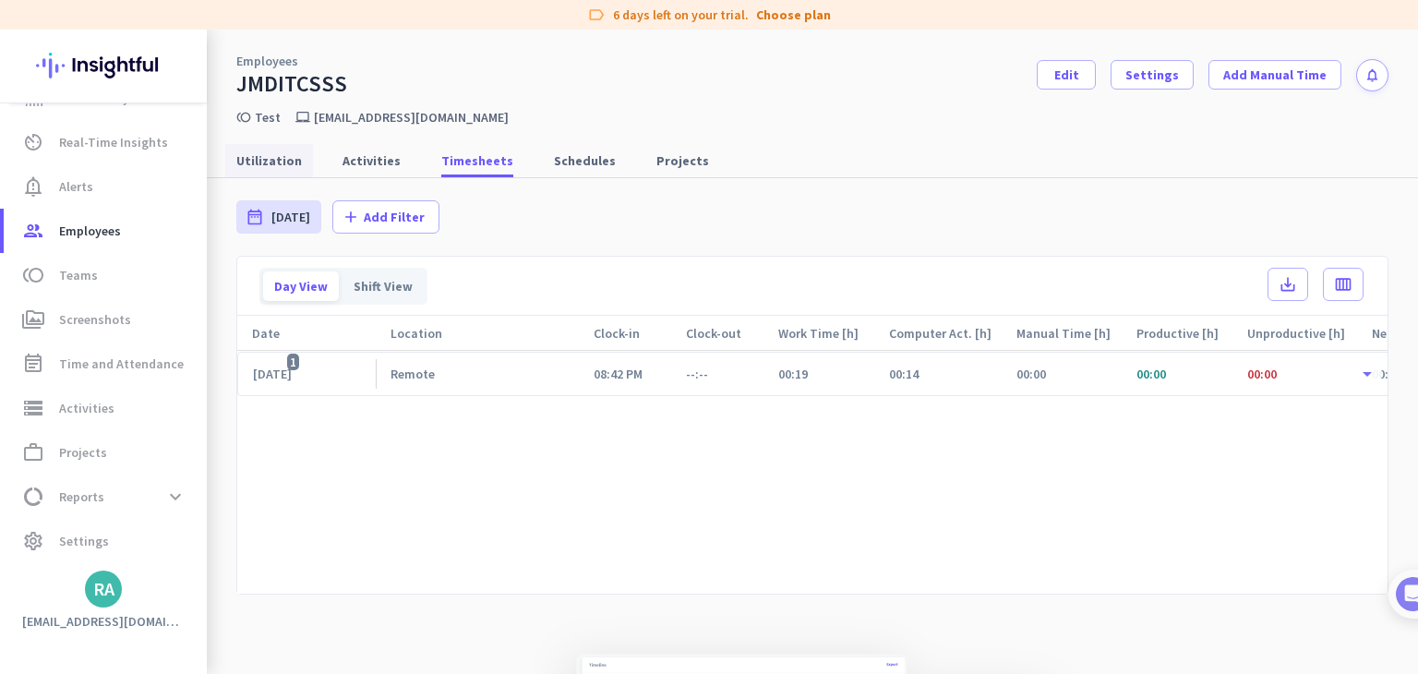
click at [256, 173] on span "Utilization" at bounding box center [269, 160] width 66 height 33
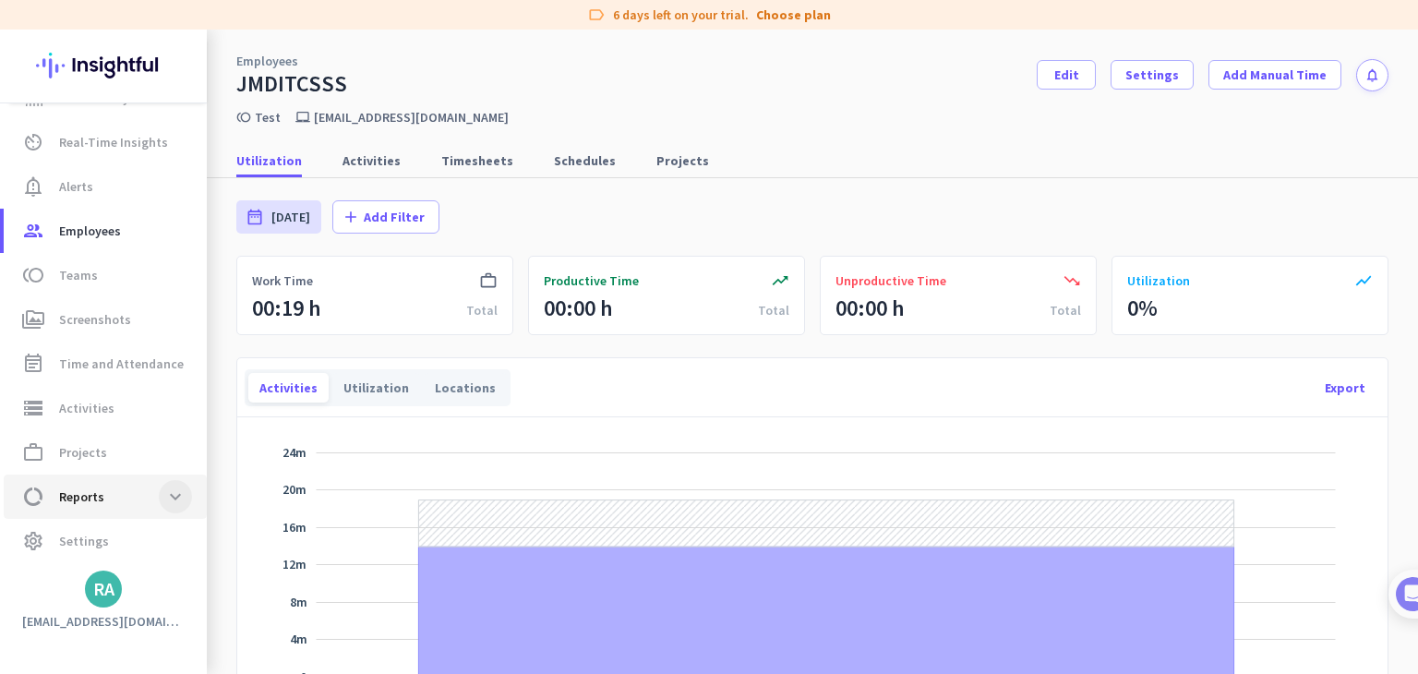
click at [160, 489] on span at bounding box center [175, 496] width 33 height 33
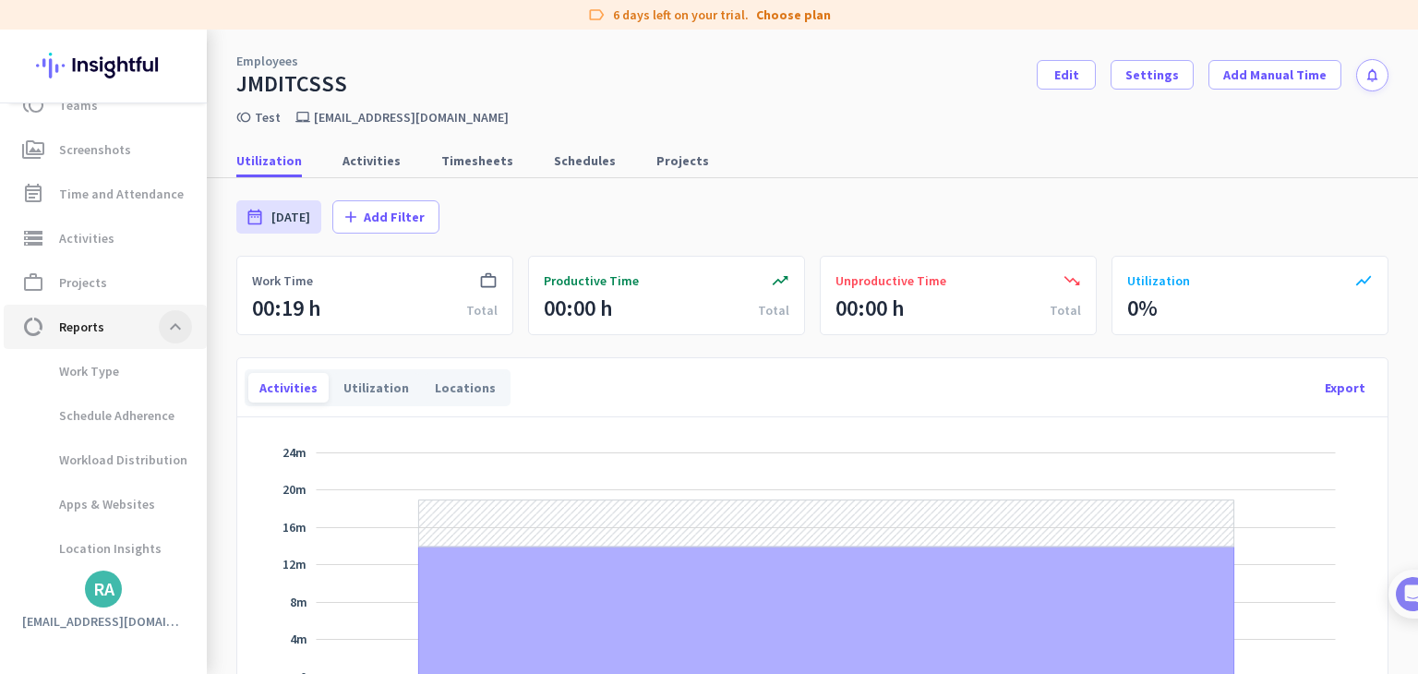
scroll to position [257, 0]
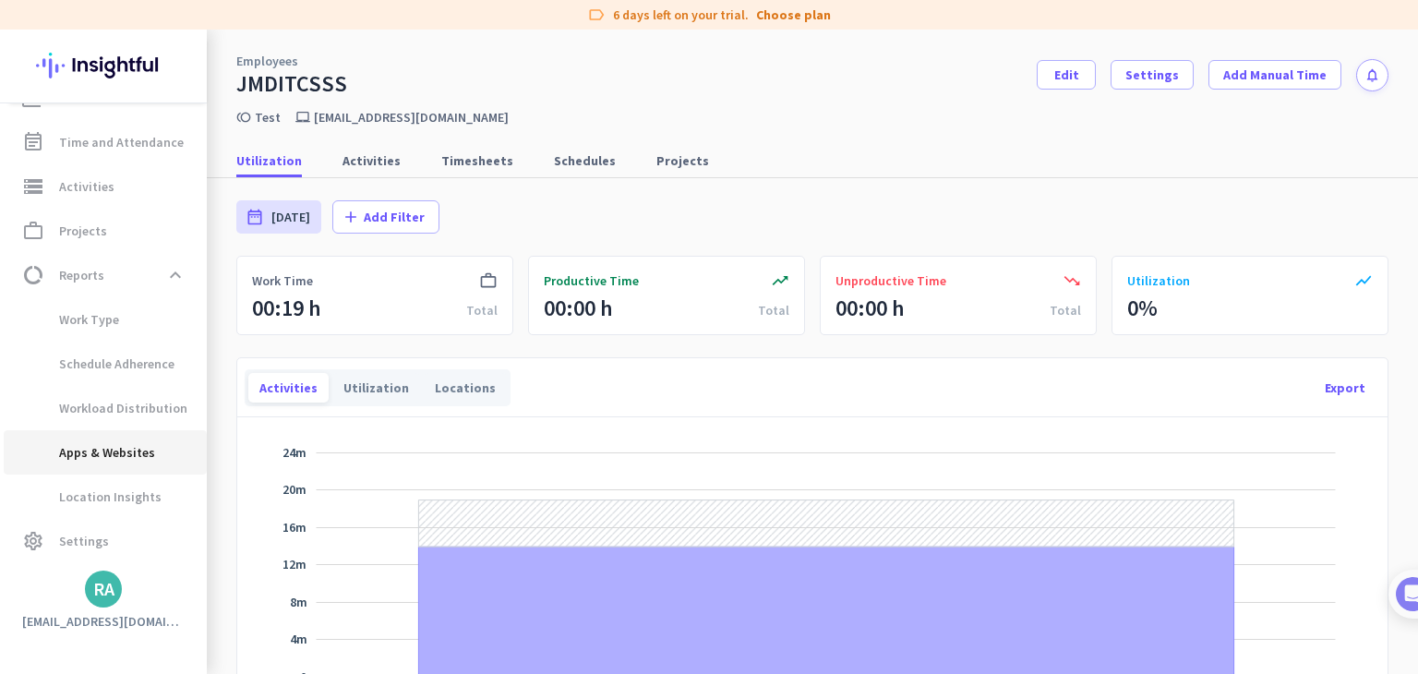
click at [169, 437] on span "Apps & Websites" at bounding box center [105, 452] width 174 height 44
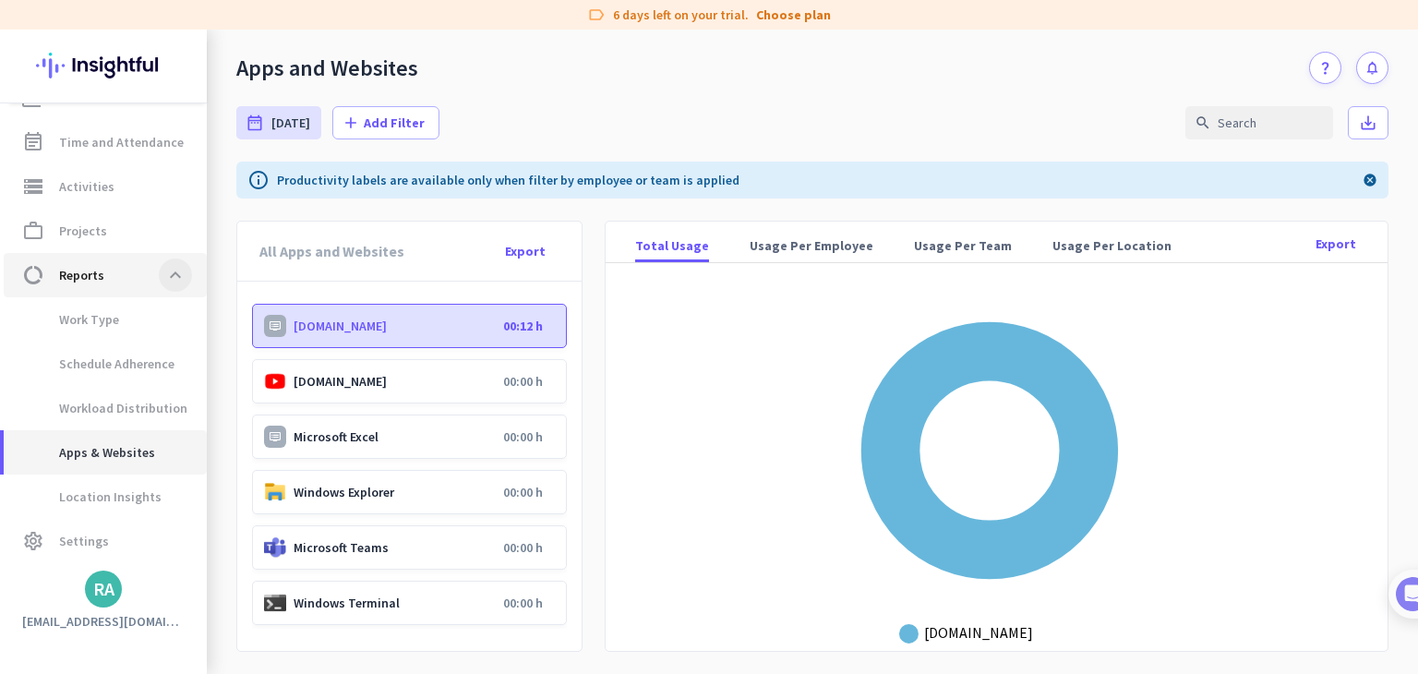
scroll to position [72, 0]
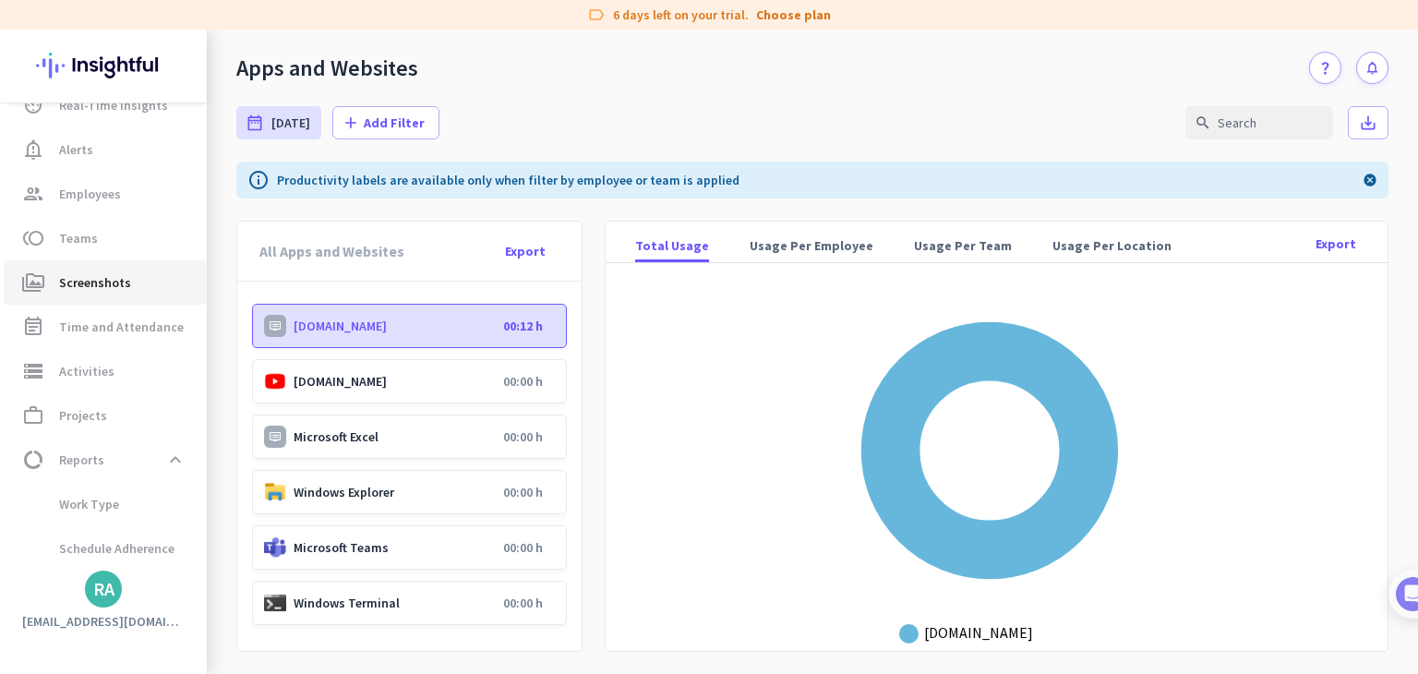
click at [104, 279] on span "Screenshots" at bounding box center [95, 282] width 72 height 22
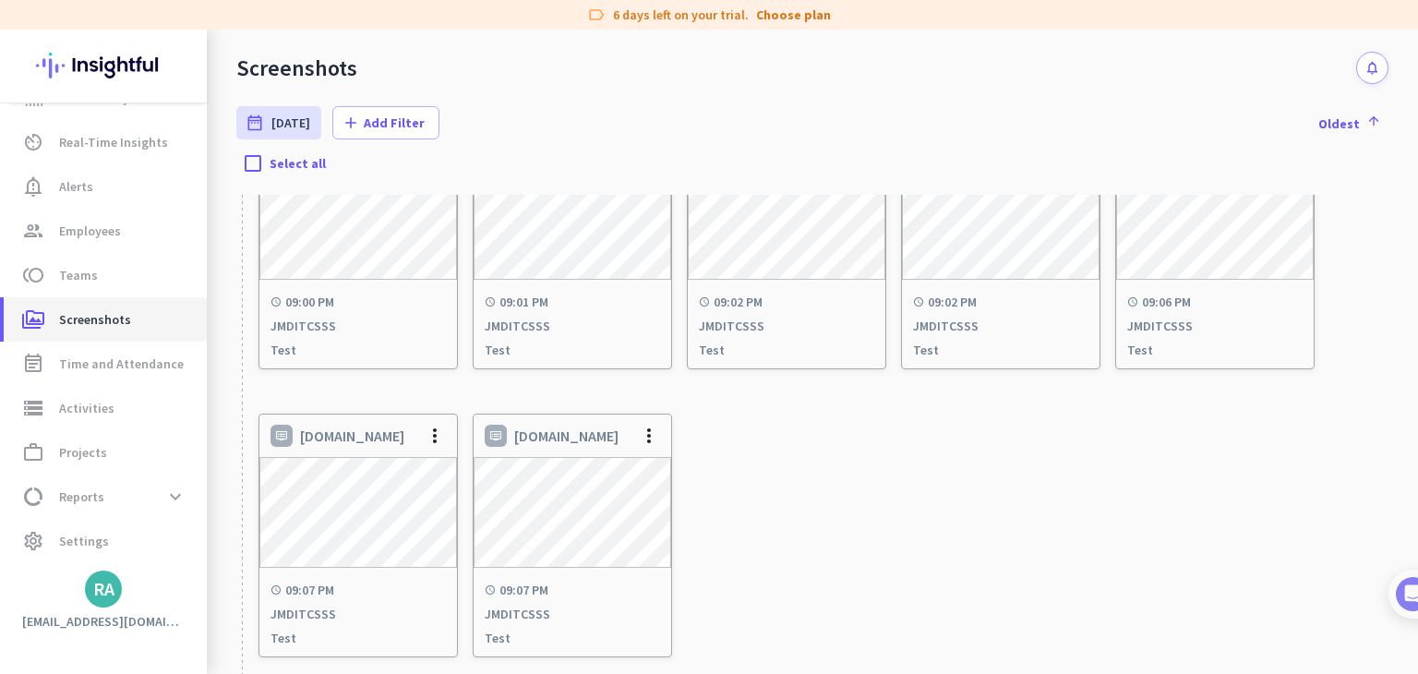
scroll to position [987, 0]
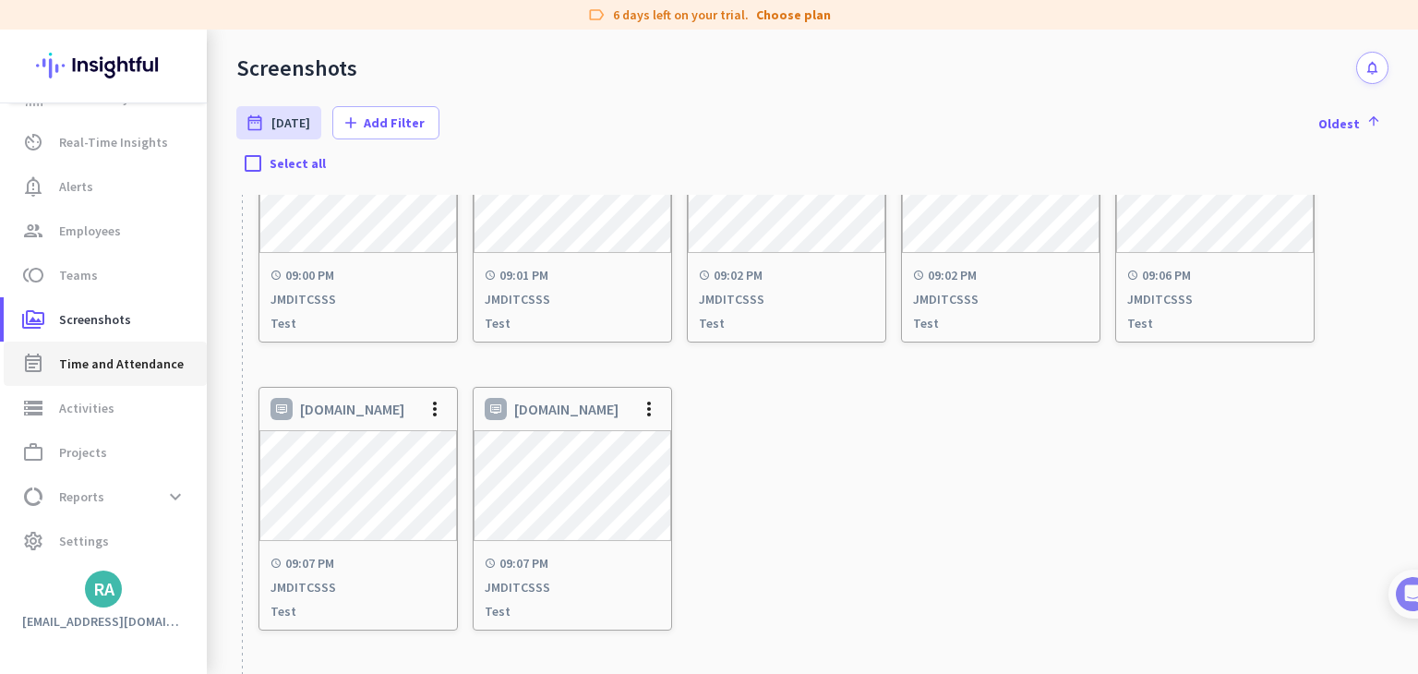
click at [145, 371] on span "Time and Attendance" at bounding box center [121, 364] width 125 height 22
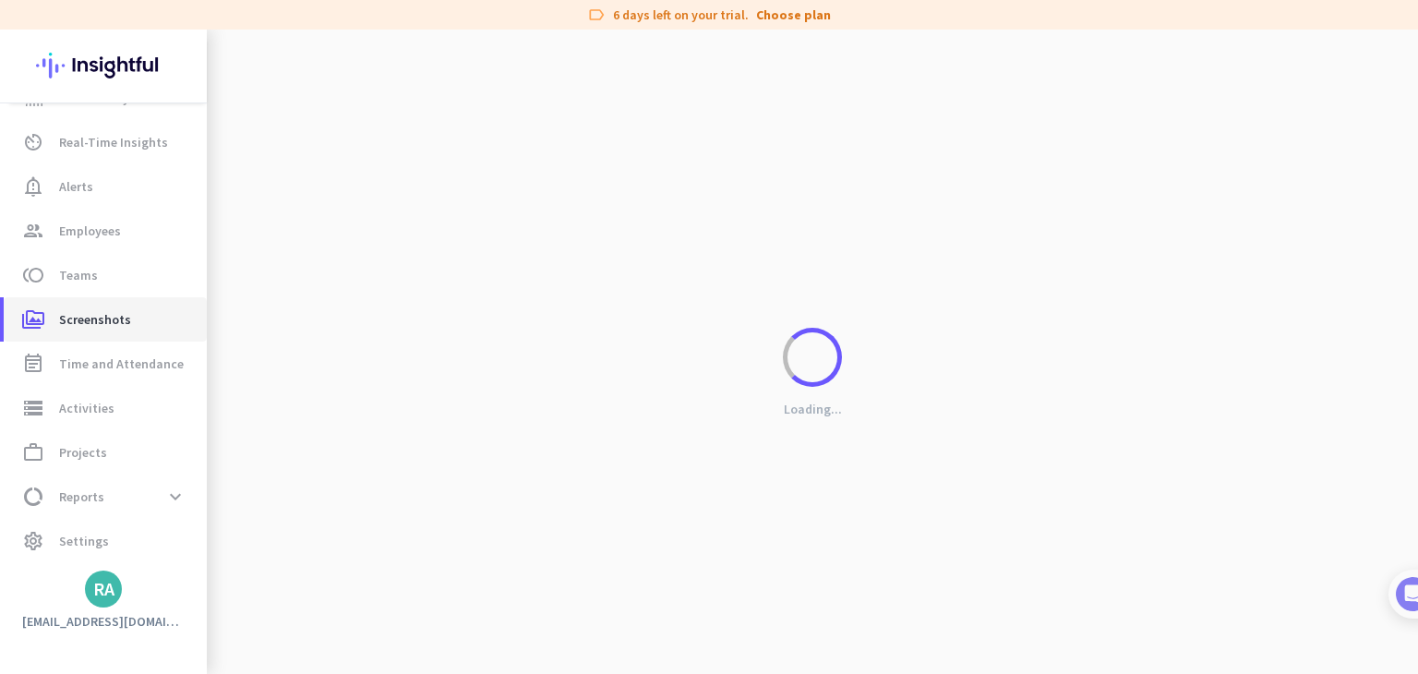
click at [145, 317] on span "perm_media Screenshots" at bounding box center [105, 319] width 174 height 22
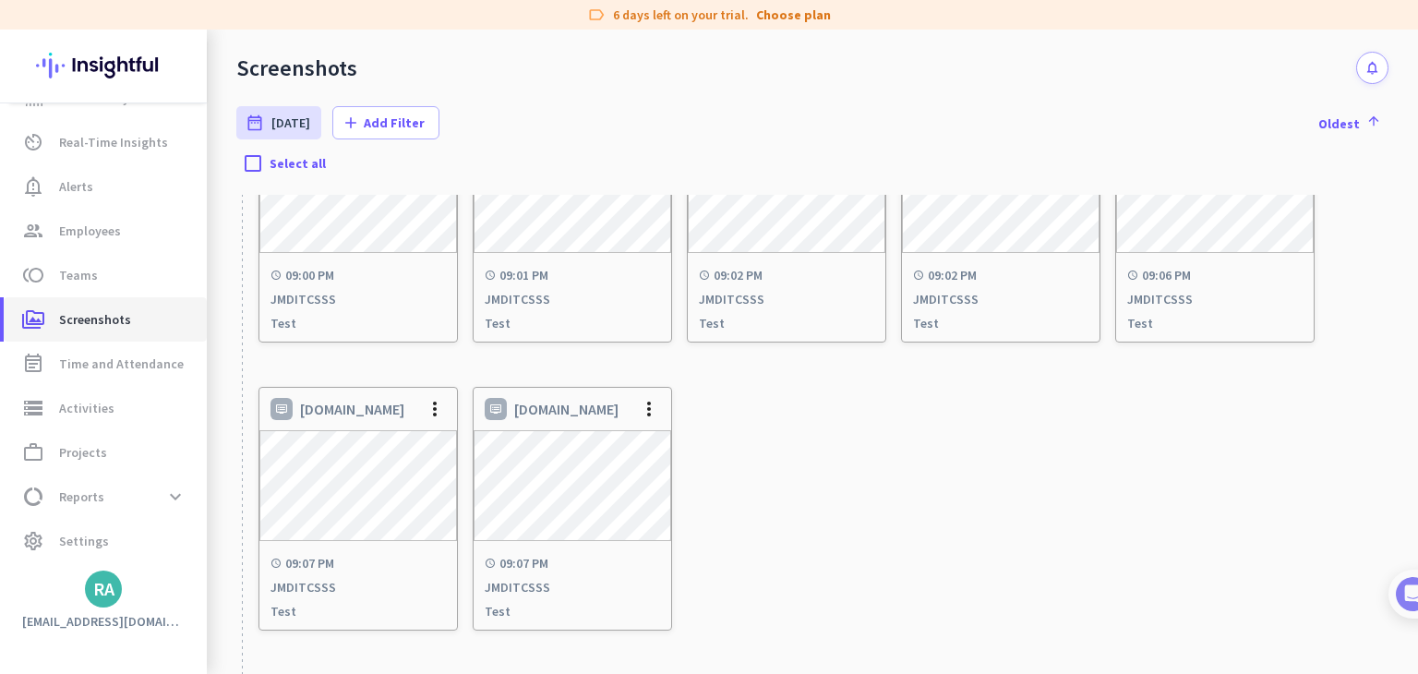
click at [145, 317] on span "perm_media Screenshots" at bounding box center [105, 319] width 174 height 22
click at [463, 440] on div "[DOMAIN_NAME] more_vert schedule 09:07 PM JMDITCSSS Test [DOMAIN_NAME] more_ver…" at bounding box center [823, 531] width 1130 height 288
click at [353, 548] on div "schedule 09:07 PM JMDITCSSS Test" at bounding box center [358, 587] width 198 height 85
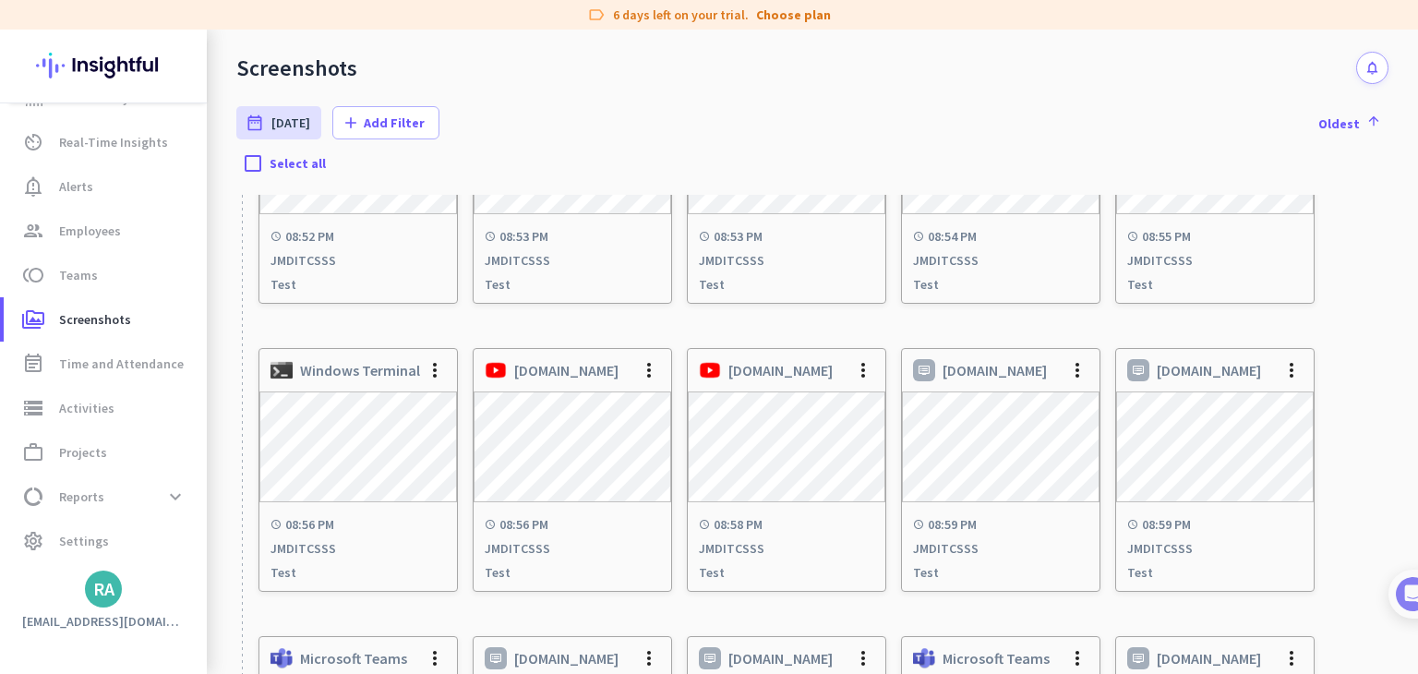
scroll to position [341, 0]
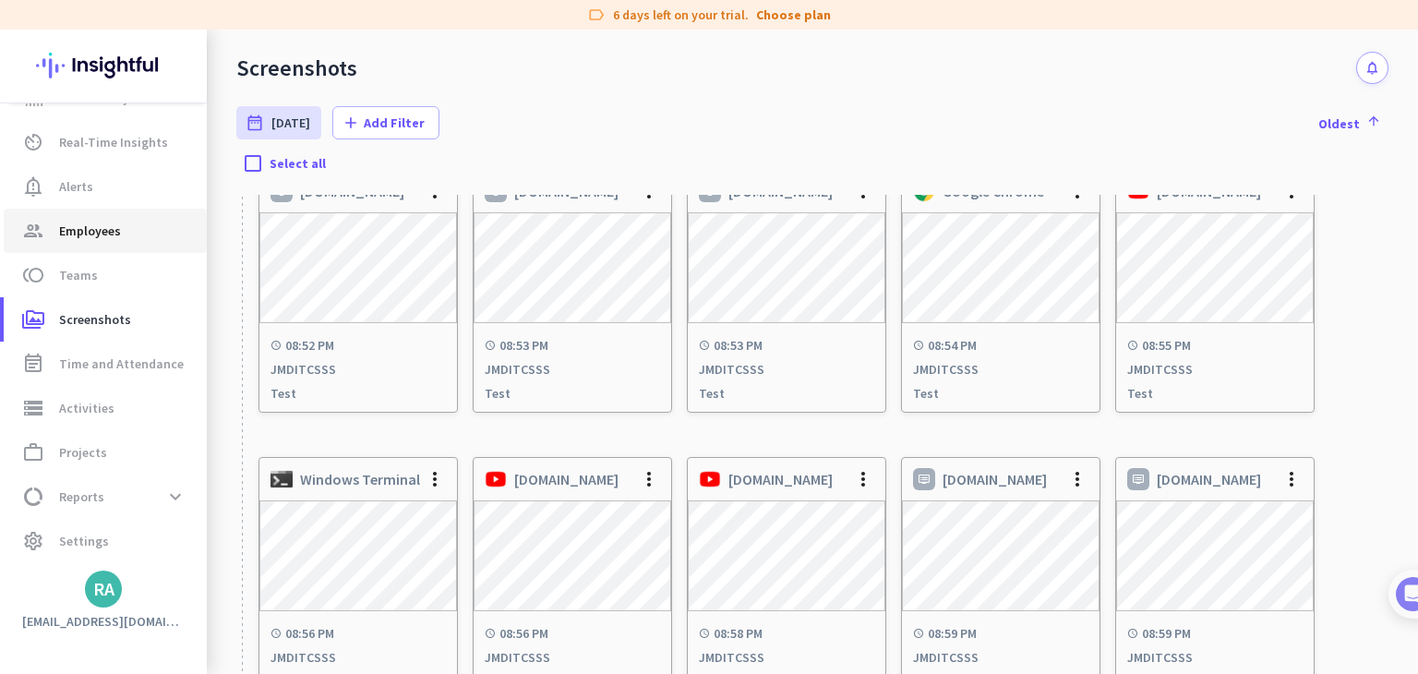
click at [97, 215] on link "group Employees" at bounding box center [105, 231] width 203 height 44
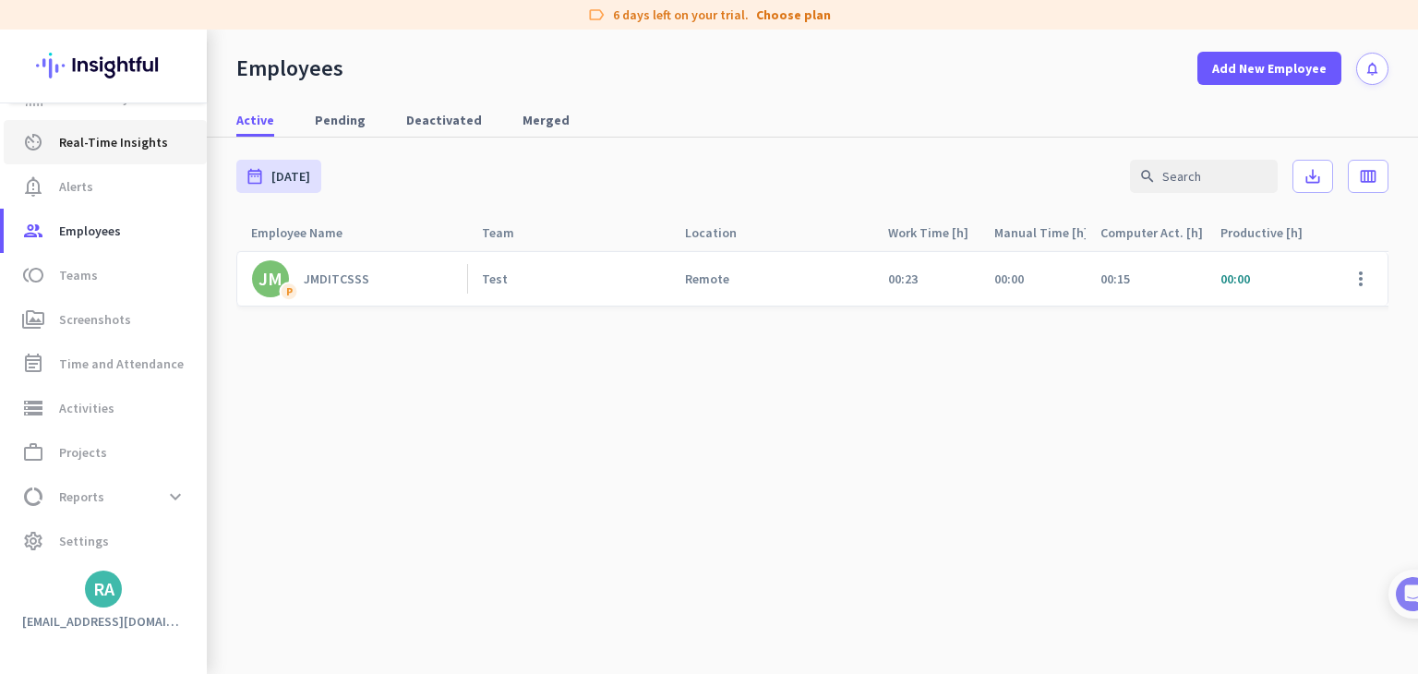
click at [133, 134] on span "Real-Time Insights" at bounding box center [113, 142] width 109 height 22
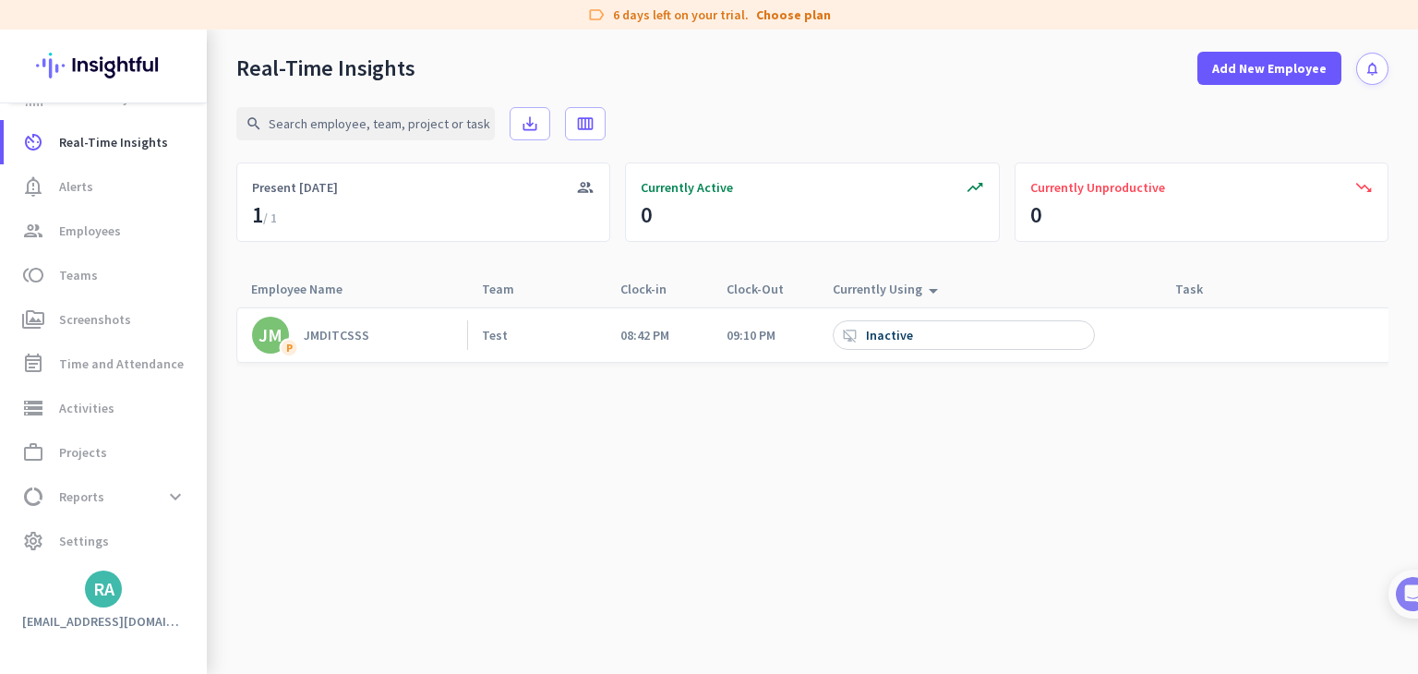
click at [325, 330] on div "JMDITCSSS" at bounding box center [337, 335] width 66 height 17
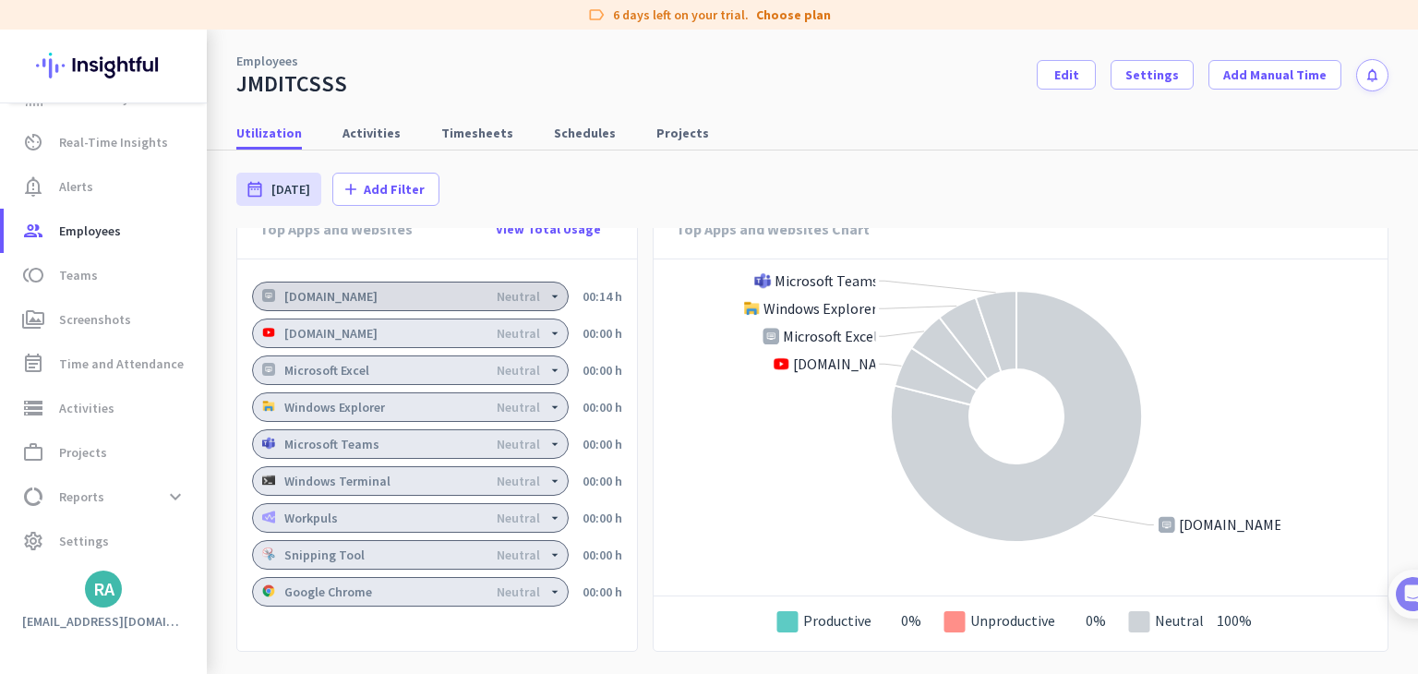
scroll to position [1433, 0]
click at [779, 410] on rect at bounding box center [1015, 416] width 725 height 314
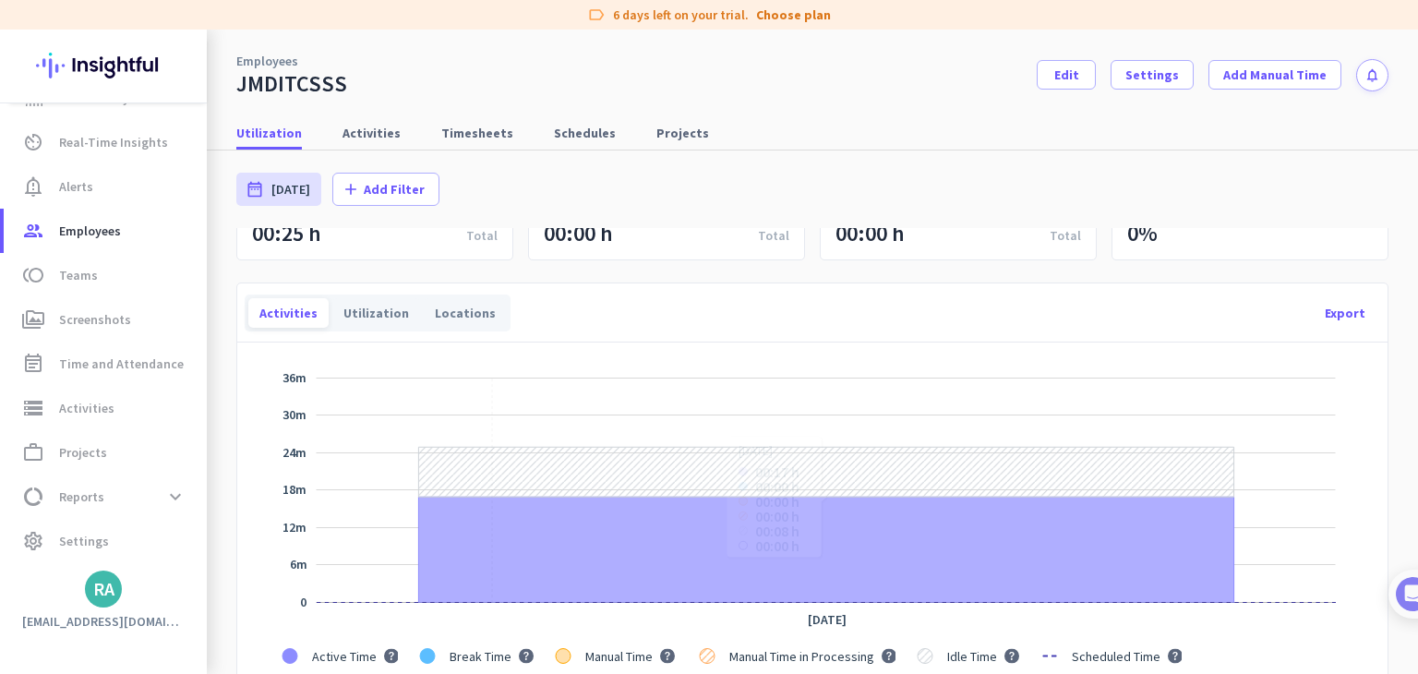
scroll to position [0, 0]
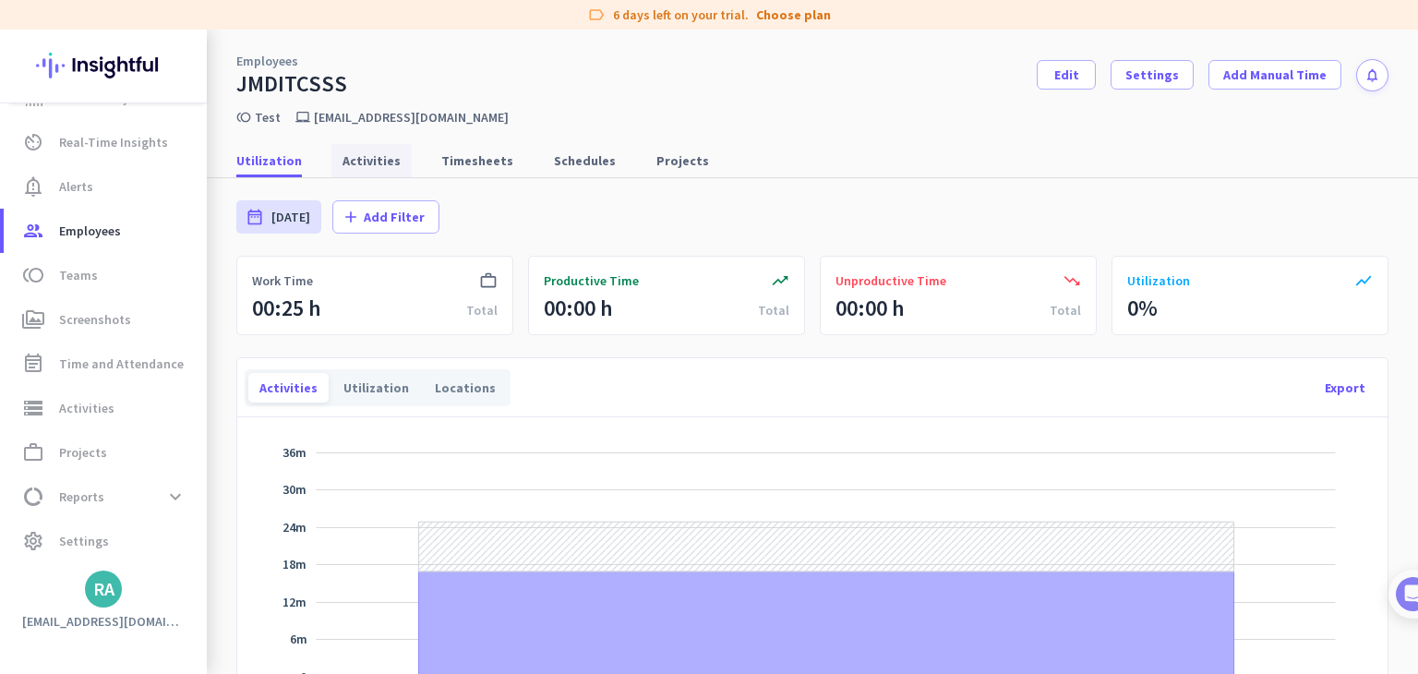
click at [355, 160] on span "Activities" at bounding box center [371, 160] width 58 height 18
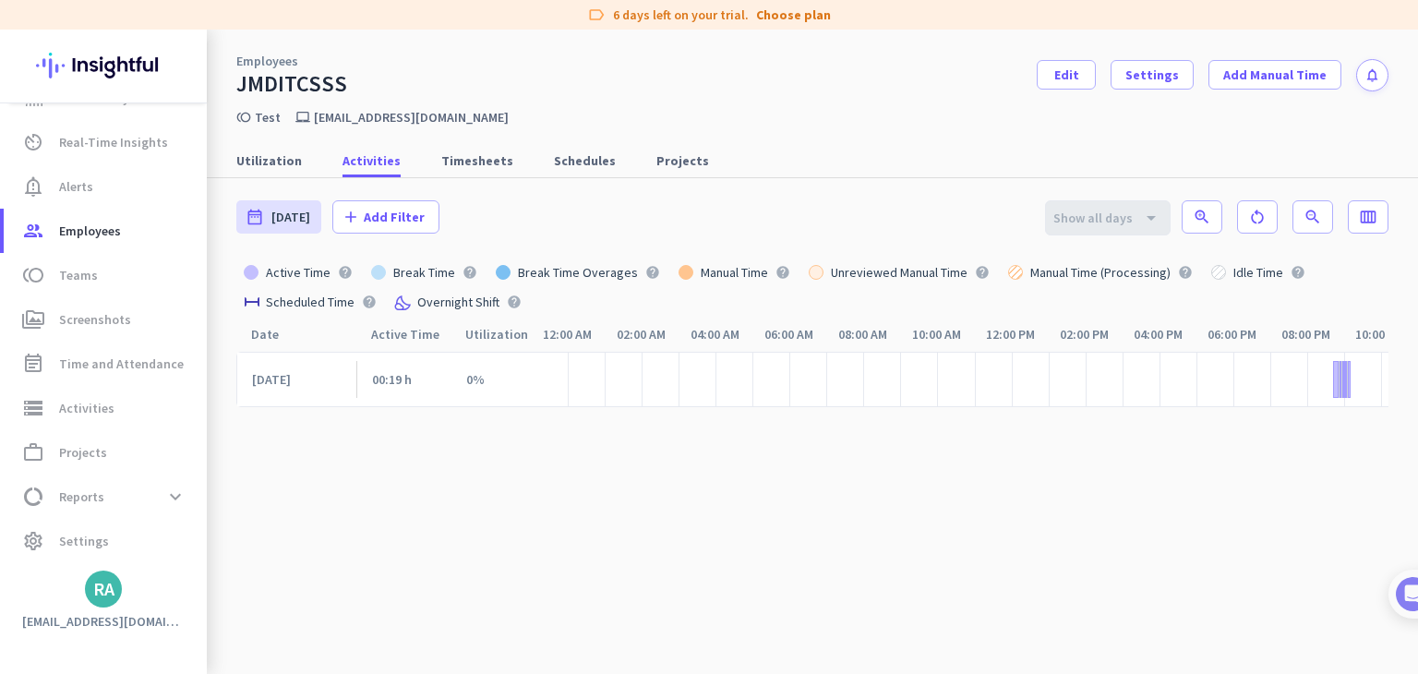
scroll to position [0, 79]
click at [137, 330] on link "perm_media Screenshots" at bounding box center [105, 319] width 203 height 44
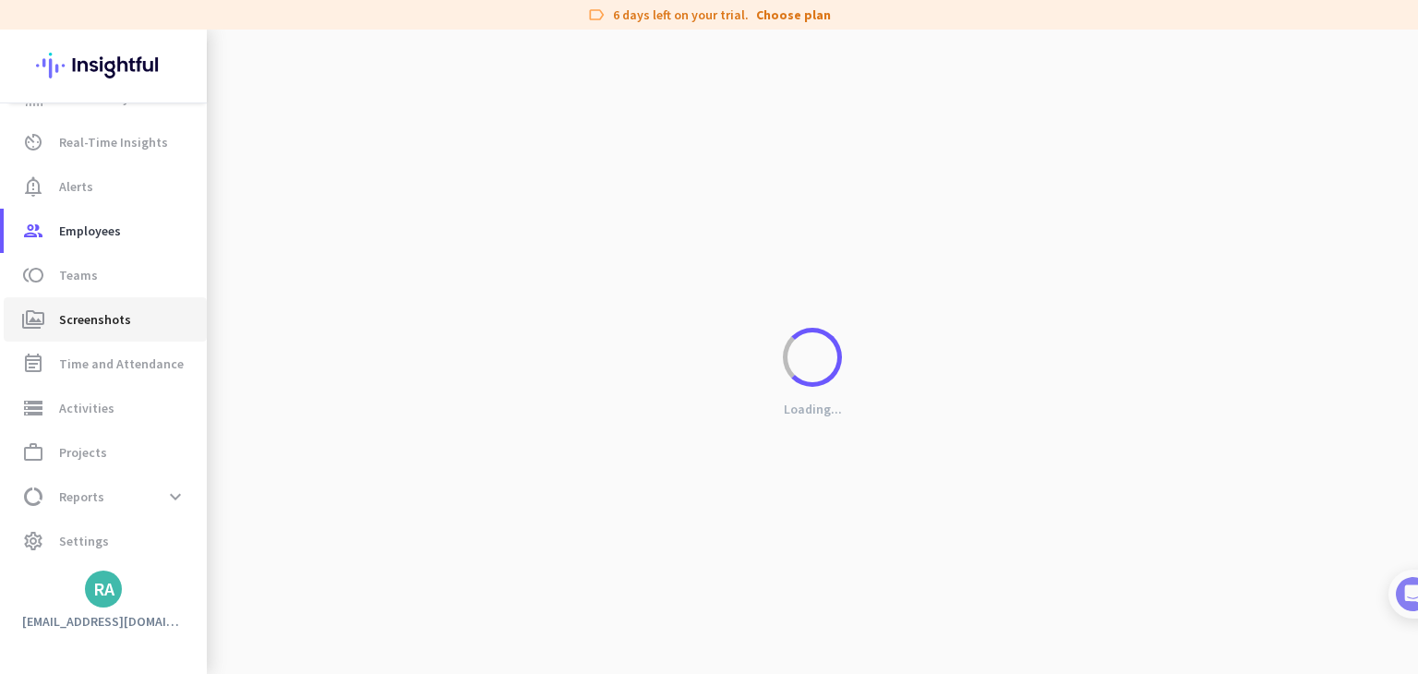
scroll to position [0, 66]
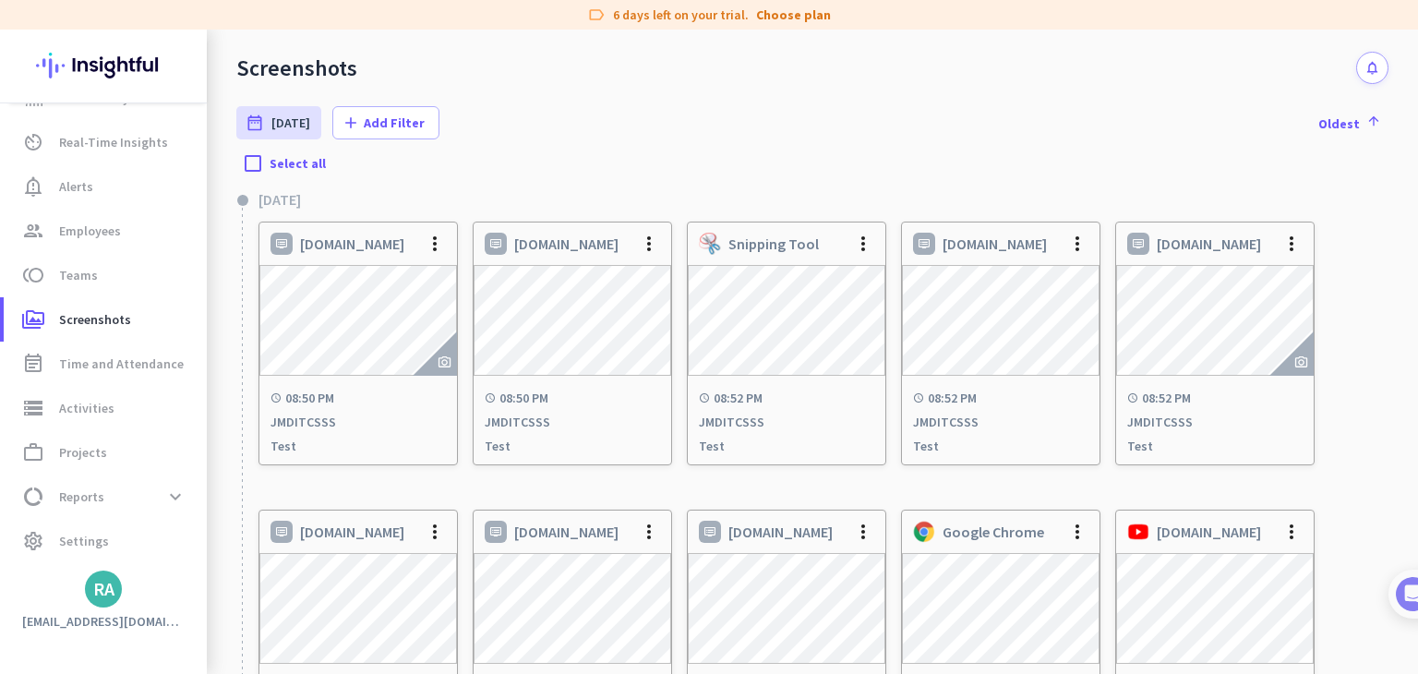
scroll to position [554, 0]
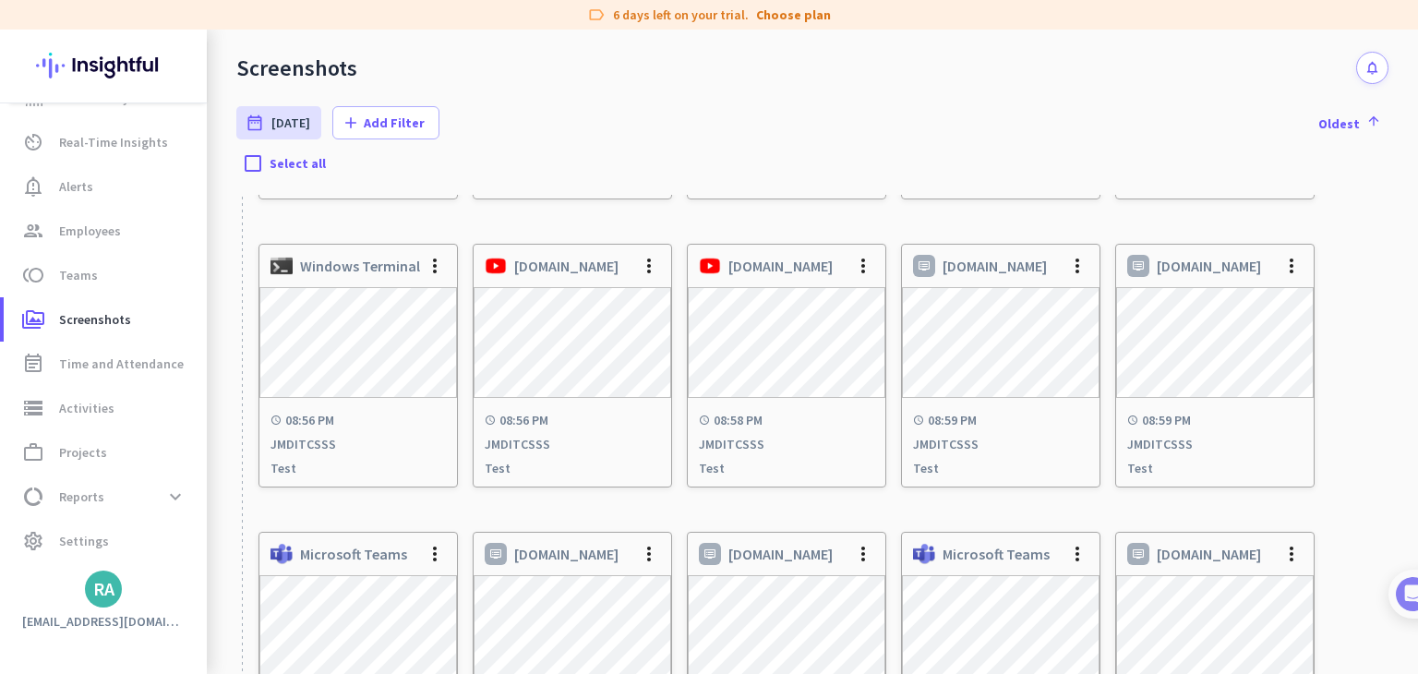
click at [1311, 219] on div "[DOMAIN_NAME] more_vert schedule 08:52 PM JMDITCSSS Test [DOMAIN_NAME] more_ver…" at bounding box center [823, 100] width 1130 height 288
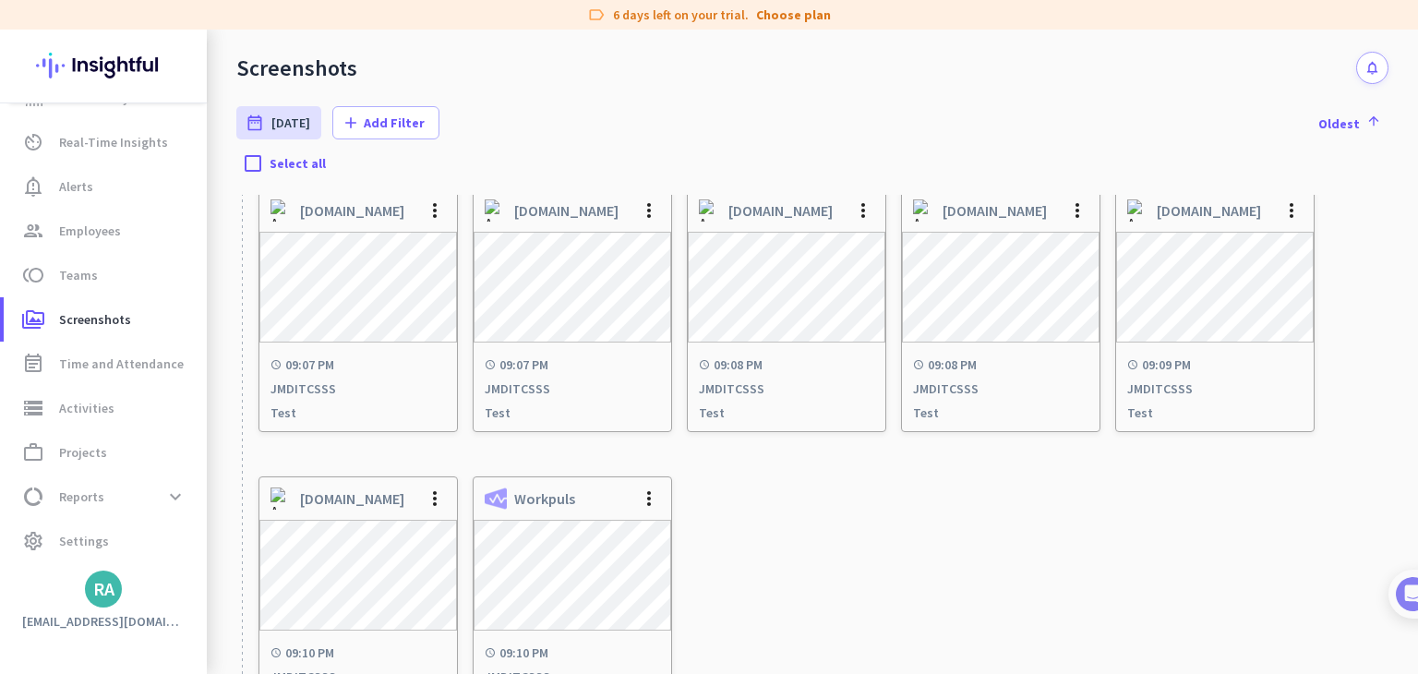
scroll to position [1275, 0]
